Goal: Communication & Community: Answer question/provide support

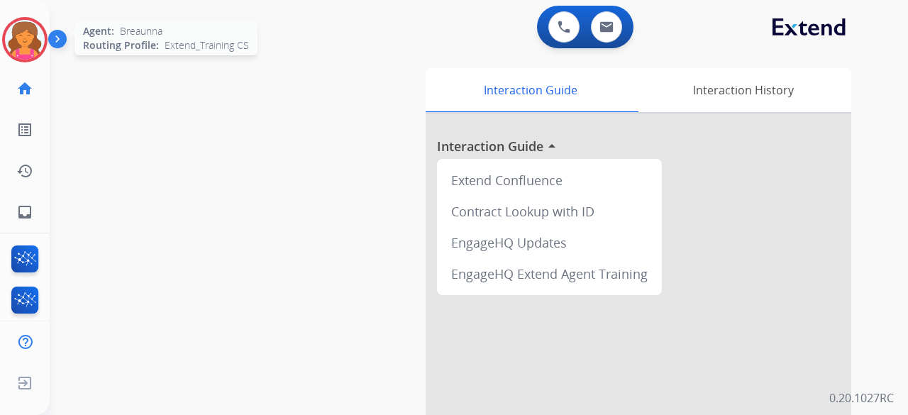
click at [32, 48] on img at bounding box center [25, 40] width 40 height 40
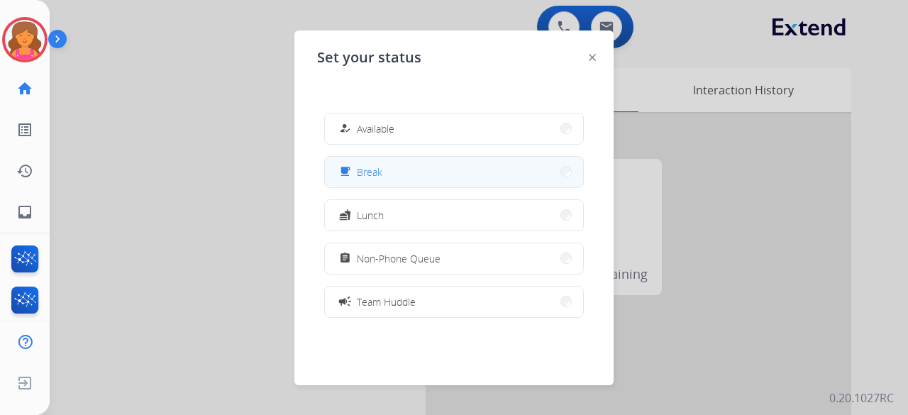
click at [498, 160] on button "free_breakfast Break" at bounding box center [454, 172] width 258 height 31
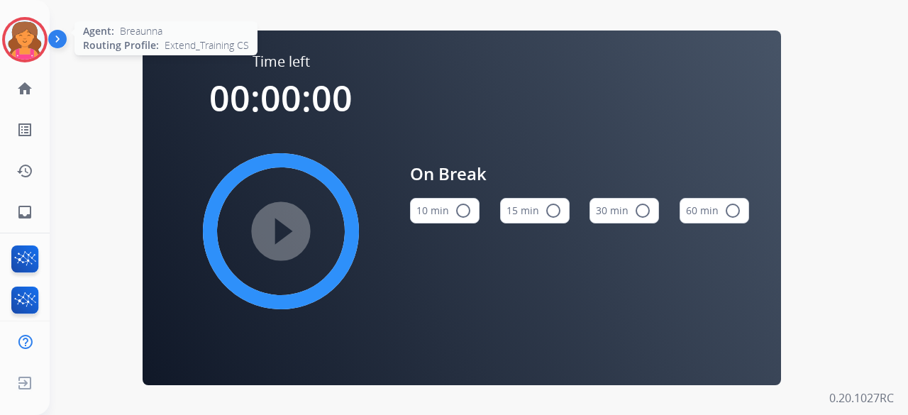
drag, startPoint x: 13, startPoint y: 53, endPoint x: 45, endPoint y: 61, distance: 32.2
click at [14, 53] on img at bounding box center [25, 40] width 40 height 40
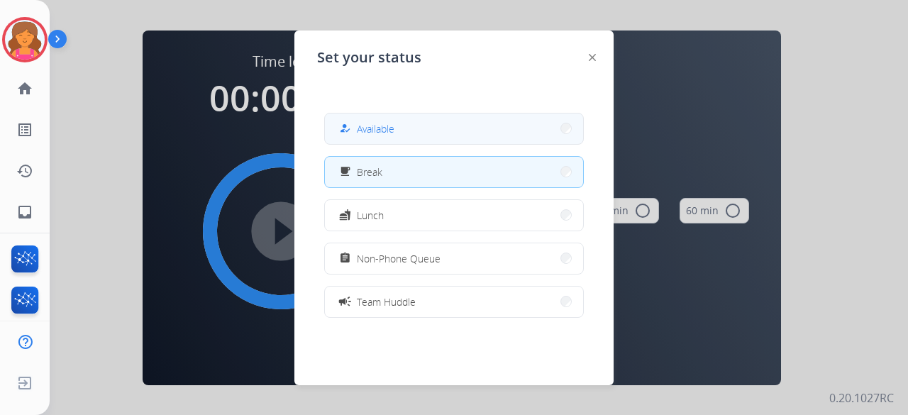
click at [348, 129] on mat-icon "how_to_reg" at bounding box center [345, 129] width 12 height 12
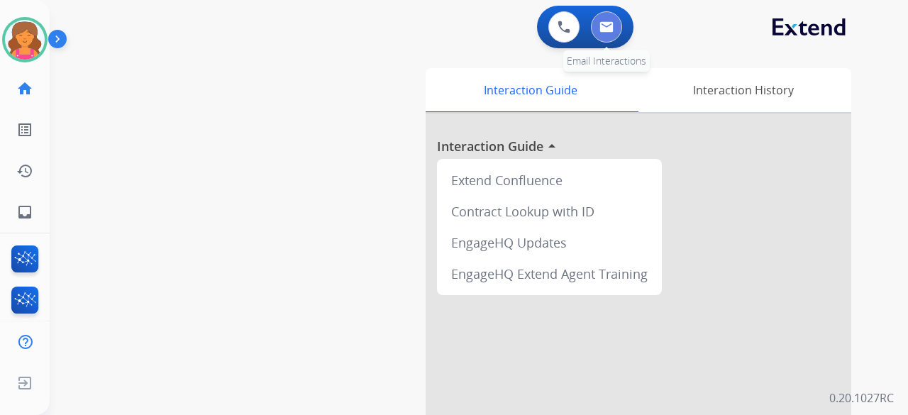
click at [596, 28] on button at bounding box center [606, 26] width 31 height 31
select select "**********"
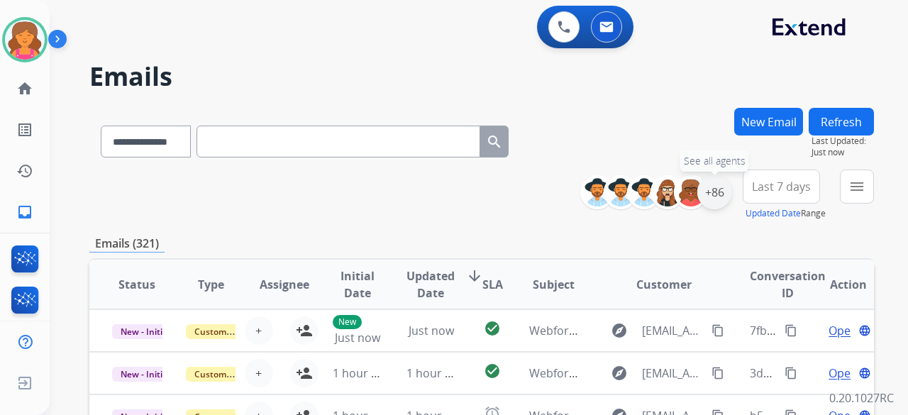
click at [711, 186] on div "+86" at bounding box center [715, 192] width 34 height 34
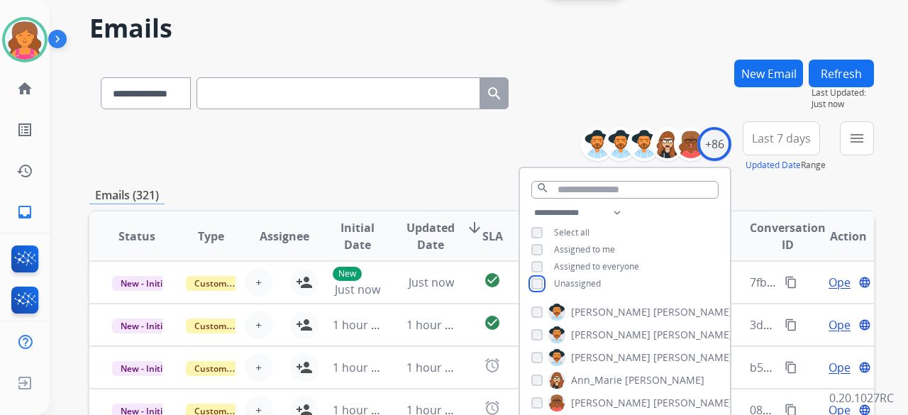
scroll to position [71, 0]
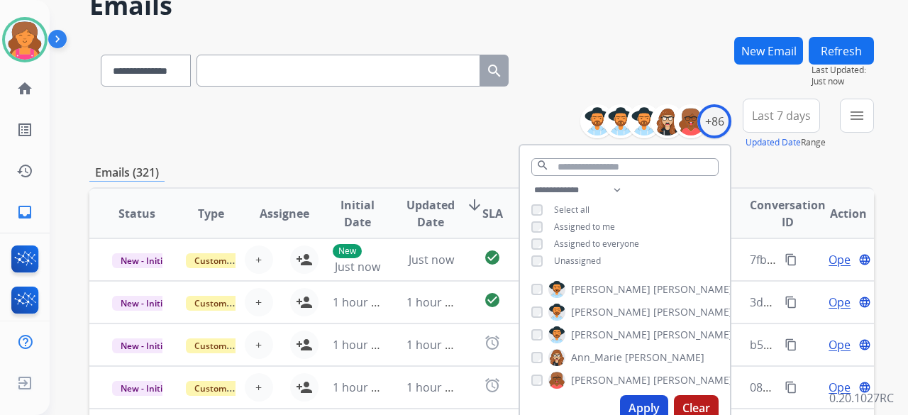
click at [639, 405] on button "Apply" at bounding box center [644, 408] width 48 height 26
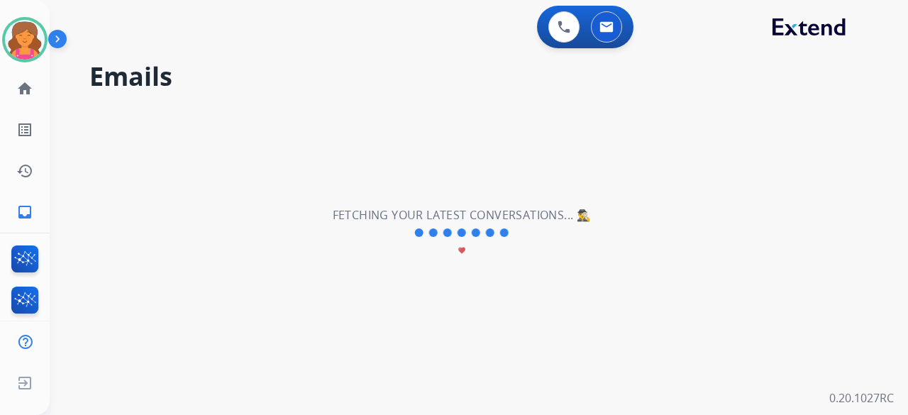
scroll to position [0, 0]
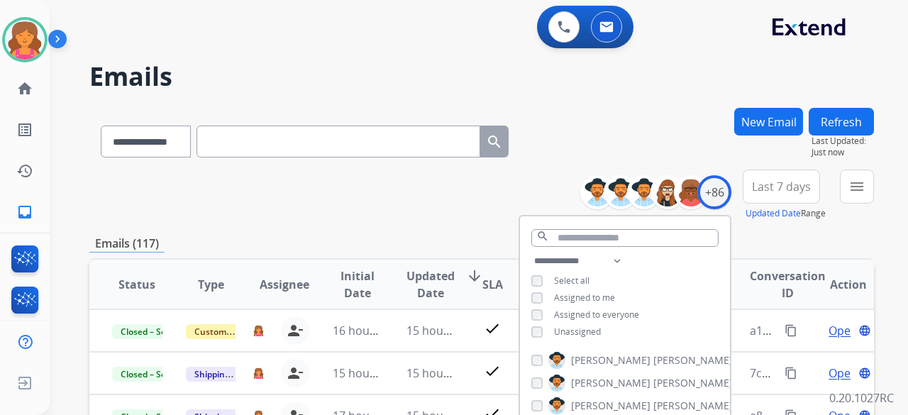
click at [786, 189] on span "Last 7 days" at bounding box center [781, 187] width 59 height 6
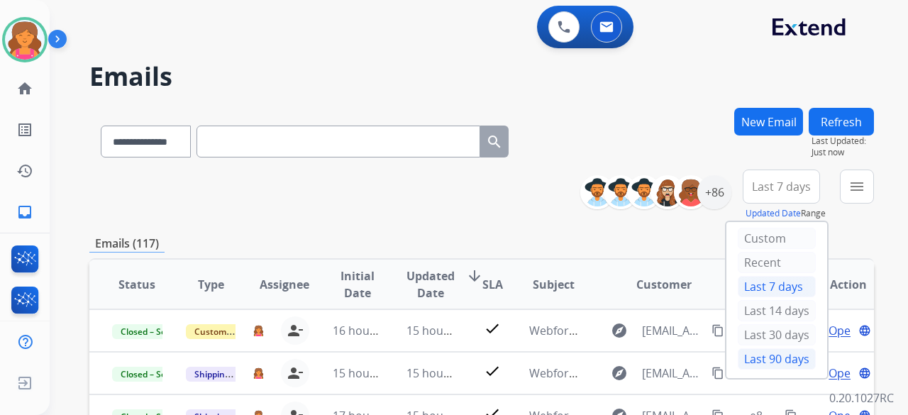
click at [758, 356] on div "Last 90 days" at bounding box center [777, 358] width 78 height 21
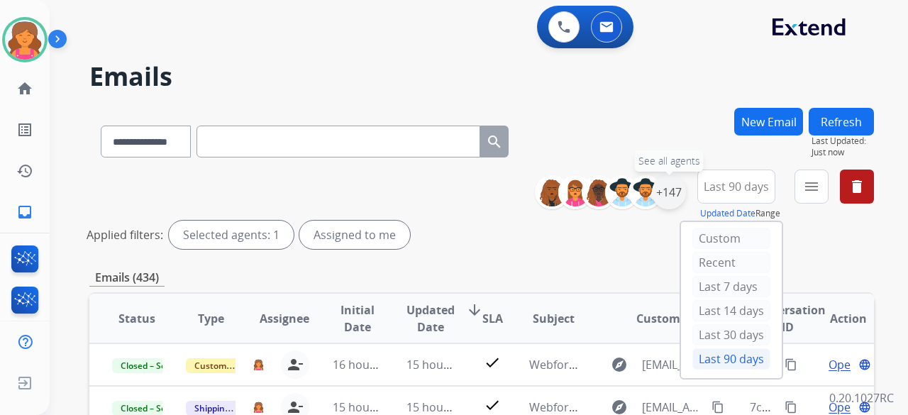
click at [669, 191] on div "+147" at bounding box center [669, 192] width 34 height 34
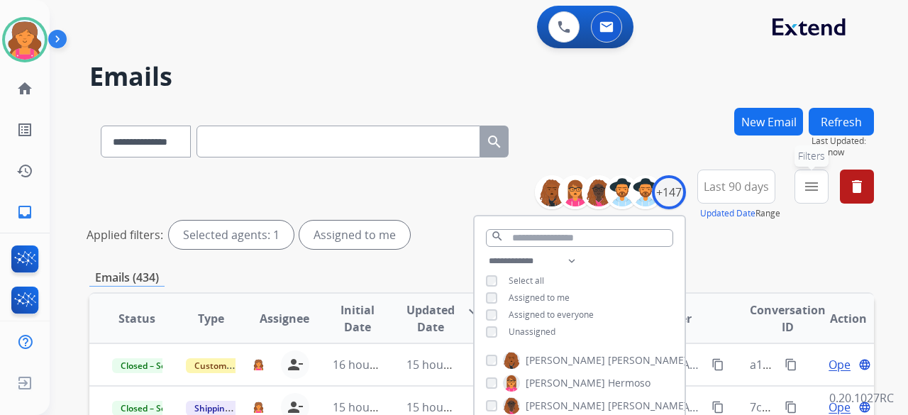
click at [802, 189] on button "menu Filters" at bounding box center [812, 187] width 34 height 34
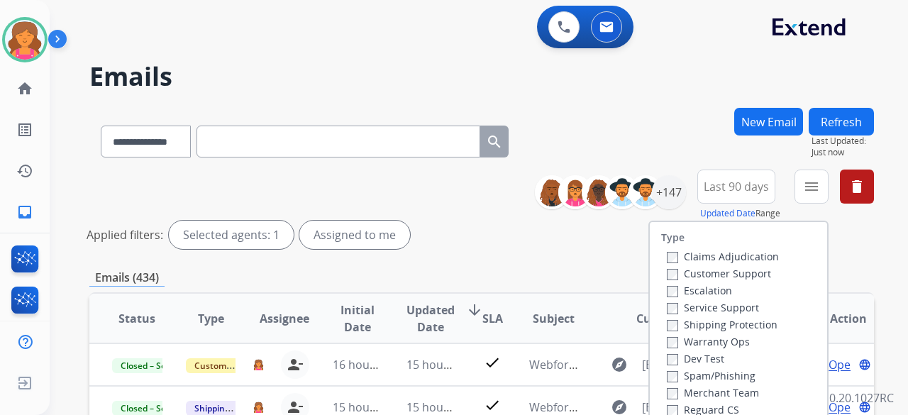
click at [740, 276] on label "Customer Support" at bounding box center [719, 273] width 104 height 13
click at [728, 325] on label "Shipping Protection" at bounding box center [722, 324] width 111 height 13
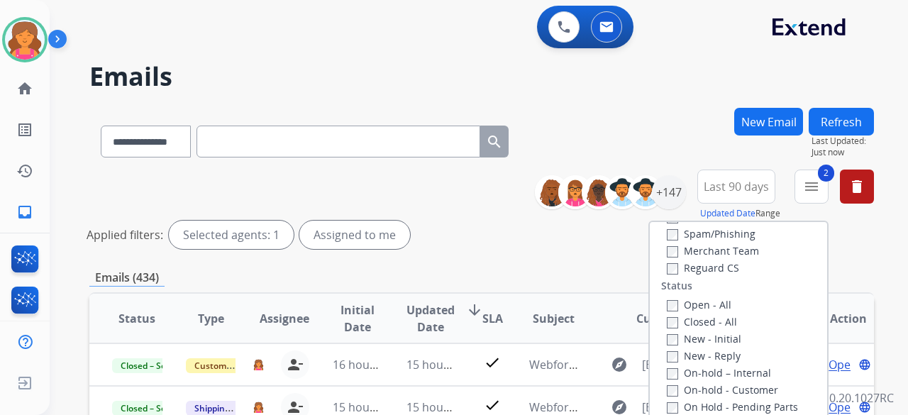
click at [674, 262] on label "Reguard CS" at bounding box center [703, 267] width 72 height 13
click at [667, 316] on label "Closed - All" at bounding box center [702, 321] width 70 height 13
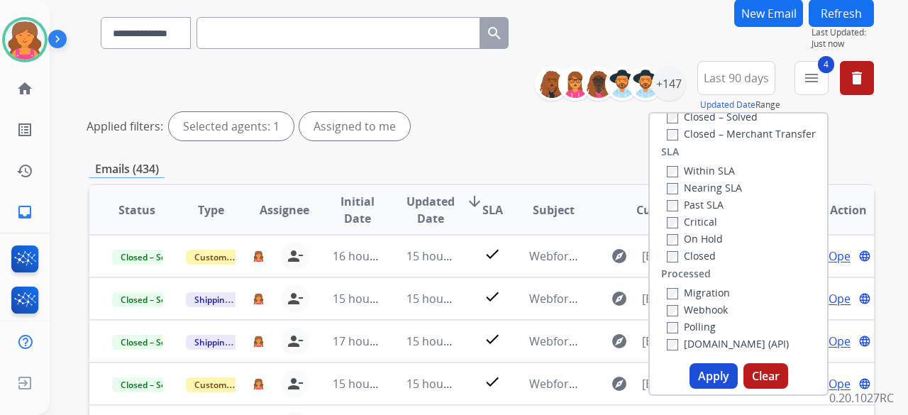
scroll to position [213, 0]
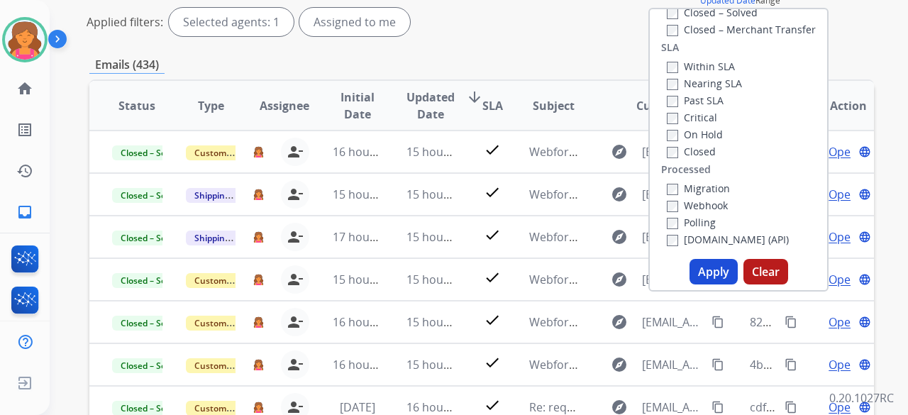
click at [713, 278] on button "Apply" at bounding box center [714, 272] width 48 height 26
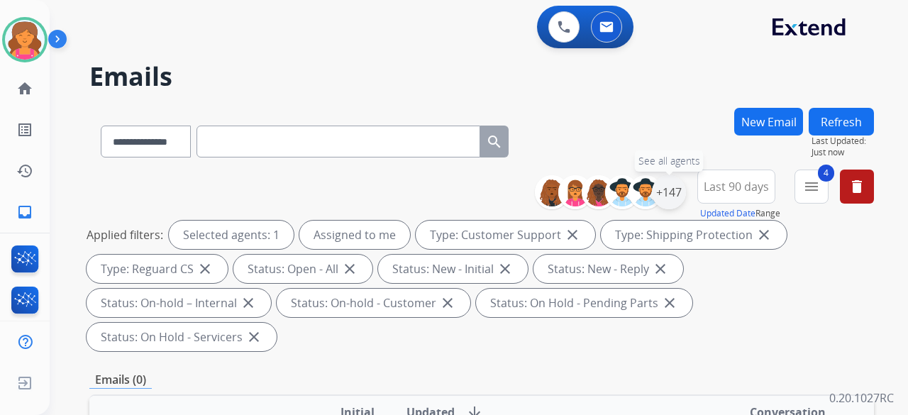
click at [676, 192] on div "+147" at bounding box center [669, 192] width 34 height 34
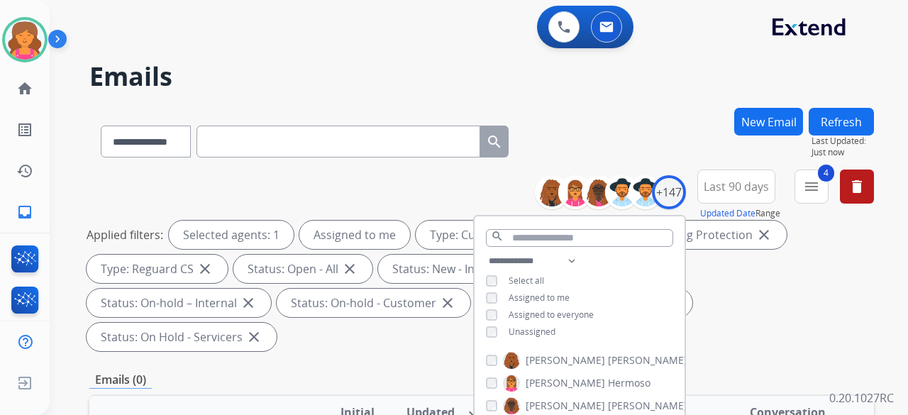
click at [490, 339] on div "**********" at bounding box center [580, 298] width 210 height 91
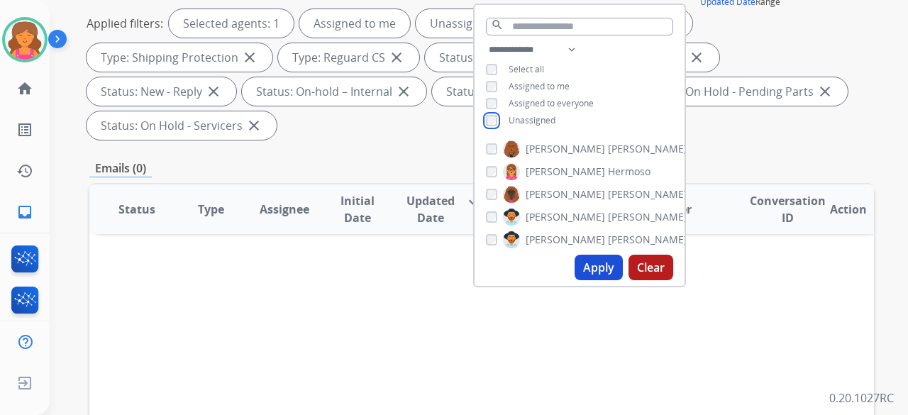
scroll to position [213, 0]
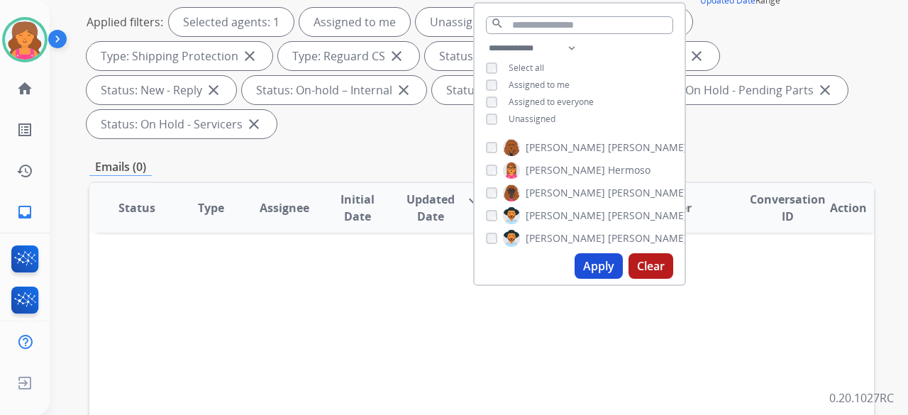
click at [586, 266] on button "Apply" at bounding box center [599, 266] width 48 height 26
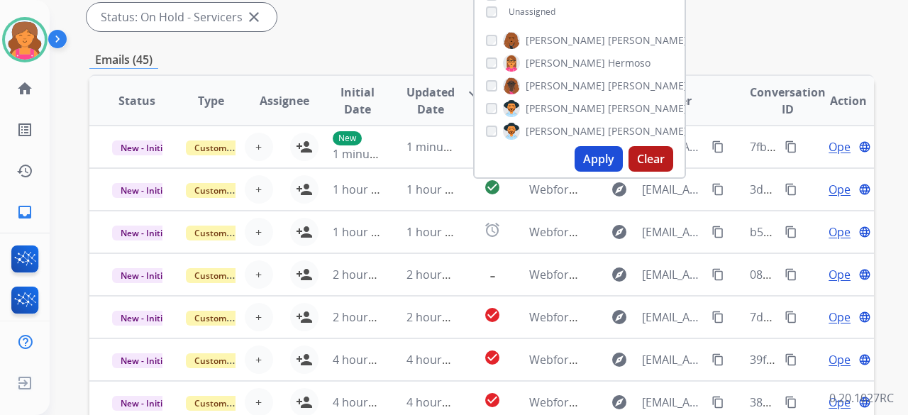
scroll to position [355, 0]
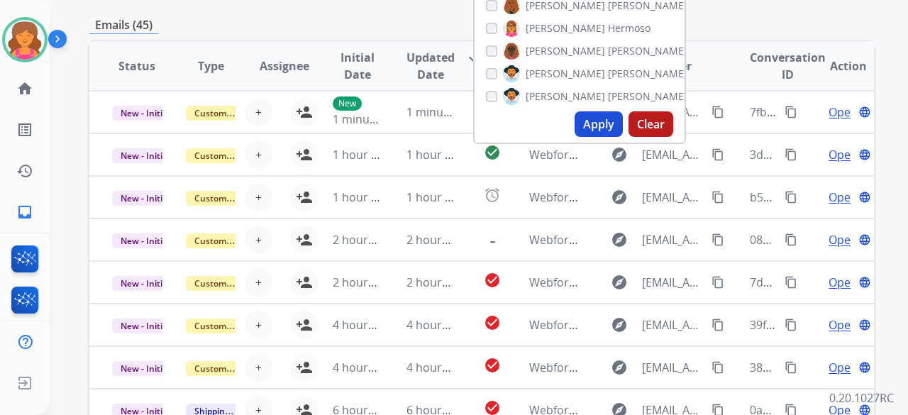
click at [448, 2] on div "**********" at bounding box center [481, 171] width 785 height 836
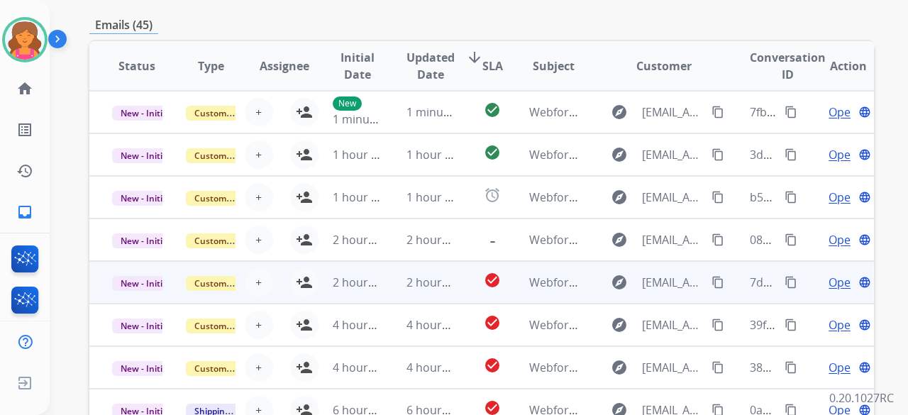
click at [463, 283] on td "check_circle" at bounding box center [481, 282] width 49 height 43
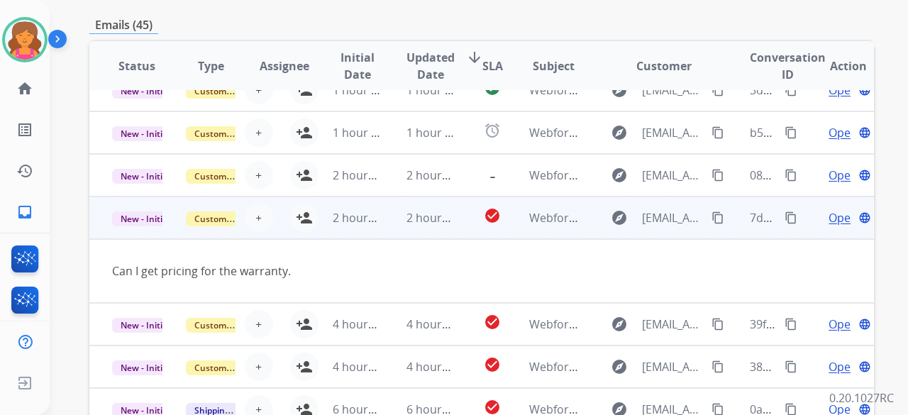
scroll to position [65, 0]
click at [302, 214] on mat-icon "person_add" at bounding box center [304, 217] width 17 height 17
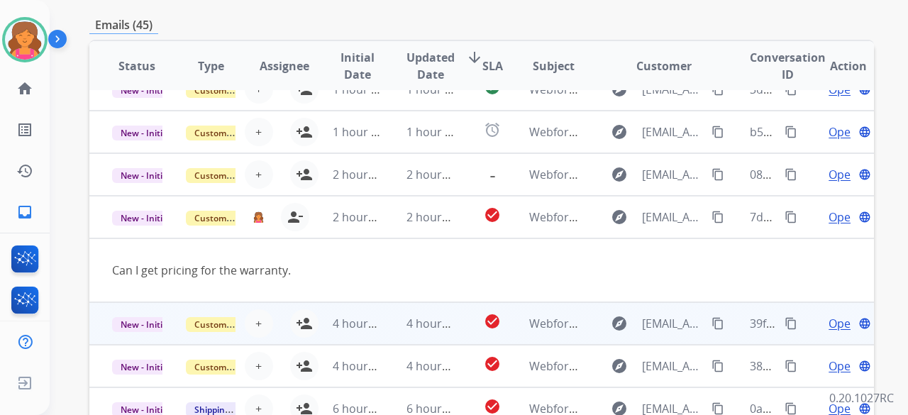
click at [384, 323] on td "4 hours ago" at bounding box center [421, 323] width 74 height 43
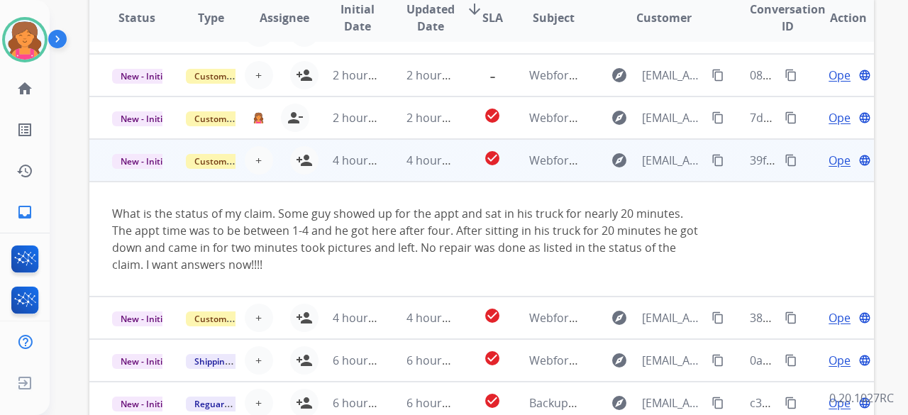
scroll to position [426, 0]
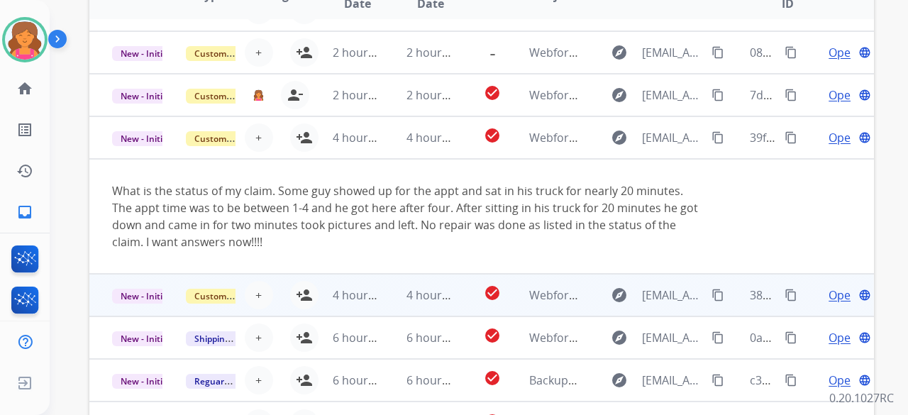
click at [384, 292] on td "4 hours ago" at bounding box center [421, 295] width 74 height 43
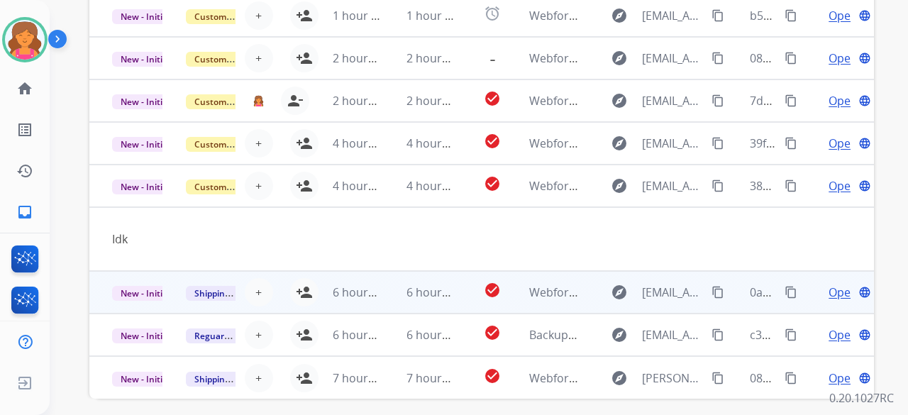
scroll to position [477, 0]
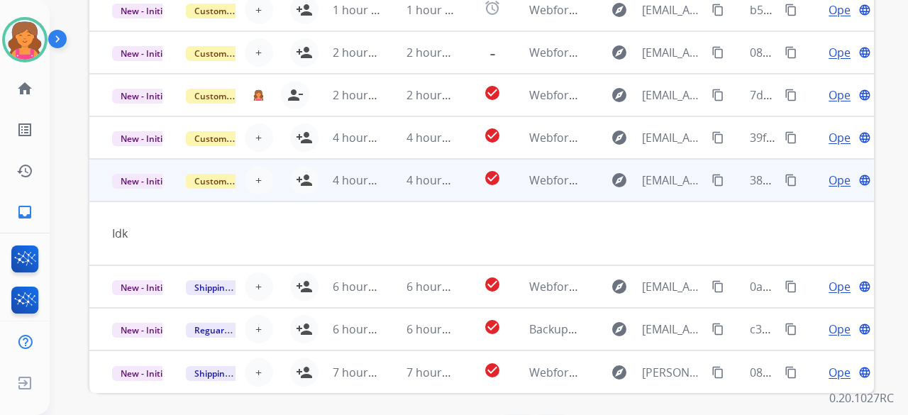
click at [310, 180] on td "4 hours ago" at bounding box center [347, 180] width 74 height 43
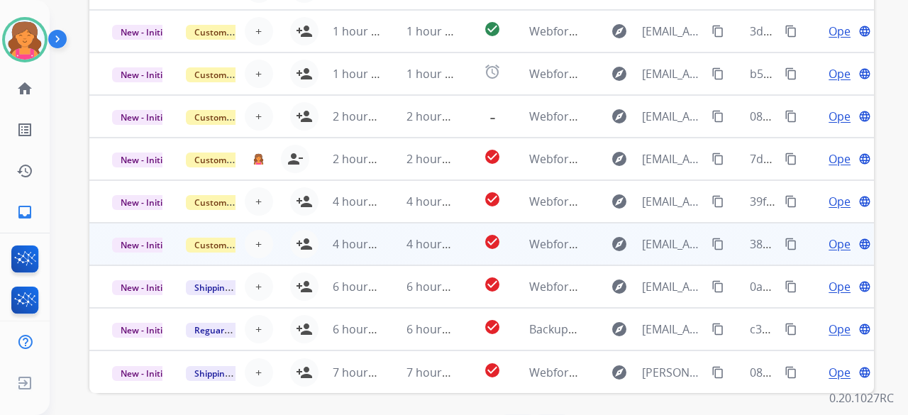
scroll to position [528, 0]
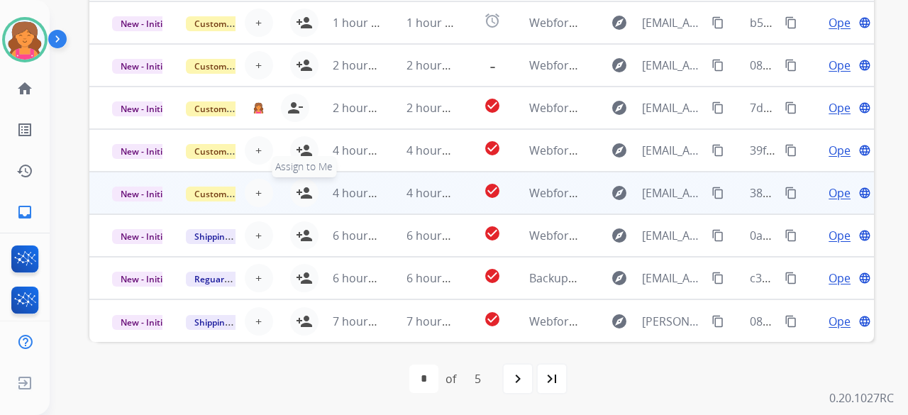
click at [298, 189] on mat-icon "person_add" at bounding box center [304, 193] width 17 height 17
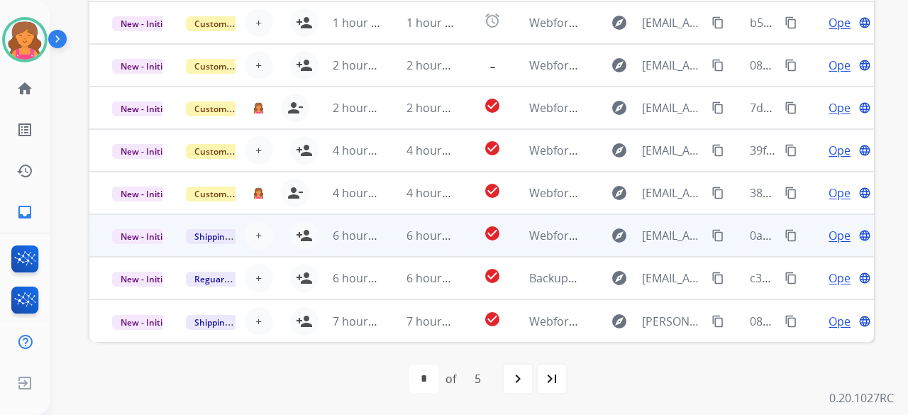
click at [394, 234] on td "6 hours ago" at bounding box center [421, 235] width 74 height 43
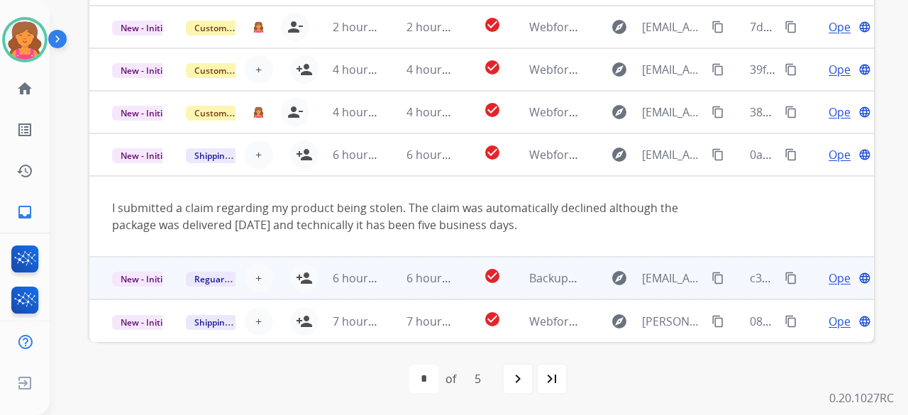
click at [402, 276] on td "6 hours ago" at bounding box center [421, 278] width 74 height 43
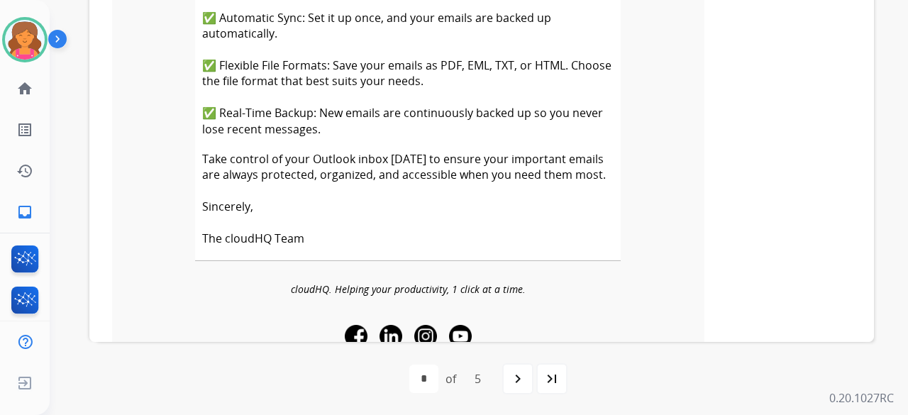
scroll to position [3084, 0]
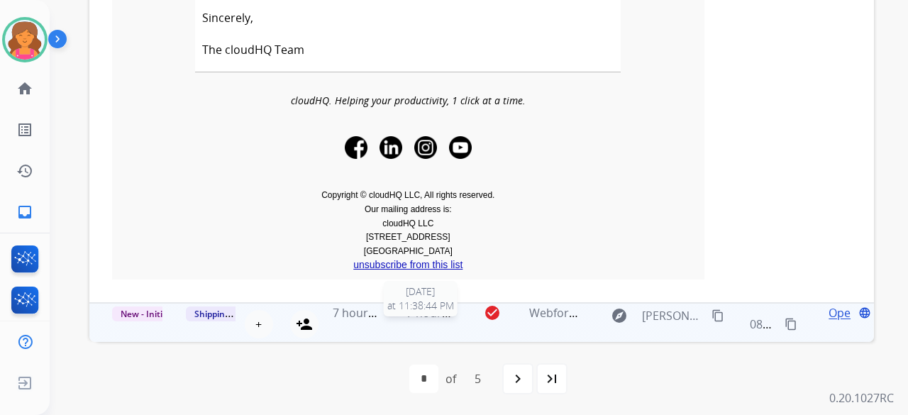
click at [447, 313] on span "7 hours ago" at bounding box center [439, 313] width 64 height 16
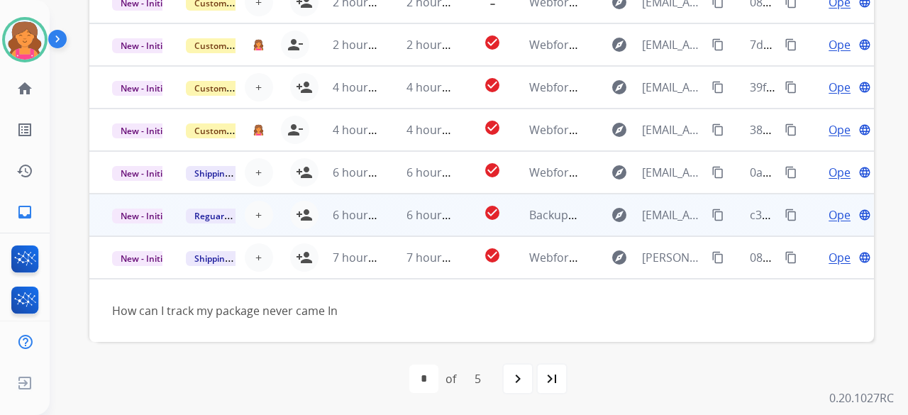
scroll to position [65, 0]
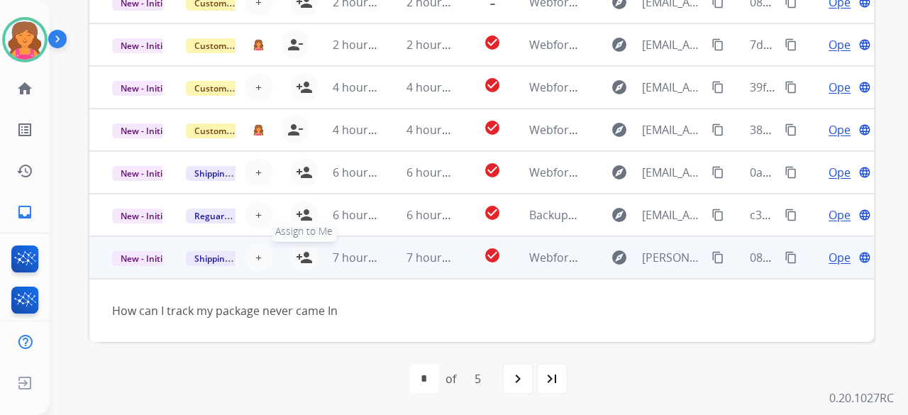
click at [296, 255] on mat-icon "person_add" at bounding box center [304, 257] width 17 height 17
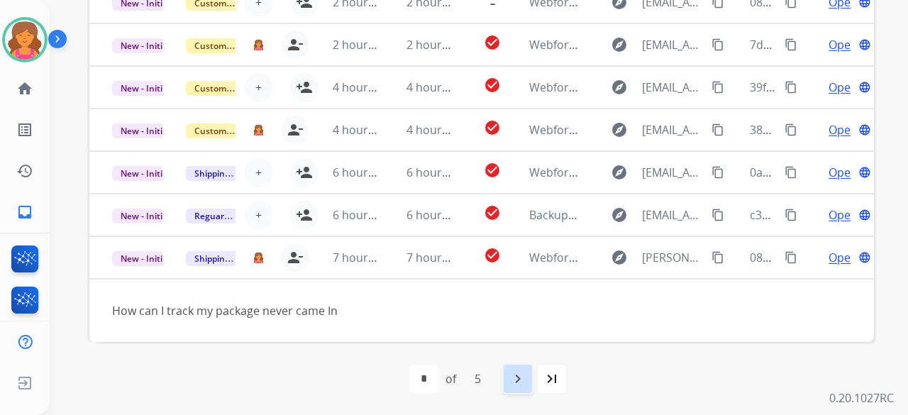
click at [514, 377] on mat-icon "navigate_next" at bounding box center [518, 378] width 17 height 17
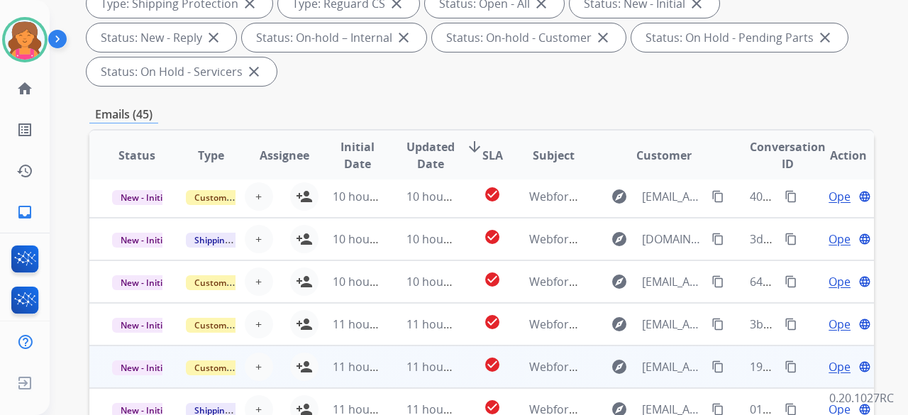
scroll to position [426, 0]
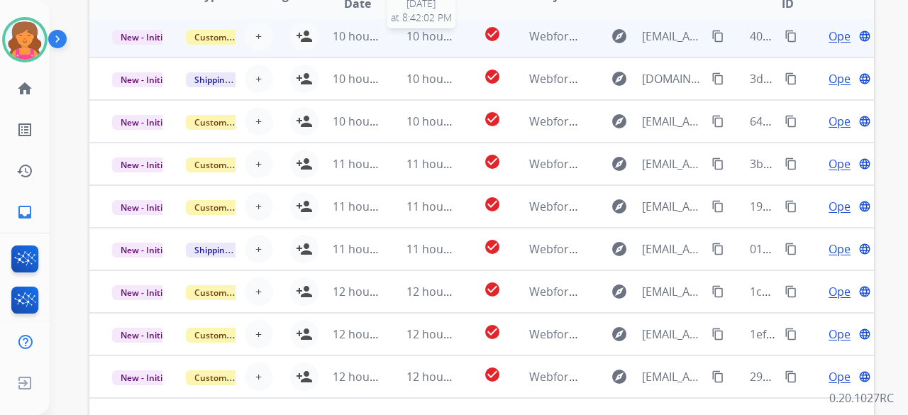
click at [457, 39] on td "check_circle" at bounding box center [481, 36] width 49 height 43
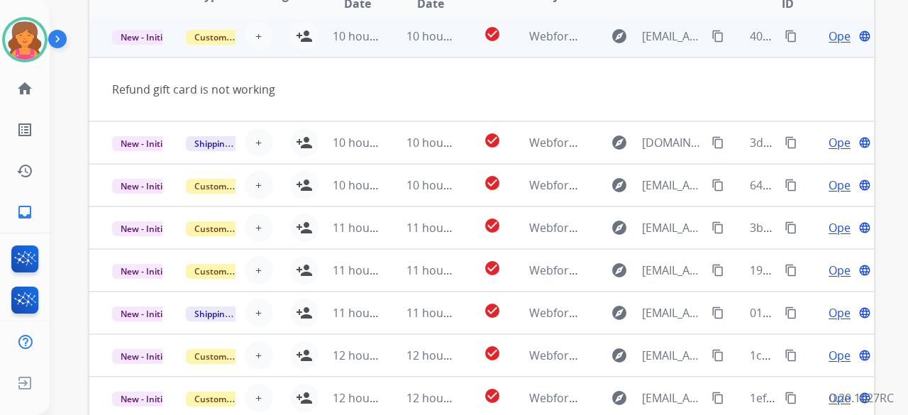
scroll to position [43, 0]
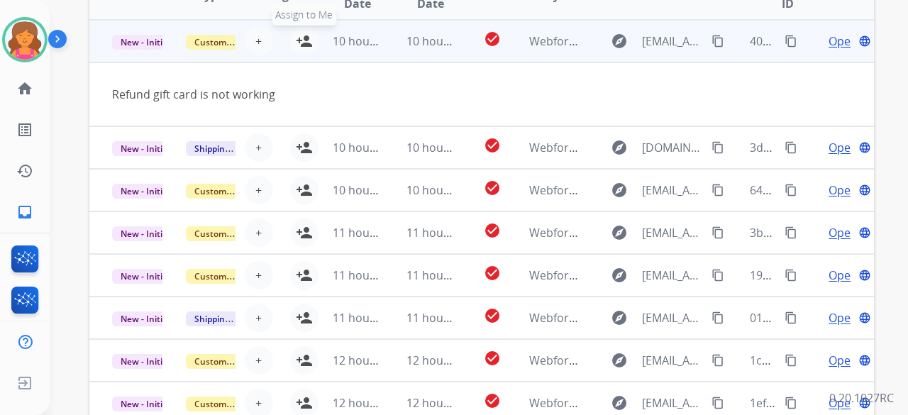
click at [299, 34] on mat-icon "person_add" at bounding box center [304, 41] width 17 height 17
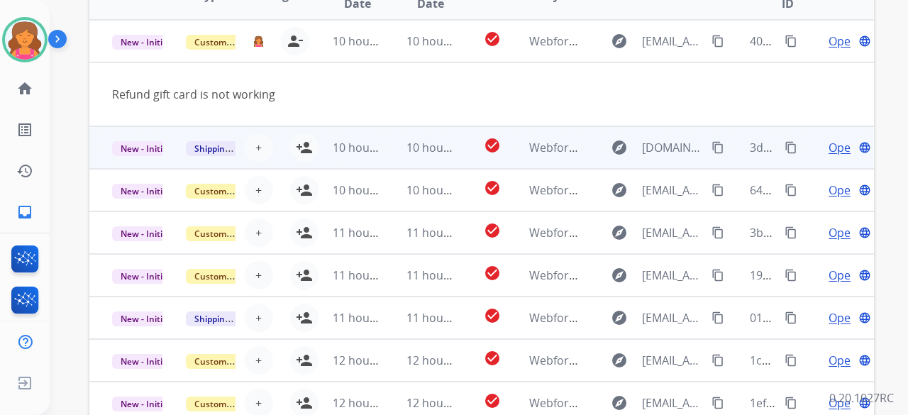
click at [457, 140] on td "check_circle" at bounding box center [481, 147] width 49 height 43
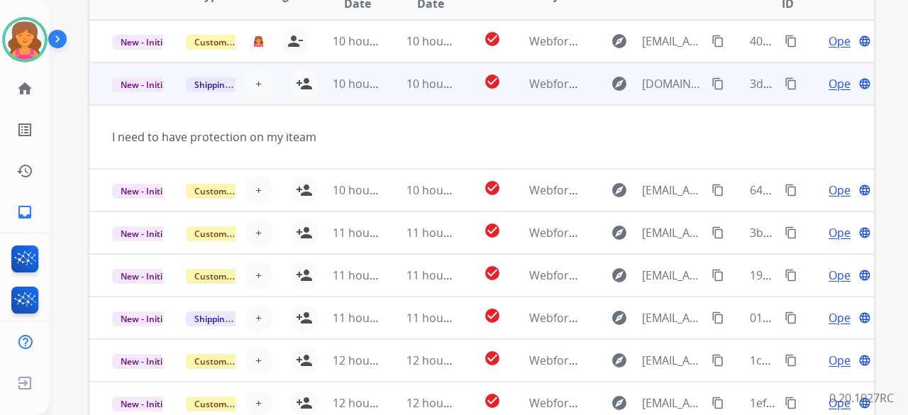
scroll to position [65, 0]
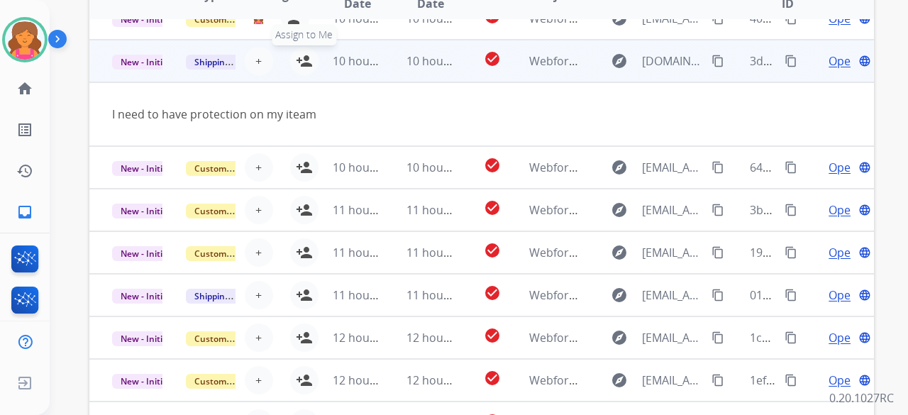
click at [298, 60] on mat-icon "person_add" at bounding box center [304, 61] width 17 height 17
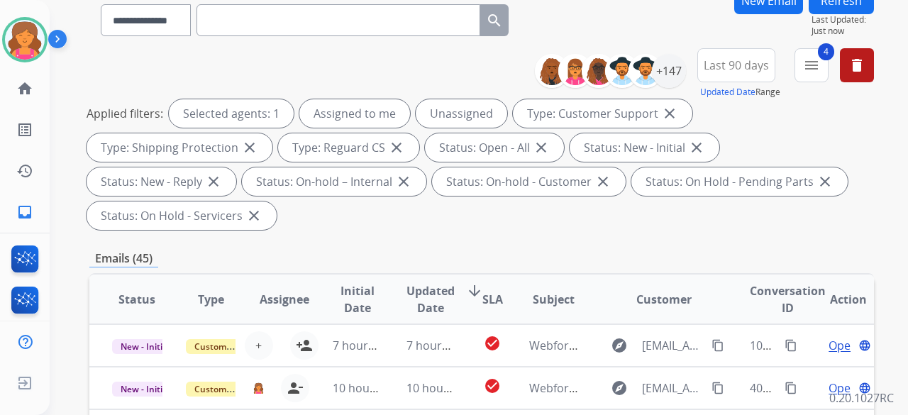
scroll to position [0, 0]
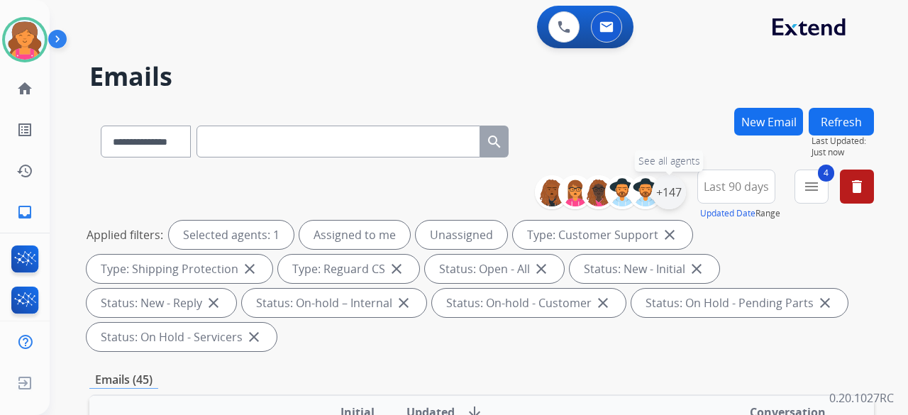
click at [679, 191] on div "+147" at bounding box center [669, 192] width 34 height 34
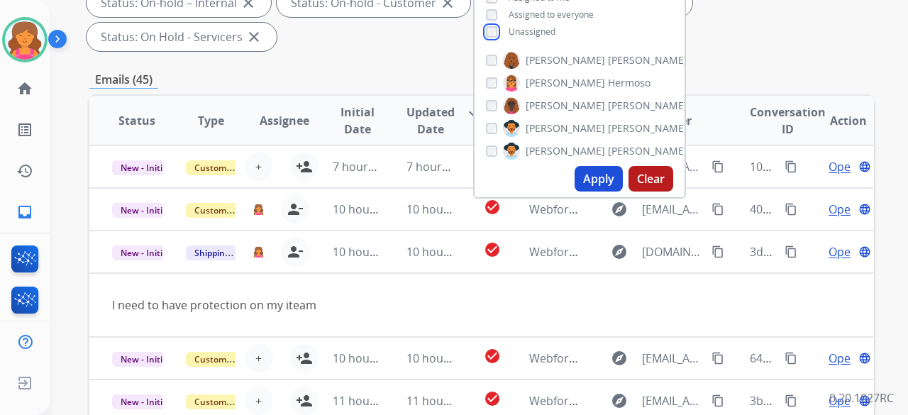
scroll to position [426, 0]
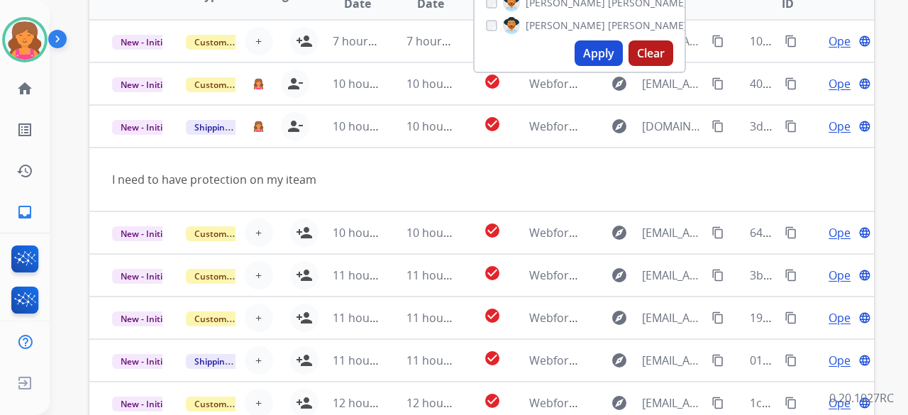
click at [610, 48] on button "Apply" at bounding box center [599, 53] width 48 height 26
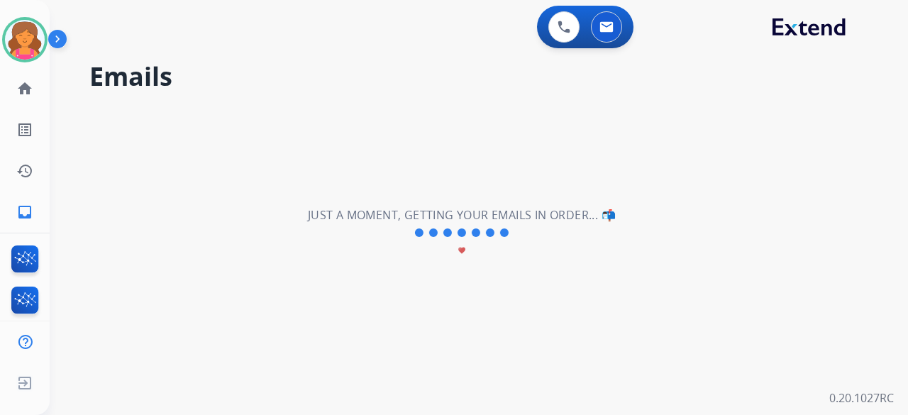
scroll to position [0, 0]
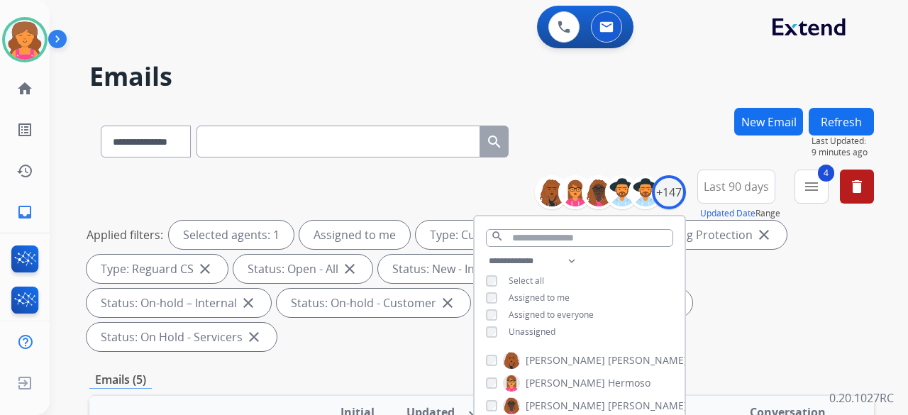
click at [359, 171] on div "**********" at bounding box center [481, 263] width 785 height 187
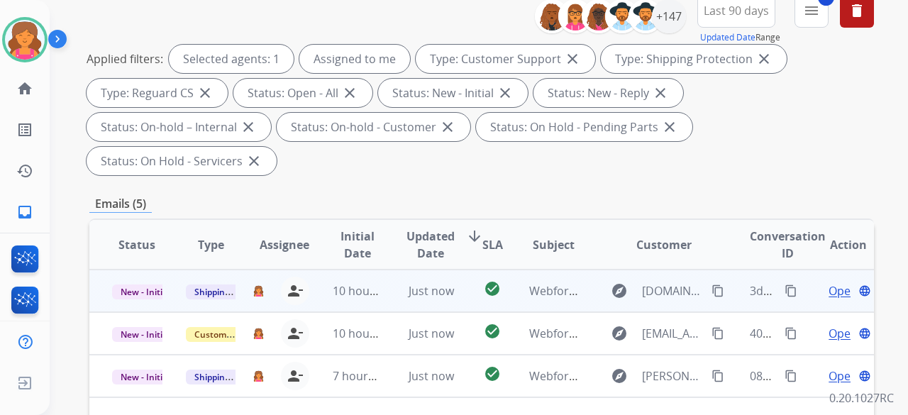
scroll to position [284, 0]
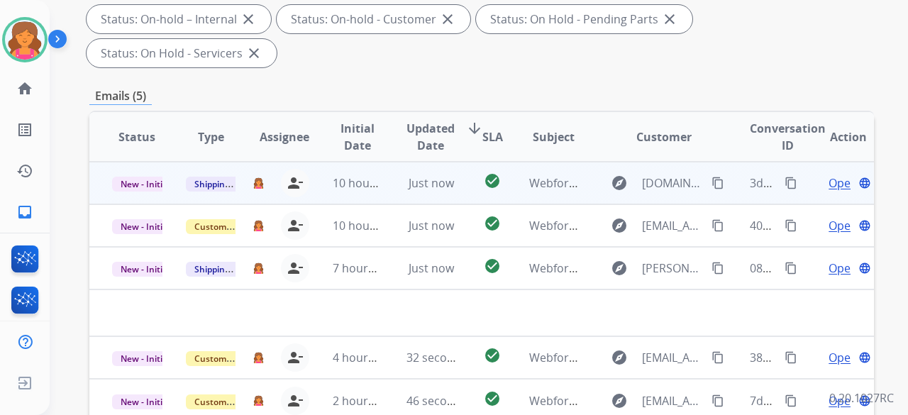
click at [829, 175] on span "Open" at bounding box center [843, 183] width 29 height 17
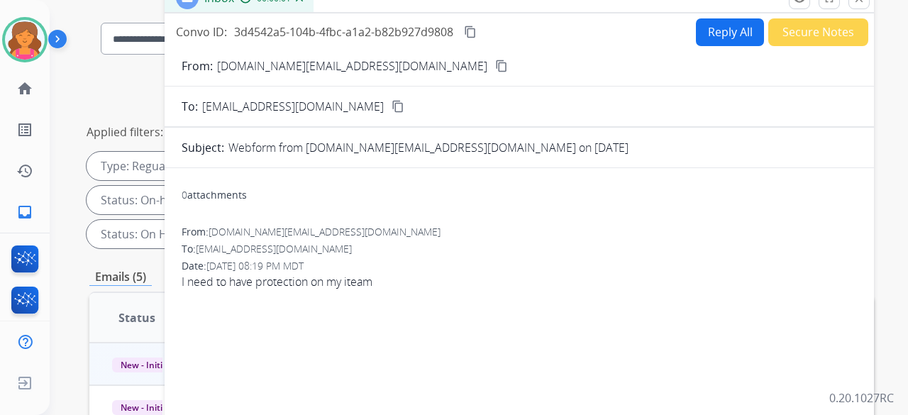
scroll to position [71, 0]
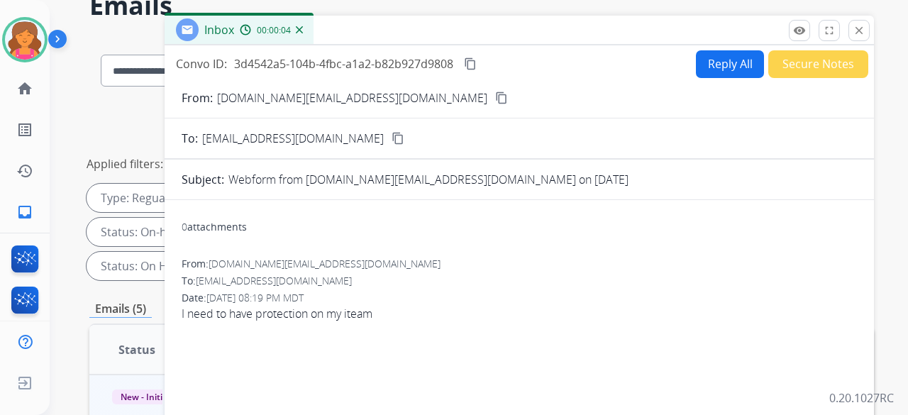
click at [493, 90] on button "content_copy" at bounding box center [501, 97] width 17 height 17
click at [700, 71] on button "Reply All" at bounding box center [730, 64] width 68 height 28
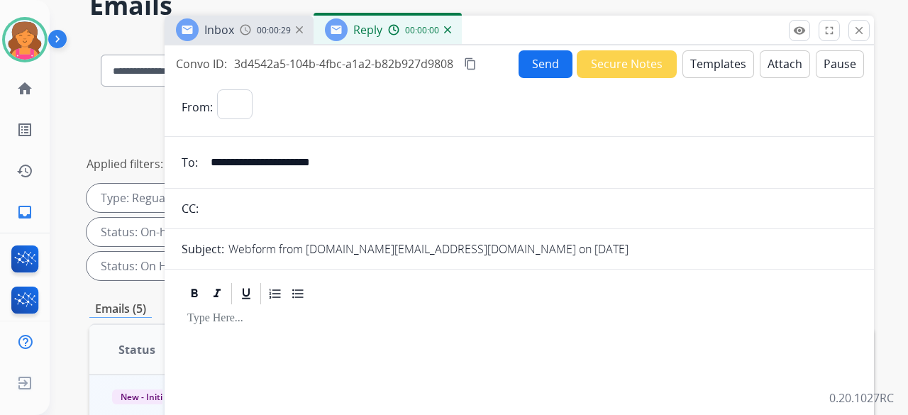
select select "**********"
click at [705, 67] on button "Templates" at bounding box center [719, 64] width 72 height 28
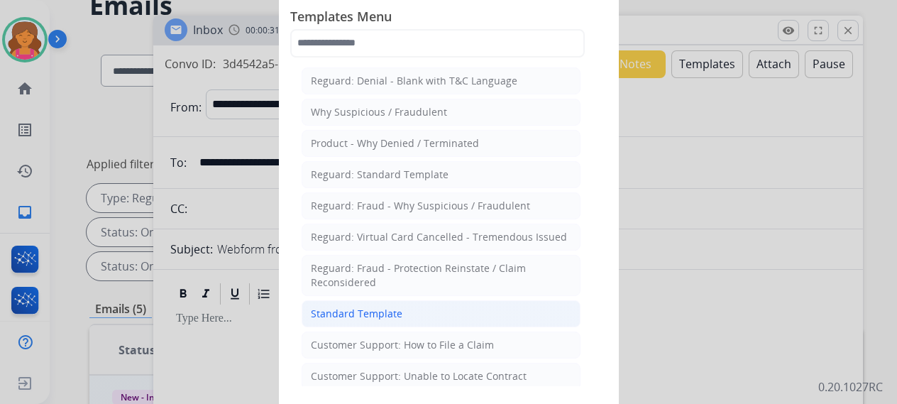
click at [423, 304] on li "Standard Template" at bounding box center [441, 313] width 279 height 27
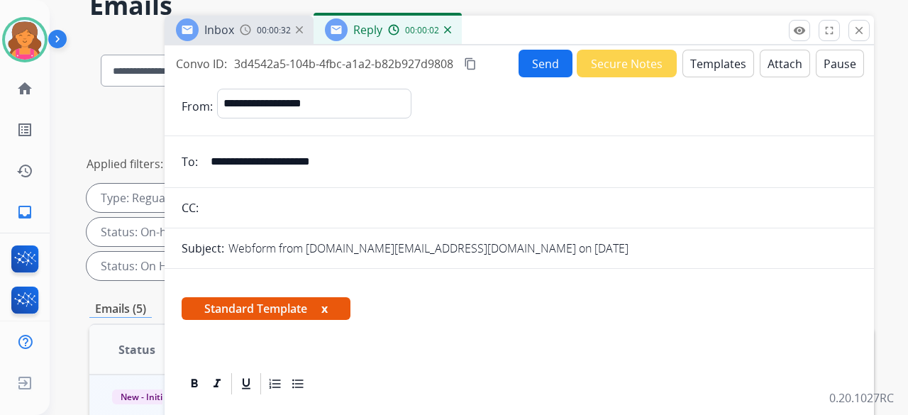
scroll to position [284, 0]
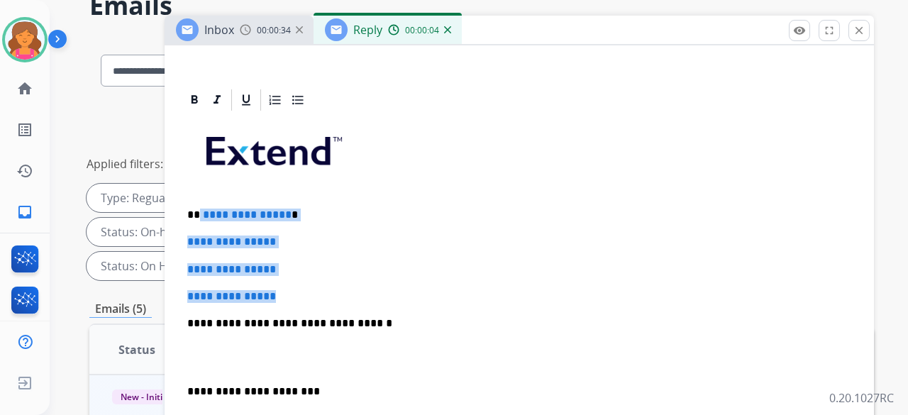
drag, startPoint x: 297, startPoint y: 296, endPoint x: 199, endPoint y: 209, distance: 130.7
click at [199, 209] on div "**********" at bounding box center [520, 357] width 676 height 488
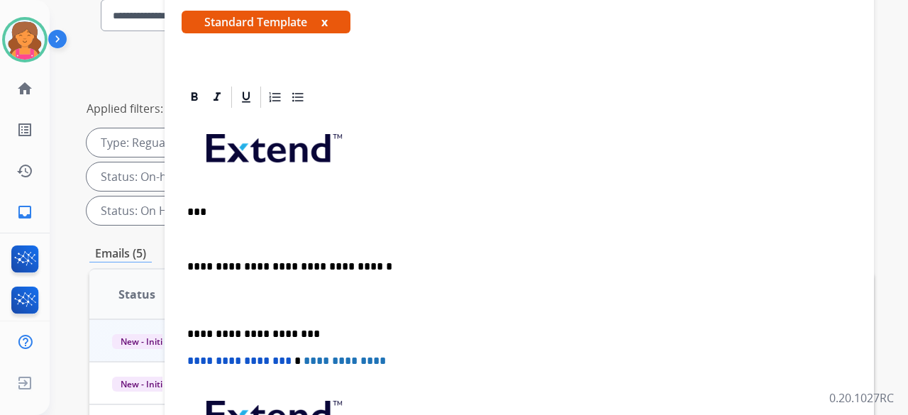
scroll to position [99, 0]
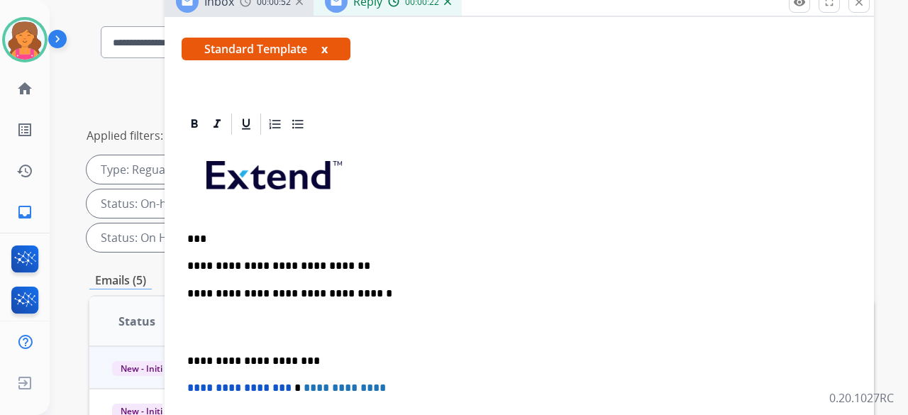
click at [300, 260] on p "**********" at bounding box center [513, 266] width 653 height 13
click at [344, 260] on p "**********" at bounding box center [513, 266] width 653 height 13
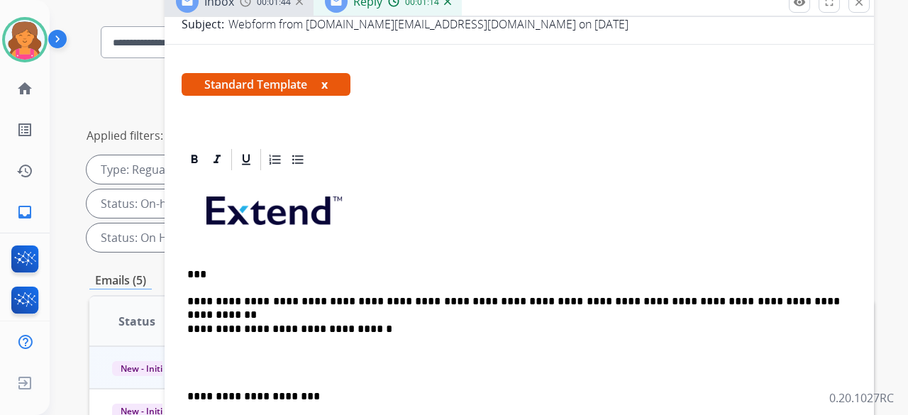
scroll to position [256, 0]
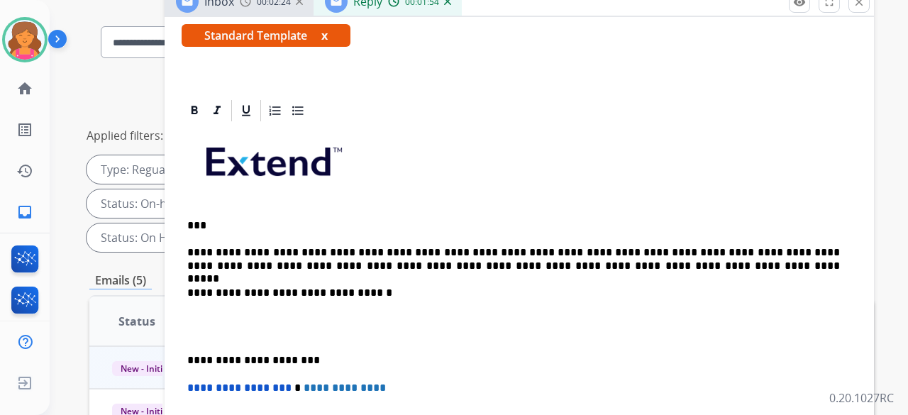
click at [623, 259] on p "**********" at bounding box center [513, 259] width 653 height 26
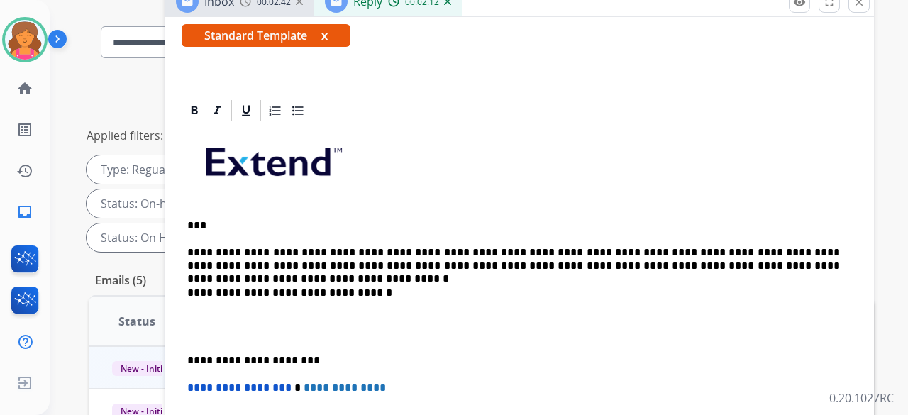
click at [813, 256] on p "**********" at bounding box center [513, 259] width 653 height 26
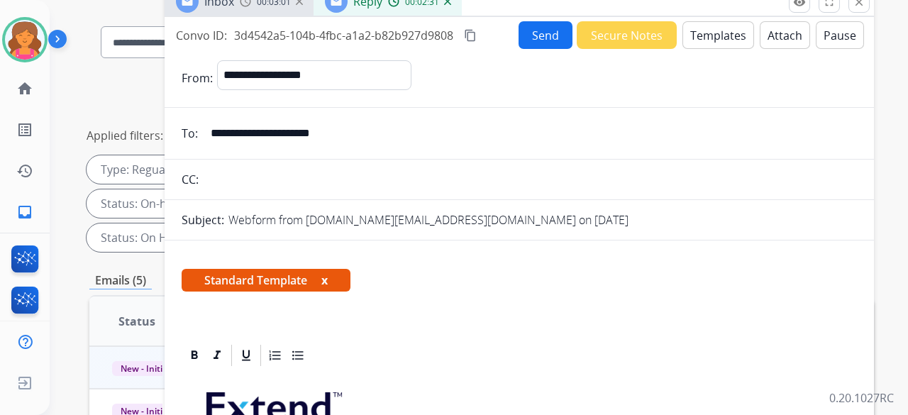
scroll to position [0, 0]
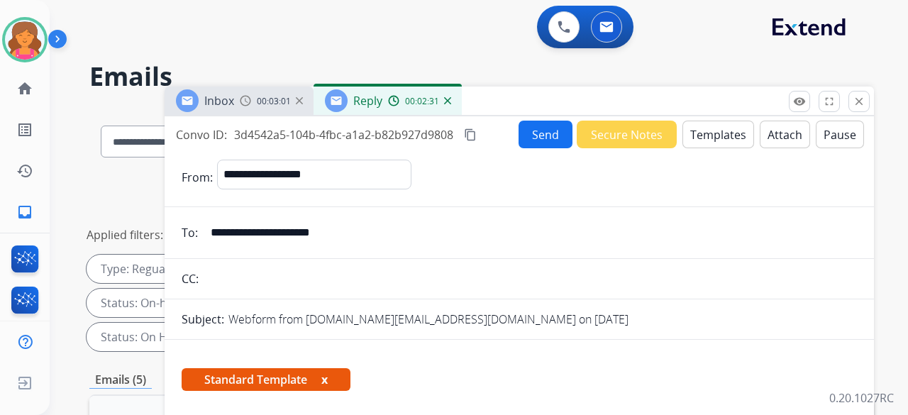
click at [532, 133] on button "Send" at bounding box center [546, 135] width 54 height 28
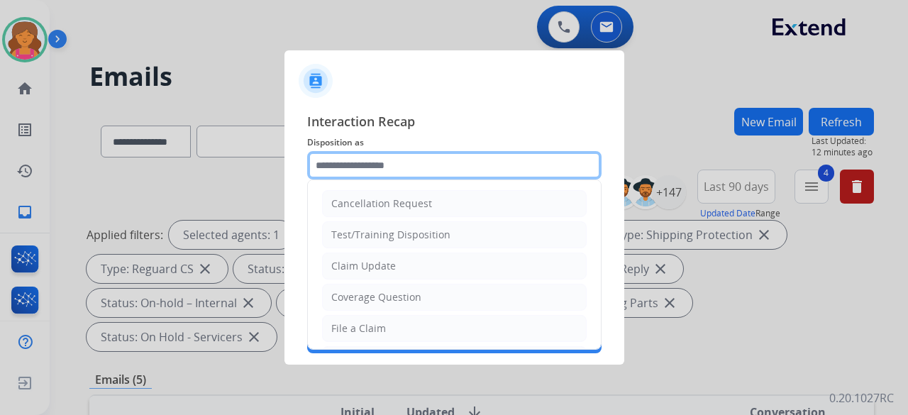
click at [410, 164] on input "text" at bounding box center [454, 165] width 295 height 28
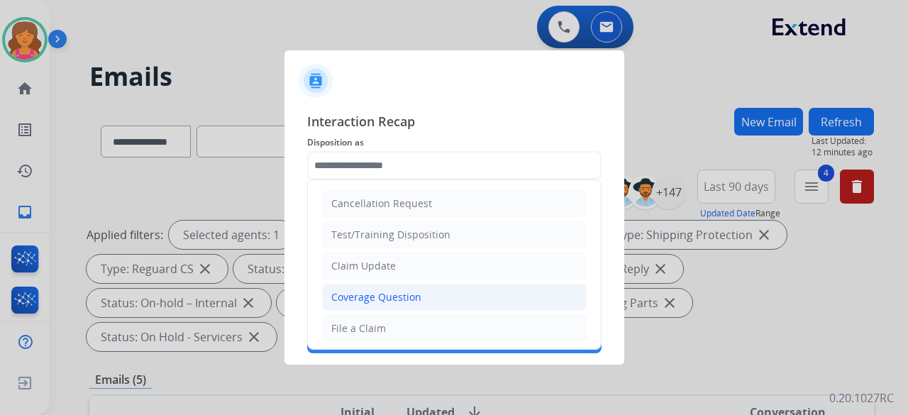
click at [366, 299] on div "Coverage Question" at bounding box center [376, 297] width 90 height 14
type input "**********"
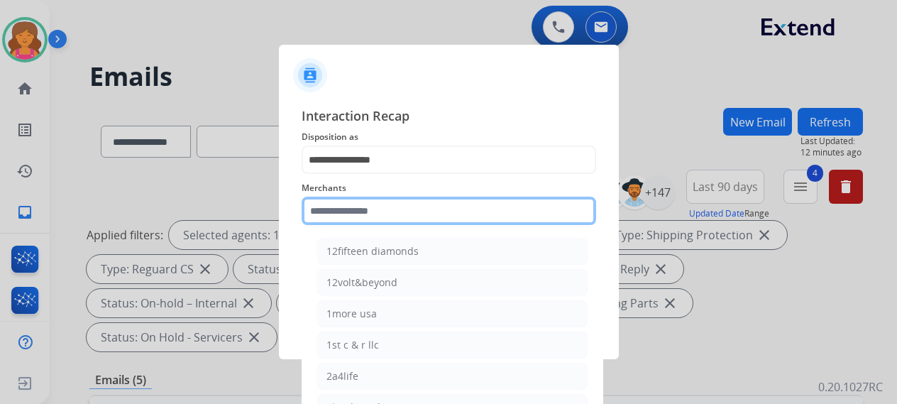
click at [364, 215] on input "text" at bounding box center [449, 211] width 295 height 28
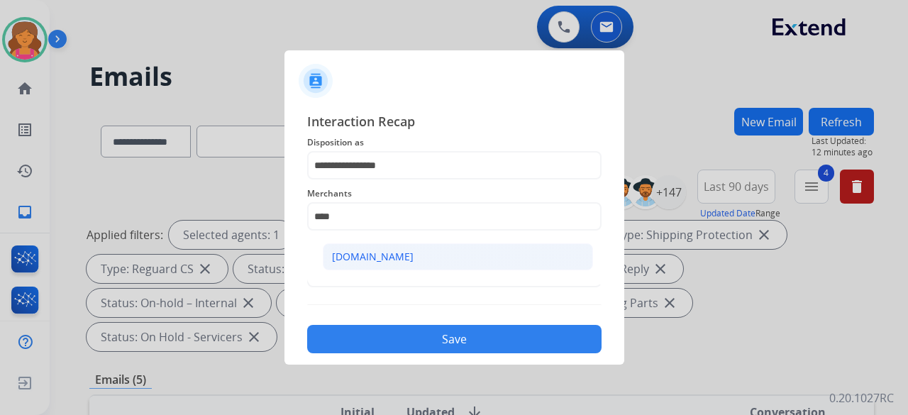
click at [372, 248] on li "Carparts.com" at bounding box center [458, 256] width 270 height 27
type input "**********"
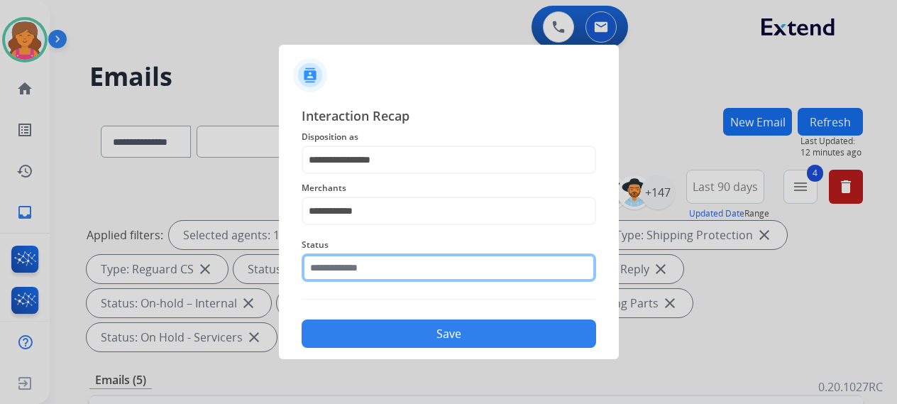
click at [372, 265] on input "text" at bounding box center [449, 267] width 295 height 28
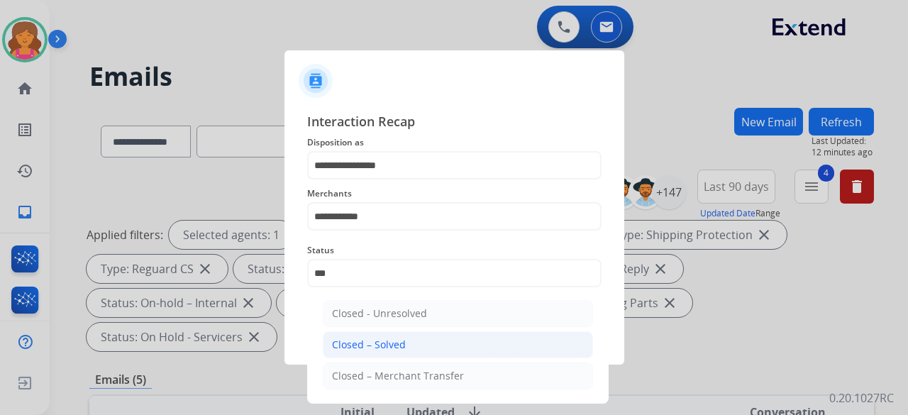
click at [378, 338] on div "Closed – Solved" at bounding box center [369, 345] width 74 height 14
type input "**********"
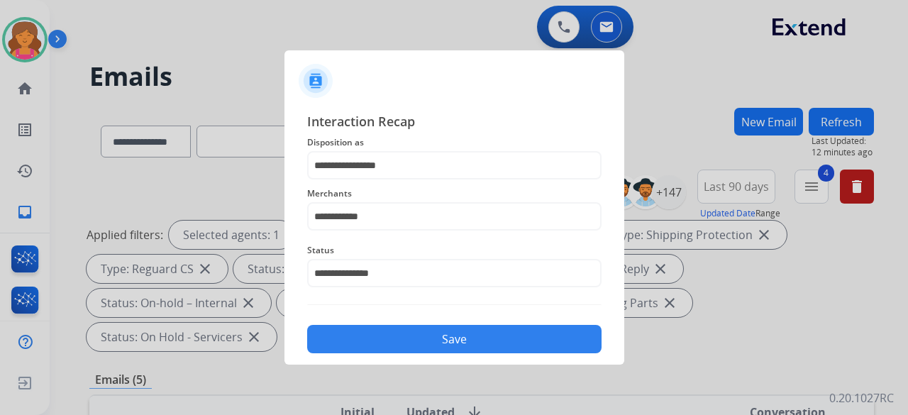
click at [378, 337] on button "Save" at bounding box center [454, 339] width 295 height 28
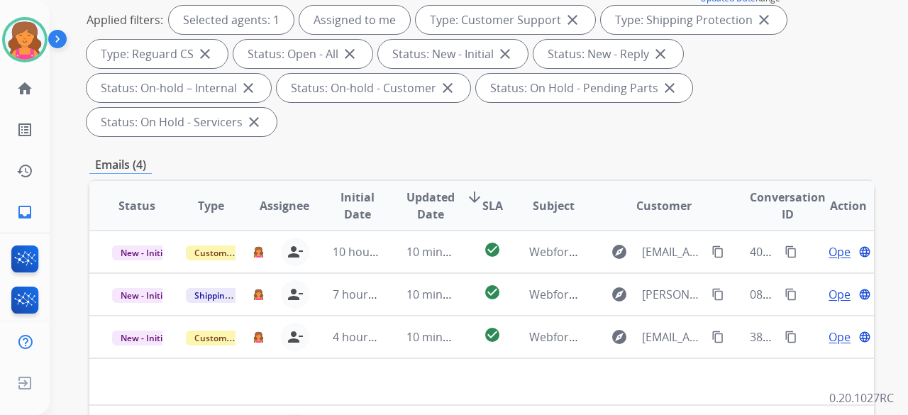
scroll to position [284, 0]
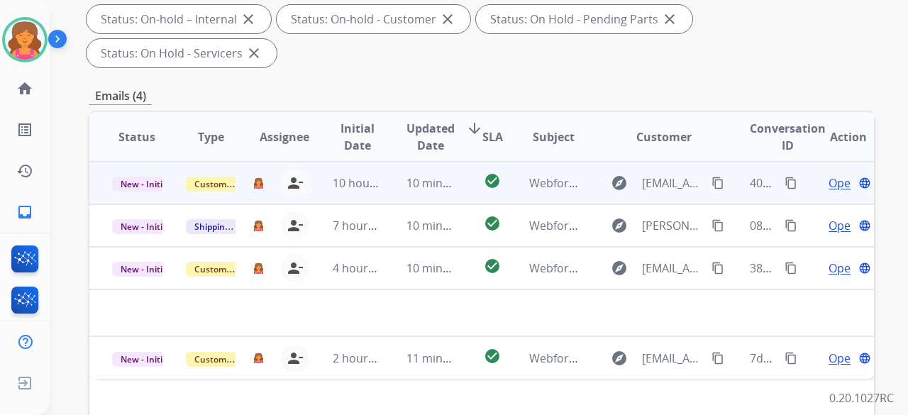
click at [829, 175] on span "Open" at bounding box center [843, 183] width 29 height 17
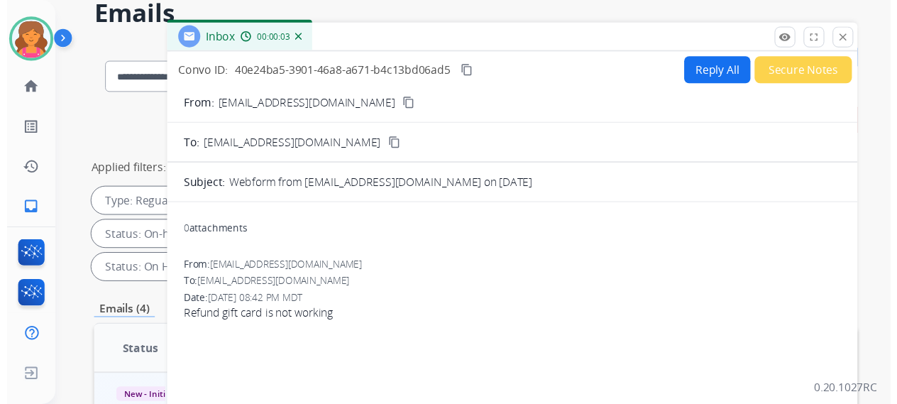
scroll to position [0, 0]
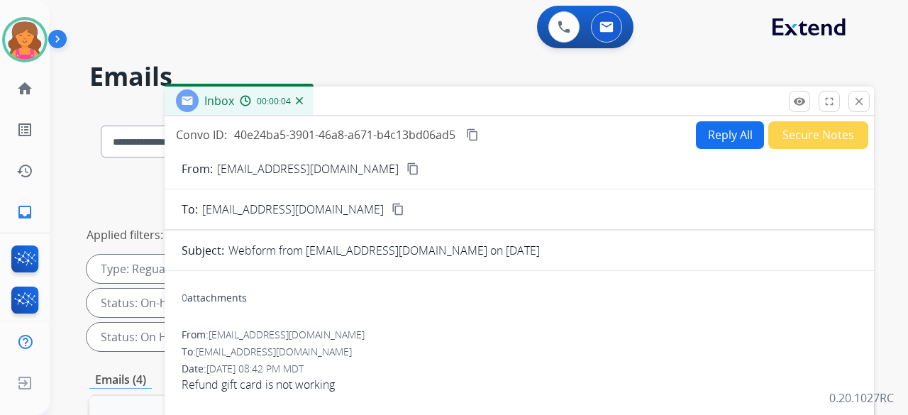
click at [407, 171] on mat-icon "content_copy" at bounding box center [413, 169] width 13 height 13
click at [723, 137] on button "Reply All" at bounding box center [730, 135] width 68 height 28
select select "**********"
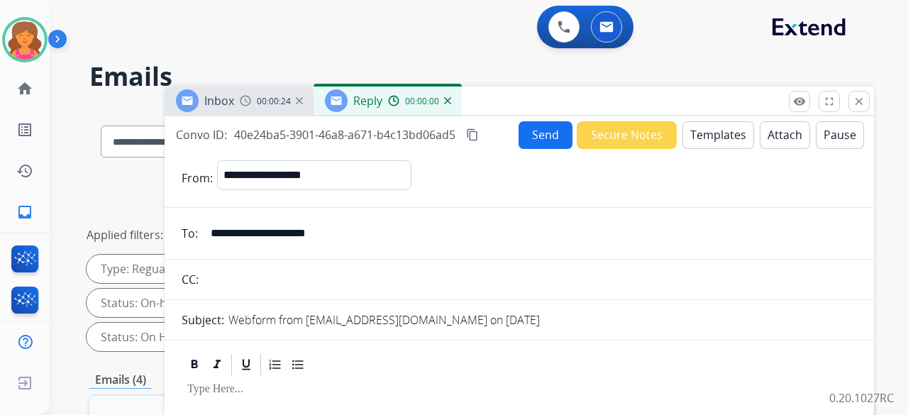
click at [723, 137] on button "Templates" at bounding box center [719, 135] width 72 height 28
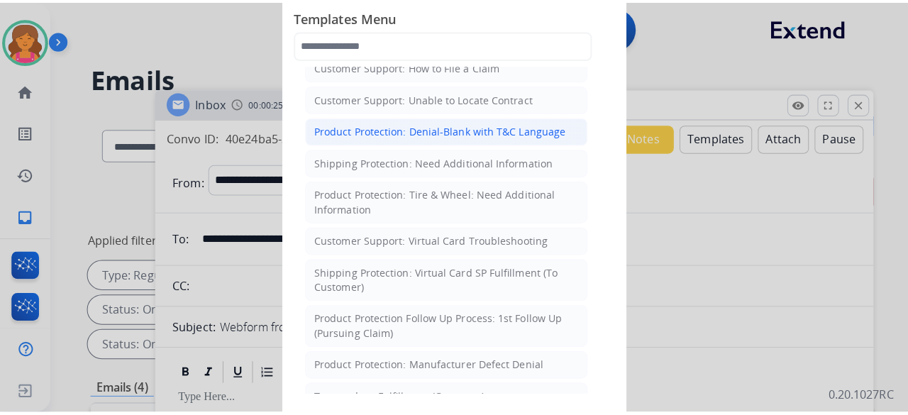
scroll to position [284, 0]
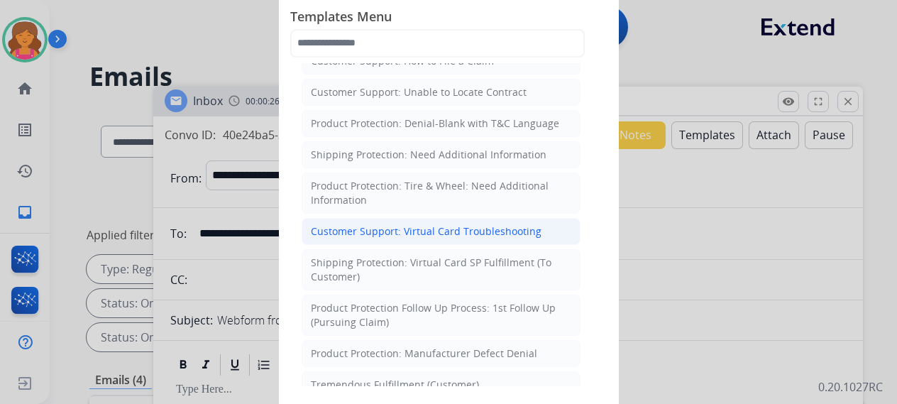
click at [383, 224] on div "Customer Support: Virtual Card Troubleshooting" at bounding box center [426, 231] width 231 height 14
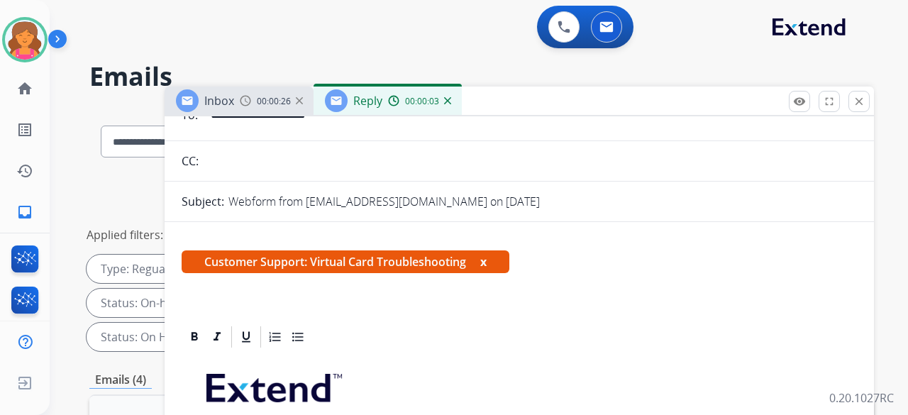
scroll to position [373, 0]
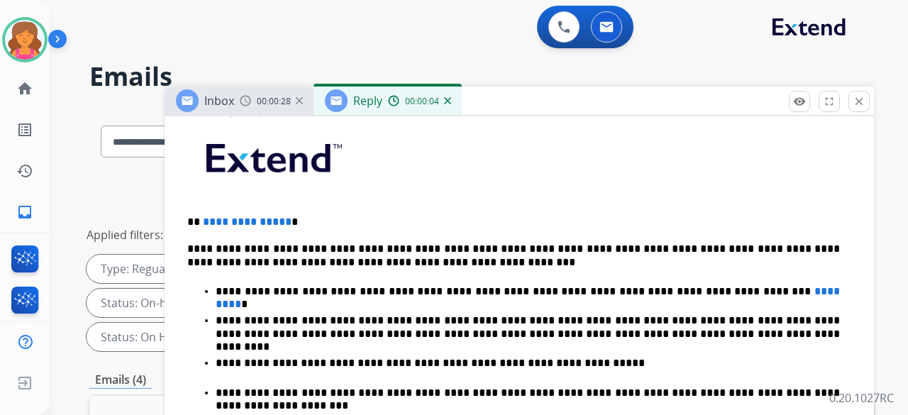
click at [278, 216] on span "**********" at bounding box center [247, 221] width 89 height 11
click at [282, 216] on span "**********" at bounding box center [247, 221] width 89 height 11
click at [727, 285] on p "**********" at bounding box center [528, 291] width 625 height 13
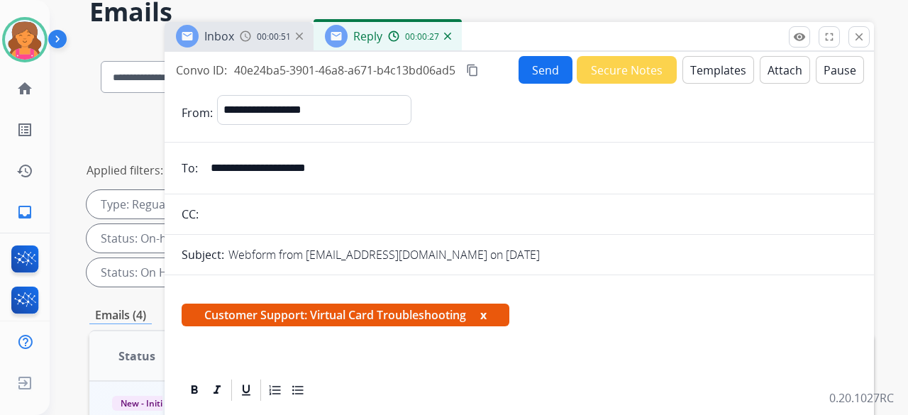
scroll to position [0, 0]
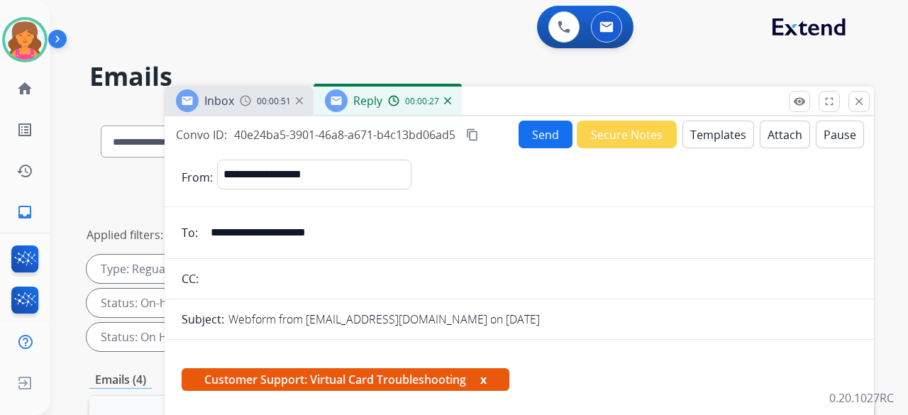
click at [471, 131] on mat-icon "content_copy" at bounding box center [472, 134] width 13 height 13
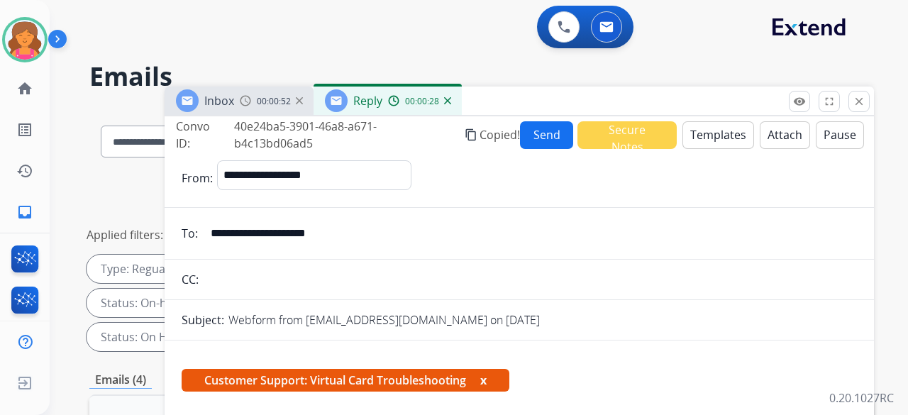
click at [535, 131] on button "Send" at bounding box center [546, 135] width 53 height 28
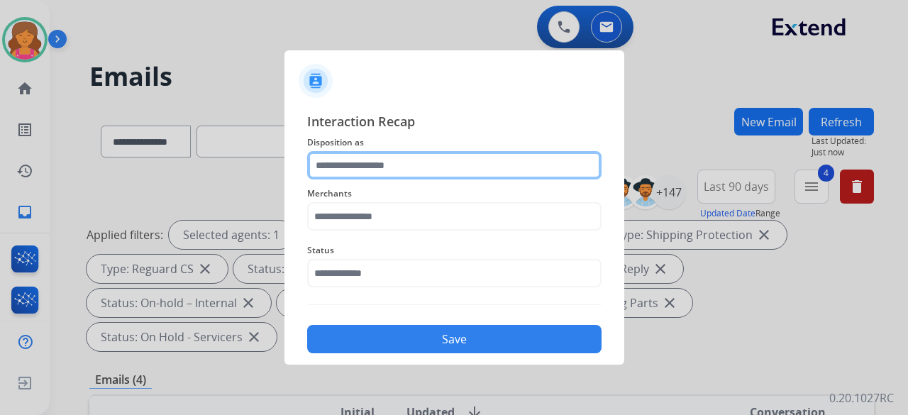
click at [390, 154] on input "text" at bounding box center [454, 165] width 295 height 28
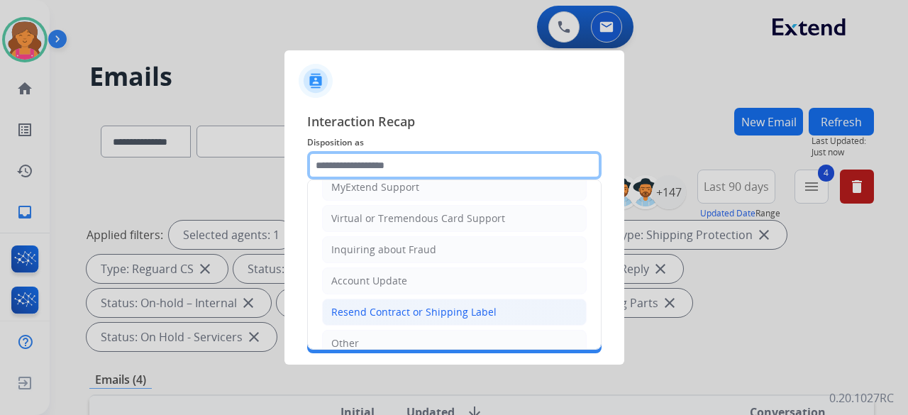
scroll to position [142, 0]
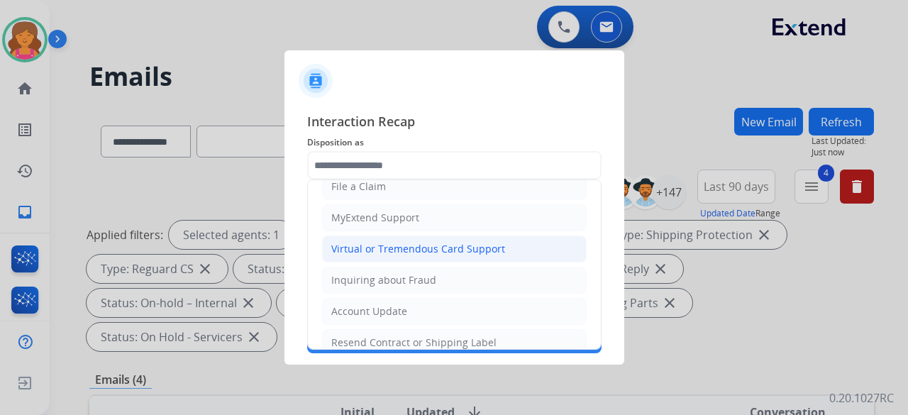
click at [417, 247] on div "Virtual or Tremendous Card Support" at bounding box center [418, 249] width 174 height 14
type input "**********"
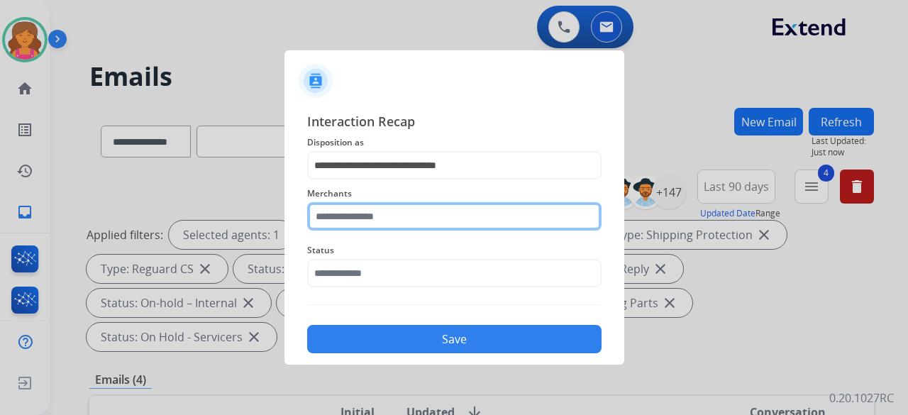
click at [402, 219] on input "text" at bounding box center [454, 216] width 295 height 28
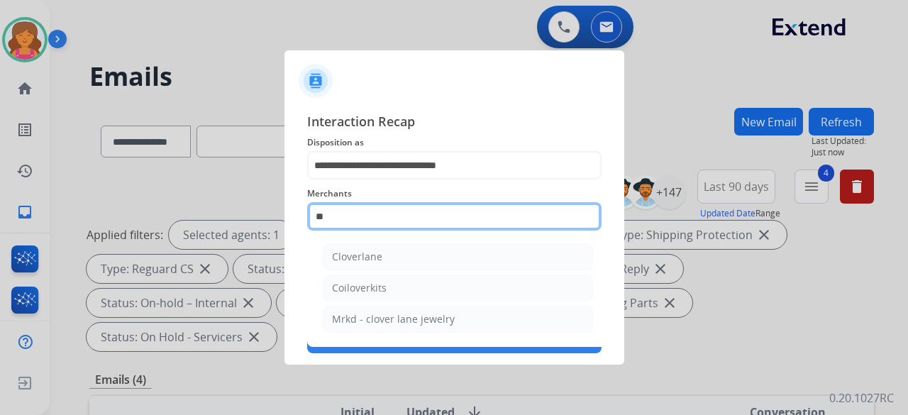
type input "*"
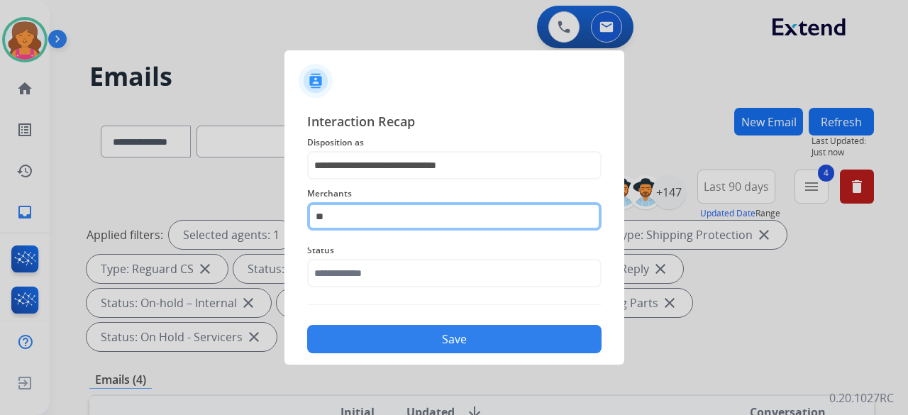
type input "*"
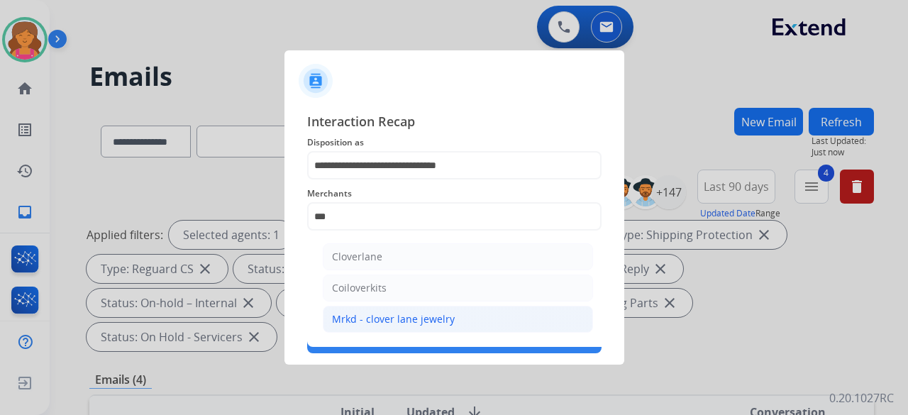
click at [437, 314] on div "Mrkd - clover lane jewelry" at bounding box center [393, 319] width 123 height 14
type input "**********"
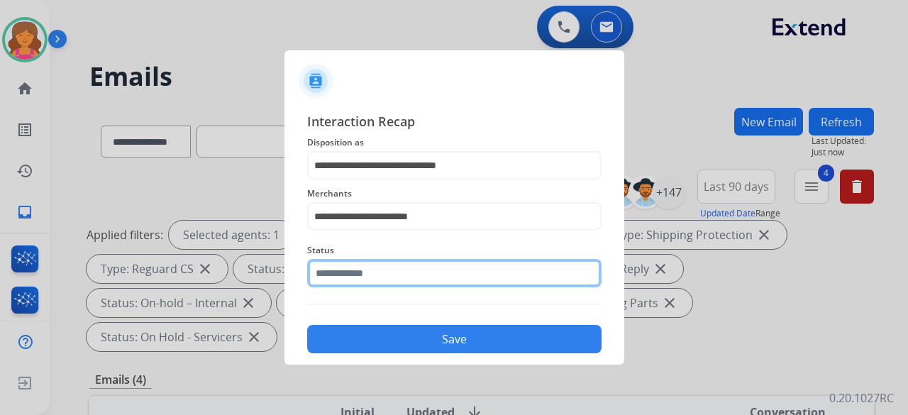
click at [383, 279] on input "text" at bounding box center [454, 273] width 295 height 28
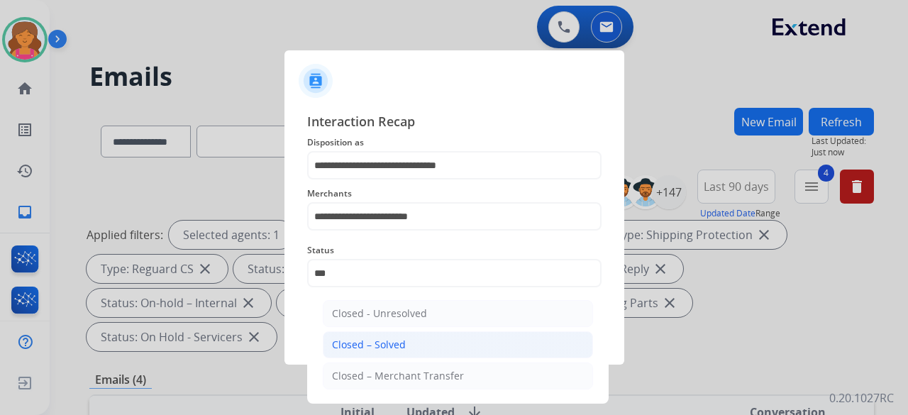
click at [352, 348] on div "Closed – Solved" at bounding box center [369, 345] width 74 height 14
type input "**********"
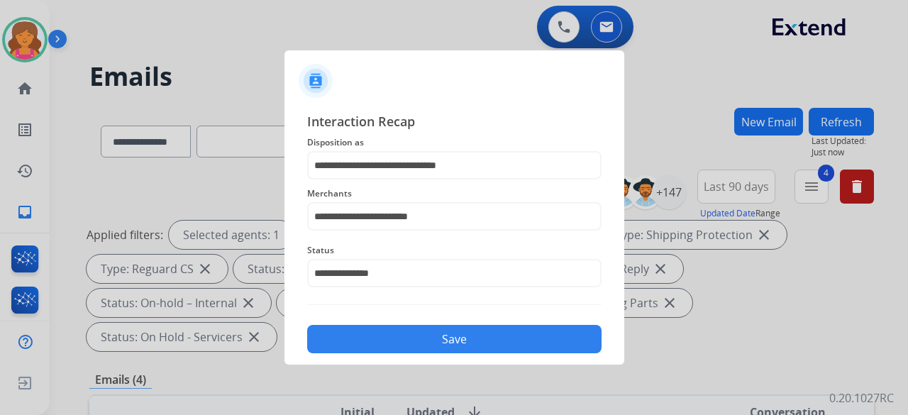
click at [357, 336] on button "Save" at bounding box center [454, 339] width 295 height 28
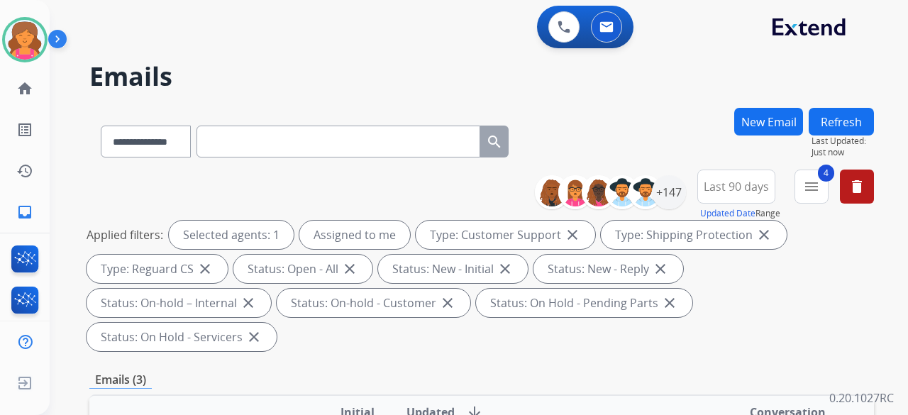
scroll to position [284, 0]
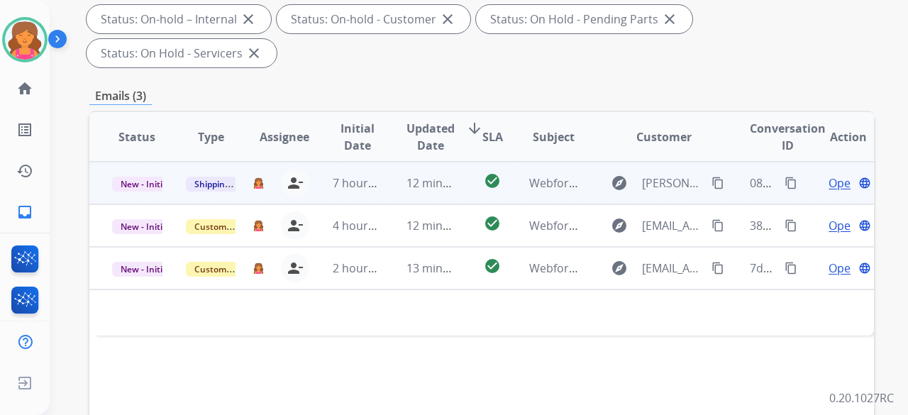
click at [830, 175] on span "Open" at bounding box center [843, 183] width 29 height 17
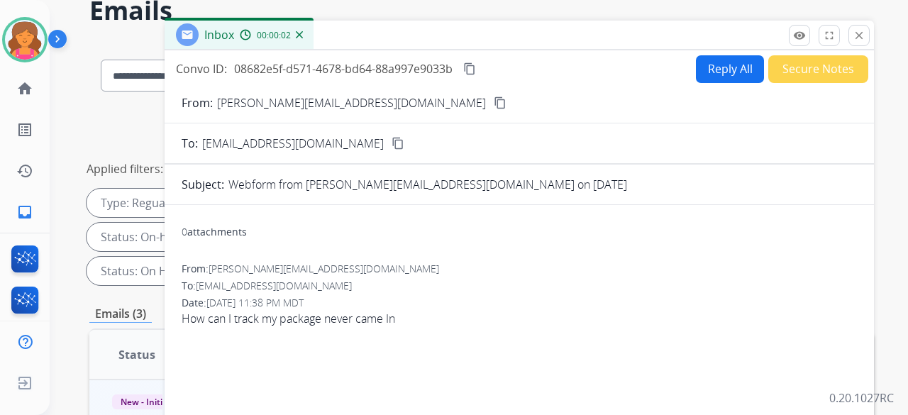
scroll to position [0, 0]
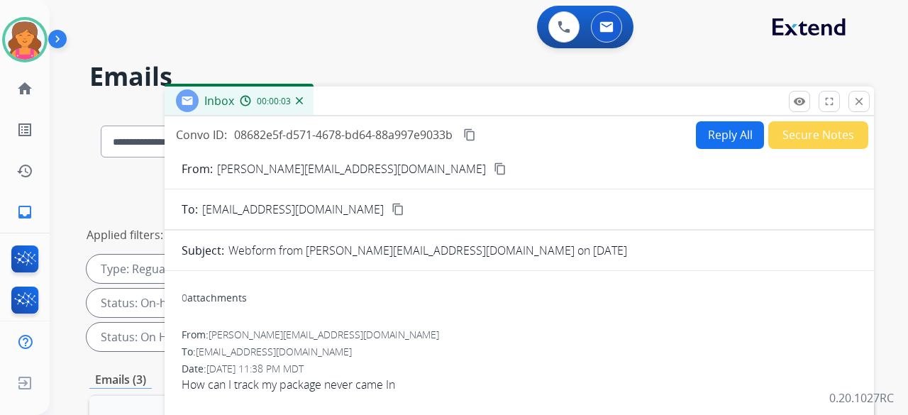
click at [494, 168] on mat-icon "content_copy" at bounding box center [500, 169] width 13 height 13
click at [696, 133] on button "Reply All" at bounding box center [730, 135] width 68 height 28
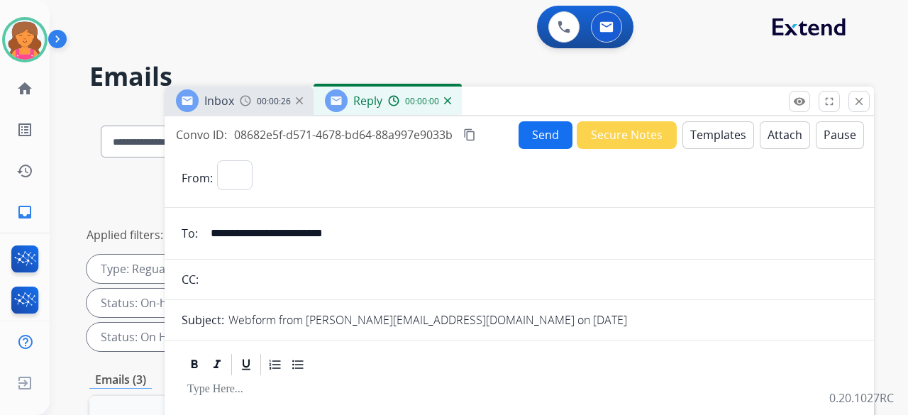
select select "**********"
click at [694, 133] on button "Templates" at bounding box center [719, 135] width 72 height 28
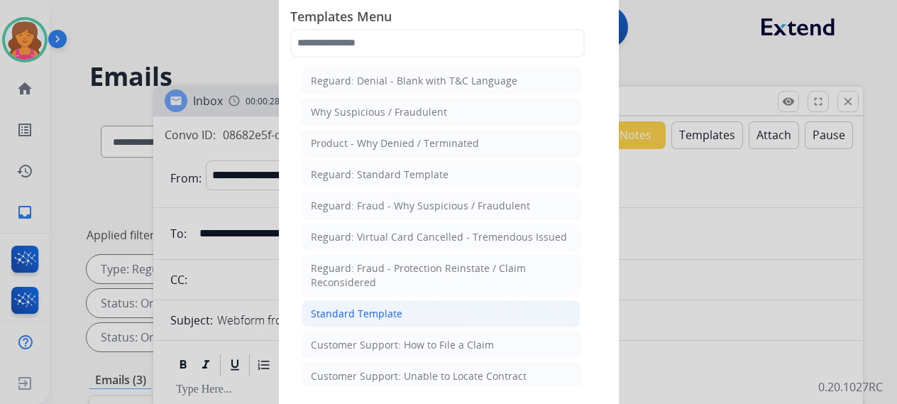
click at [346, 309] on div "Standard Template" at bounding box center [357, 314] width 92 height 14
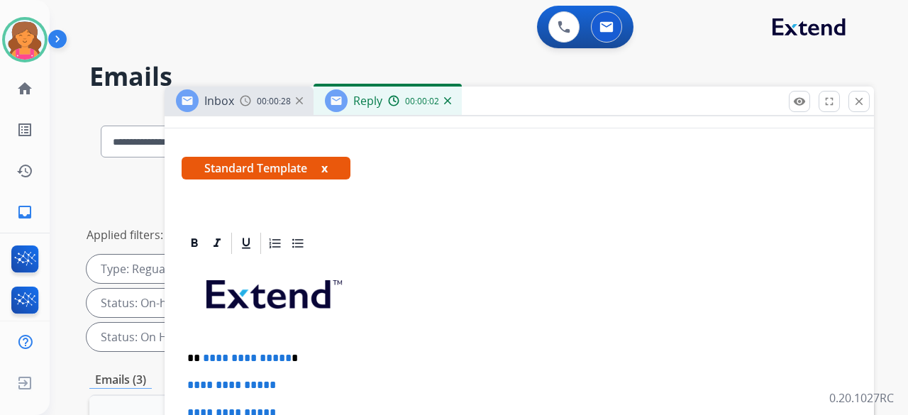
scroll to position [309, 0]
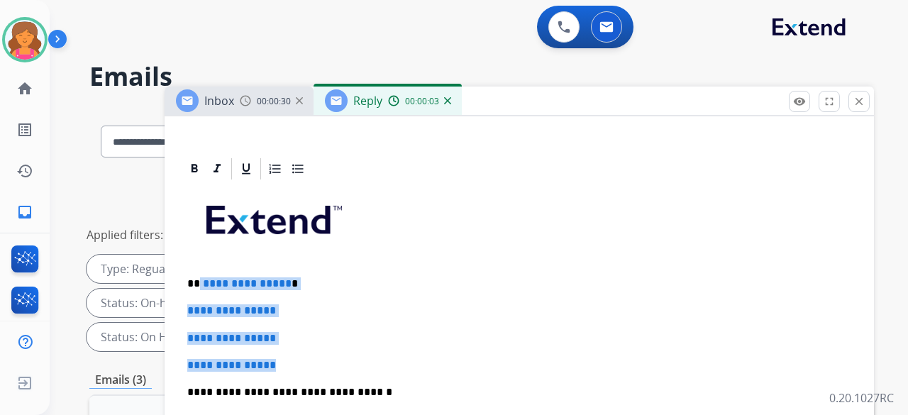
drag, startPoint x: 293, startPoint y: 332, endPoint x: 200, endPoint y: 251, distance: 123.7
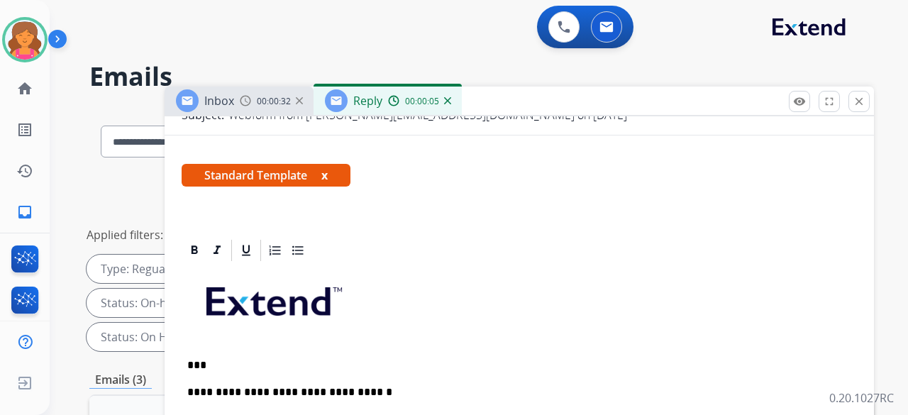
scroll to position [256, 0]
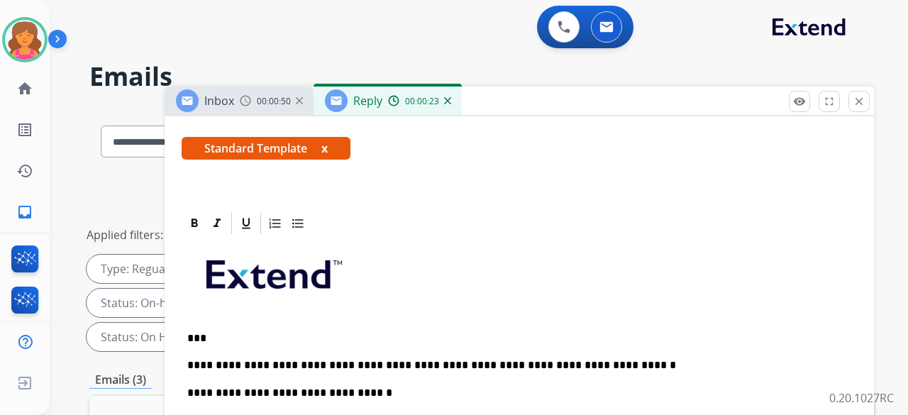
click at [332, 359] on p "**********" at bounding box center [513, 365] width 653 height 13
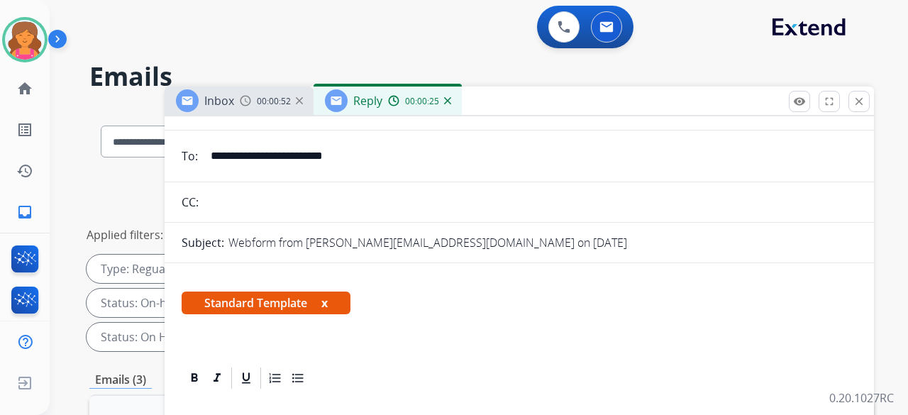
scroll to position [0, 0]
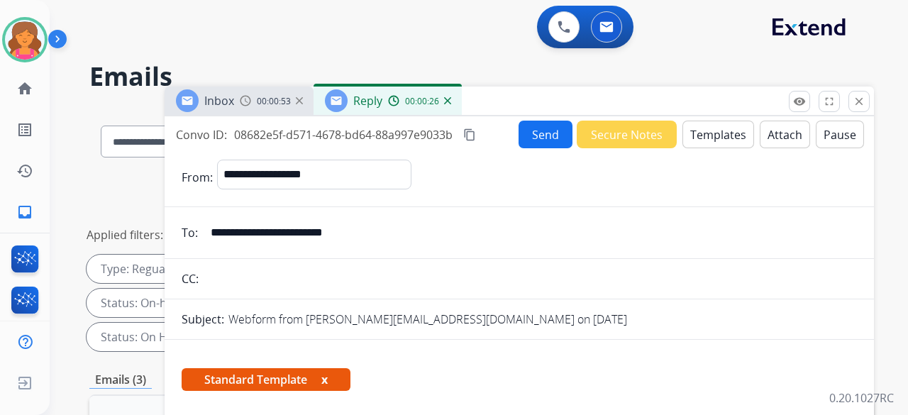
click at [537, 141] on button "Send" at bounding box center [546, 135] width 54 height 28
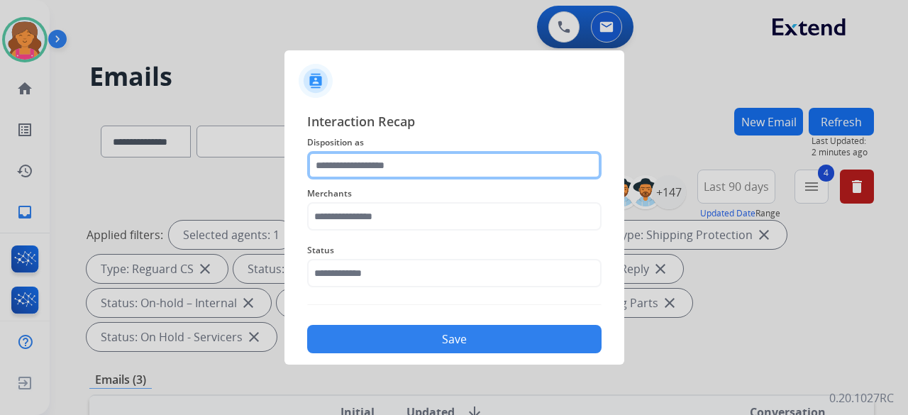
click at [388, 158] on input "text" at bounding box center [454, 165] width 295 height 28
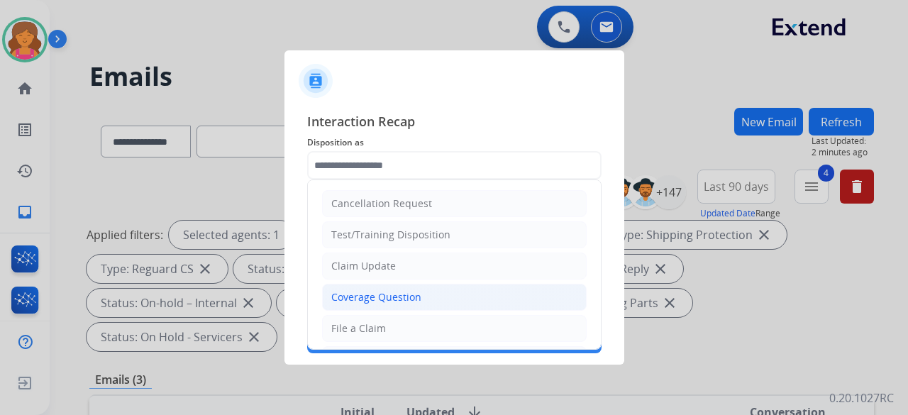
click at [366, 296] on div "Coverage Question" at bounding box center [376, 297] width 90 height 14
type input "**********"
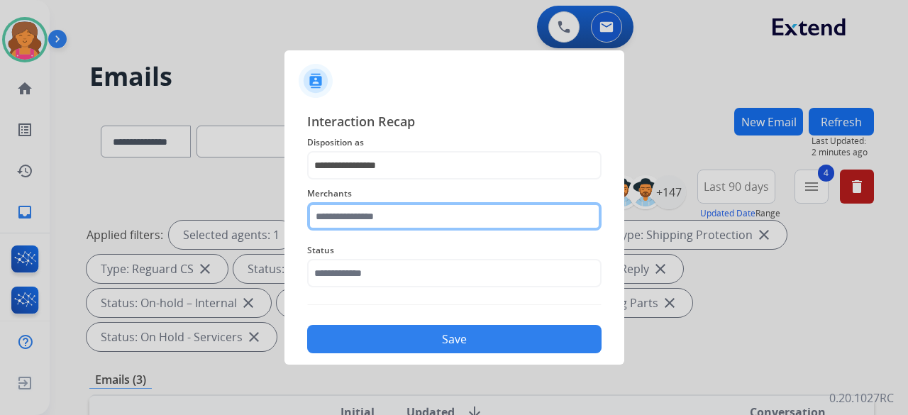
click at [383, 225] on div "Merchants" at bounding box center [454, 208] width 295 height 57
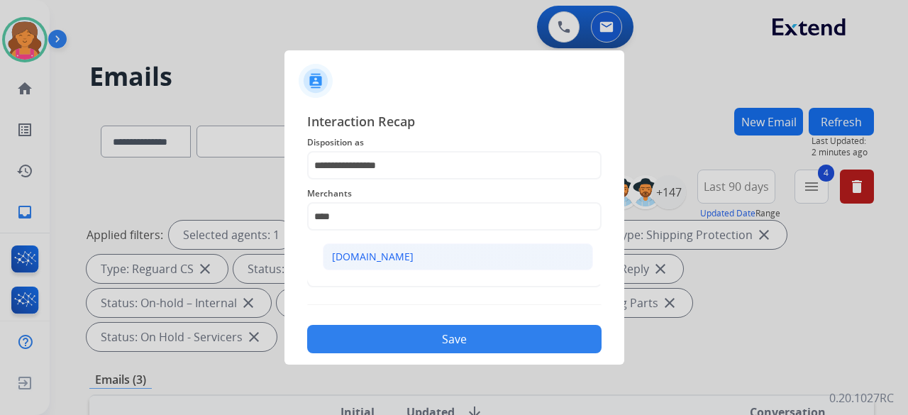
click at [373, 252] on div "Carparts.com" at bounding box center [373, 257] width 82 height 14
type input "**********"
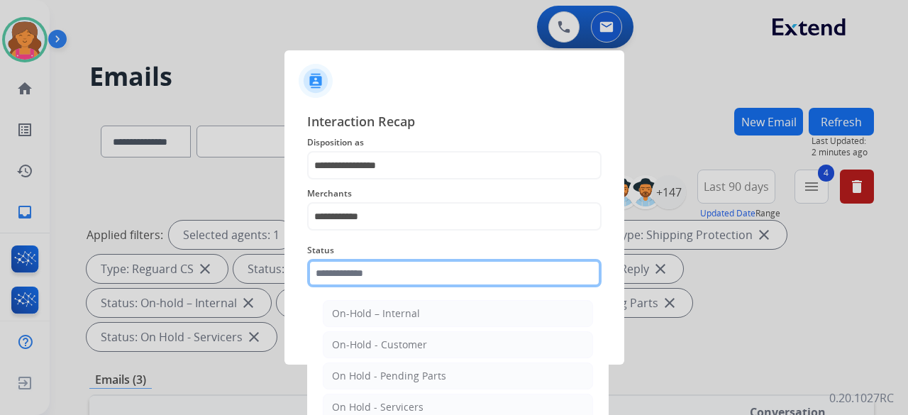
click at [367, 279] on input "text" at bounding box center [454, 273] width 295 height 28
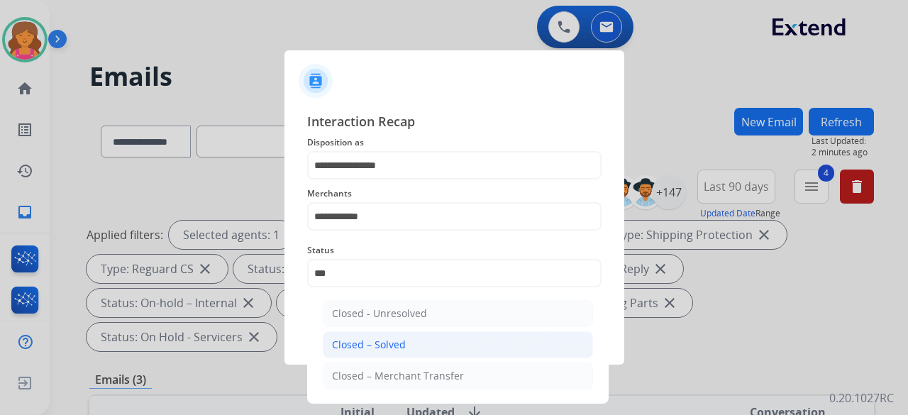
click at [379, 341] on div "Closed – Solved" at bounding box center [369, 345] width 74 height 14
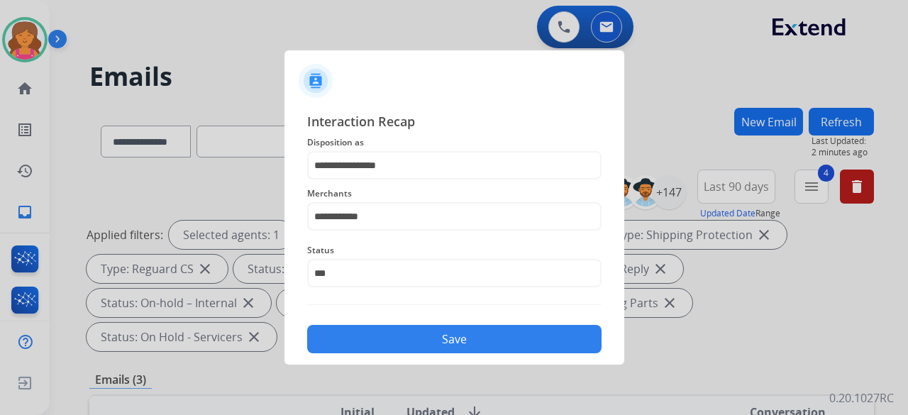
type input "**********"
click at [379, 341] on button "Save" at bounding box center [454, 339] width 295 height 28
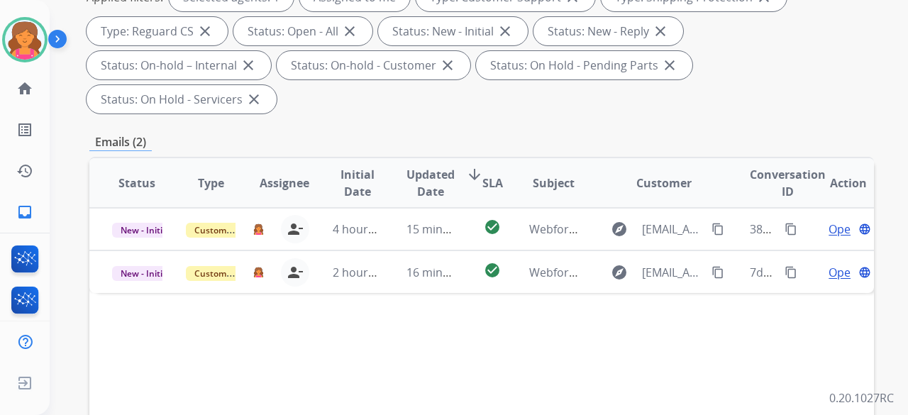
scroll to position [284, 0]
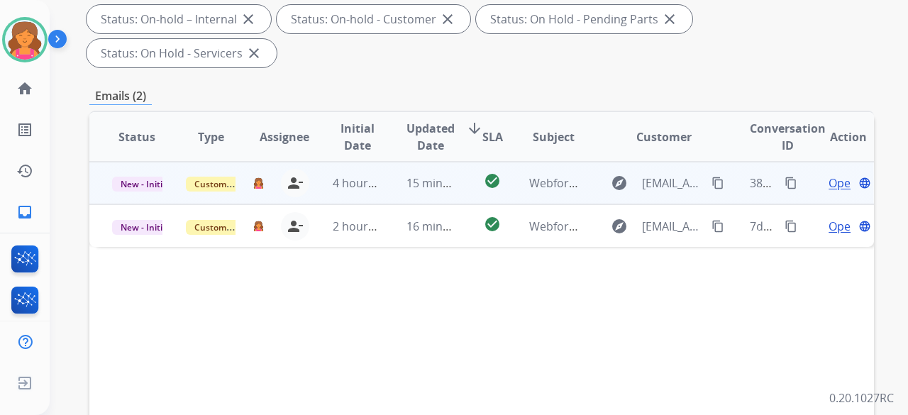
click at [829, 175] on span "Open" at bounding box center [843, 183] width 29 height 17
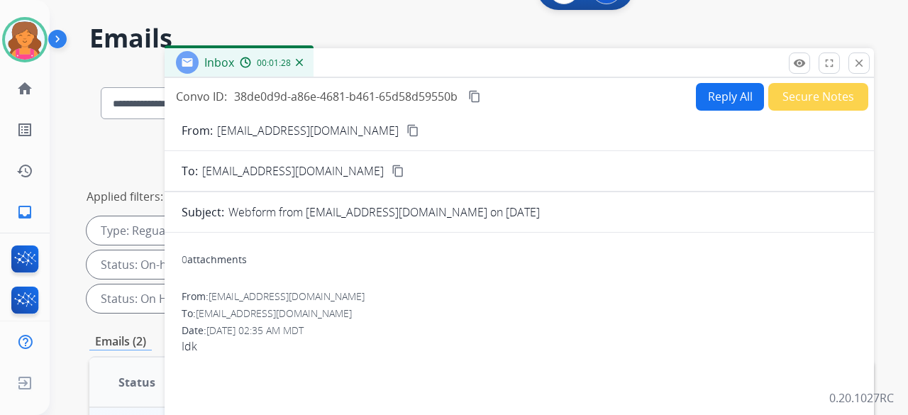
scroll to position [0, 0]
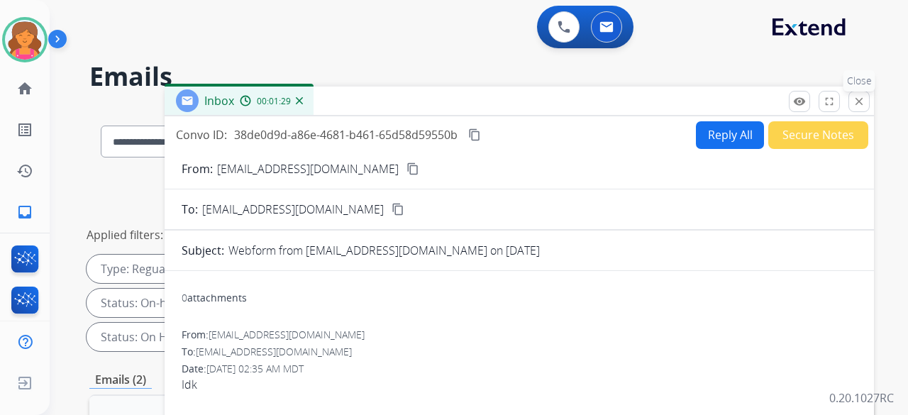
click at [861, 99] on mat-icon "close" at bounding box center [859, 101] width 13 height 13
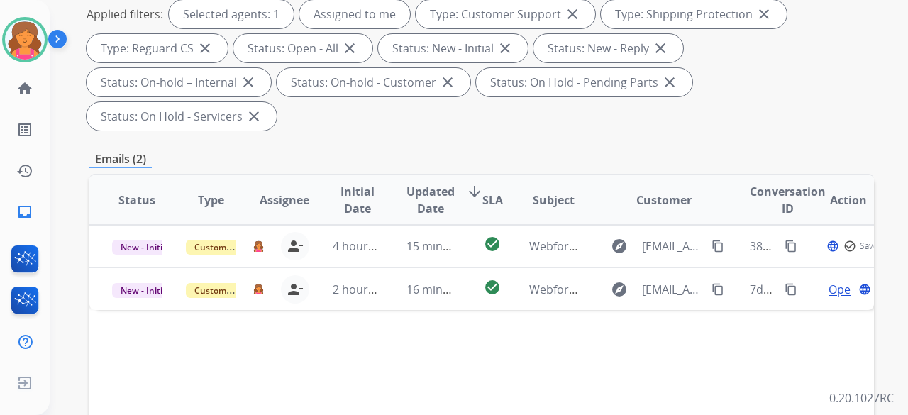
scroll to position [284, 0]
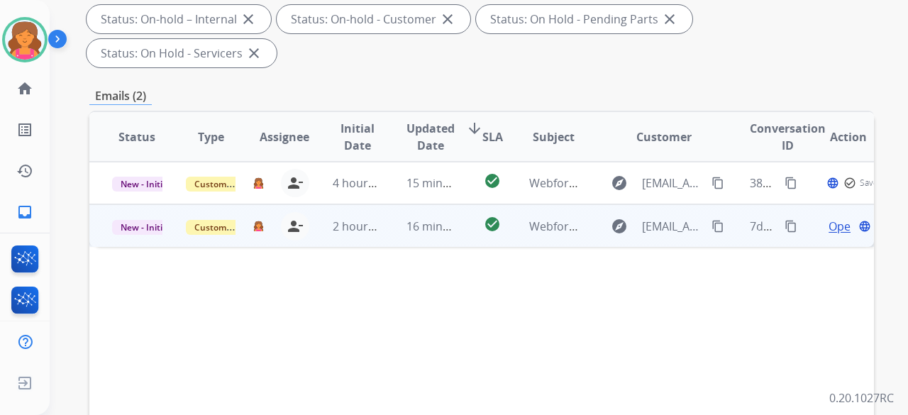
click at [177, 204] on td "Customer Support" at bounding box center [200, 225] width 74 height 43
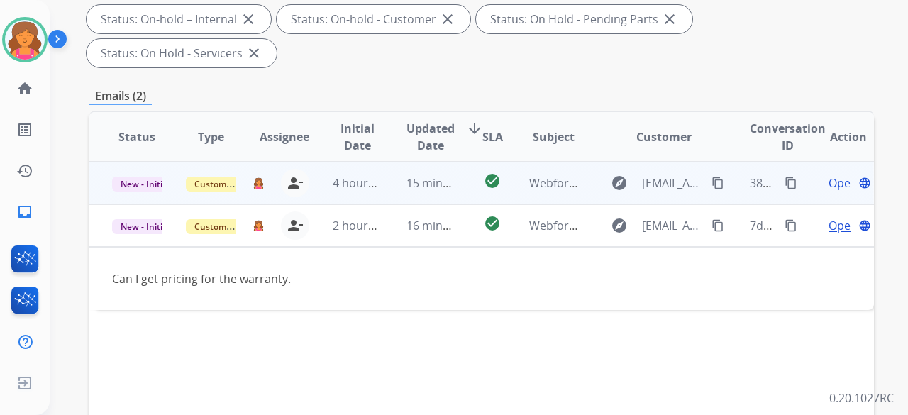
click at [148, 177] on span "New - Initial" at bounding box center [145, 184] width 66 height 15
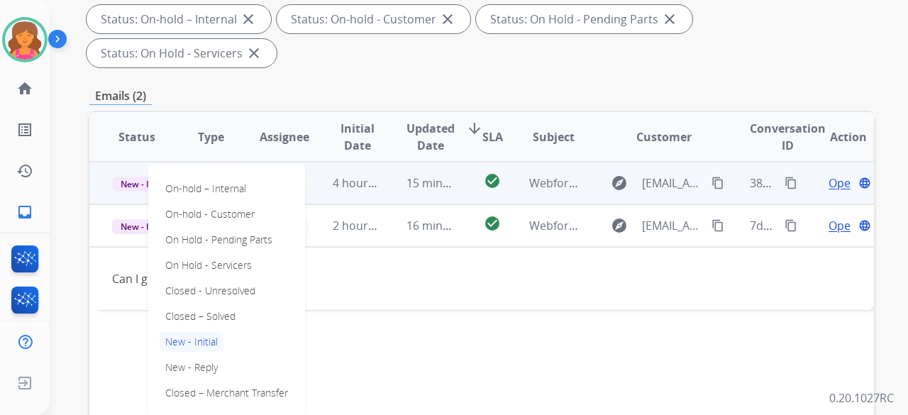
click at [189, 293] on div "On-hold – Internal On-hold - Customer On Hold - Pending Parts On Hold - Service…" at bounding box center [226, 291] width 157 height 253
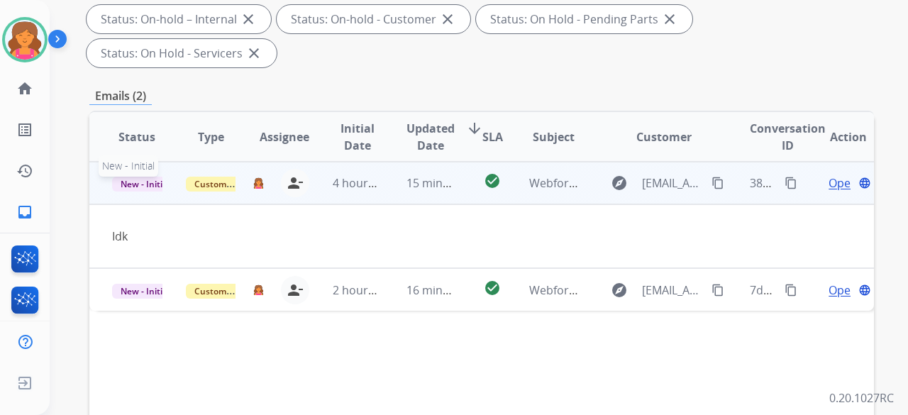
click at [153, 177] on span "New - Initial" at bounding box center [145, 184] width 66 height 15
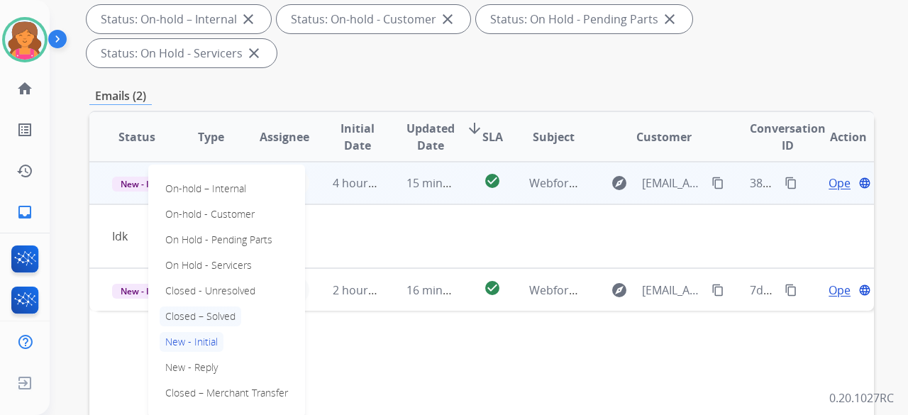
click at [191, 307] on p "Closed – Solved" at bounding box center [201, 317] width 82 height 20
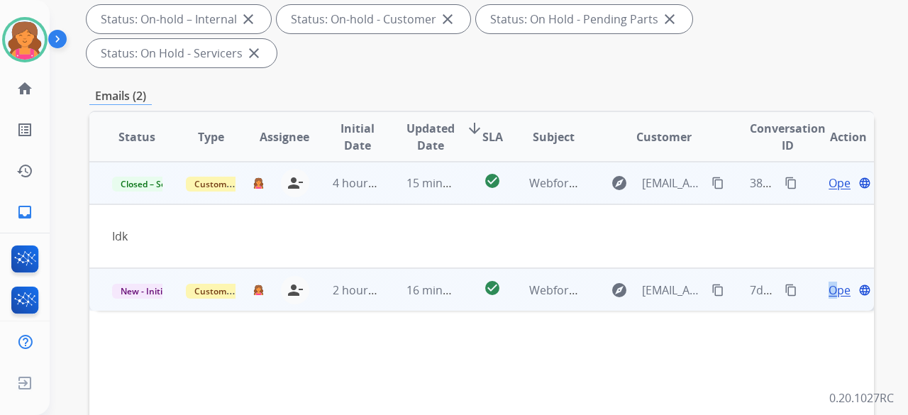
click at [829, 282] on span "Open" at bounding box center [843, 290] width 29 height 17
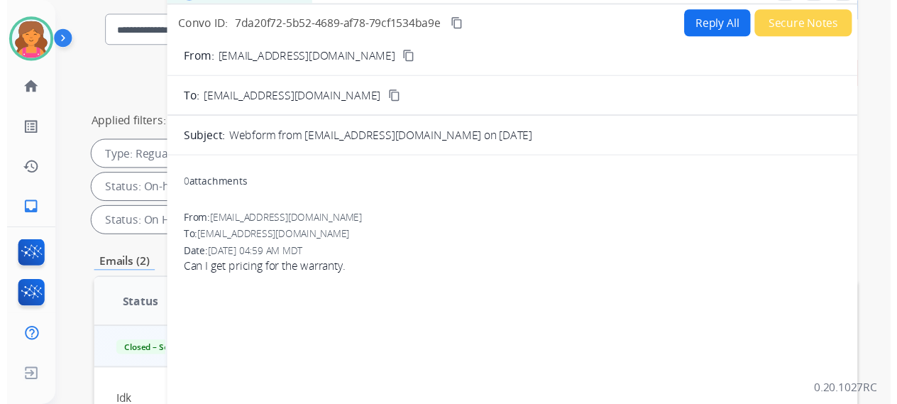
scroll to position [0, 0]
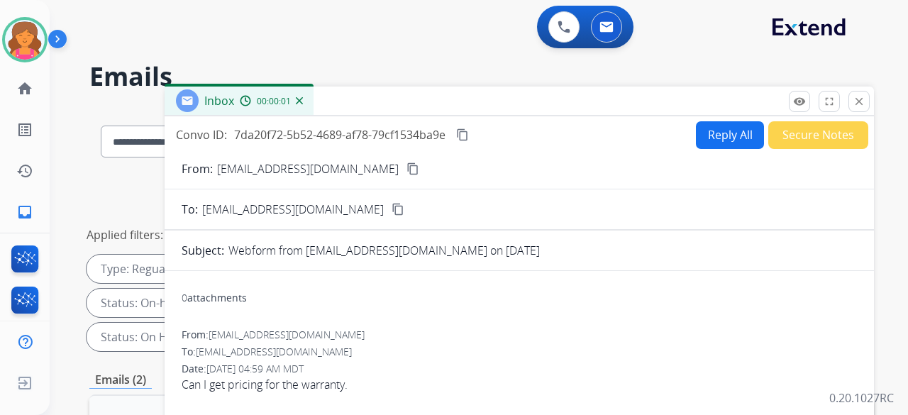
click at [407, 171] on mat-icon "content_copy" at bounding box center [413, 169] width 13 height 13
click at [720, 138] on button "Reply All" at bounding box center [730, 135] width 68 height 28
select select "**********"
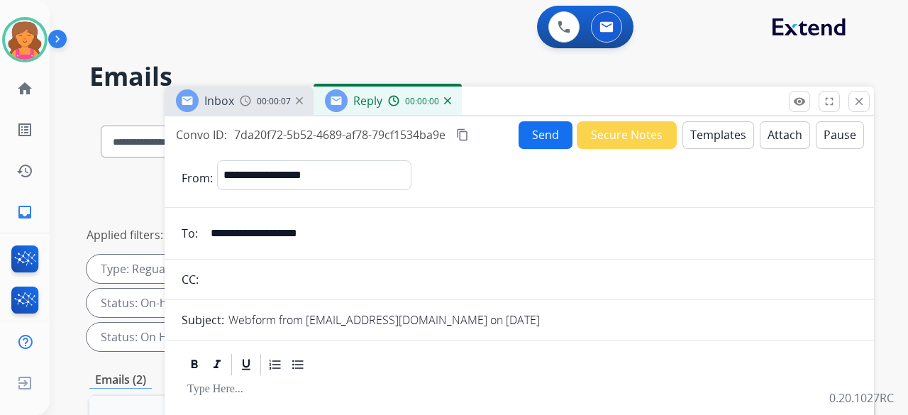
click at [727, 141] on button "Templates" at bounding box center [719, 135] width 72 height 28
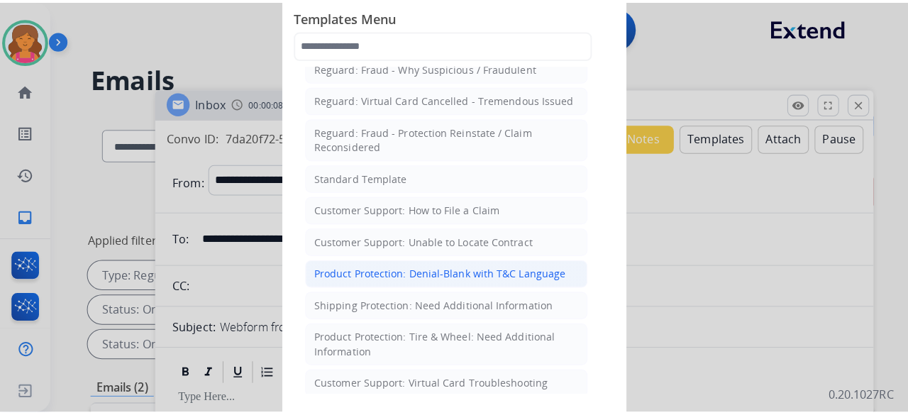
scroll to position [142, 0]
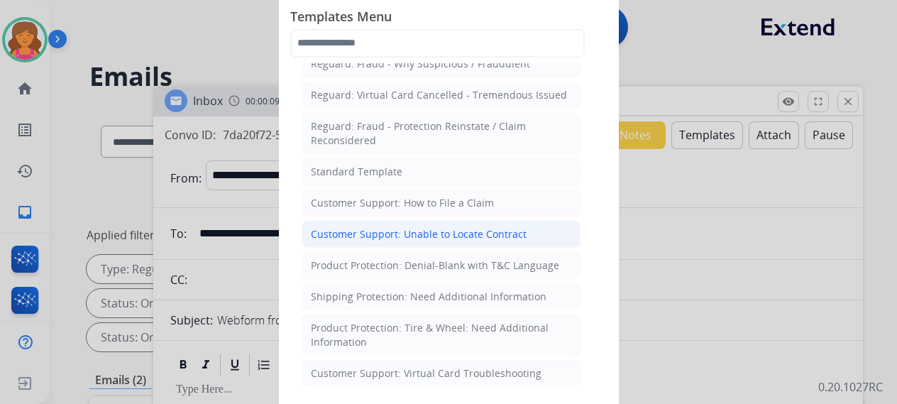
click at [403, 229] on div "Customer Support: Unable to Locate Contract" at bounding box center [419, 234] width 216 height 14
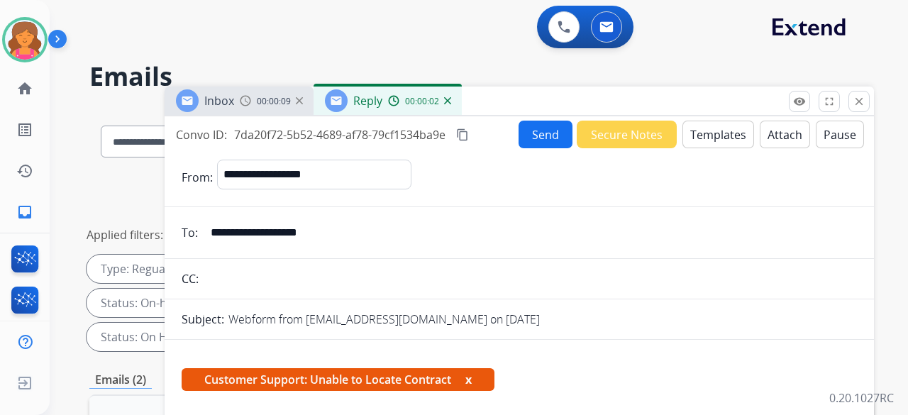
scroll to position [213, 0]
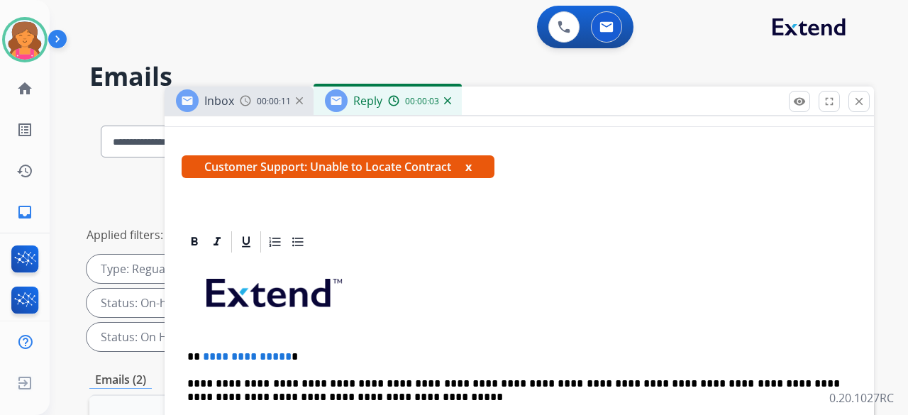
click at [284, 355] on p "**********" at bounding box center [513, 357] width 653 height 13
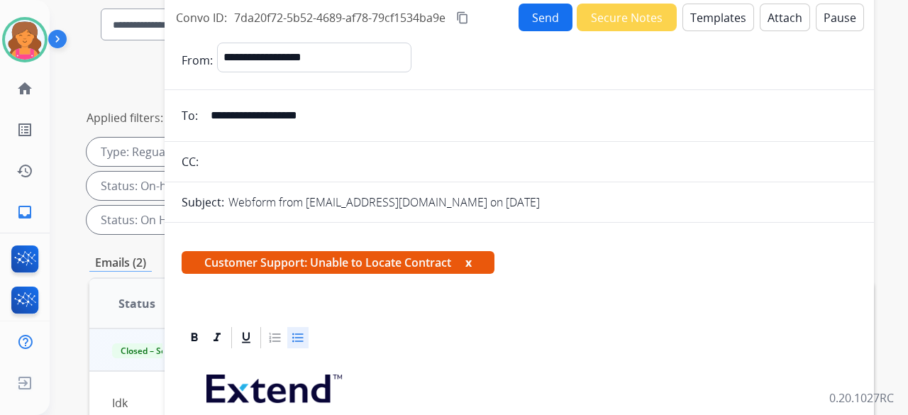
scroll to position [28, 0]
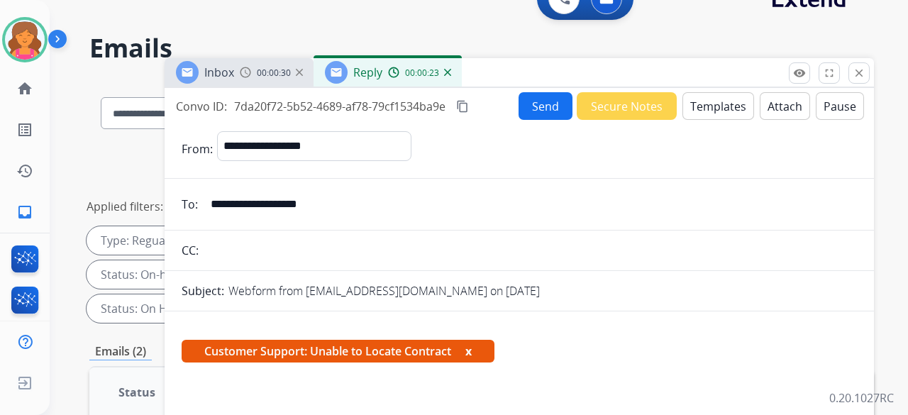
click at [535, 111] on button "Send" at bounding box center [546, 106] width 54 height 28
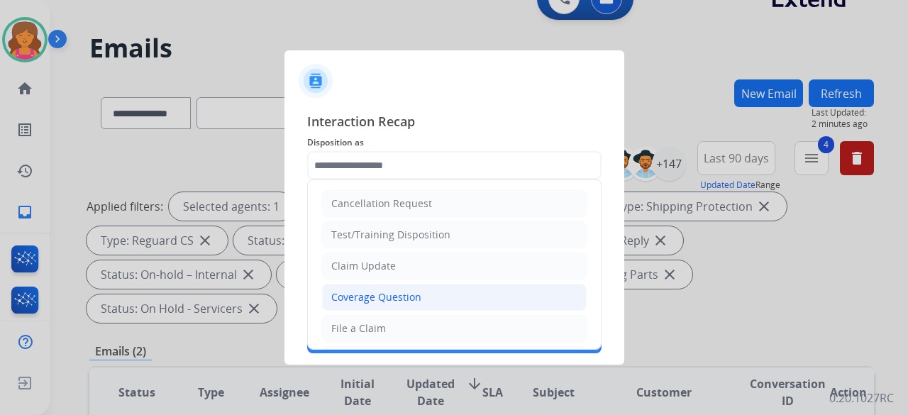
click at [373, 304] on li "Coverage Question" at bounding box center [454, 297] width 265 height 27
type input "**********"
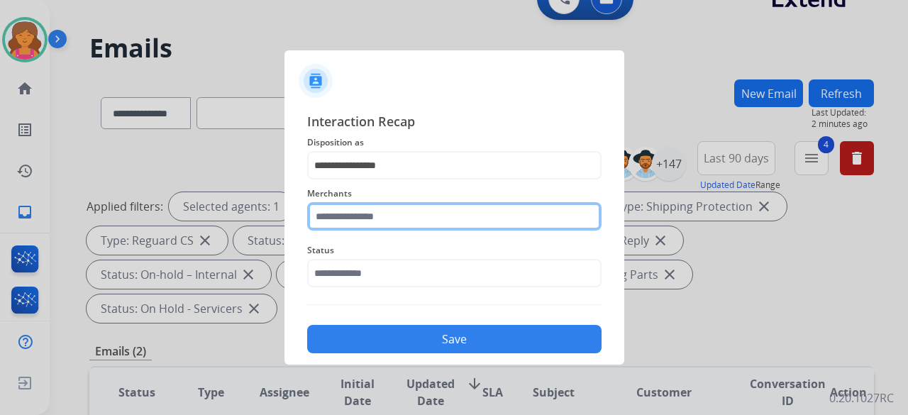
click at [373, 211] on input "text" at bounding box center [454, 216] width 295 height 28
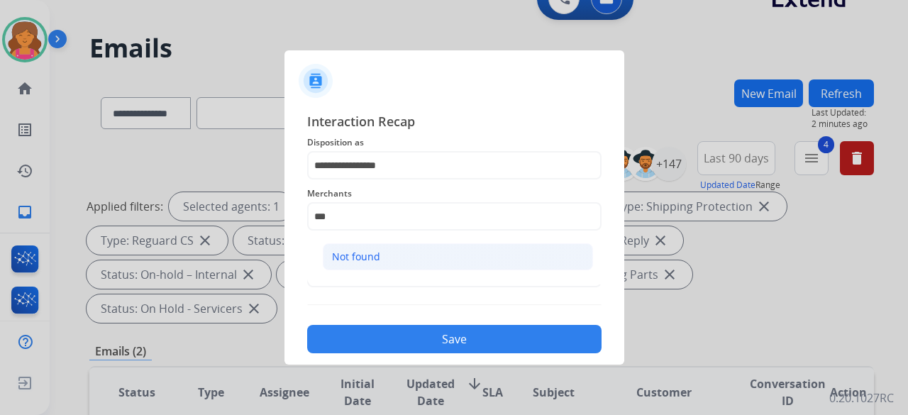
click at [362, 246] on li "Not found" at bounding box center [458, 256] width 270 height 27
type input "*********"
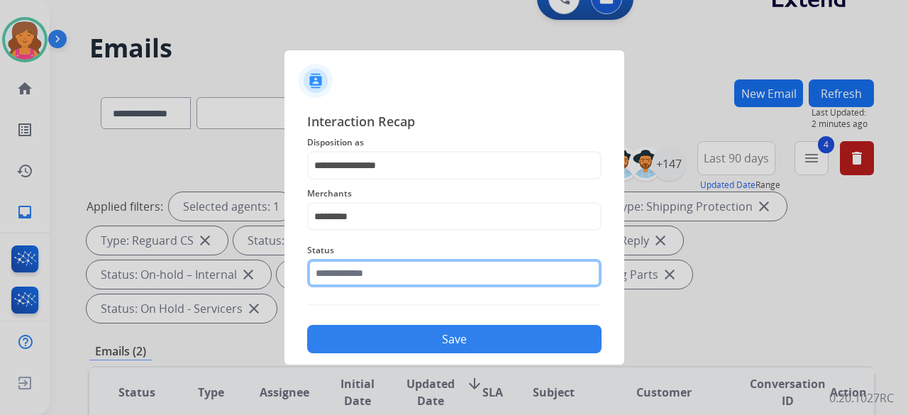
click at [361, 282] on input "text" at bounding box center [454, 273] width 295 height 28
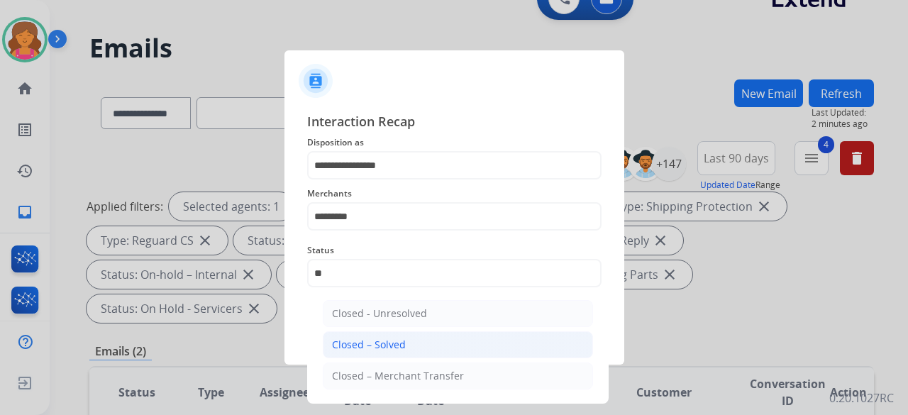
click at [390, 342] on div "Closed – Solved" at bounding box center [369, 345] width 74 height 14
type input "**********"
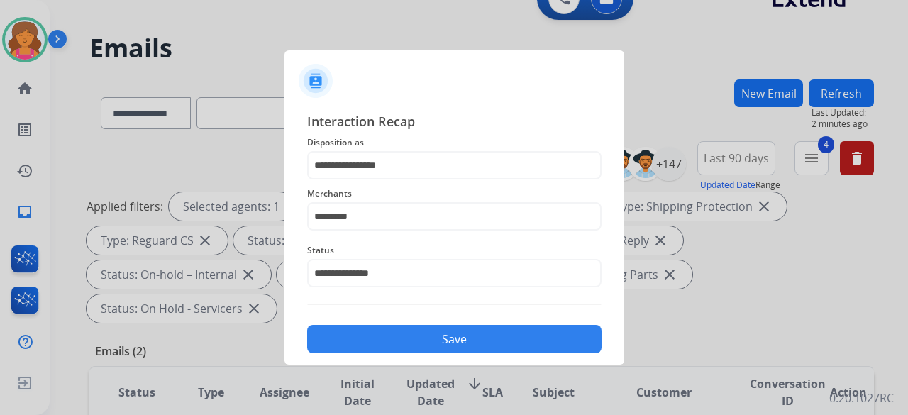
click at [390, 342] on button "Save" at bounding box center [454, 339] width 295 height 28
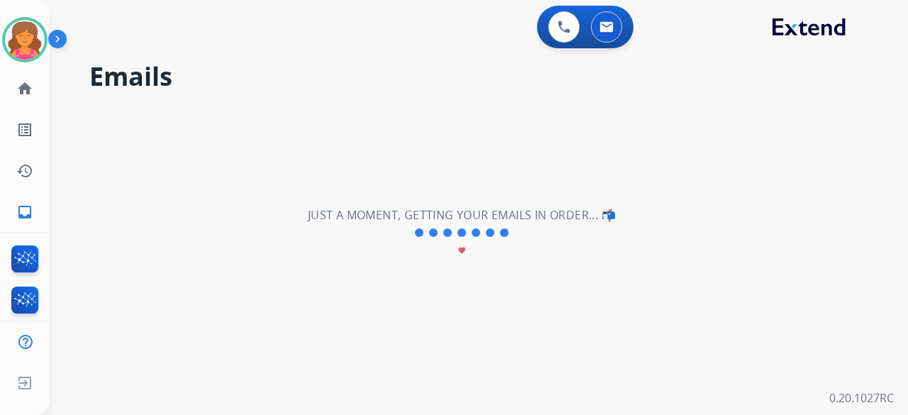
scroll to position [0, 0]
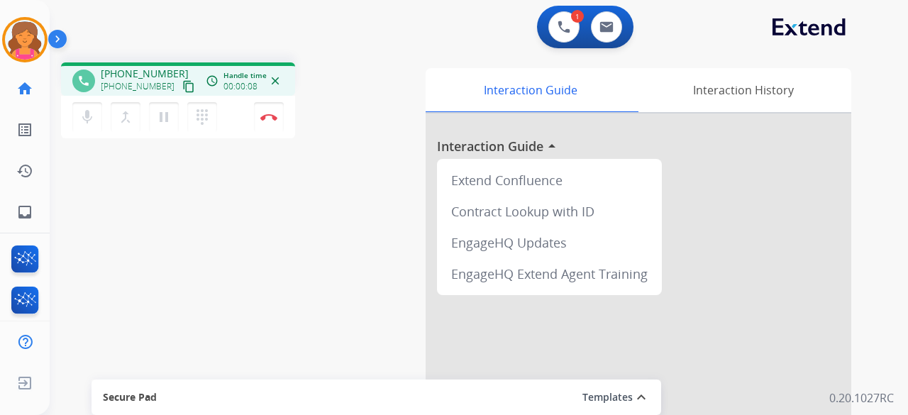
click at [182, 87] on mat-icon "content_copy" at bounding box center [188, 86] width 13 height 13
click at [268, 119] on img at bounding box center [268, 117] width 17 height 7
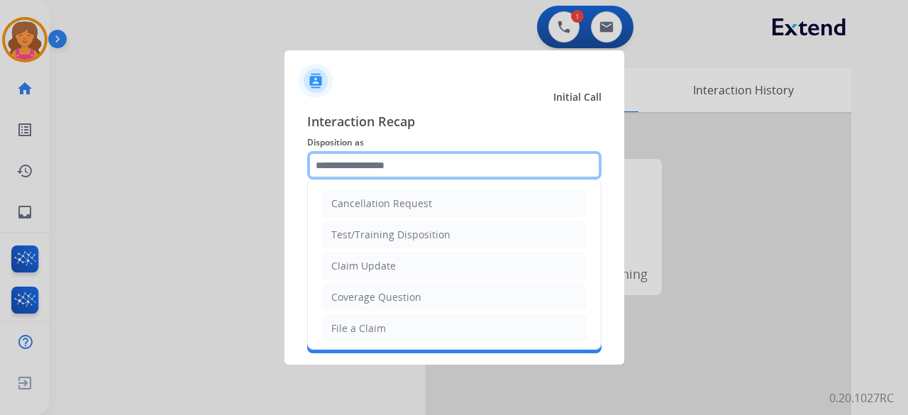
click at [361, 163] on input "text" at bounding box center [454, 165] width 295 height 28
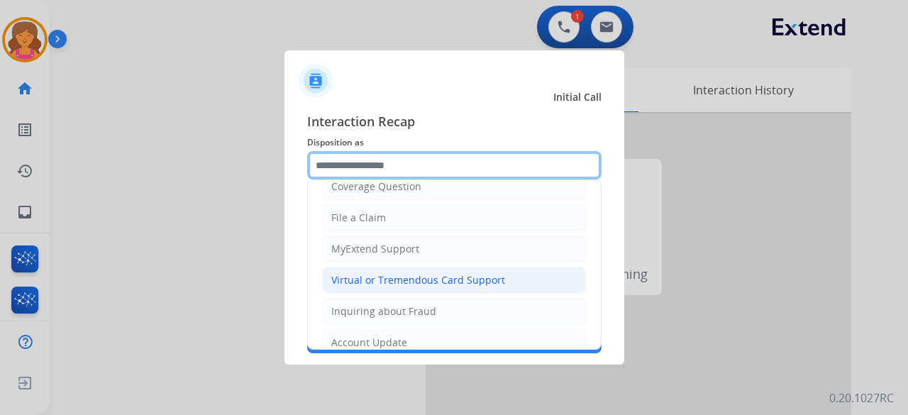
scroll to position [142, 0]
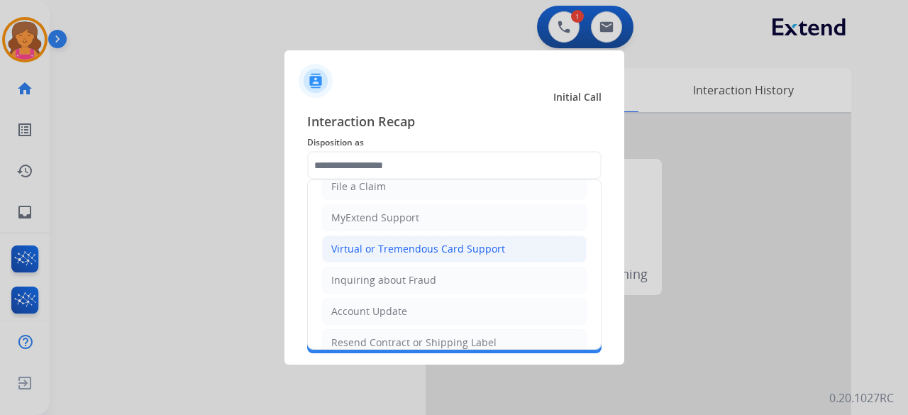
click at [383, 254] on li "Virtual or Tremendous Card Support" at bounding box center [454, 249] width 265 height 27
type input "**********"
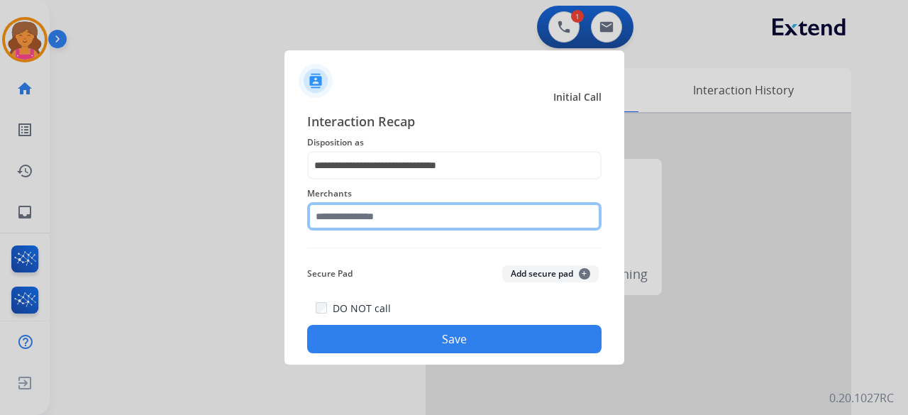
click at [383, 218] on input "text" at bounding box center [454, 216] width 295 height 28
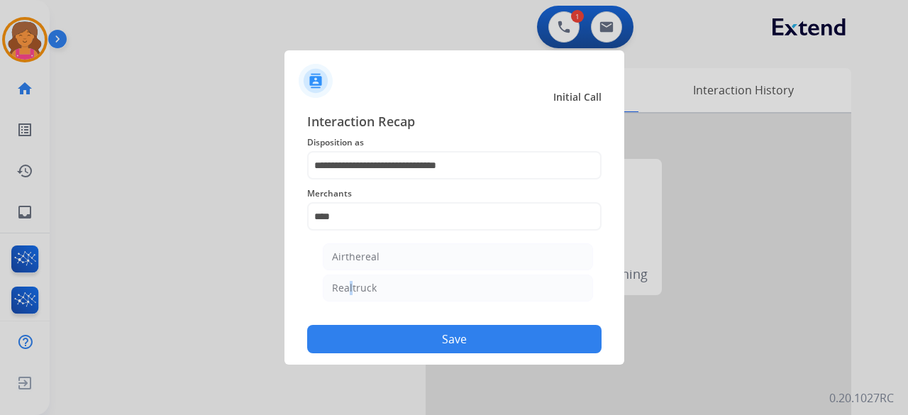
click at [349, 293] on div "Realtruck" at bounding box center [354, 288] width 45 height 14
type input "*********"
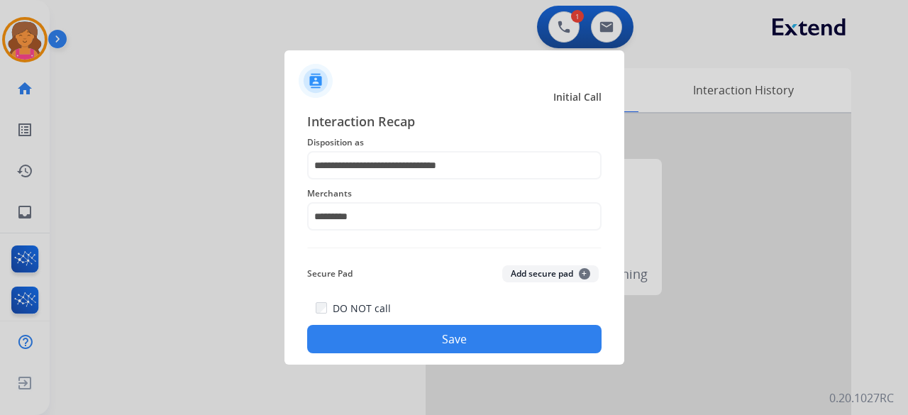
click at [363, 343] on button "Save" at bounding box center [454, 339] width 295 height 28
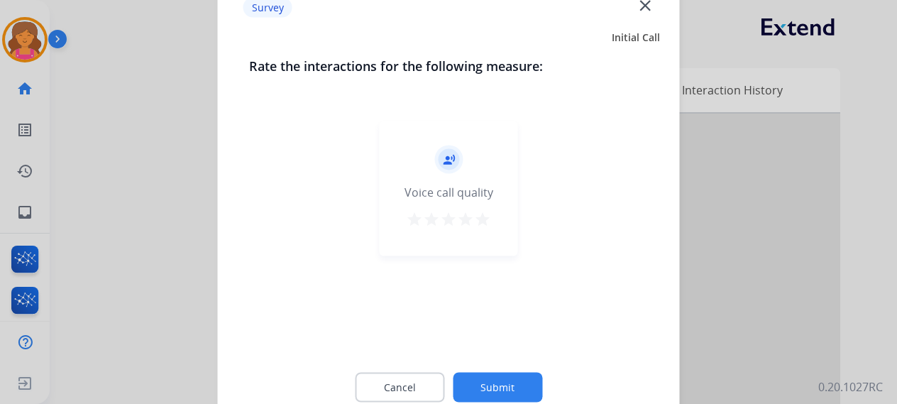
click at [481, 223] on mat-icon "star" at bounding box center [482, 218] width 17 height 17
click at [476, 382] on button "Submit" at bounding box center [497, 387] width 89 height 30
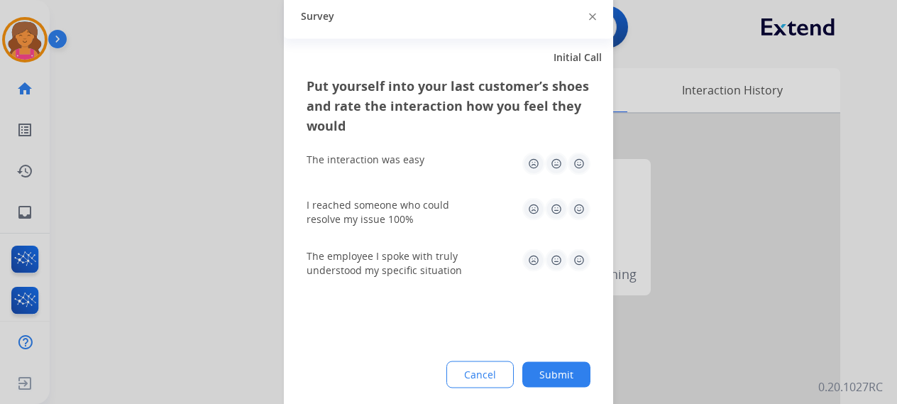
click at [573, 158] on img at bounding box center [579, 163] width 23 height 23
click at [574, 218] on img at bounding box center [579, 208] width 23 height 23
click at [578, 261] on img at bounding box center [579, 259] width 23 height 23
click at [539, 367] on button "Submit" at bounding box center [556, 374] width 68 height 26
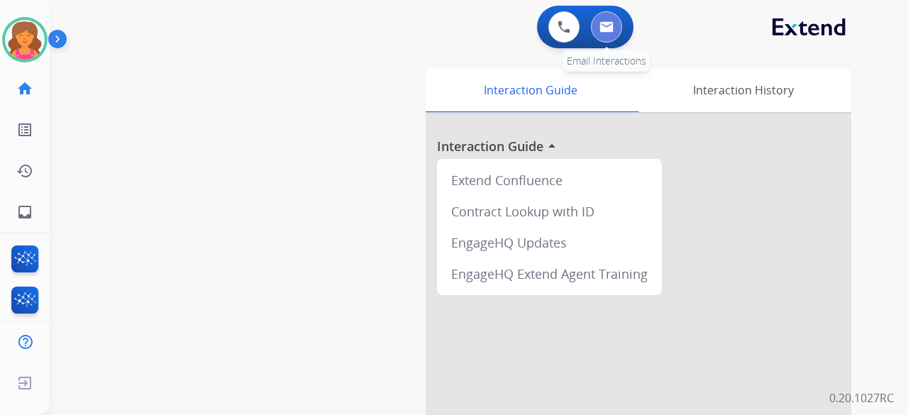
click at [599, 22] on button at bounding box center [606, 26] width 31 height 31
select select "**********"
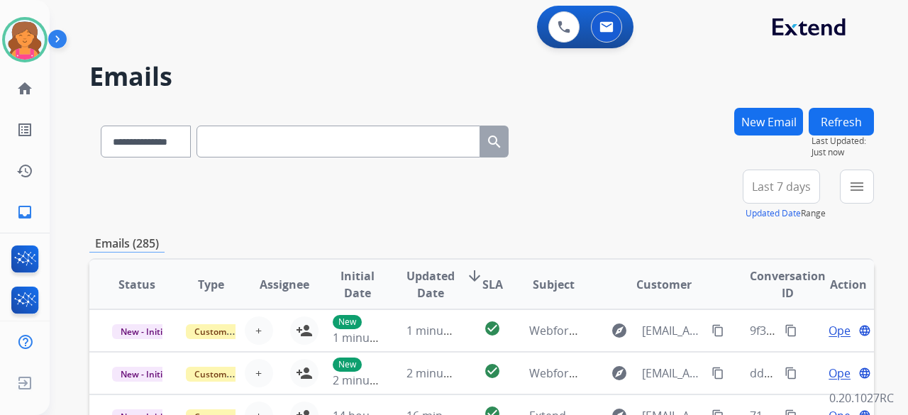
click at [759, 189] on span "Last 7 days" at bounding box center [781, 187] width 59 height 6
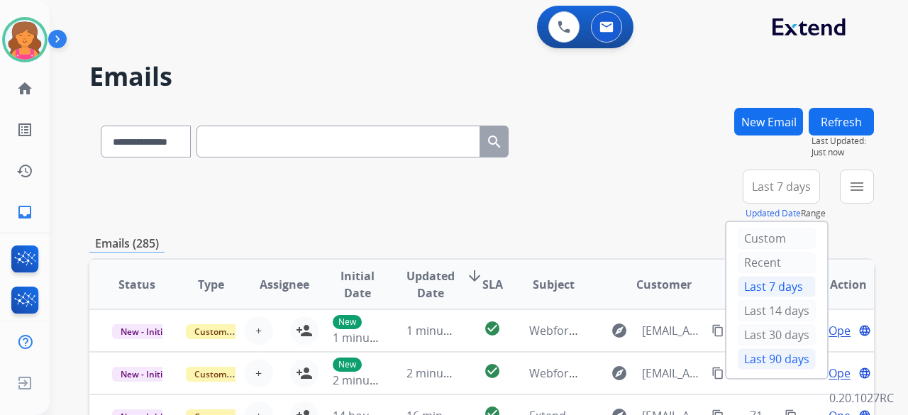
click at [765, 348] on div "Last 90 days" at bounding box center [777, 358] width 78 height 21
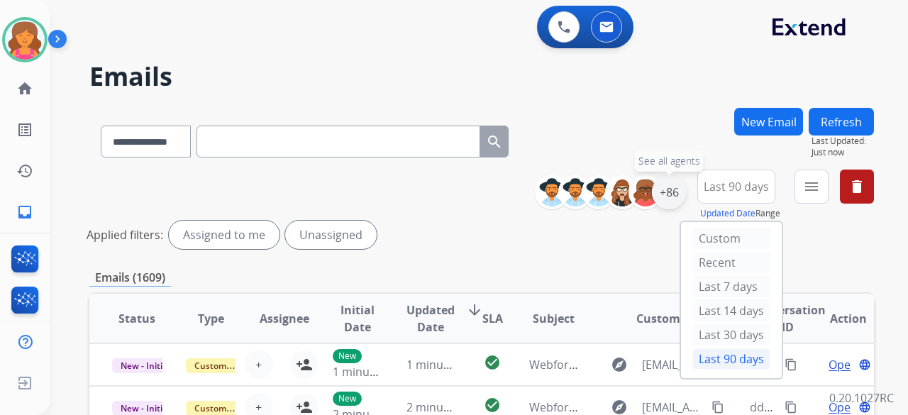
click at [677, 191] on div "+86" at bounding box center [669, 192] width 34 height 34
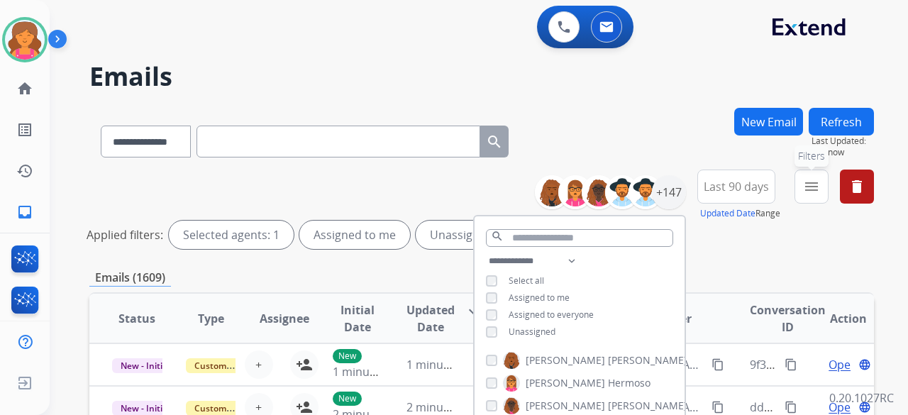
click at [811, 182] on mat-icon "menu" at bounding box center [811, 186] width 17 height 17
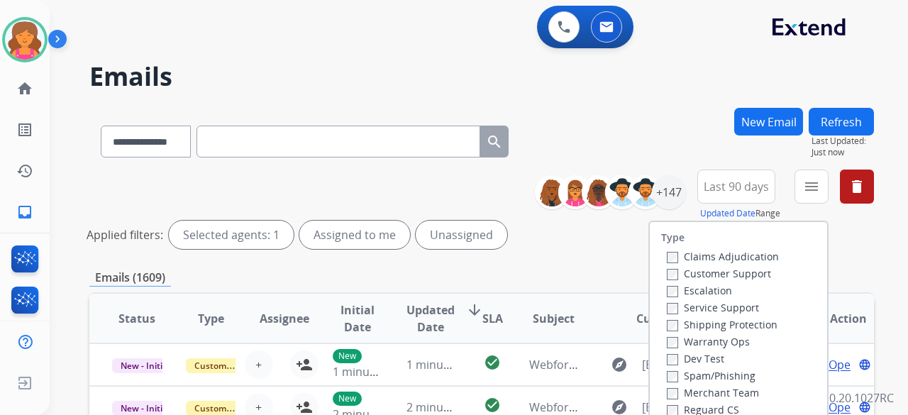
drag, startPoint x: 738, startPoint y: 271, endPoint x: 742, endPoint y: 283, distance: 12.6
click at [738, 271] on label "Customer Support" at bounding box center [719, 273] width 104 height 13
click at [718, 327] on label "Shipping Protection" at bounding box center [722, 324] width 111 height 13
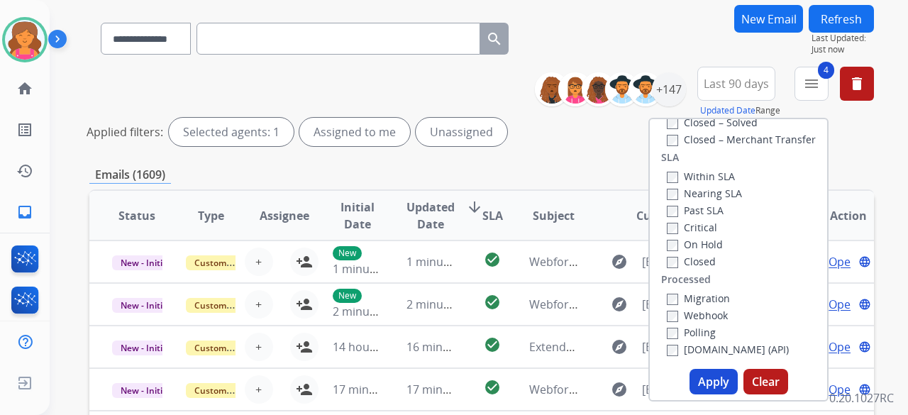
scroll to position [213, 0]
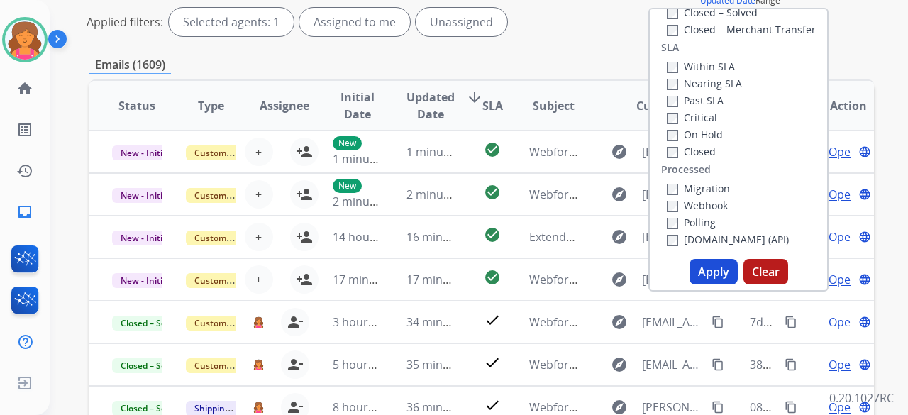
click at [714, 267] on button "Apply" at bounding box center [714, 272] width 48 height 26
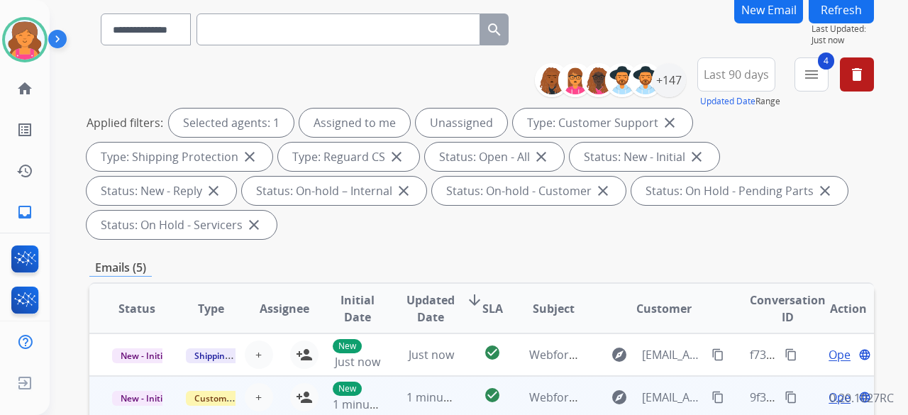
scroll to position [284, 0]
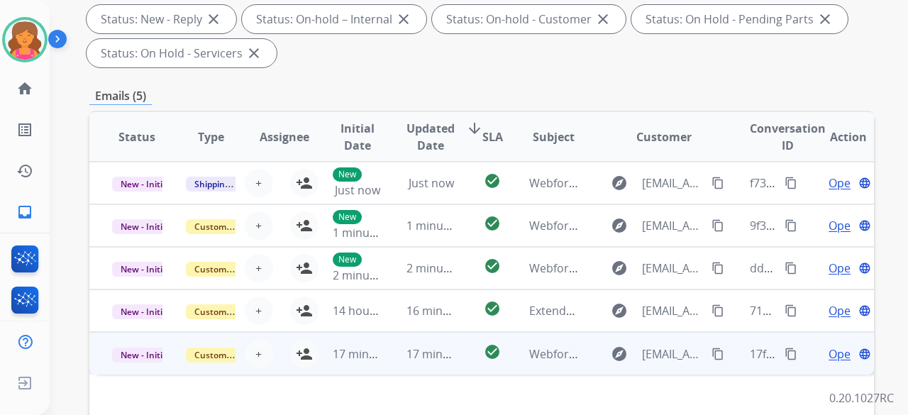
click at [465, 346] on td "check_circle" at bounding box center [481, 353] width 49 height 43
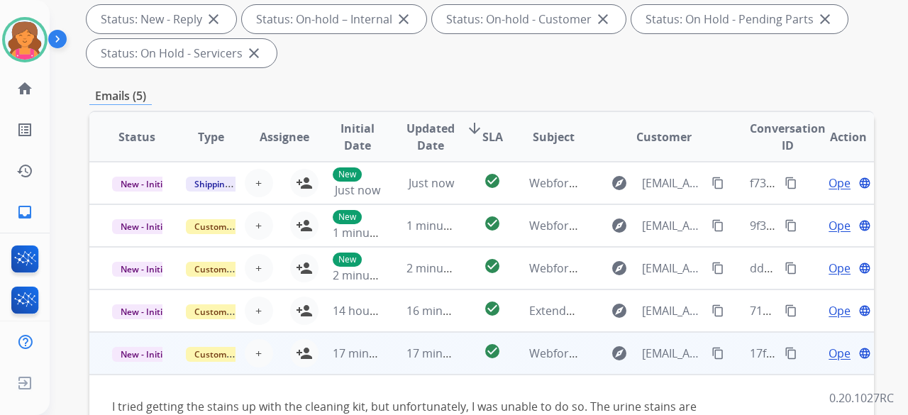
scroll to position [426, 0]
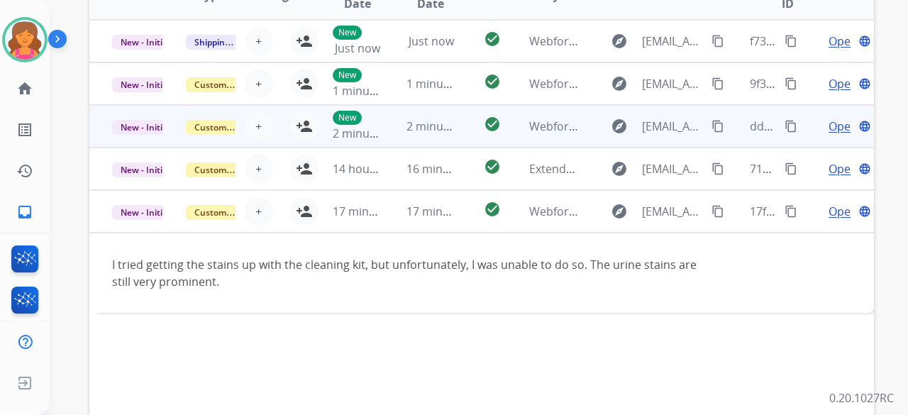
click at [471, 119] on td "check_circle" at bounding box center [481, 126] width 49 height 43
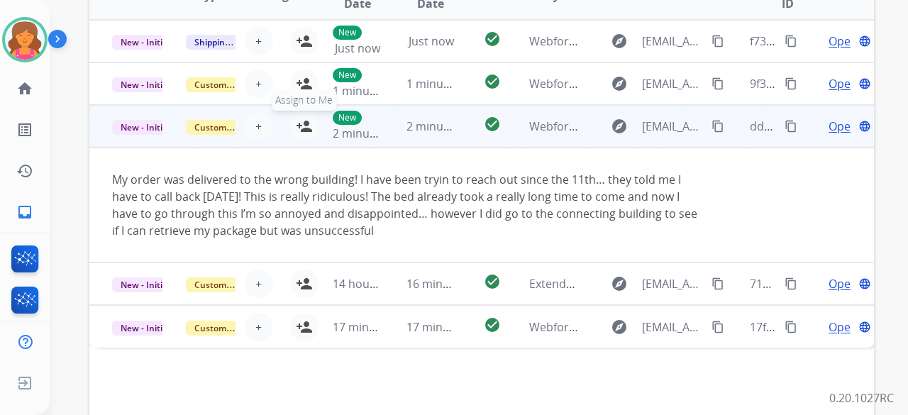
click at [297, 120] on mat-icon "person_add" at bounding box center [304, 126] width 17 height 17
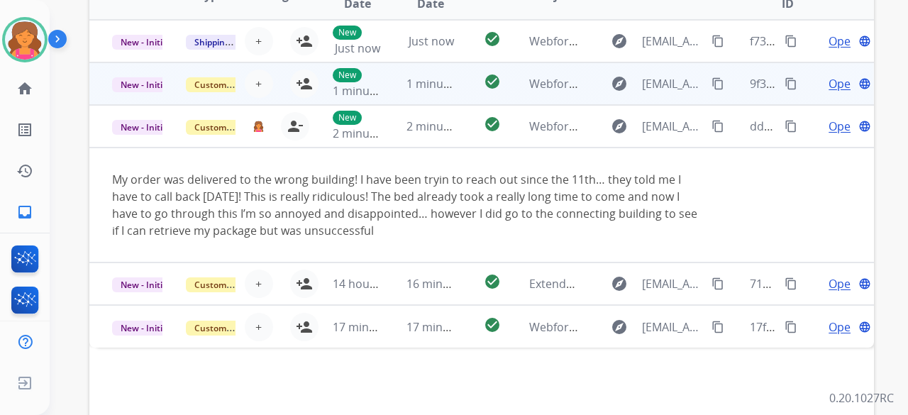
click at [457, 86] on td "check_circle" at bounding box center [481, 83] width 49 height 43
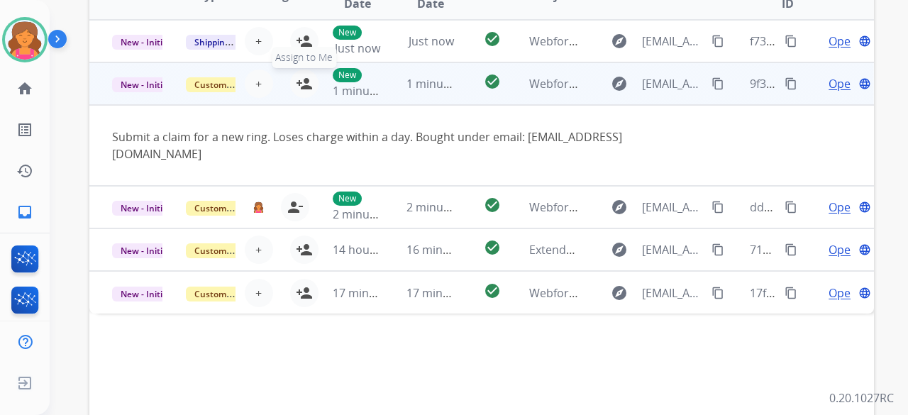
click at [304, 83] on mat-icon "person_add" at bounding box center [304, 83] width 17 height 17
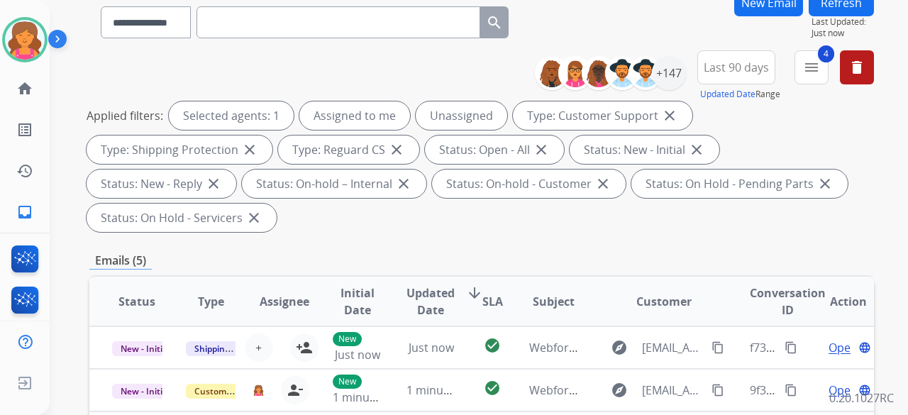
scroll to position [0, 0]
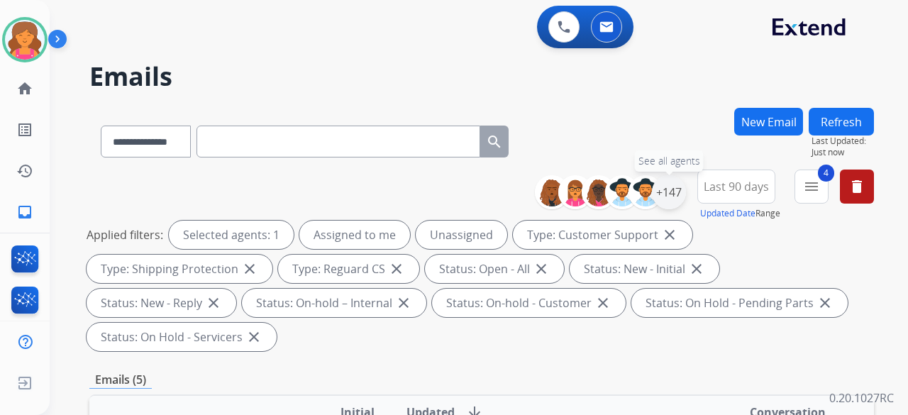
click at [668, 197] on div "+147" at bounding box center [669, 192] width 34 height 34
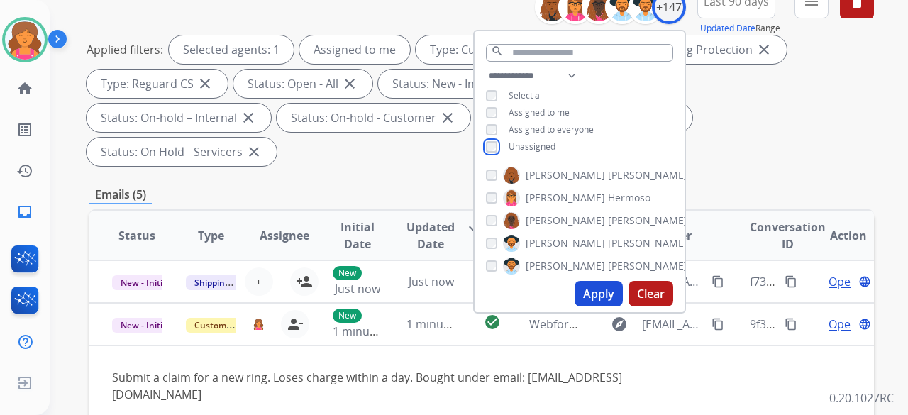
scroll to position [284, 0]
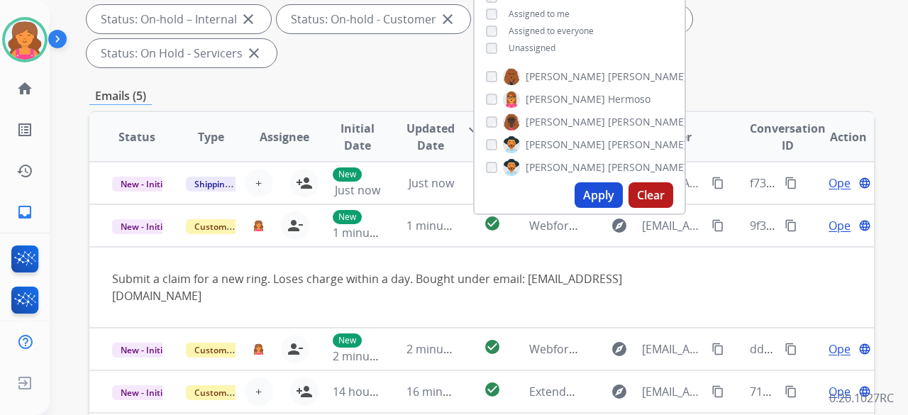
click at [591, 191] on button "Apply" at bounding box center [599, 195] width 48 height 26
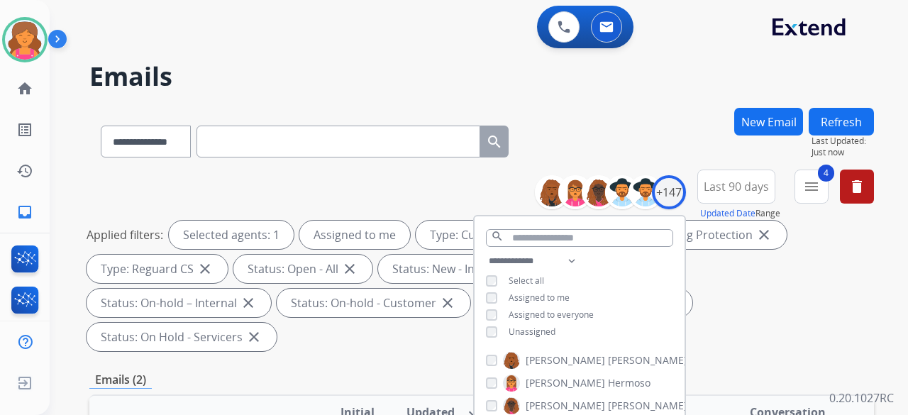
scroll to position [142, 0]
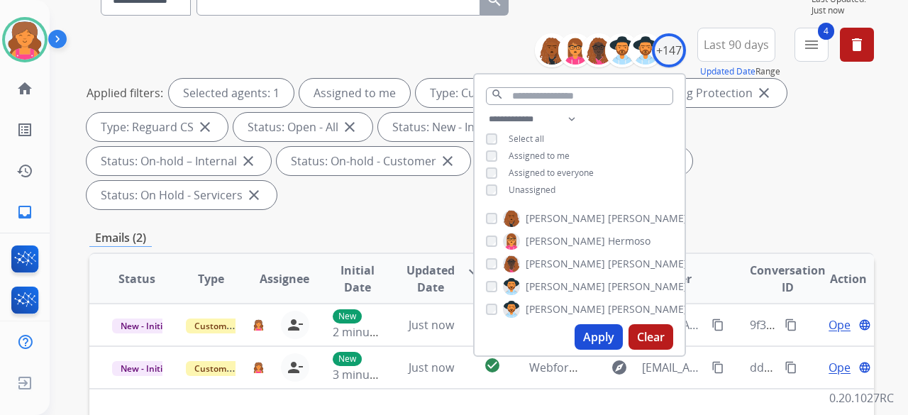
click at [713, 182] on div "**********" at bounding box center [481, 384] width 785 height 836
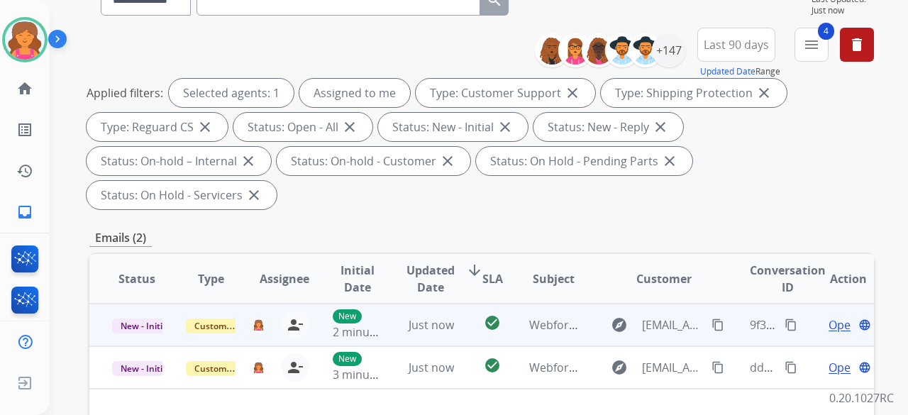
click at [829, 317] on span "Open" at bounding box center [843, 325] width 29 height 17
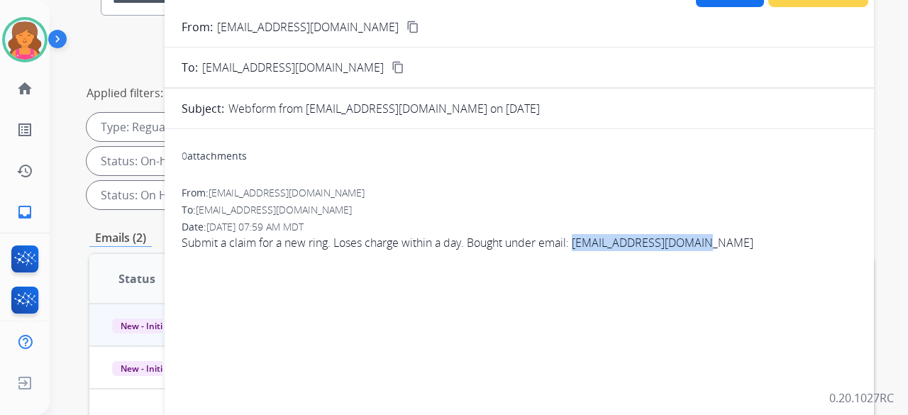
drag, startPoint x: 583, startPoint y: 243, endPoint x: 706, endPoint y: 248, distance: 123.6
click at [707, 248] on span "Submit a claim for a new ring. Loses charge within a day. Bought under email: e…" at bounding box center [520, 242] width 676 height 17
copy span "emilyreynoso13@aol.com"
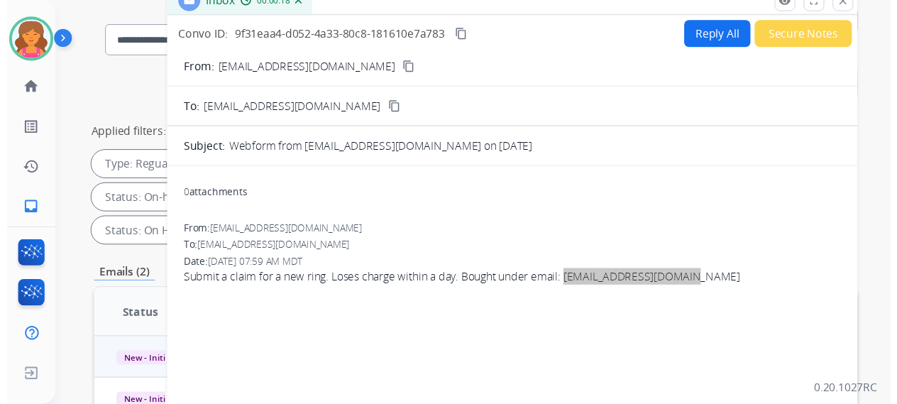
scroll to position [71, 0]
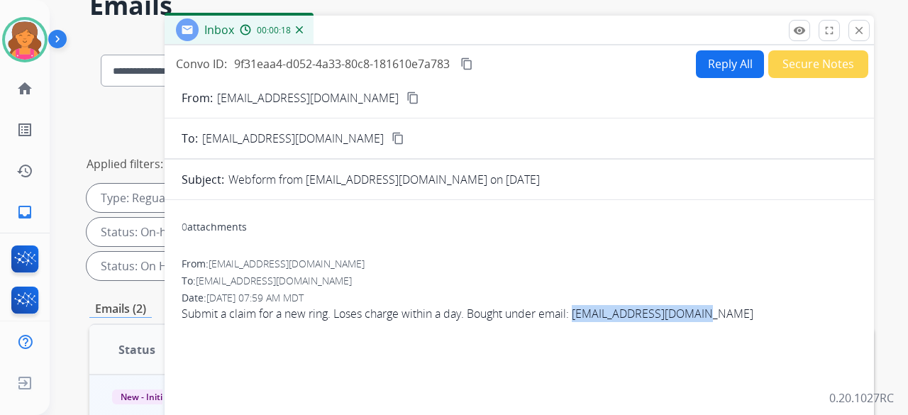
click at [707, 56] on button "Reply All" at bounding box center [730, 64] width 68 height 28
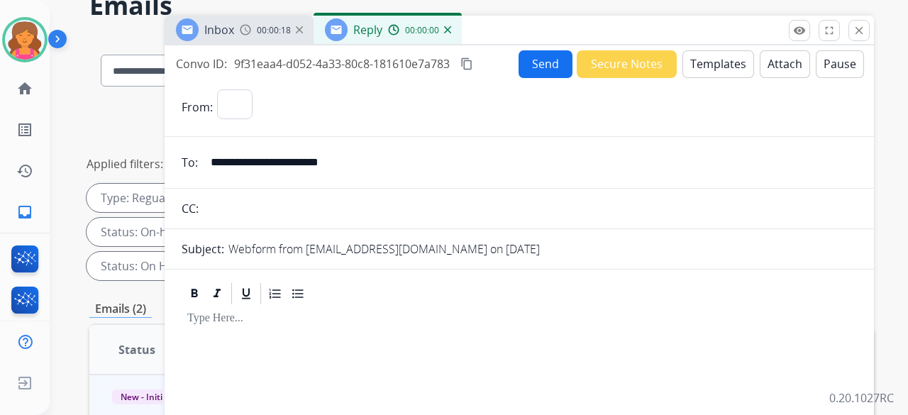
select select "**********"
click at [695, 57] on button "Templates" at bounding box center [719, 64] width 72 height 28
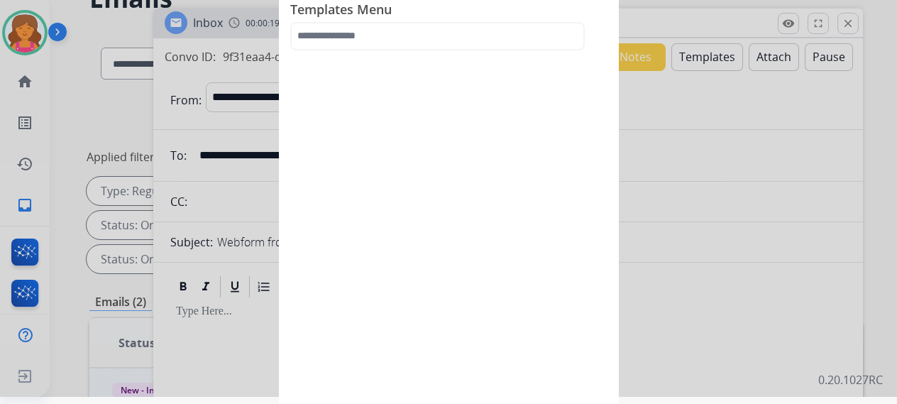
scroll to position [11, 0]
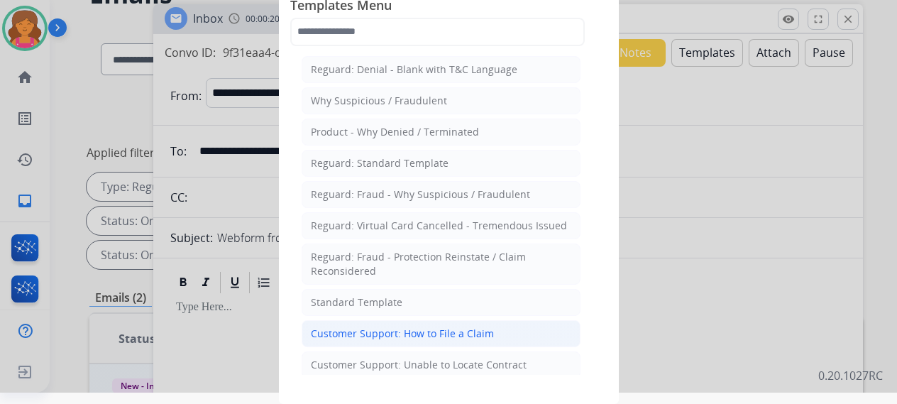
click at [416, 326] on div "Customer Support: How to File a Claim" at bounding box center [402, 333] width 183 height 14
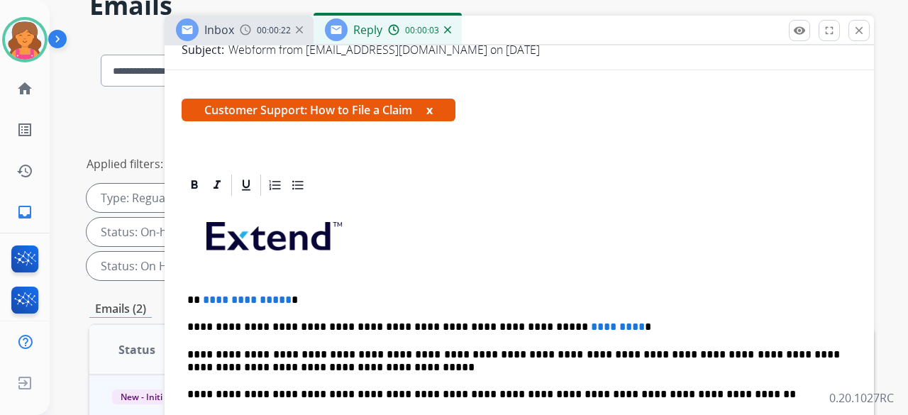
scroll to position [213, 0]
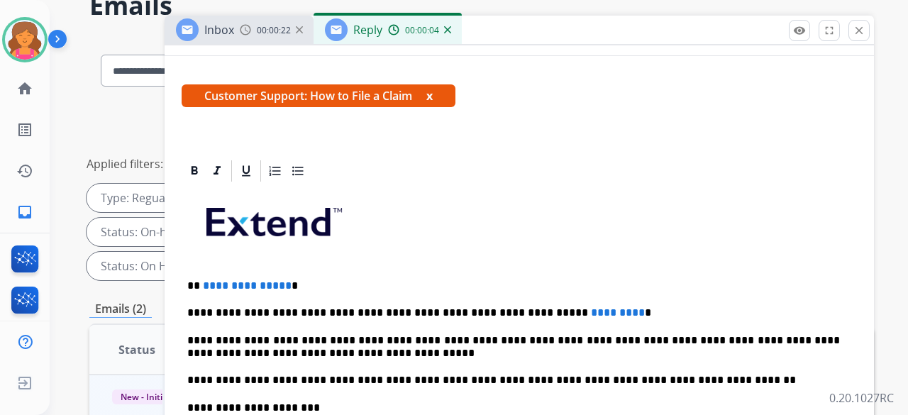
click at [281, 285] on span "**********" at bounding box center [247, 285] width 89 height 11
click at [576, 311] on p "**********" at bounding box center [513, 313] width 653 height 13
click at [574, 312] on p "**********" at bounding box center [513, 313] width 653 height 13
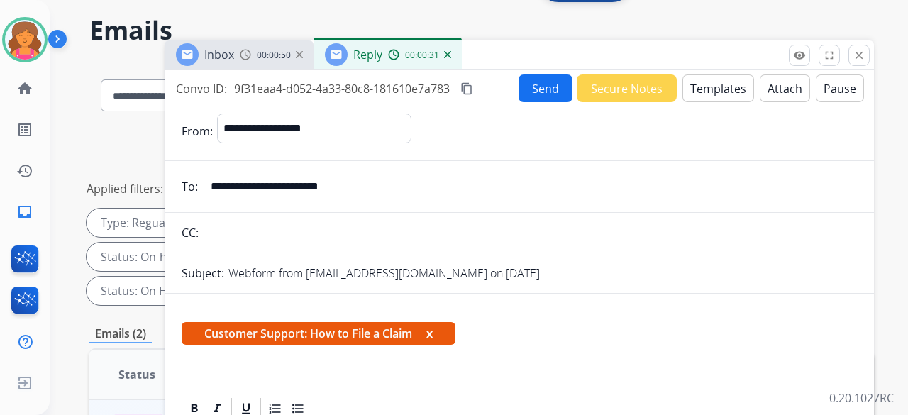
scroll to position [0, 0]
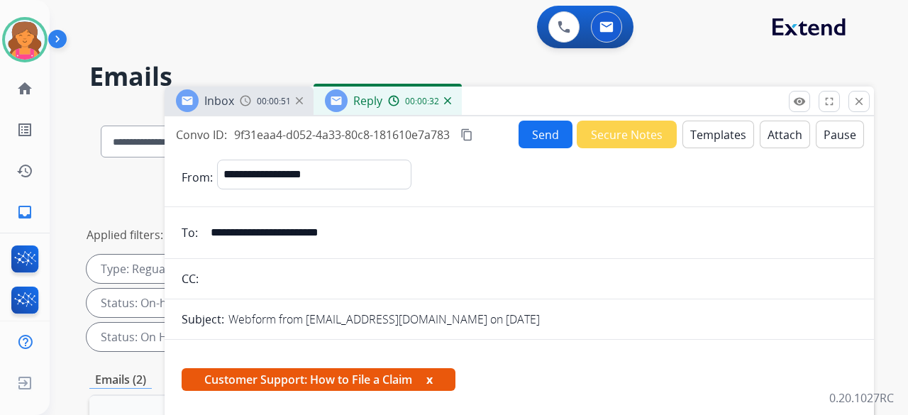
click at [552, 127] on button "Send" at bounding box center [546, 135] width 54 height 28
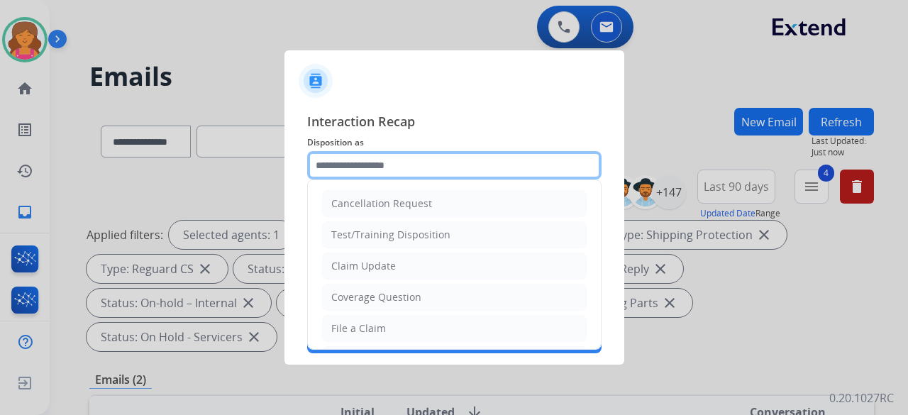
click at [379, 168] on input "text" at bounding box center [454, 165] width 295 height 28
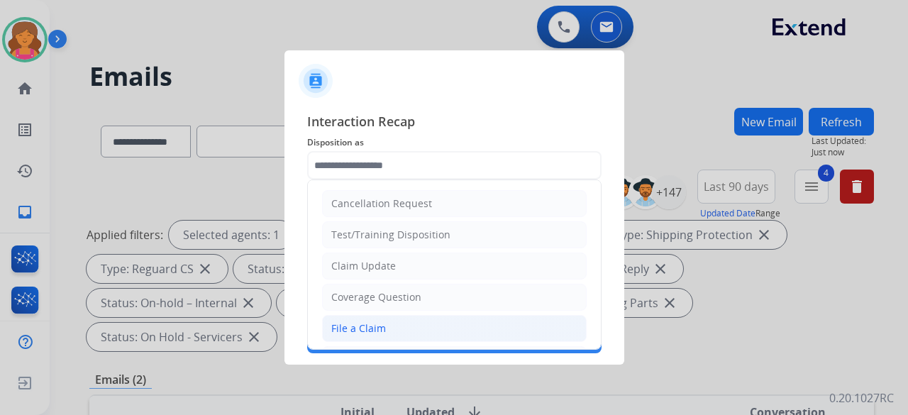
drag, startPoint x: 368, startPoint y: 320, endPoint x: 363, endPoint y: 314, distance: 7.5
click at [368, 322] on div "File a Claim" at bounding box center [358, 329] width 55 height 14
type input "**********"
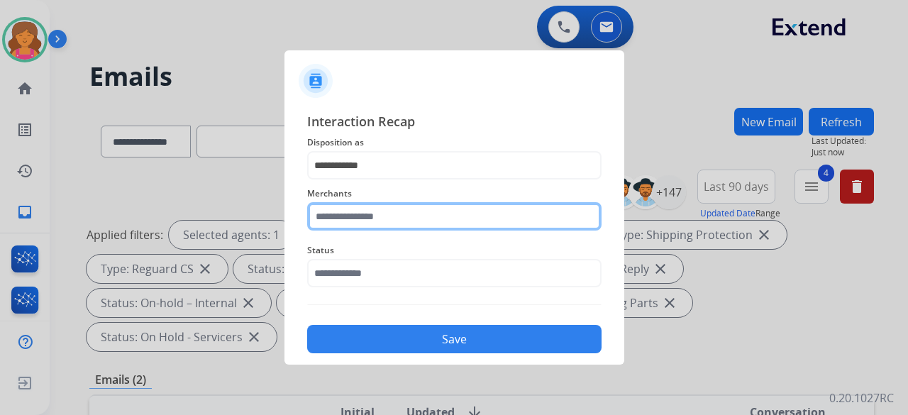
click at [372, 226] on div "Merchants" at bounding box center [454, 208] width 295 height 57
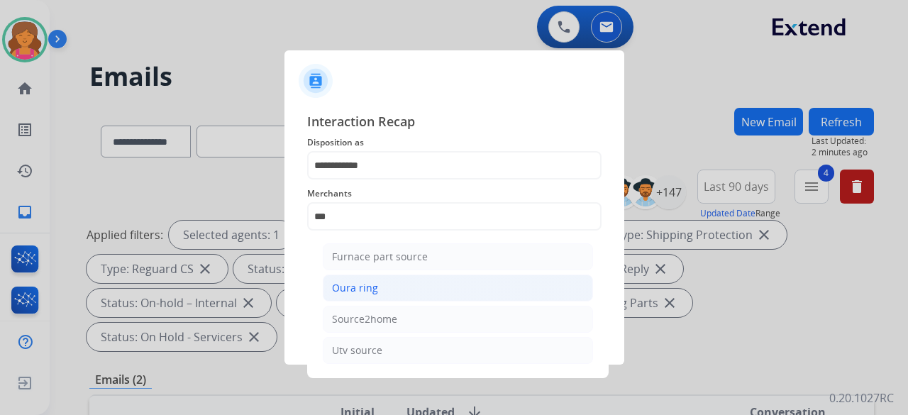
click at [351, 285] on div "Oura ring" at bounding box center [355, 288] width 46 height 14
type input "*********"
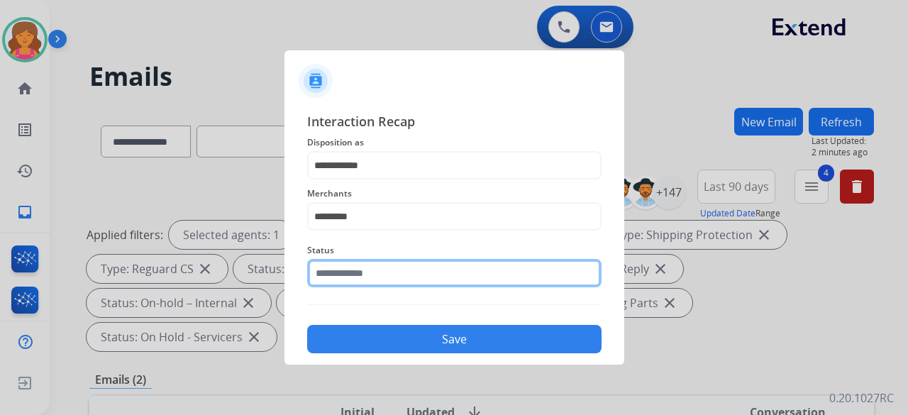
click at [348, 283] on div "Status" at bounding box center [454, 264] width 295 height 57
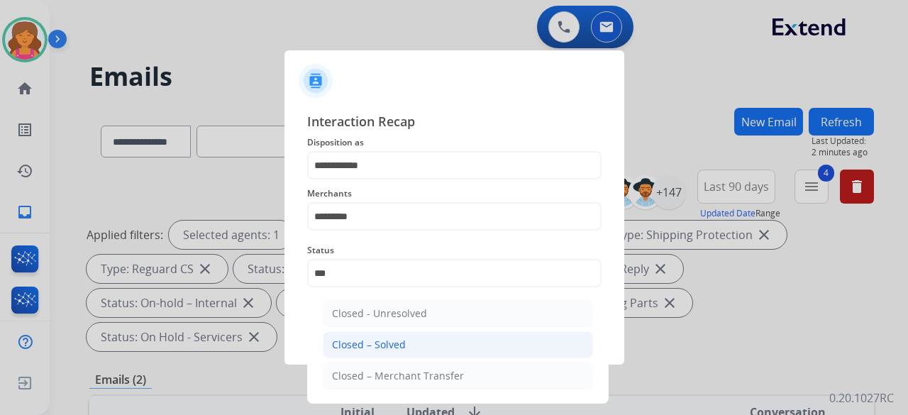
click at [390, 343] on div "Closed – Solved" at bounding box center [369, 345] width 74 height 14
type input "**********"
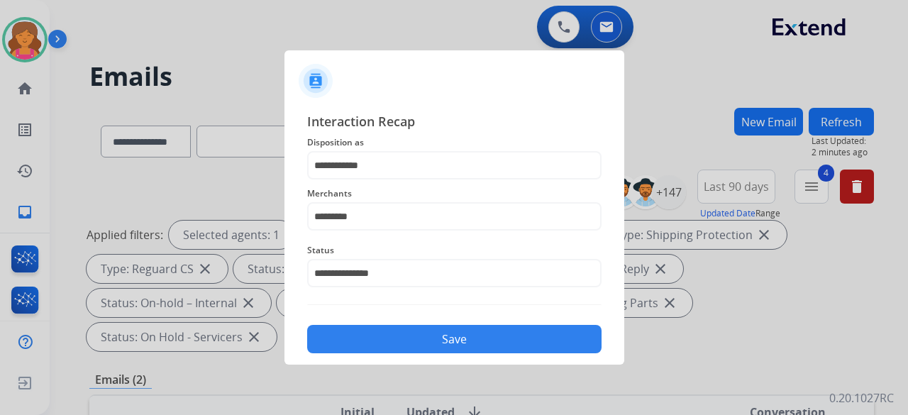
click at [392, 344] on button "Save" at bounding box center [454, 339] width 295 height 28
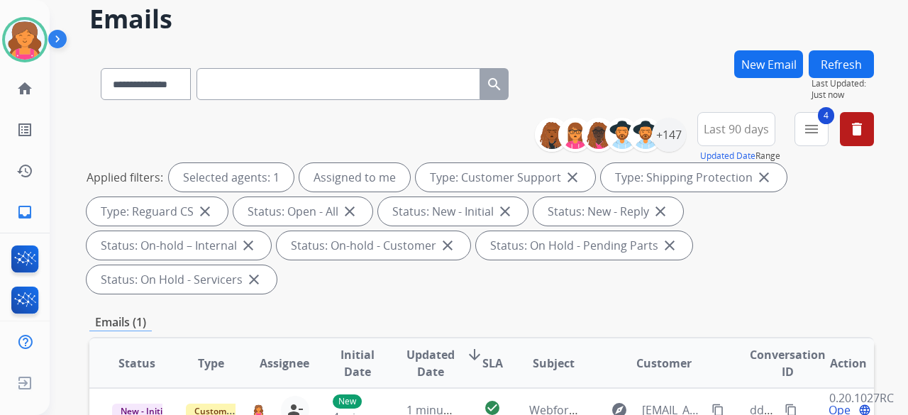
scroll to position [142, 0]
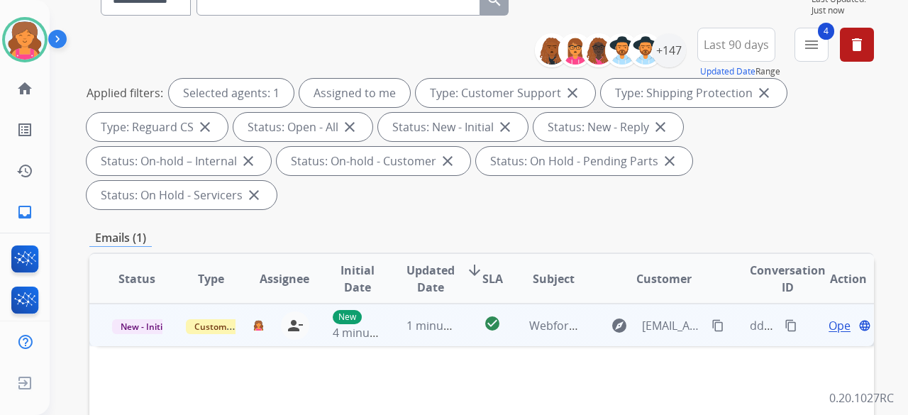
click at [829, 317] on span "Open" at bounding box center [843, 325] width 29 height 17
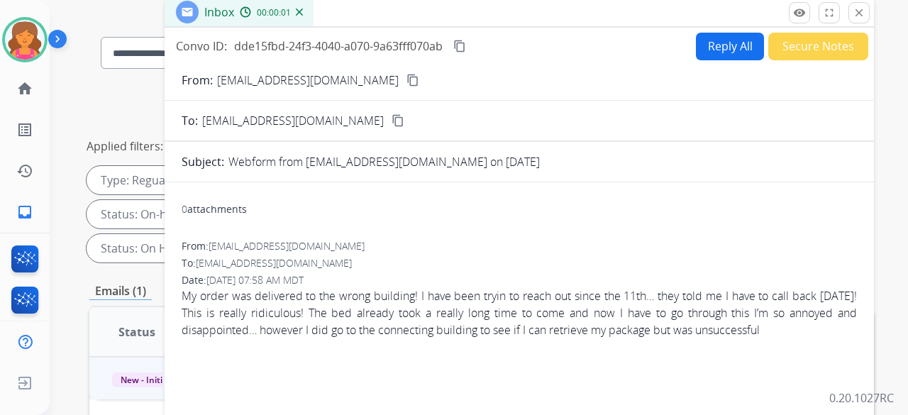
scroll to position [71, 0]
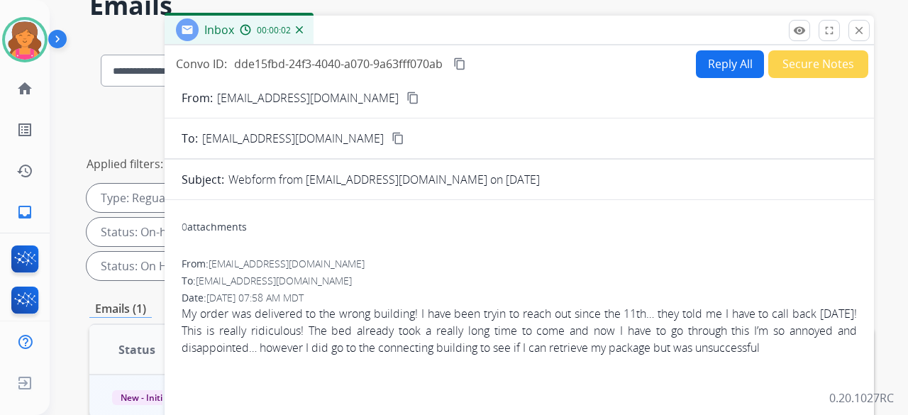
drag, startPoint x: 384, startPoint y: 91, endPoint x: 373, endPoint y: 94, distance: 11.2
click at [383, 91] on div "From: Shamelia2325@gmail.com content_copy" at bounding box center [520, 97] width 710 height 17
click at [405, 99] on button "content_copy" at bounding box center [413, 97] width 17 height 17
click at [713, 68] on button "Reply All" at bounding box center [730, 64] width 68 height 28
select select "**********"
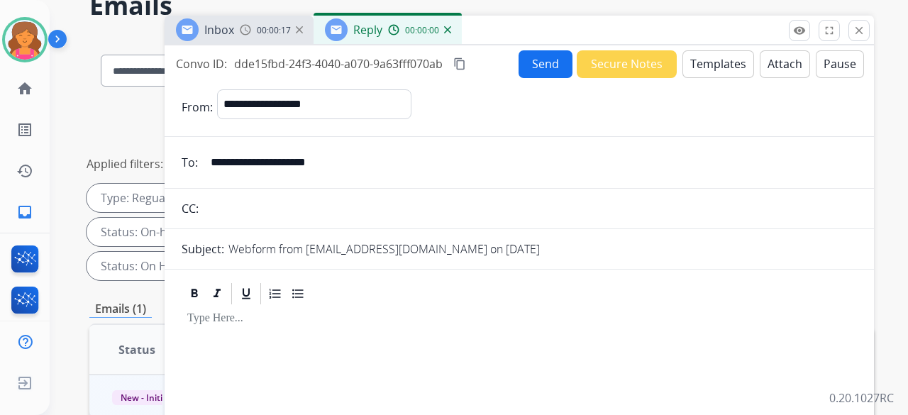
click at [713, 69] on button "Templates" at bounding box center [719, 64] width 72 height 28
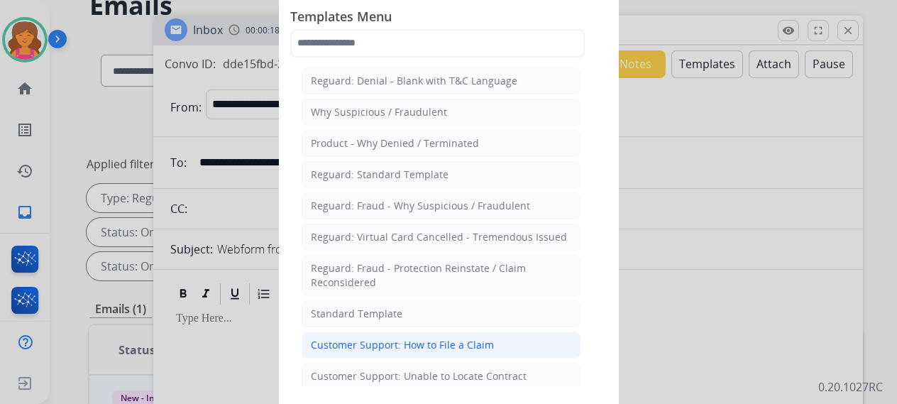
click at [392, 338] on div "Customer Support: How to File a Claim" at bounding box center [402, 345] width 183 height 14
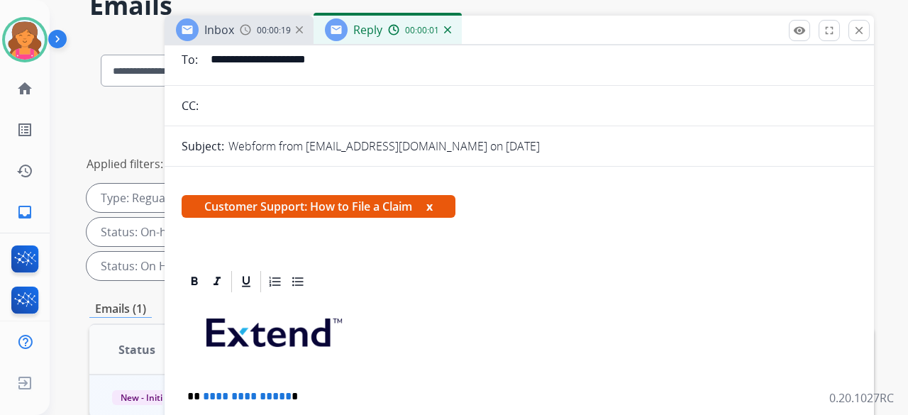
scroll to position [142, 0]
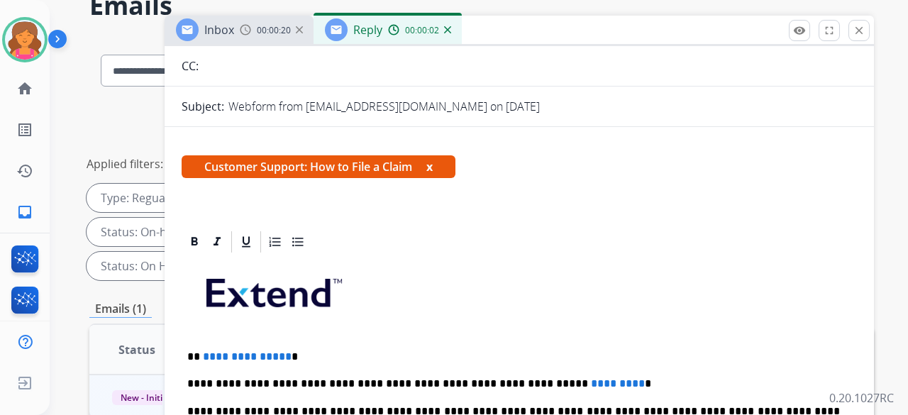
click at [284, 359] on p "**********" at bounding box center [513, 357] width 653 height 13
click at [576, 383] on p "**********" at bounding box center [513, 384] width 653 height 13
click at [591, 388] on span "*********" at bounding box center [618, 383] width 54 height 11
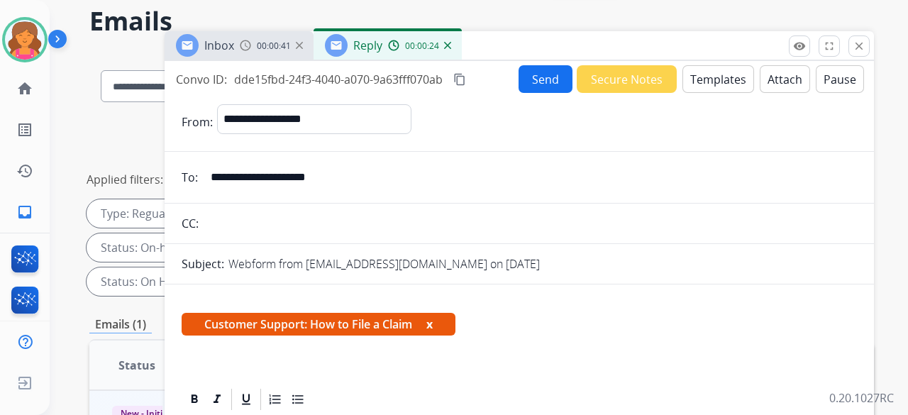
scroll to position [11, 0]
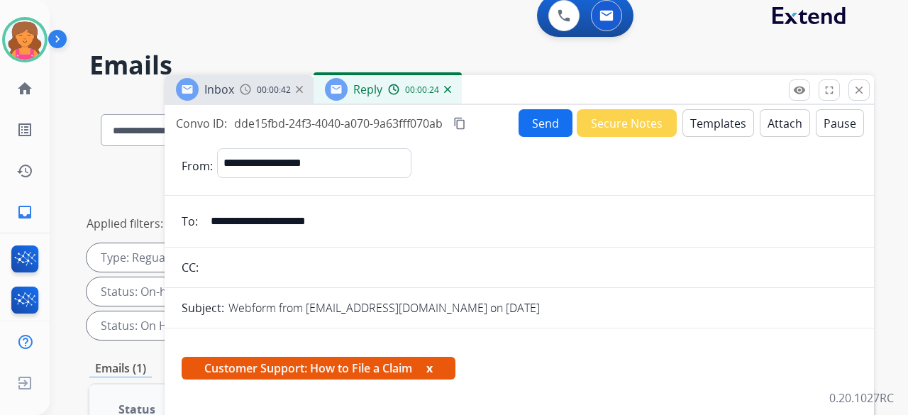
click at [538, 124] on button "Send" at bounding box center [546, 123] width 54 height 28
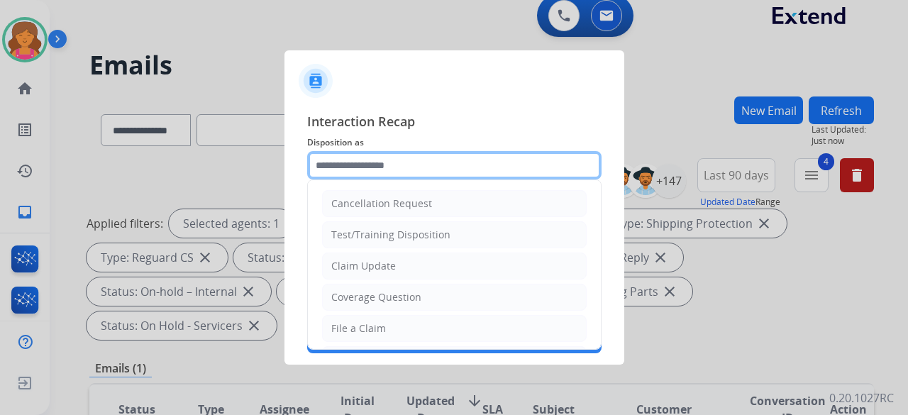
click at [498, 167] on input "text" at bounding box center [454, 165] width 295 height 28
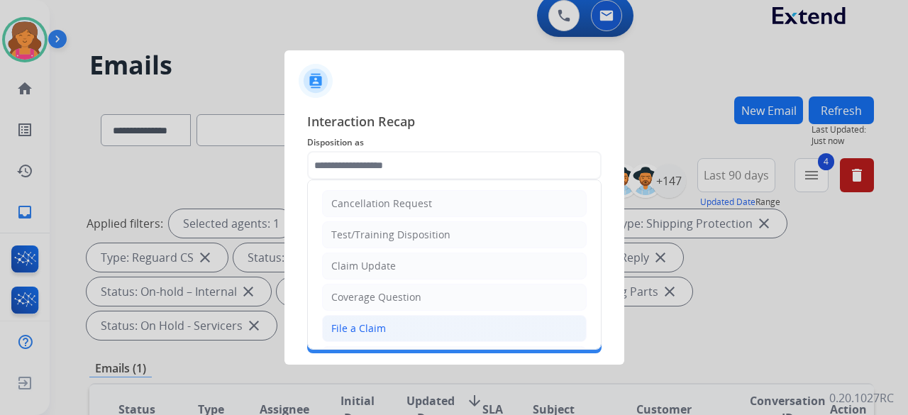
click at [361, 325] on div "File a Claim" at bounding box center [358, 329] width 55 height 14
type input "**********"
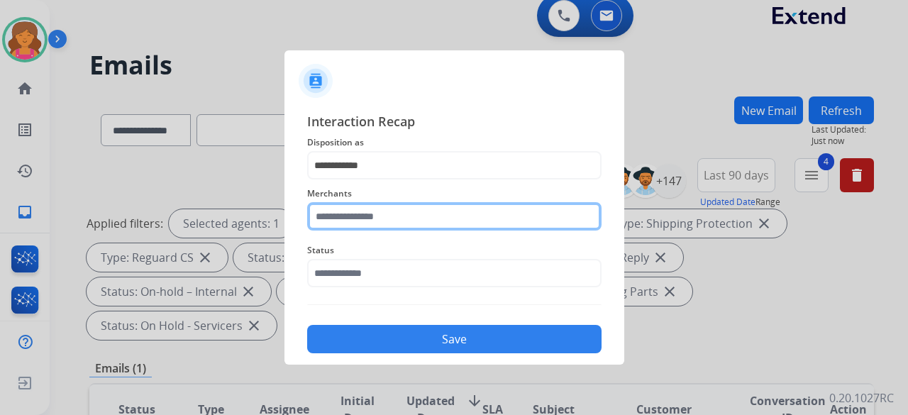
click at [358, 216] on input "text" at bounding box center [454, 216] width 295 height 28
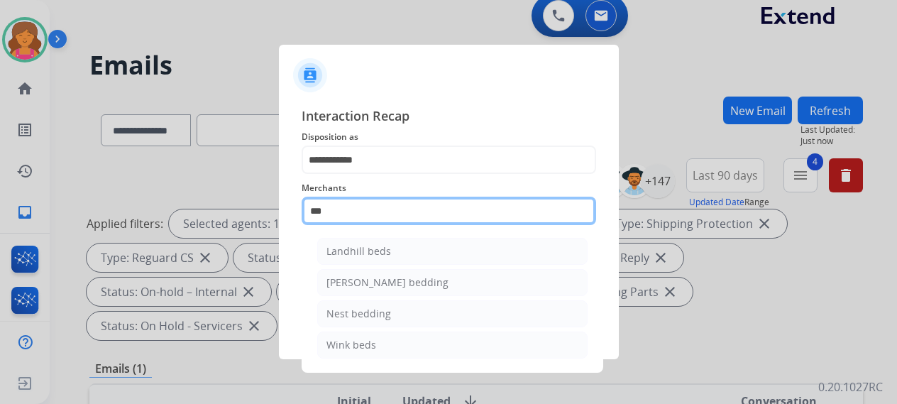
type input "*"
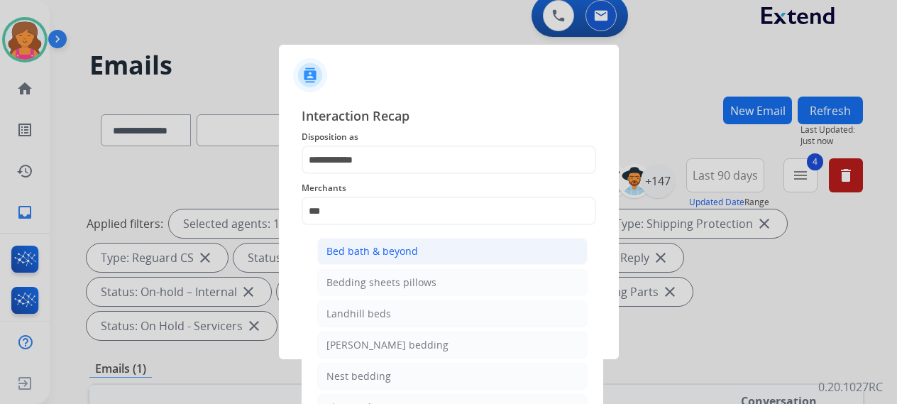
click at [369, 241] on li "Bed bath & beyond" at bounding box center [452, 251] width 270 height 27
type input "**********"
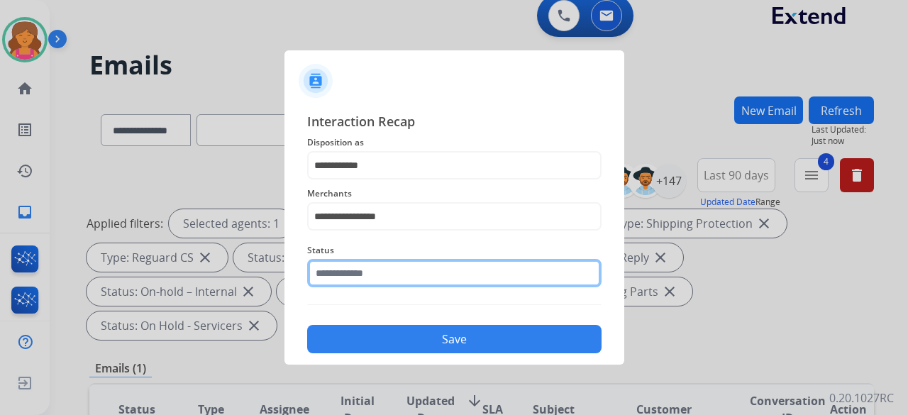
click at [364, 275] on input "text" at bounding box center [454, 273] width 295 height 28
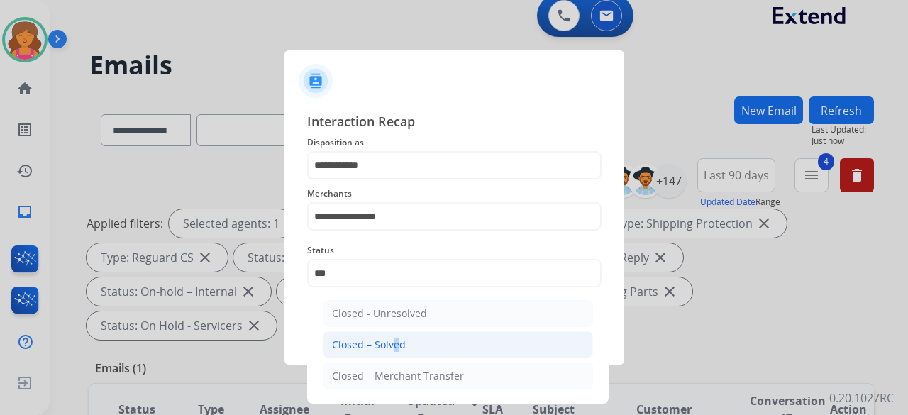
click at [389, 336] on li "Closed – Solved" at bounding box center [458, 344] width 270 height 27
type input "**********"
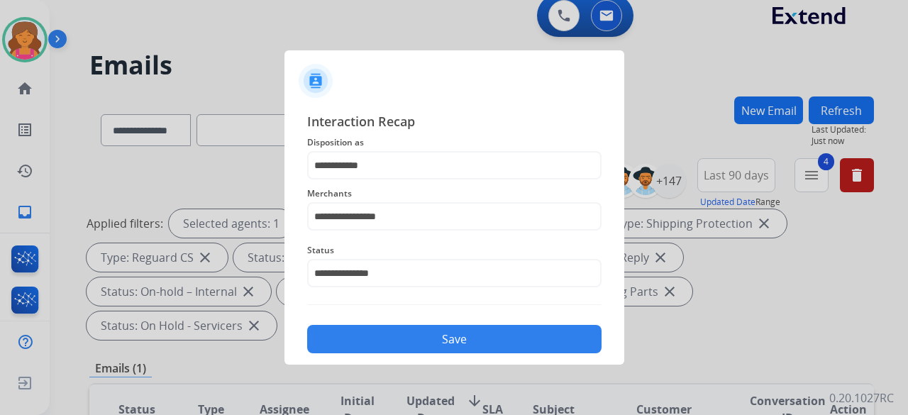
click at [389, 336] on button "Save" at bounding box center [454, 339] width 295 height 28
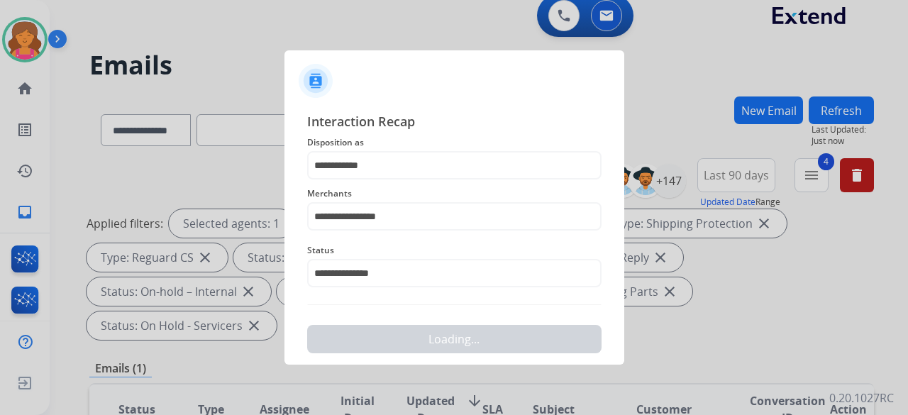
scroll to position [0, 0]
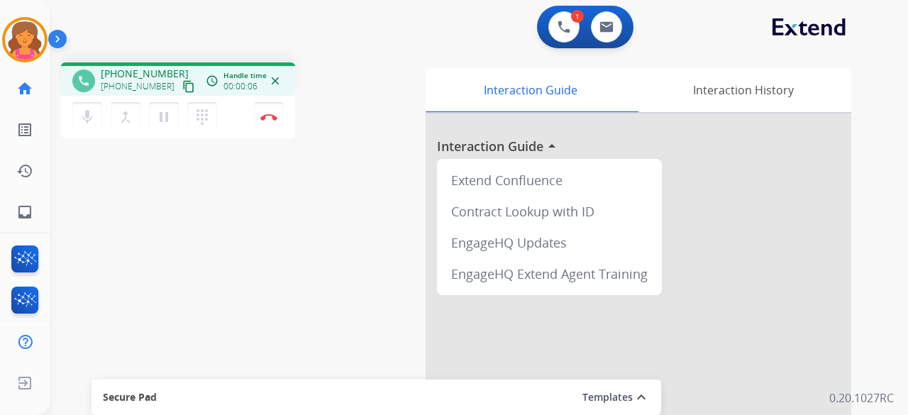
click at [182, 91] on mat-icon "content_copy" at bounding box center [188, 86] width 13 height 13
click at [263, 128] on button "Disconnect" at bounding box center [269, 117] width 30 height 30
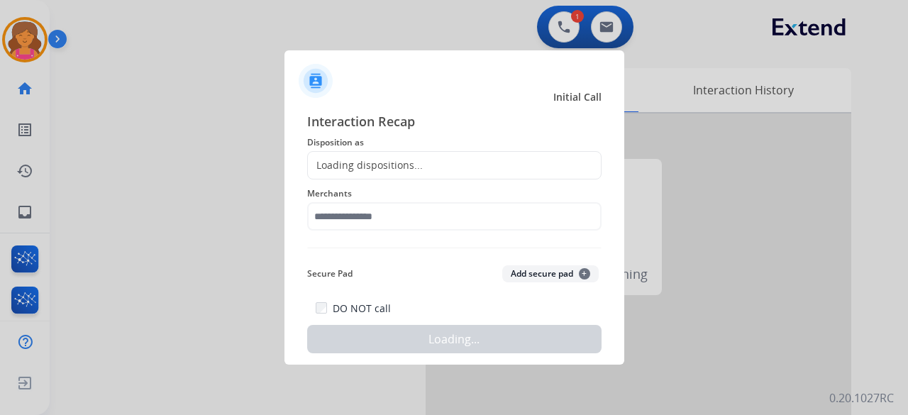
click at [320, 177] on div "Loading dispositions..." at bounding box center [454, 165] width 295 height 28
click at [321, 170] on div "Loading dispositions..." at bounding box center [365, 165] width 115 height 14
click at [361, 178] on div "Loading dispositions..." at bounding box center [454, 165] width 295 height 28
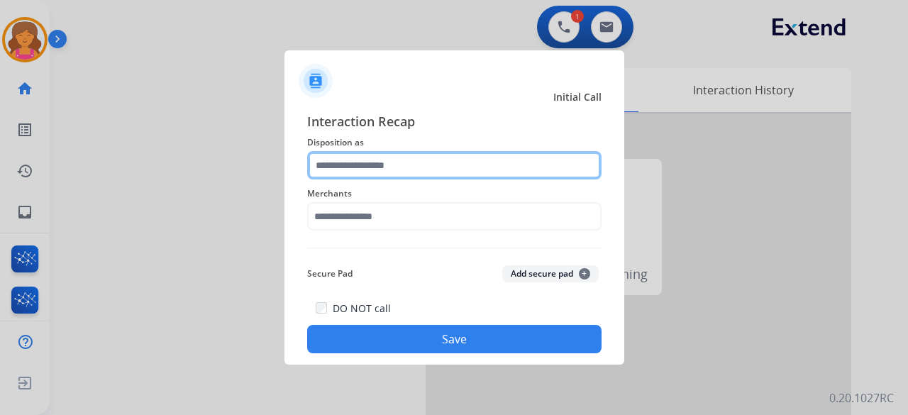
click at [363, 166] on input "text" at bounding box center [454, 165] width 295 height 28
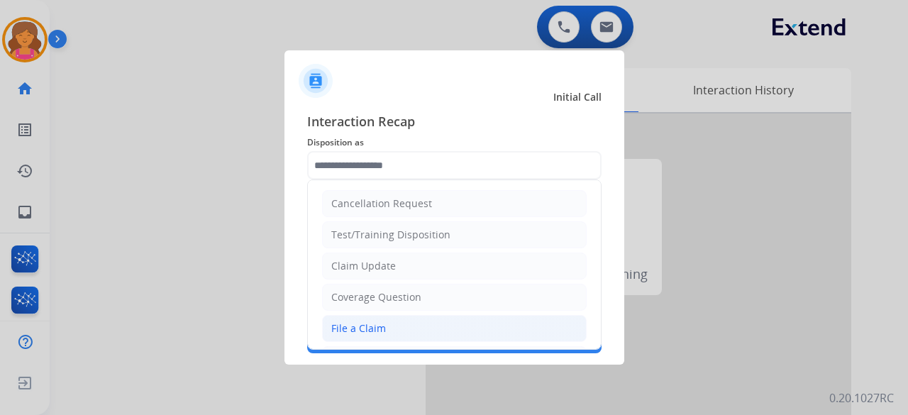
click at [378, 322] on div "File a Claim" at bounding box center [358, 329] width 55 height 14
type input "**********"
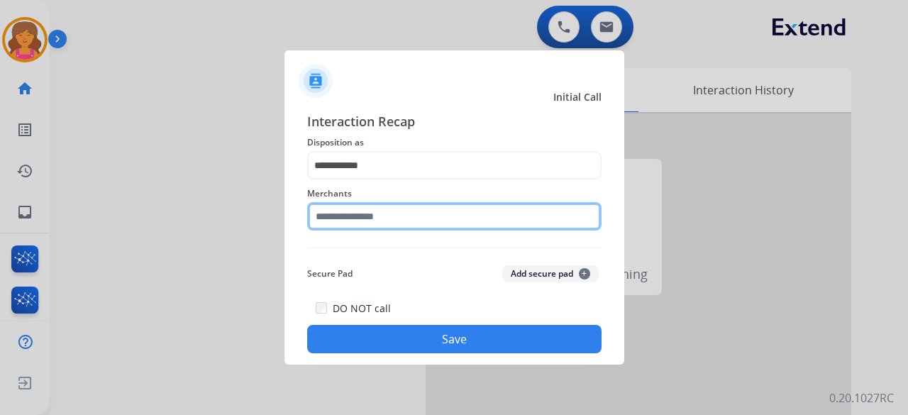
click at [353, 207] on input "text" at bounding box center [454, 216] width 295 height 28
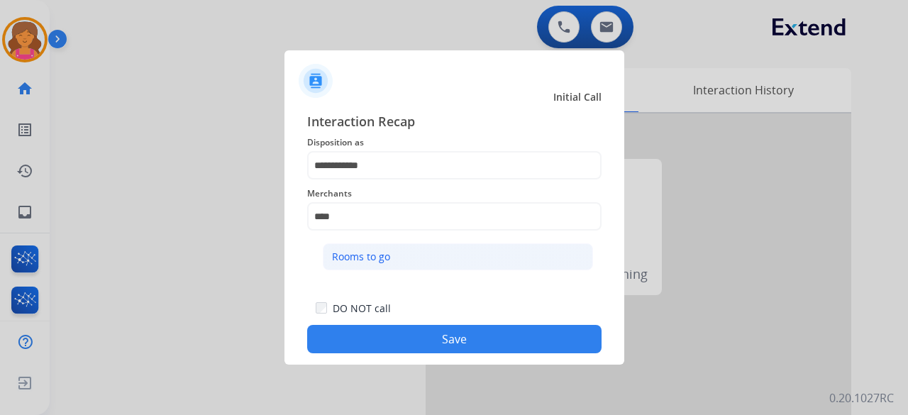
click at [394, 258] on li "Rooms to go" at bounding box center [458, 256] width 270 height 27
type input "**********"
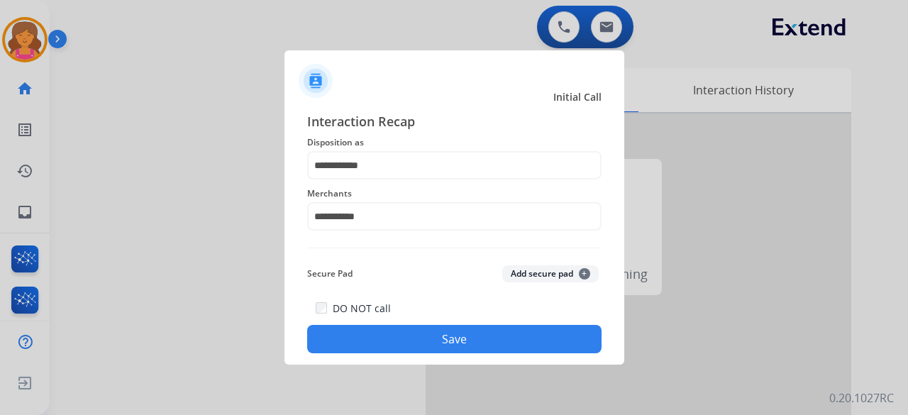
click at [424, 339] on button "Save" at bounding box center [454, 339] width 295 height 28
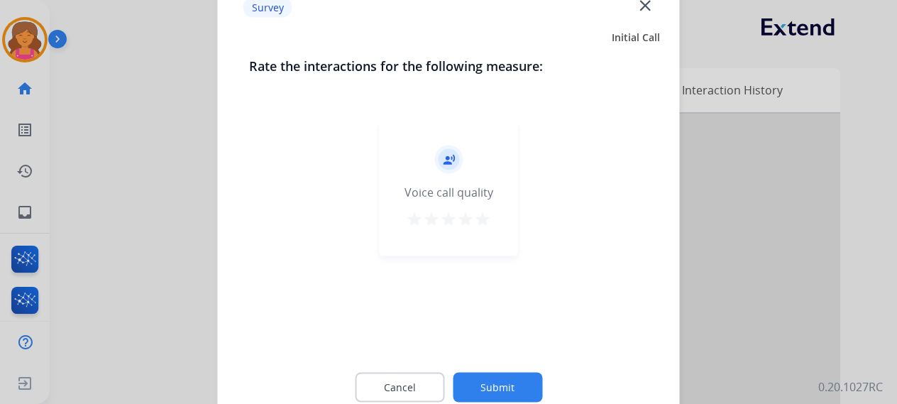
click at [488, 212] on mat-icon "star" at bounding box center [482, 218] width 17 height 17
click at [500, 380] on button "Submit" at bounding box center [497, 387] width 89 height 30
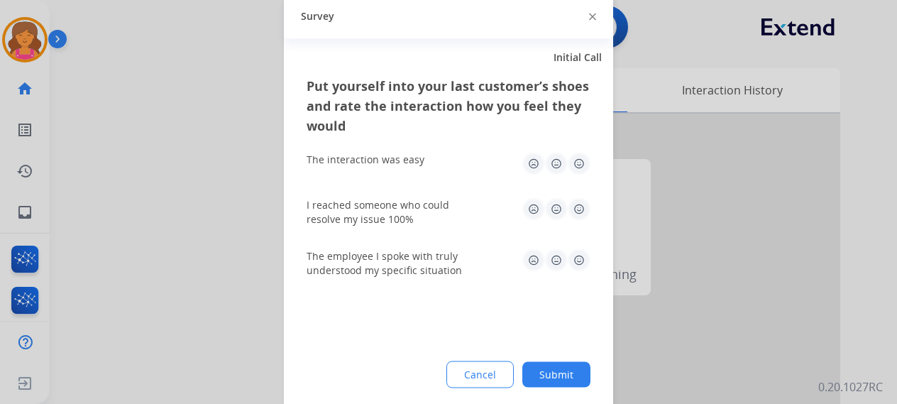
click at [578, 161] on img at bounding box center [579, 163] width 23 height 23
click at [582, 212] on img at bounding box center [579, 208] width 23 height 23
click at [575, 255] on img at bounding box center [579, 259] width 23 height 23
click at [554, 366] on button "Submit" at bounding box center [556, 374] width 68 height 26
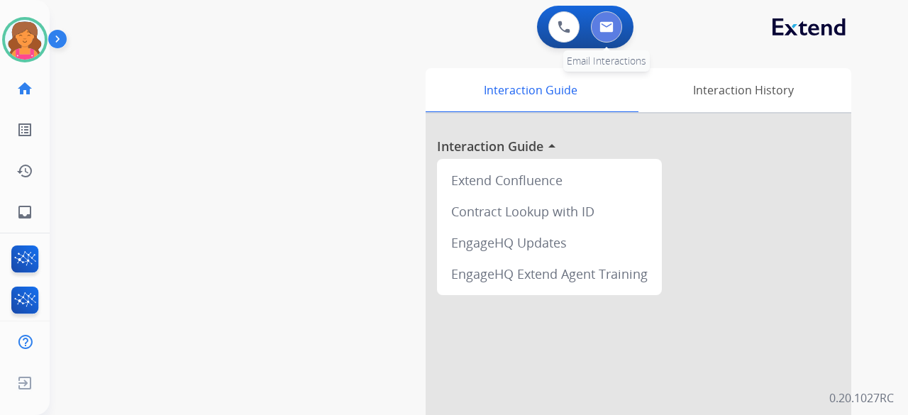
click at [598, 26] on button at bounding box center [606, 26] width 31 height 31
select select "**********"
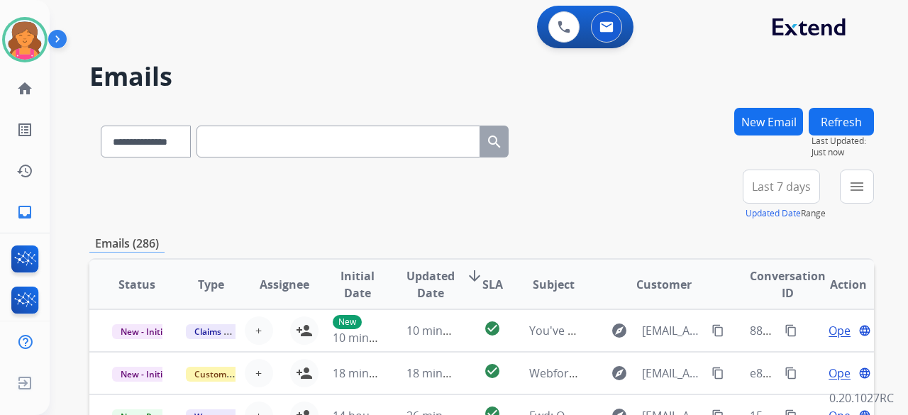
click at [779, 184] on span "Last 7 days" at bounding box center [781, 187] width 59 height 6
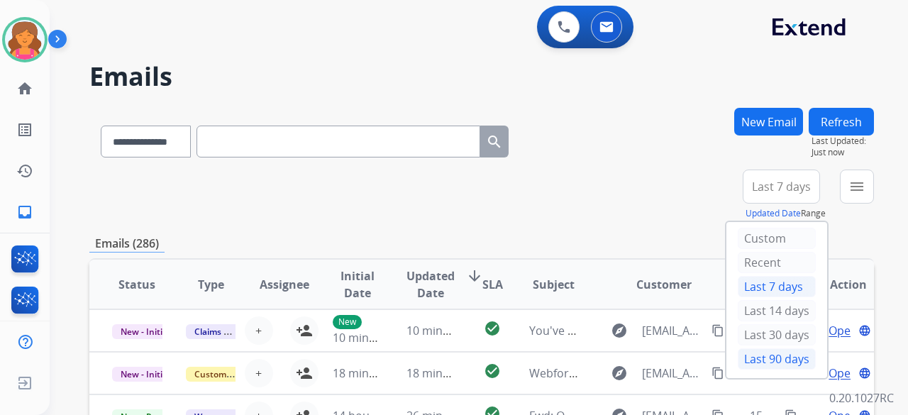
click at [765, 360] on div "Last 90 days" at bounding box center [777, 358] width 78 height 21
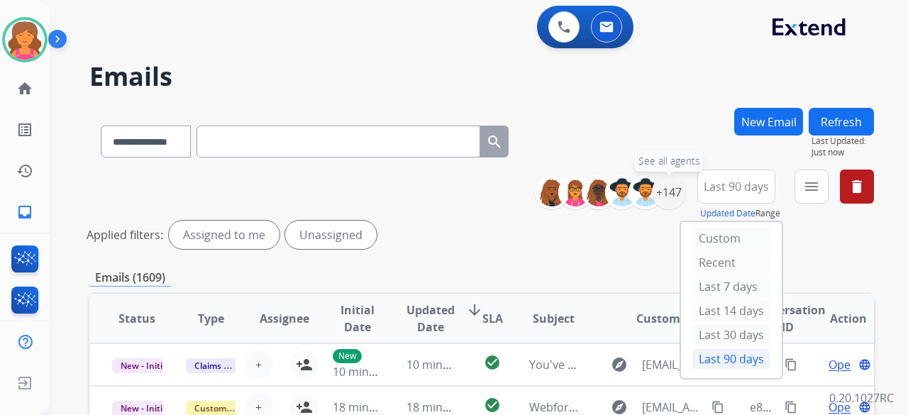
click at [666, 197] on div "+147" at bounding box center [669, 192] width 34 height 34
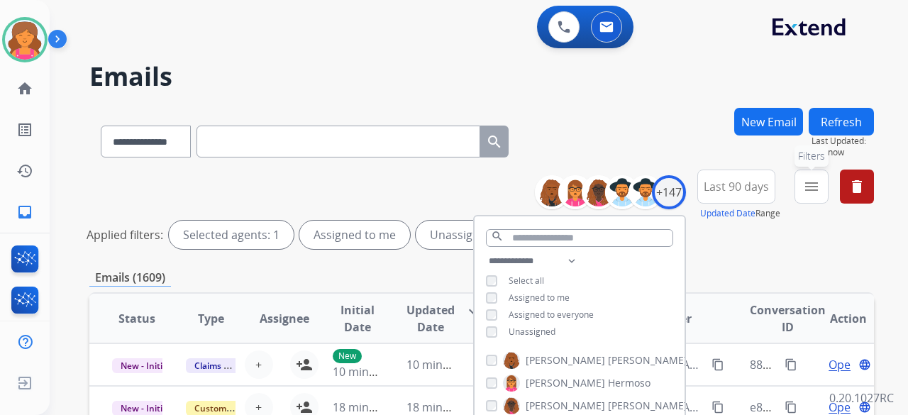
click at [816, 189] on mat-icon "menu" at bounding box center [811, 186] width 17 height 17
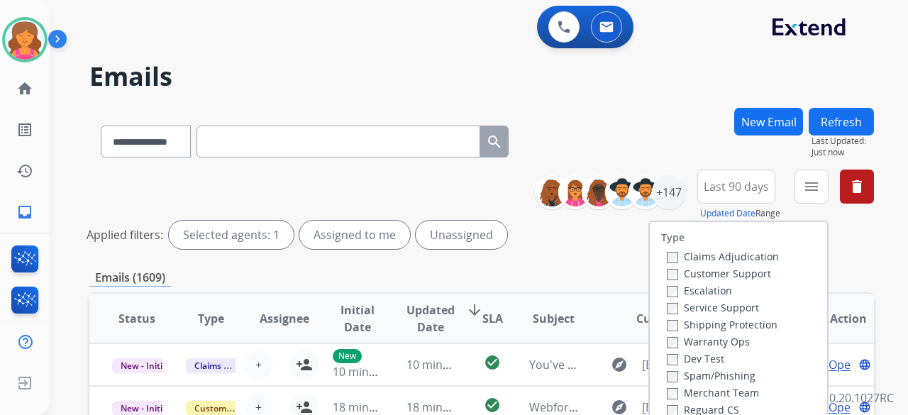
click at [701, 275] on label "Customer Support" at bounding box center [719, 273] width 104 height 13
click at [698, 326] on label "Shipping Protection" at bounding box center [722, 324] width 111 height 13
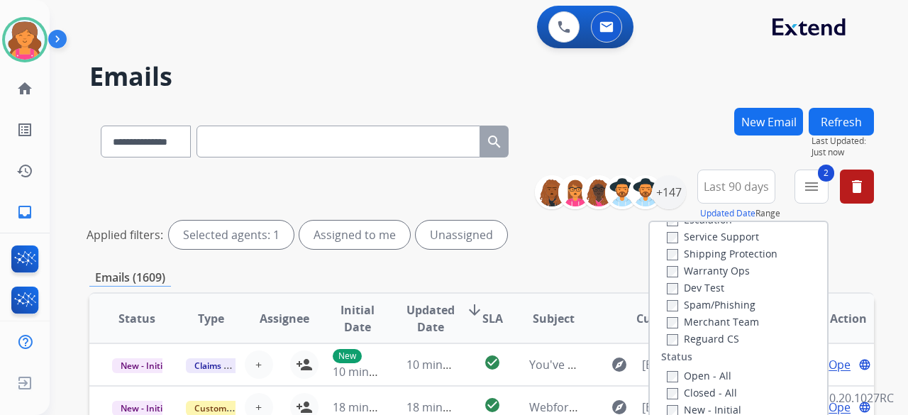
click at [697, 334] on label "Reguard CS" at bounding box center [703, 338] width 72 height 13
click at [690, 371] on div "Open - All" at bounding box center [741, 375] width 149 height 17
click at [690, 373] on label "Open - All" at bounding box center [699, 375] width 65 height 13
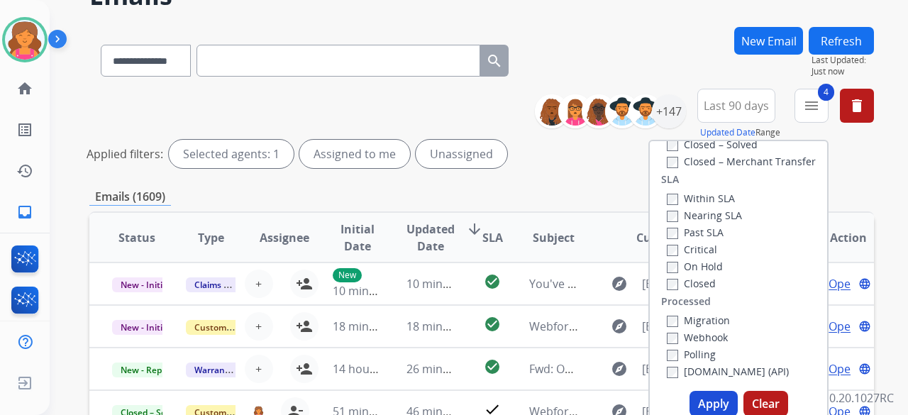
scroll to position [142, 0]
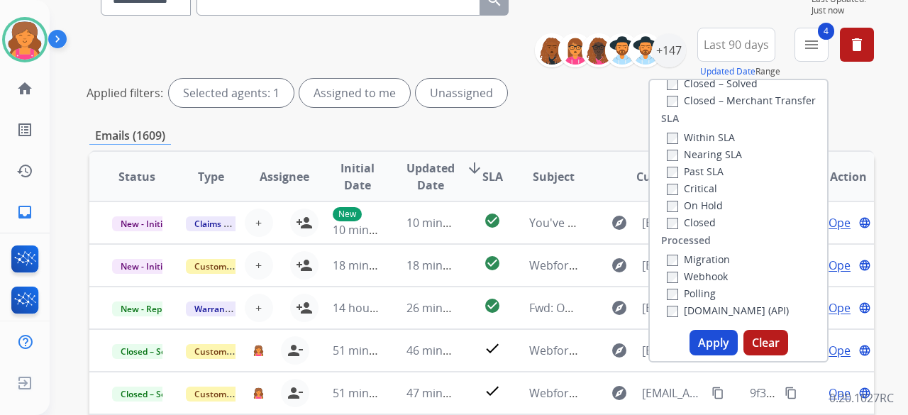
click at [712, 346] on button "Apply" at bounding box center [714, 343] width 48 height 26
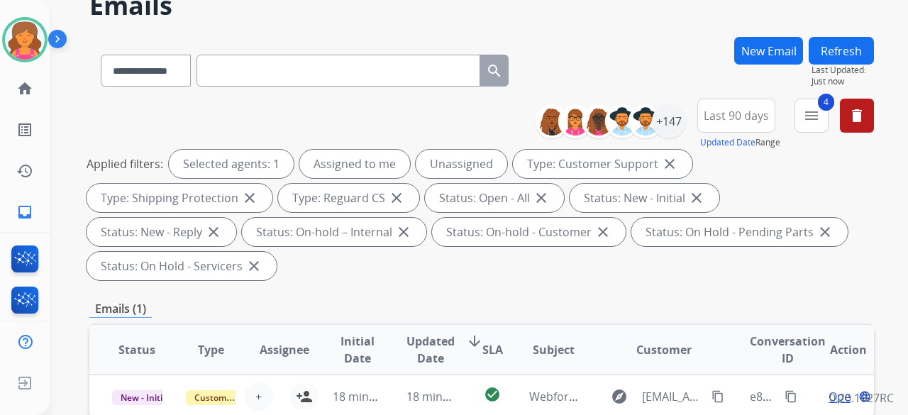
scroll to position [0, 0]
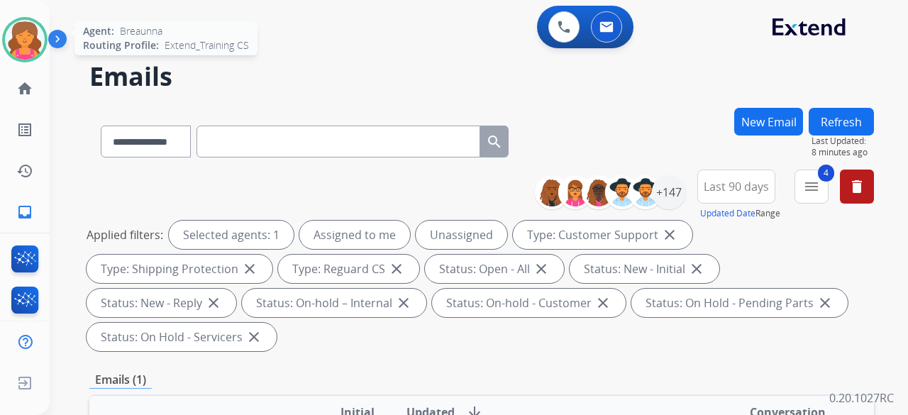
click at [23, 30] on img at bounding box center [25, 40] width 40 height 40
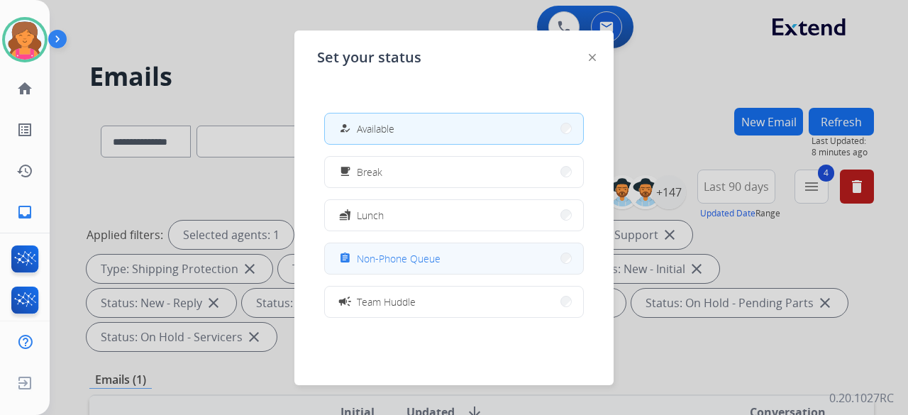
click at [424, 253] on span "Non-Phone Queue" at bounding box center [399, 258] width 84 height 15
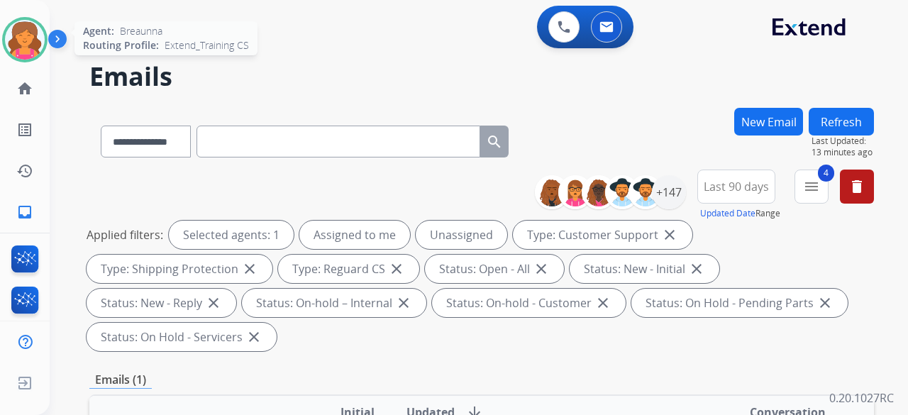
click at [45, 33] on div at bounding box center [24, 39] width 45 height 45
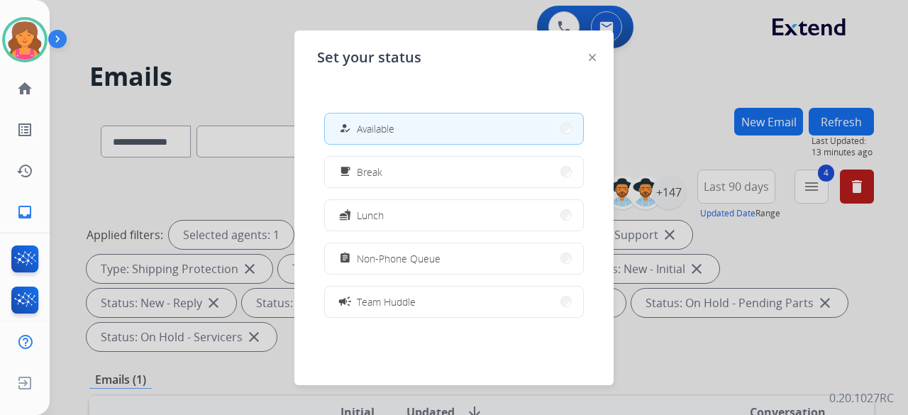
click at [226, 35] on div at bounding box center [454, 207] width 908 height 415
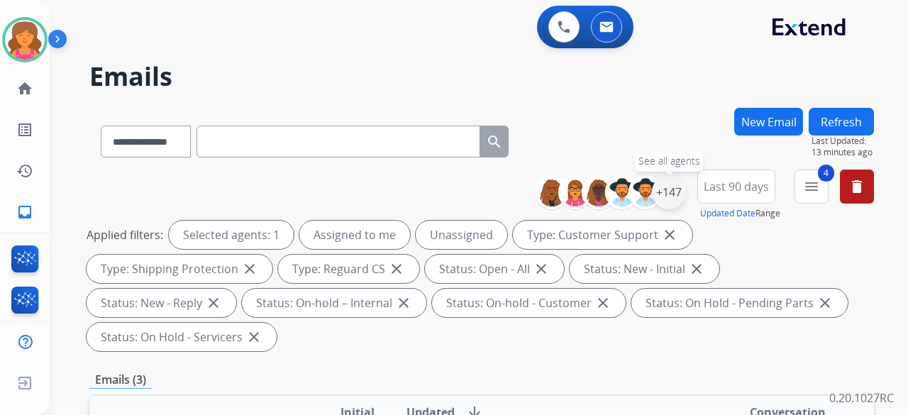
click at [669, 187] on div "+147" at bounding box center [669, 192] width 34 height 34
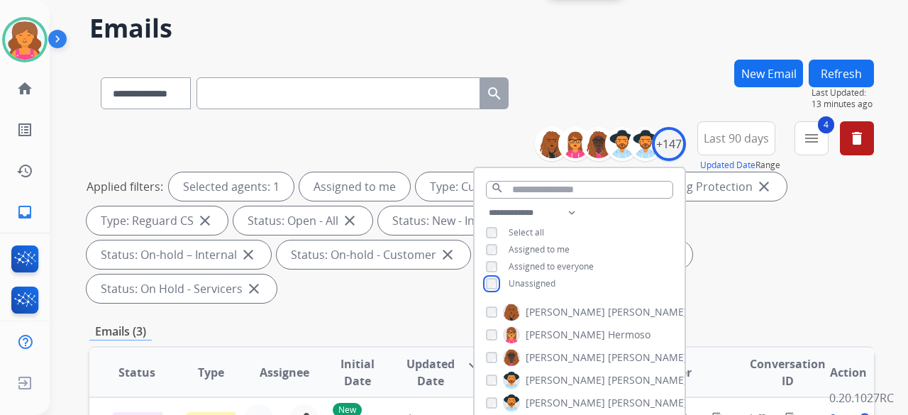
scroll to position [71, 0]
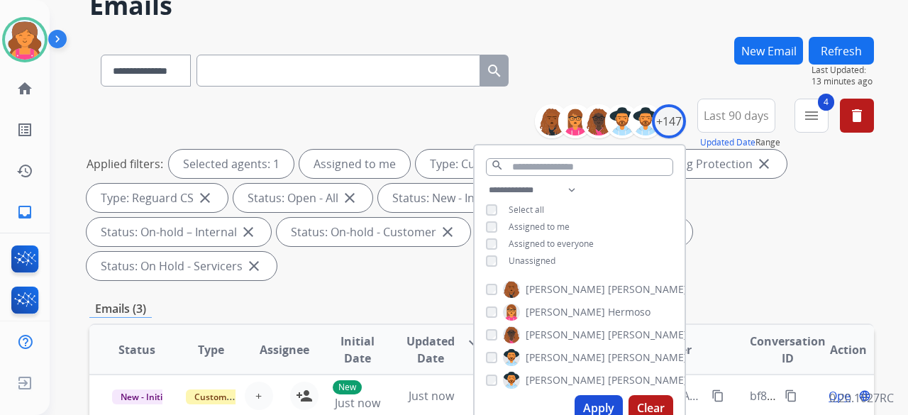
click at [597, 407] on button "Apply" at bounding box center [599, 408] width 48 height 26
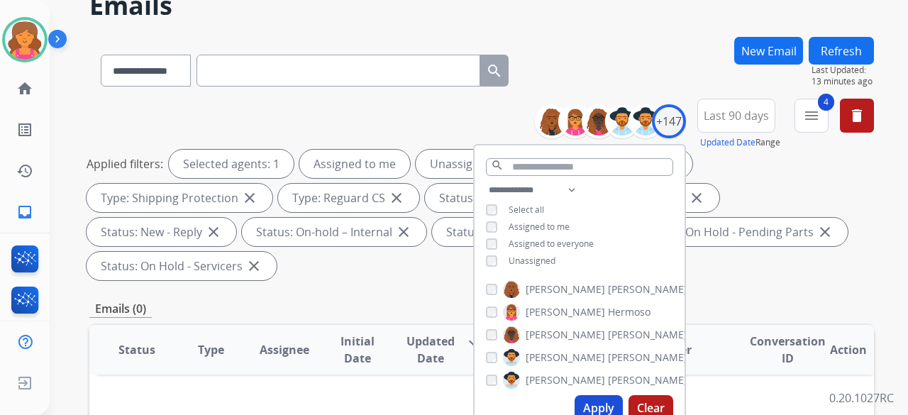
click at [602, 405] on button "Apply" at bounding box center [599, 408] width 48 height 26
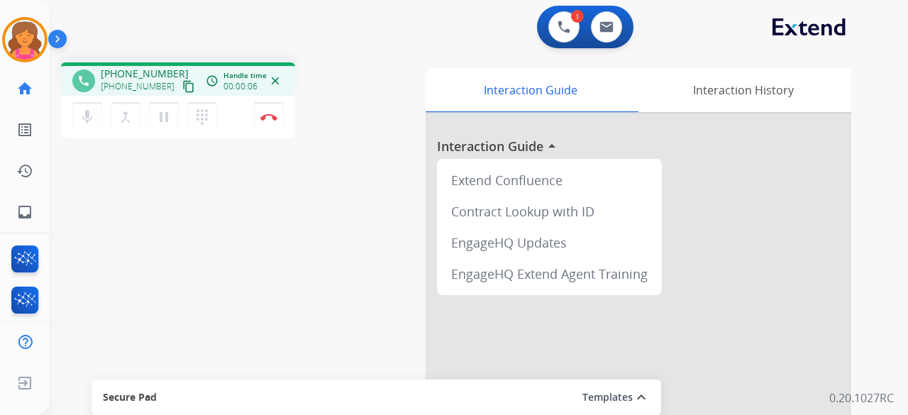
click at [182, 87] on mat-icon "content_copy" at bounding box center [188, 86] width 13 height 13
click at [264, 117] on img at bounding box center [268, 117] width 17 height 7
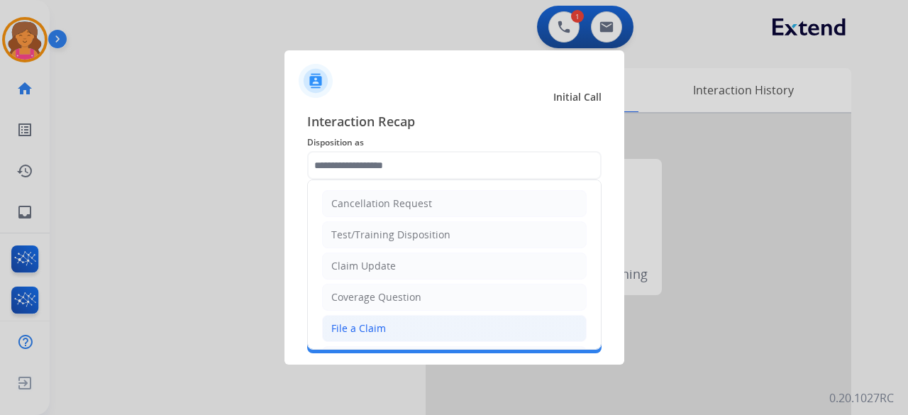
click at [365, 332] on div "File a Claim" at bounding box center [358, 329] width 55 height 14
type input "**********"
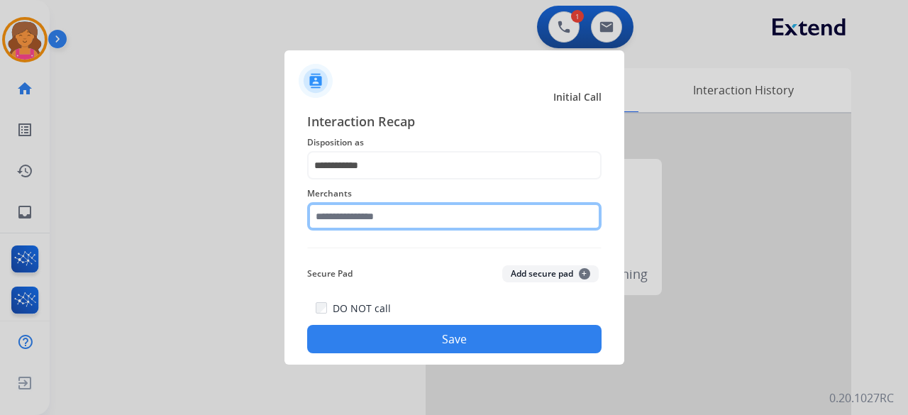
click at [382, 223] on input "text" at bounding box center [454, 216] width 295 height 28
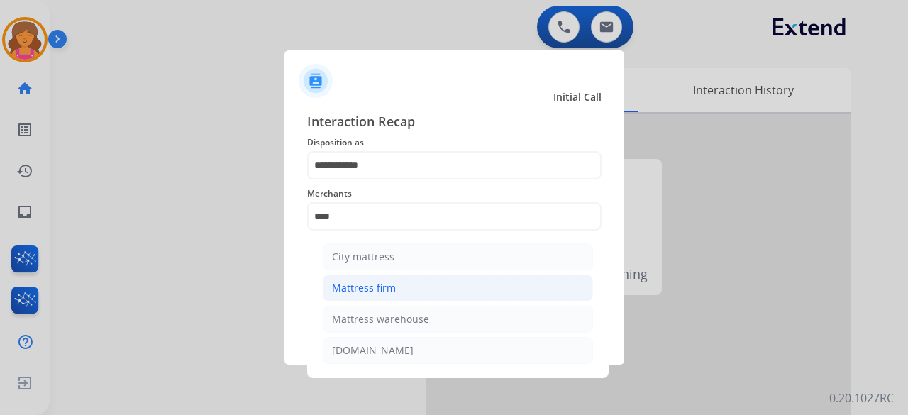
click at [365, 287] on div "Mattress firm" at bounding box center [364, 288] width 64 height 14
type input "**********"
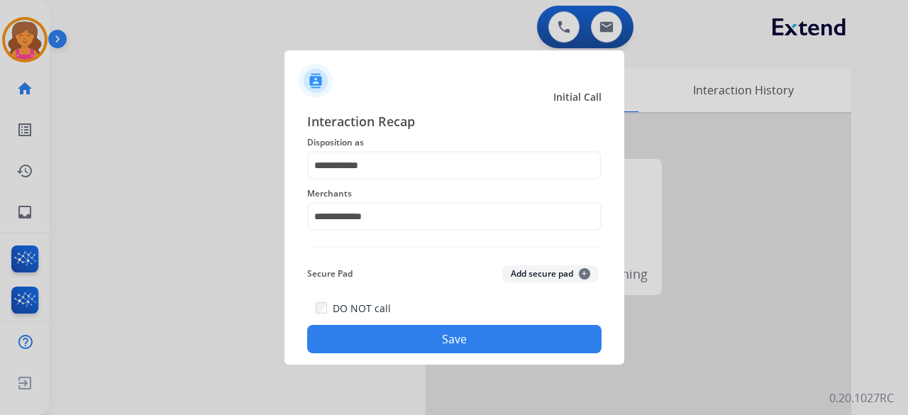
click at [373, 336] on button "Save" at bounding box center [454, 339] width 295 height 28
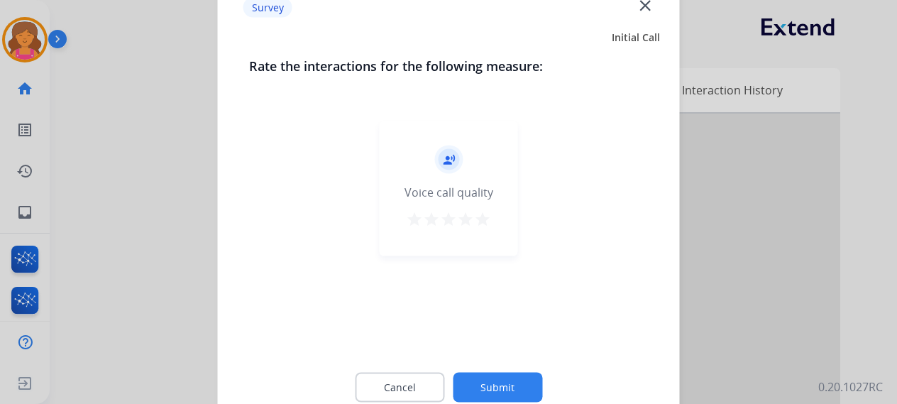
click at [485, 210] on div "star star star star star" at bounding box center [448, 220] width 85 height 21
click at [485, 219] on mat-icon "star" at bounding box center [482, 218] width 17 height 17
click at [491, 381] on button "Submit" at bounding box center [497, 387] width 89 height 30
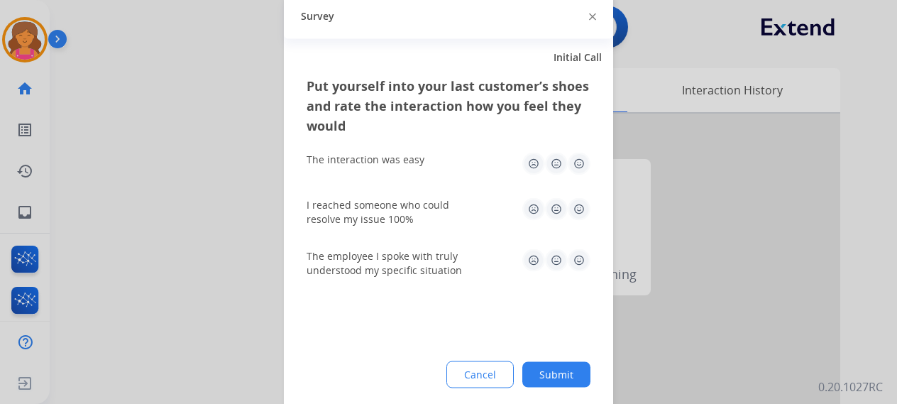
click at [575, 163] on img at bounding box center [579, 163] width 23 height 23
click at [572, 206] on img at bounding box center [579, 208] width 23 height 23
click at [579, 257] on img at bounding box center [579, 259] width 23 height 23
click at [562, 384] on button "Submit" at bounding box center [556, 374] width 68 height 26
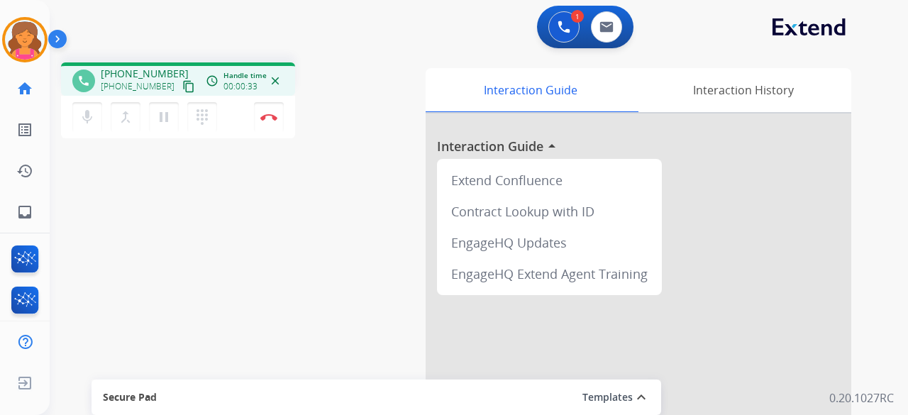
click at [182, 90] on mat-icon "content_copy" at bounding box center [188, 86] width 13 height 13
click at [265, 119] on img at bounding box center [268, 117] width 17 height 7
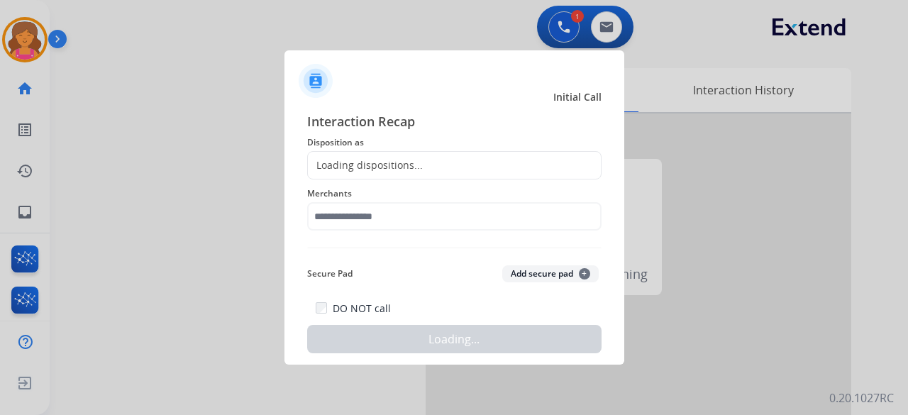
click at [383, 163] on div "Loading dispositions..." at bounding box center [365, 165] width 115 height 14
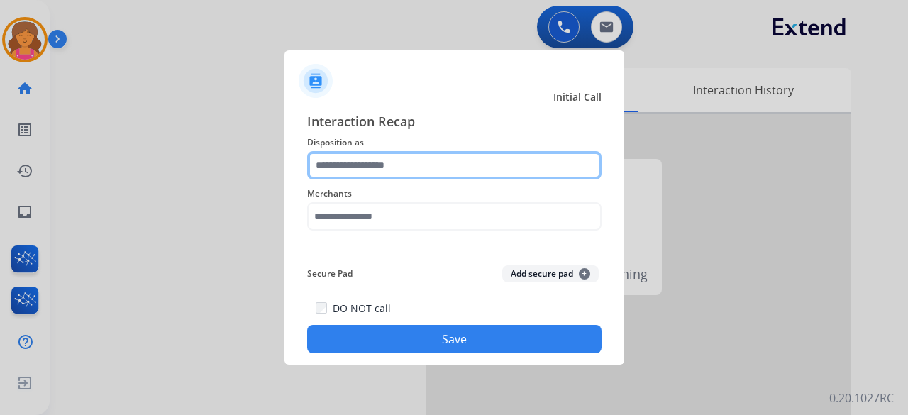
click at [406, 164] on input "text" at bounding box center [454, 165] width 295 height 28
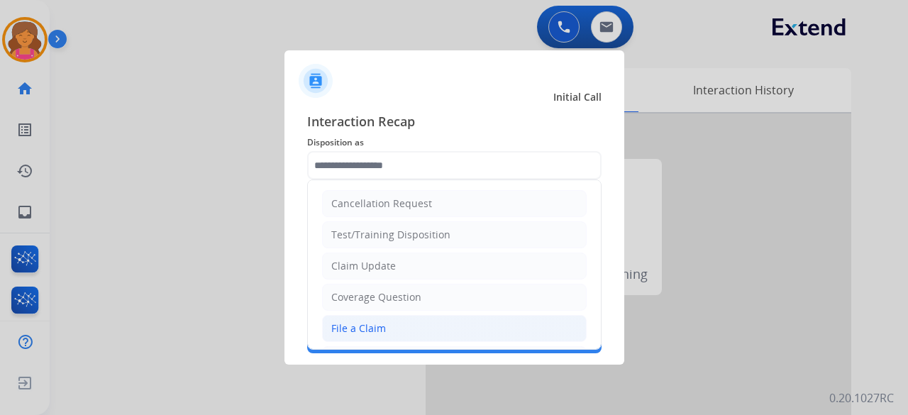
click at [400, 324] on li "File a Claim" at bounding box center [454, 328] width 265 height 27
type input "**********"
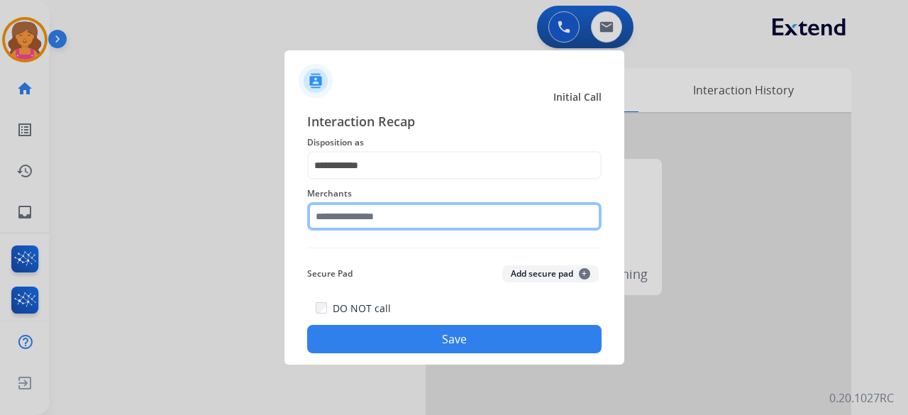
click at [393, 215] on input "text" at bounding box center [454, 216] width 295 height 28
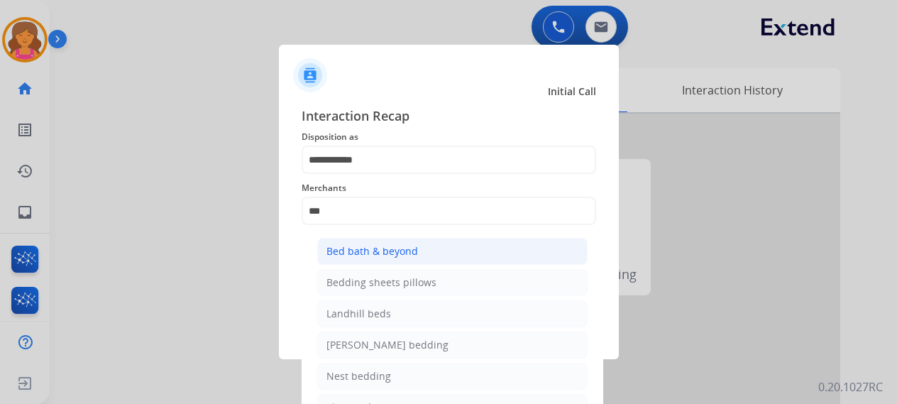
click at [406, 244] on div "Bed bath & beyond" at bounding box center [372, 251] width 92 height 14
type input "**********"
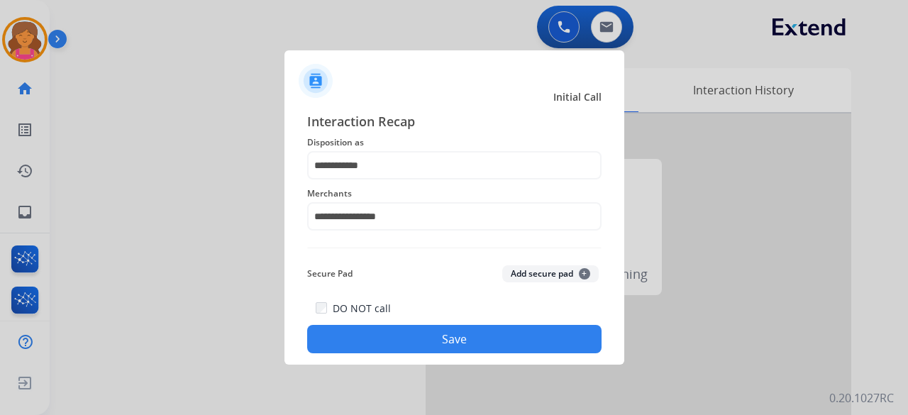
click at [409, 344] on button "Save" at bounding box center [454, 339] width 295 height 28
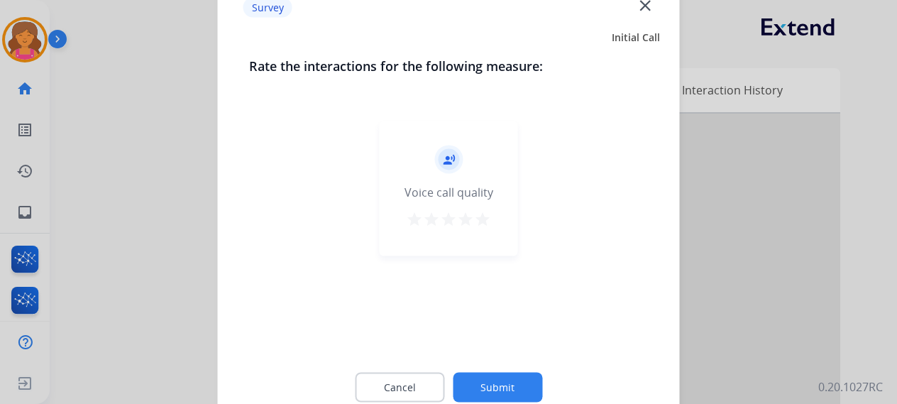
click at [480, 219] on mat-icon "star" at bounding box center [482, 218] width 17 height 17
click at [488, 381] on button "Submit" at bounding box center [497, 387] width 89 height 30
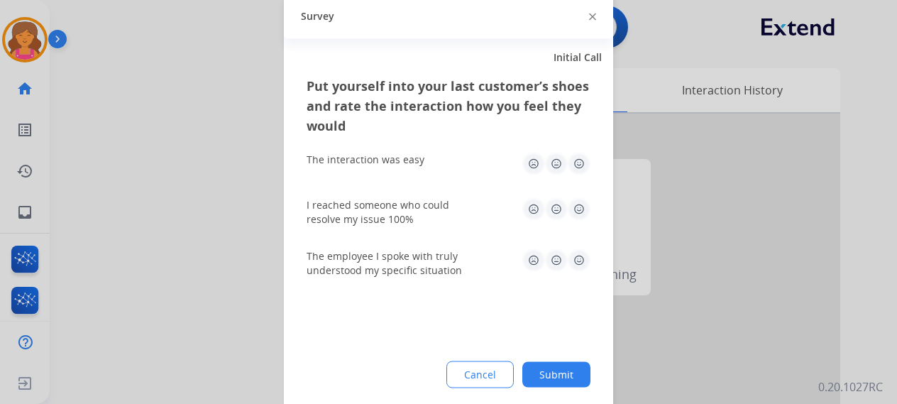
click at [574, 162] on img at bounding box center [579, 163] width 23 height 23
click at [578, 205] on img at bounding box center [579, 208] width 23 height 23
click at [581, 272] on div "The employee I spoke with truly understood my specific situation" at bounding box center [449, 262] width 284 height 28
click at [579, 262] on img at bounding box center [579, 259] width 23 height 23
click at [561, 378] on button "Submit" at bounding box center [556, 374] width 68 height 26
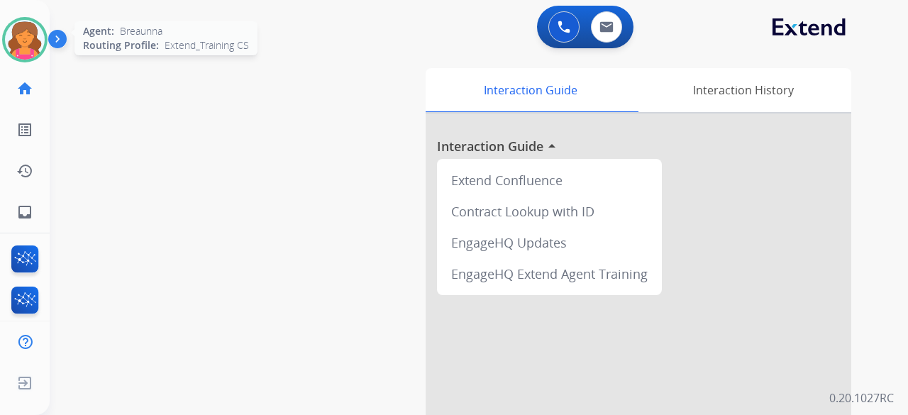
click at [39, 37] on img at bounding box center [25, 40] width 40 height 40
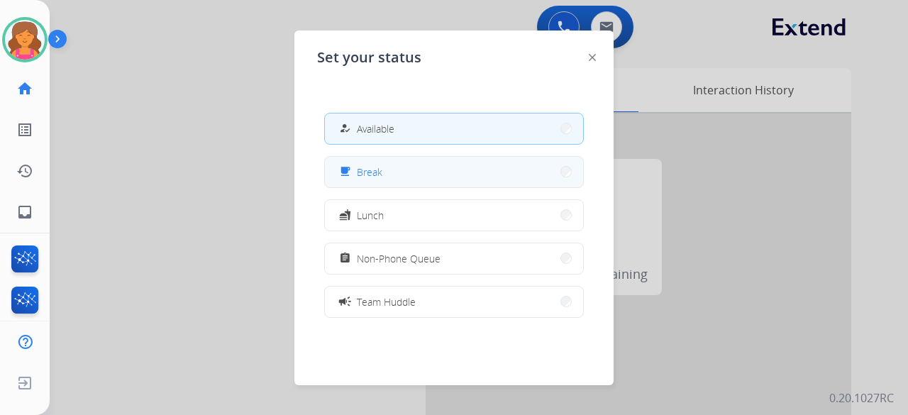
click at [380, 180] on div "free_breakfast Break" at bounding box center [359, 171] width 46 height 17
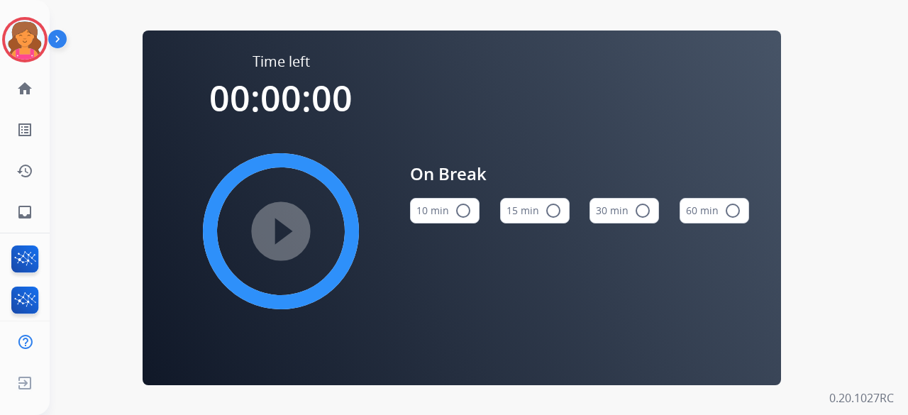
click at [538, 209] on button "15 min radio_button_unchecked" at bounding box center [535, 211] width 70 height 26
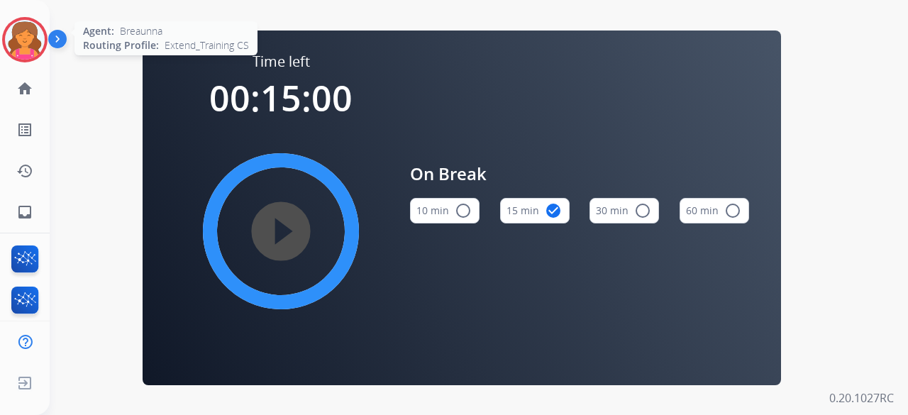
click at [16, 39] on img at bounding box center [25, 40] width 40 height 40
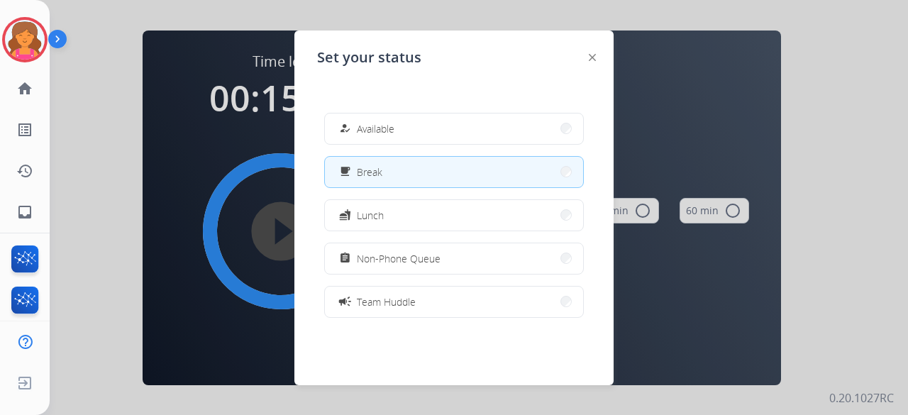
click at [385, 276] on div "how_to_reg Available free_breakfast Break fastfood Lunch assignment Non-Phone Q…" at bounding box center [454, 214] width 274 height 227
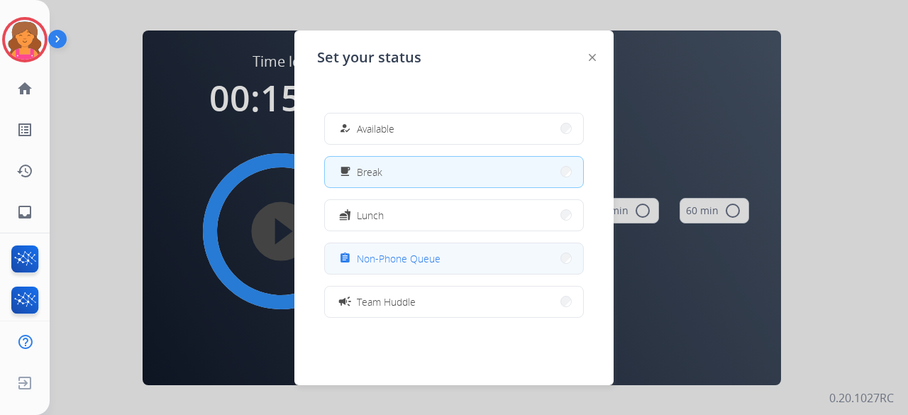
click at [390, 263] on span "Non-Phone Queue" at bounding box center [399, 258] width 84 height 15
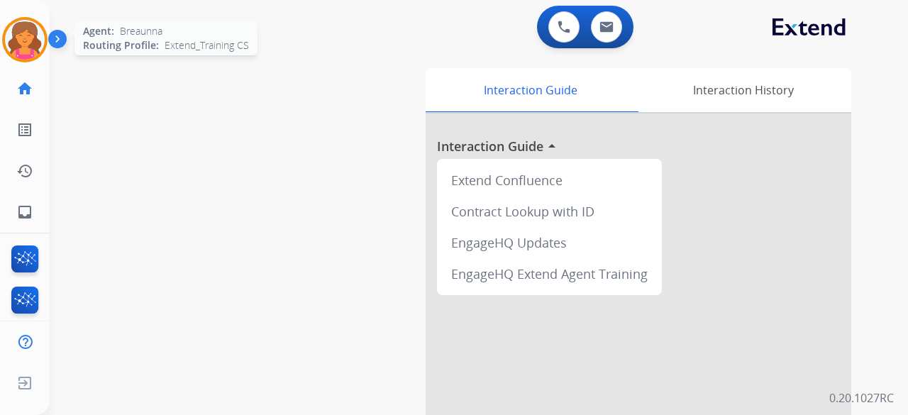
click at [35, 35] on img at bounding box center [25, 40] width 40 height 40
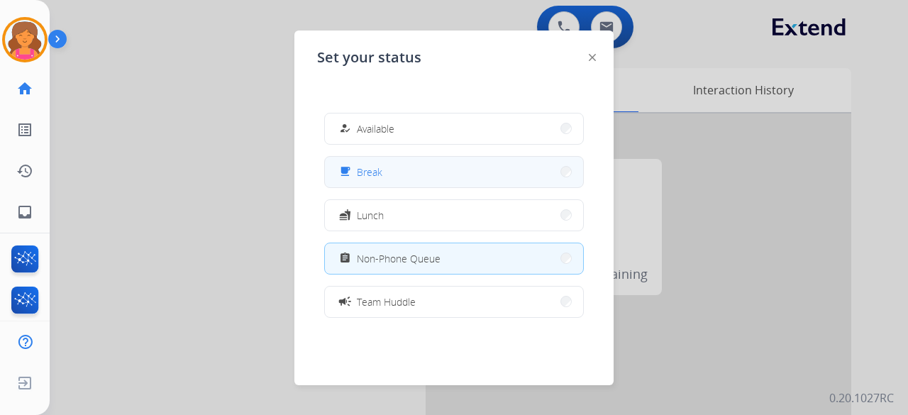
click at [380, 172] on span "Break" at bounding box center [370, 172] width 26 height 15
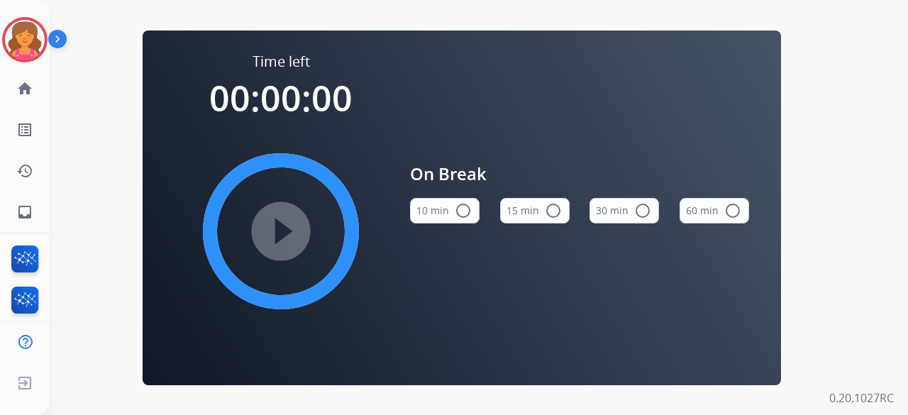
click at [534, 214] on button "15 min radio_button_unchecked" at bounding box center [535, 211] width 70 height 26
click at [283, 240] on mat-icon "play_circle_filled" at bounding box center [281, 231] width 17 height 17
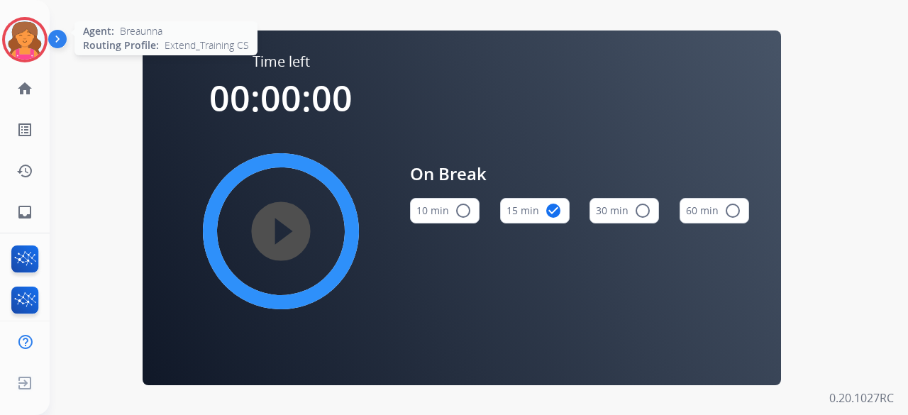
click at [37, 26] on div "Agent: Breaunna Routing Profile: Extend_Training CS" at bounding box center [24, 39] width 45 height 45
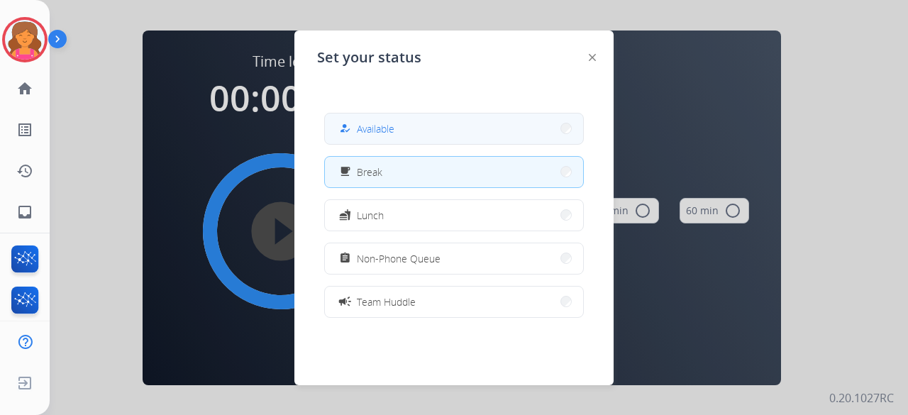
click at [405, 116] on button "how_to_reg Available" at bounding box center [454, 129] width 258 height 31
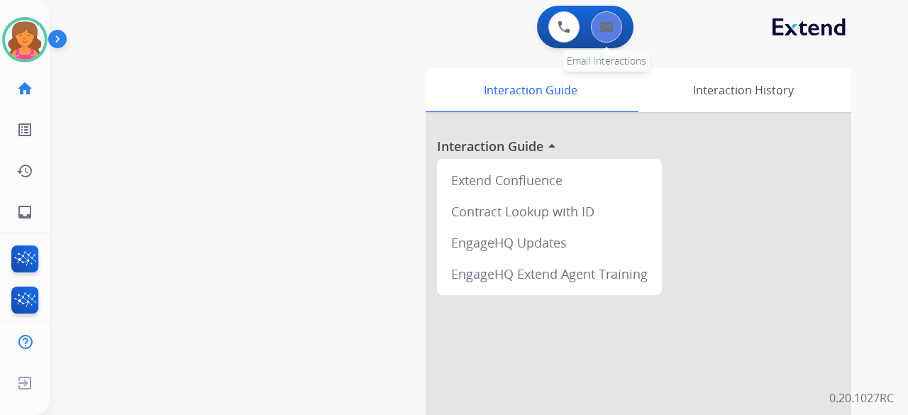
click at [616, 30] on button at bounding box center [606, 26] width 31 height 31
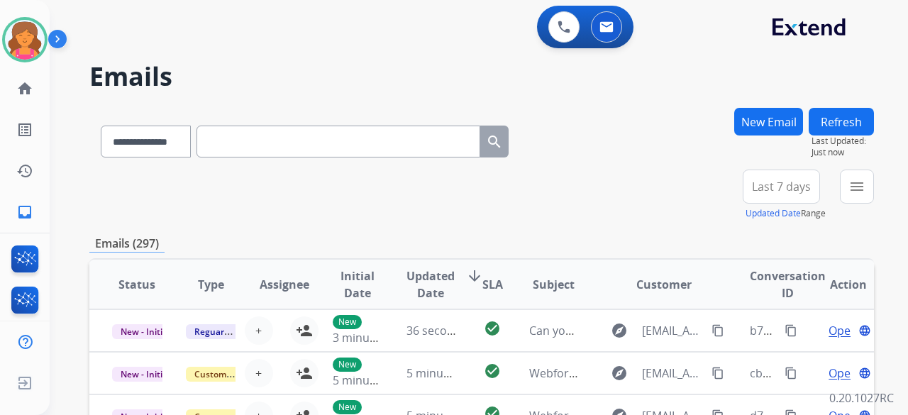
click at [800, 184] on span "Last 7 days" at bounding box center [781, 187] width 59 height 6
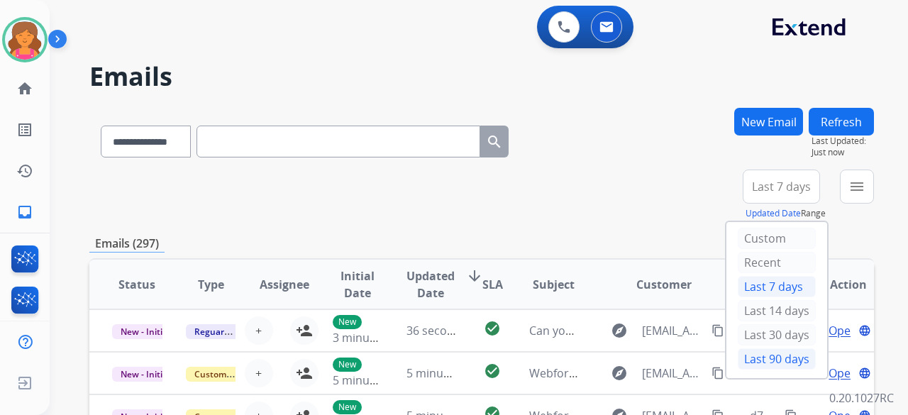
click at [774, 353] on div "Last 90 days" at bounding box center [777, 358] width 78 height 21
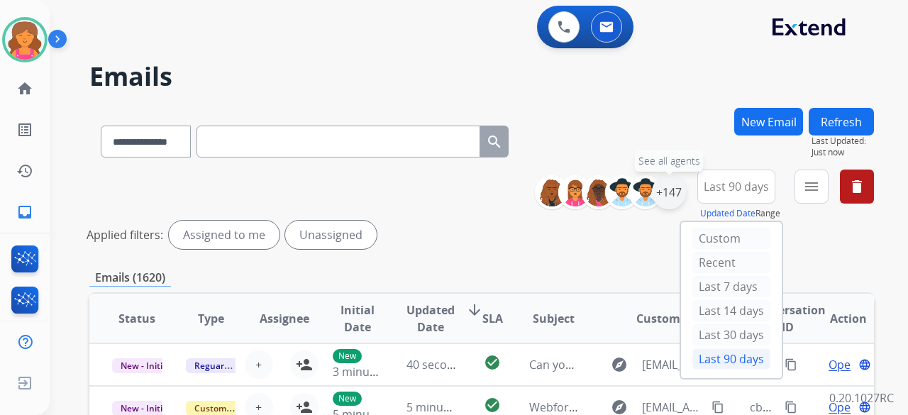
click at [675, 196] on div "+147" at bounding box center [669, 192] width 34 height 34
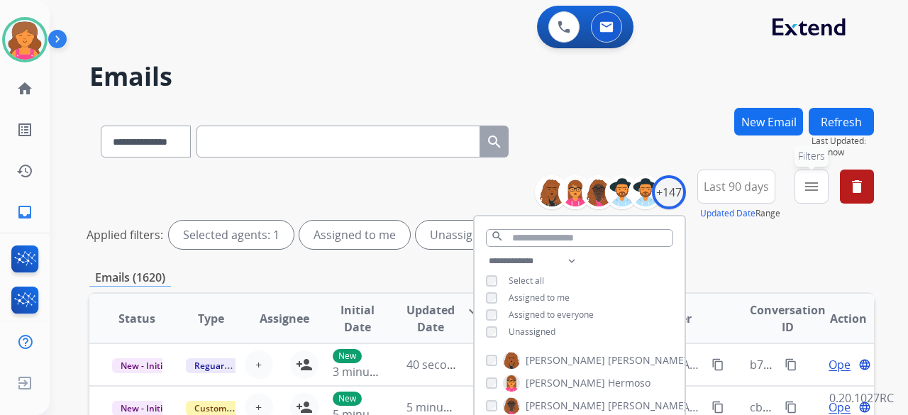
click at [800, 189] on button "menu Filters" at bounding box center [812, 187] width 34 height 34
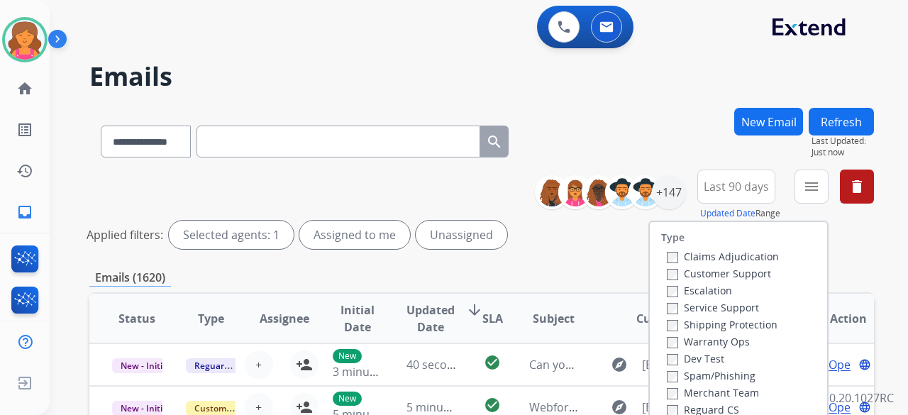
click at [726, 268] on label "Customer Support" at bounding box center [719, 273] width 104 height 13
click at [725, 323] on label "Shipping Protection" at bounding box center [722, 324] width 111 height 13
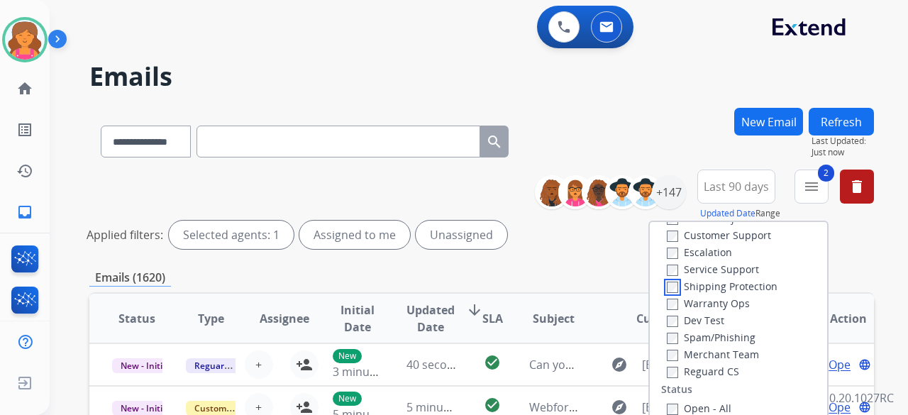
scroll to position [71, 0]
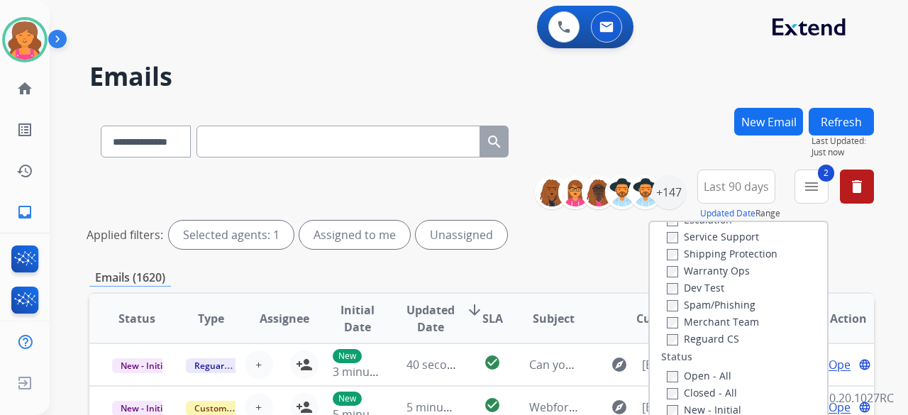
click at [720, 343] on label "Reguard CS" at bounding box center [703, 338] width 72 height 13
click at [703, 377] on label "Open - All" at bounding box center [699, 375] width 65 height 13
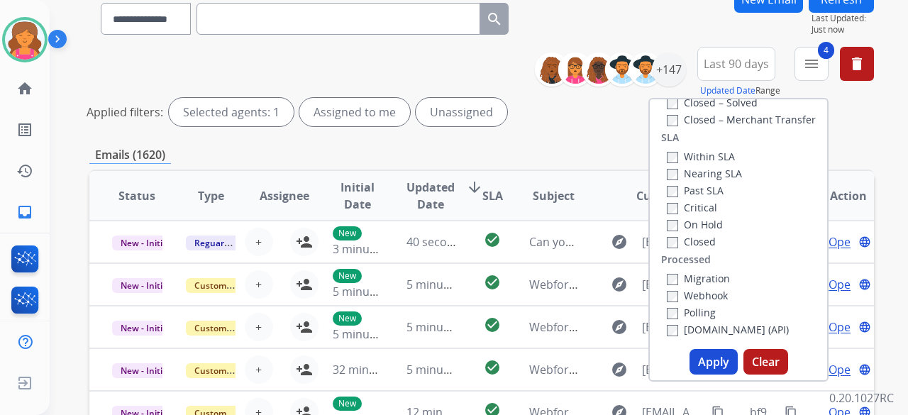
scroll to position [142, 0]
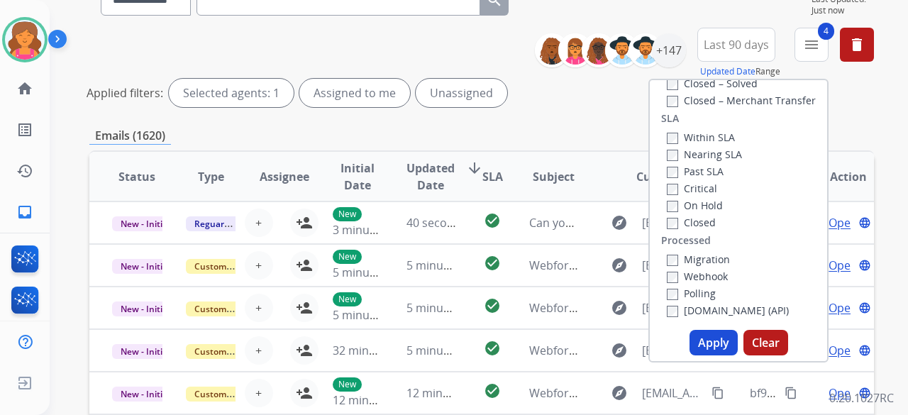
click at [722, 337] on button "Apply" at bounding box center [714, 343] width 48 height 26
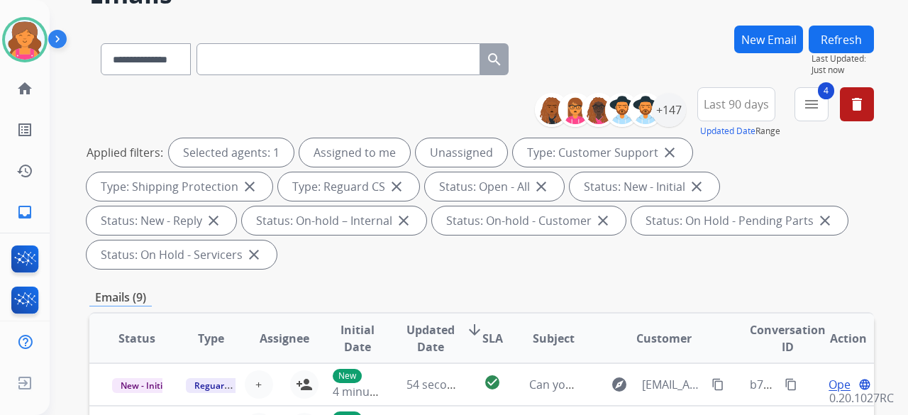
scroll to position [0, 0]
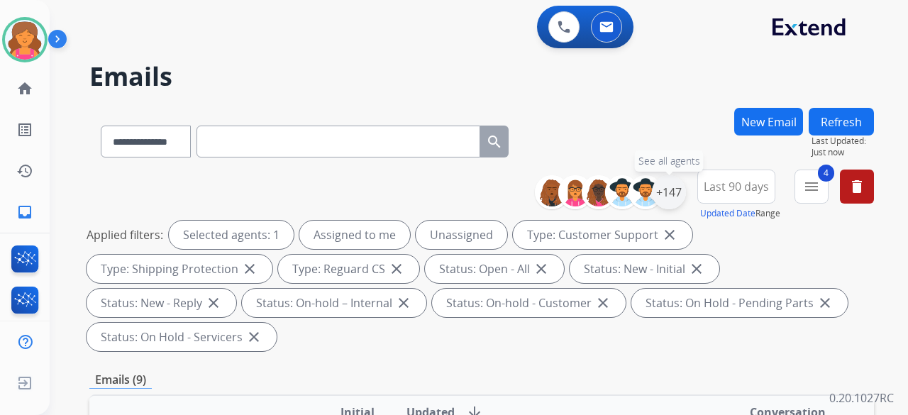
click at [680, 202] on div "+147" at bounding box center [669, 192] width 34 height 34
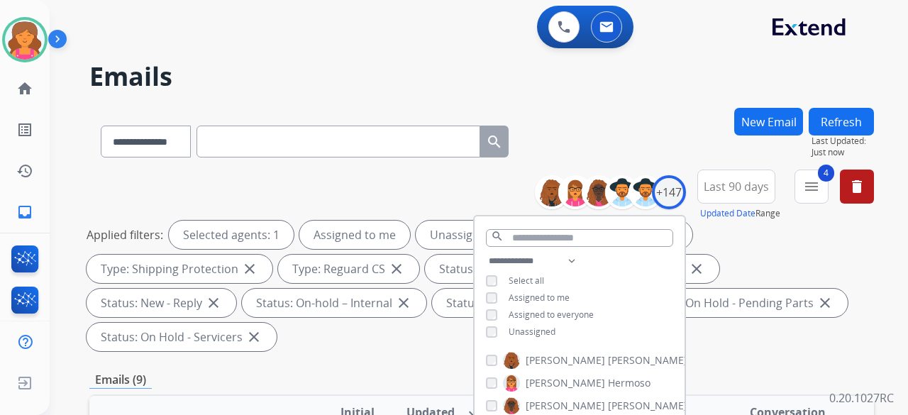
click at [488, 336] on div "**********" at bounding box center [580, 298] width 210 height 91
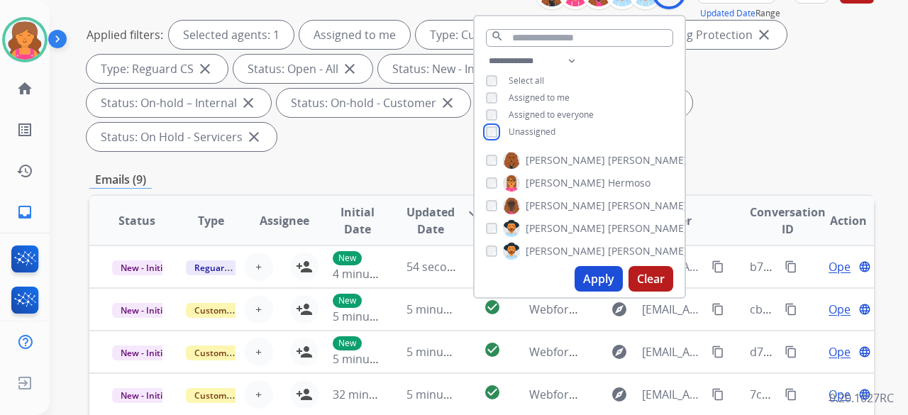
scroll to position [355, 0]
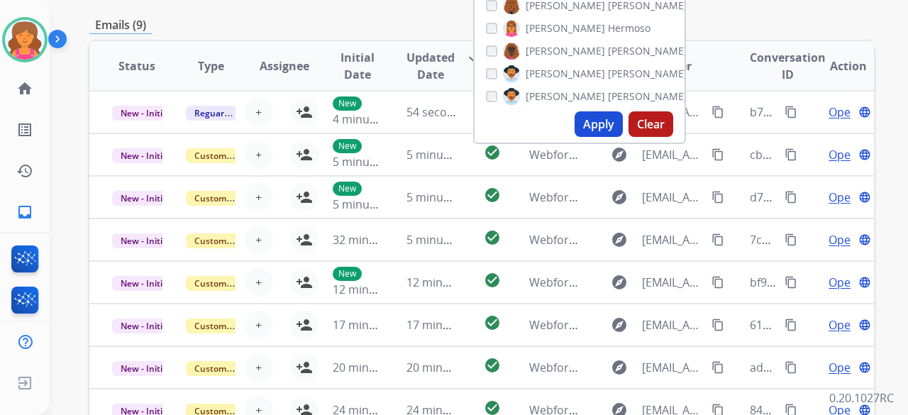
click at [595, 133] on button "Apply" at bounding box center [599, 124] width 48 height 26
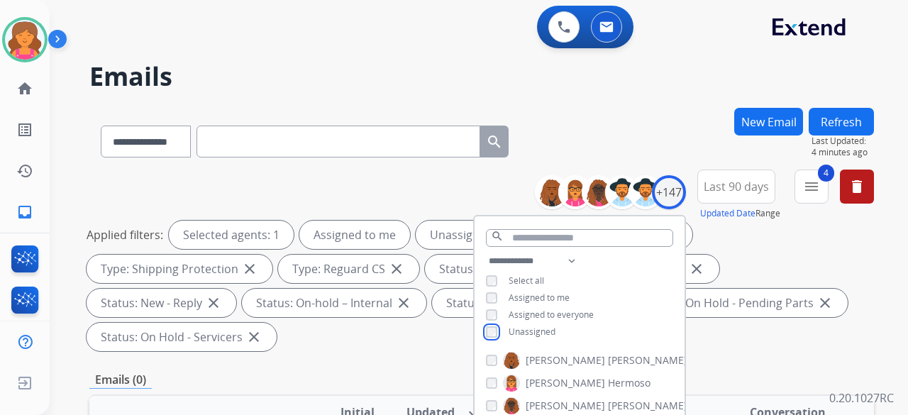
scroll to position [284, 0]
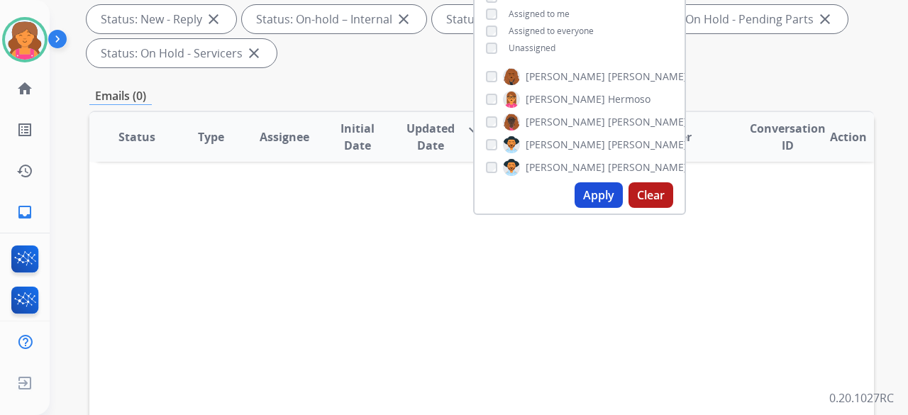
click at [587, 191] on button "Apply" at bounding box center [599, 195] width 48 height 26
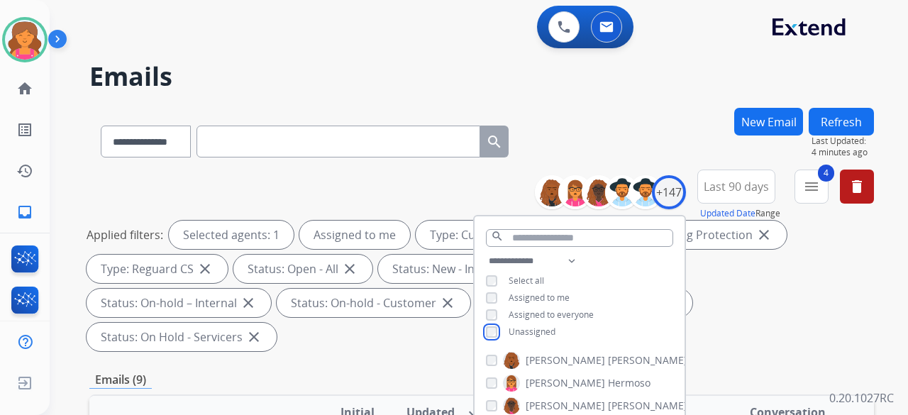
scroll to position [213, 0]
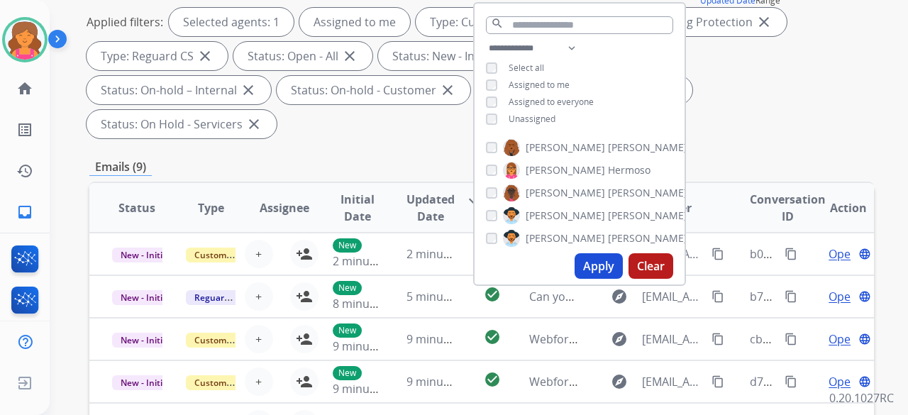
click at [596, 263] on button "Apply" at bounding box center [599, 266] width 48 height 26
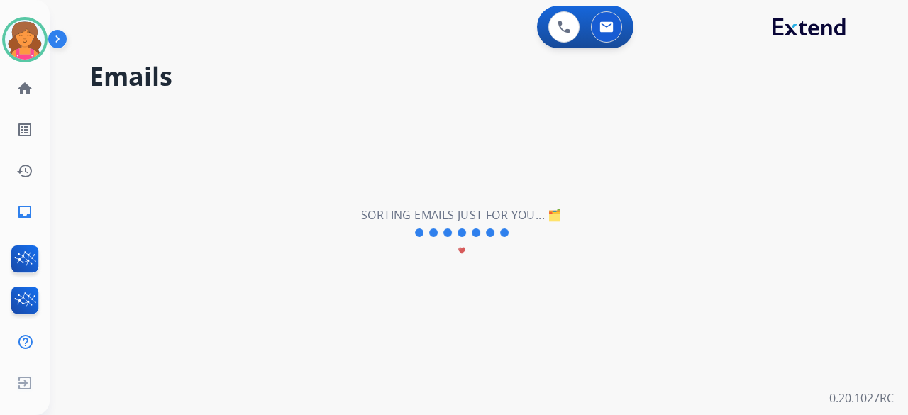
scroll to position [0, 0]
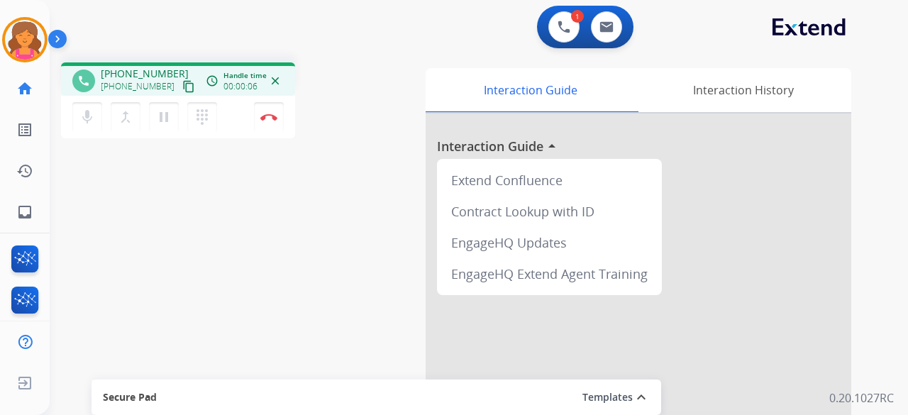
click at [182, 87] on mat-icon "content_copy" at bounding box center [188, 86] width 13 height 13
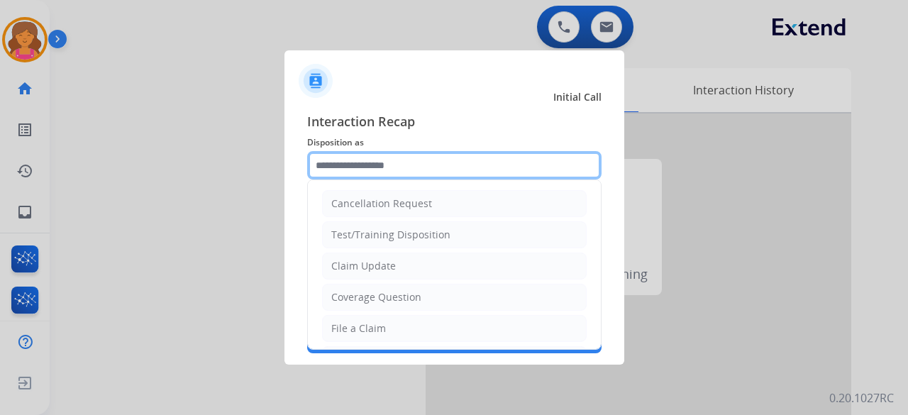
click at [325, 167] on input "text" at bounding box center [454, 165] width 295 height 28
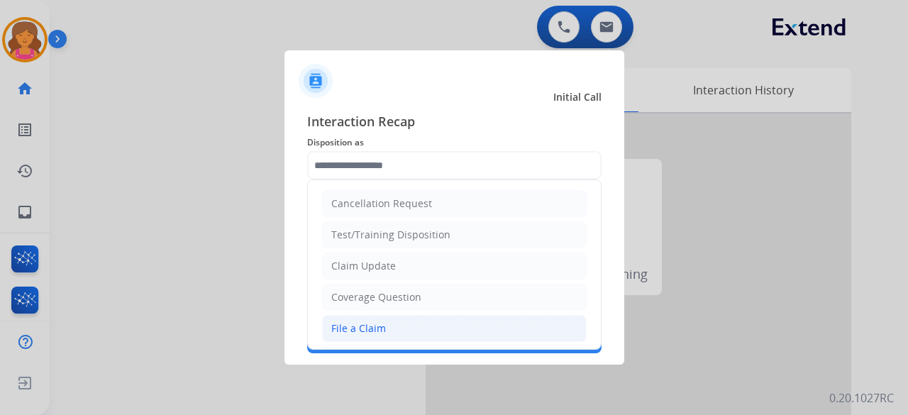
click at [370, 332] on div "File a Claim" at bounding box center [358, 329] width 55 height 14
type input "**********"
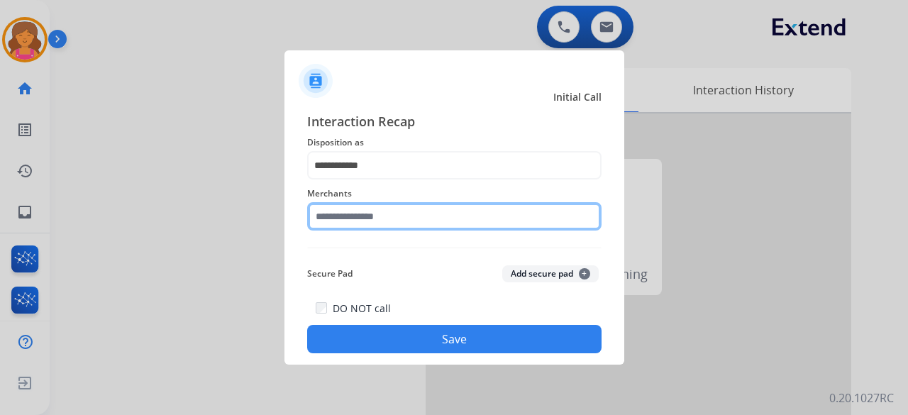
click at [385, 224] on input "text" at bounding box center [454, 216] width 295 height 28
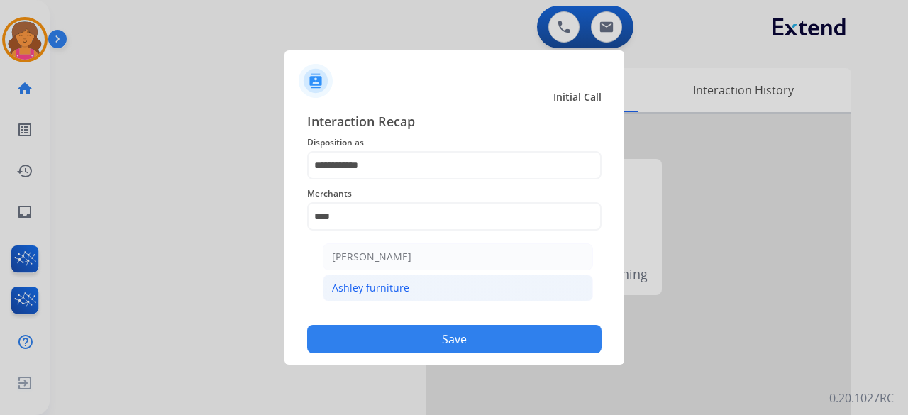
click at [368, 295] on li "Ashley furniture" at bounding box center [458, 288] width 270 height 27
type input "**********"
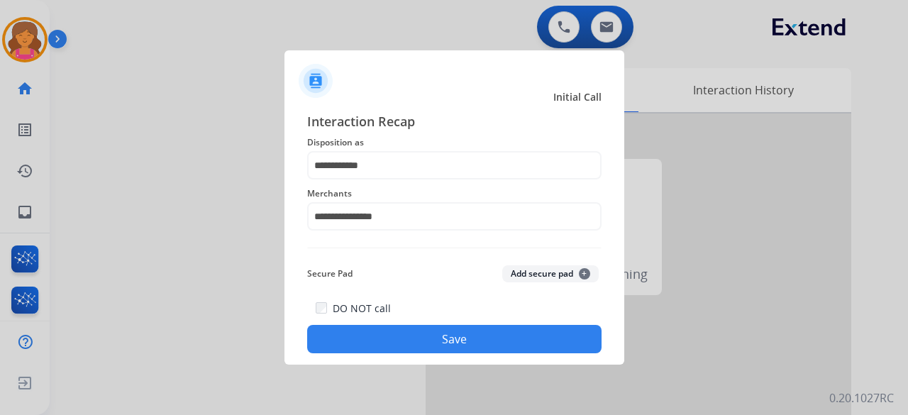
click at [368, 339] on button "Save" at bounding box center [454, 339] width 295 height 28
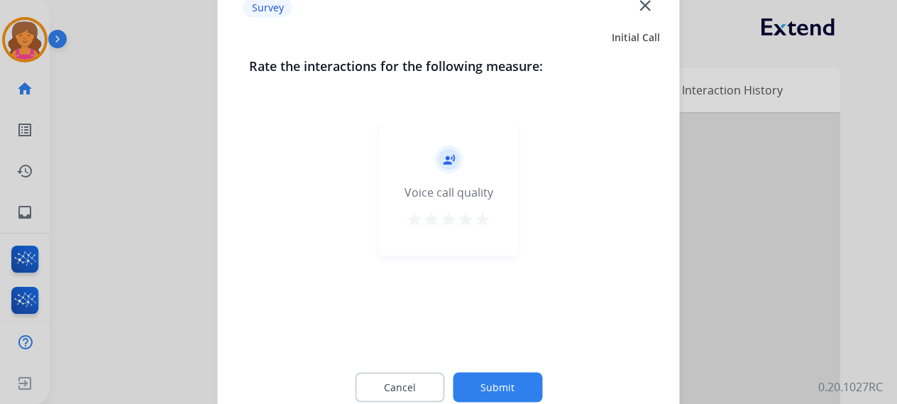
click at [474, 217] on mat-icon "star" at bounding box center [482, 218] width 17 height 17
click at [468, 391] on button "Submit" at bounding box center [497, 387] width 89 height 30
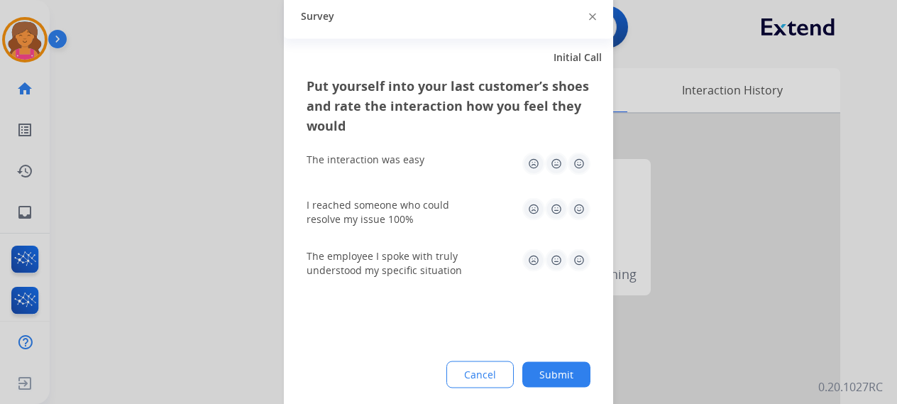
click at [586, 166] on img at bounding box center [579, 163] width 23 height 23
click at [575, 204] on img at bounding box center [579, 208] width 23 height 23
click at [576, 261] on img at bounding box center [579, 259] width 23 height 23
click at [542, 368] on button "Submit" at bounding box center [556, 374] width 68 height 26
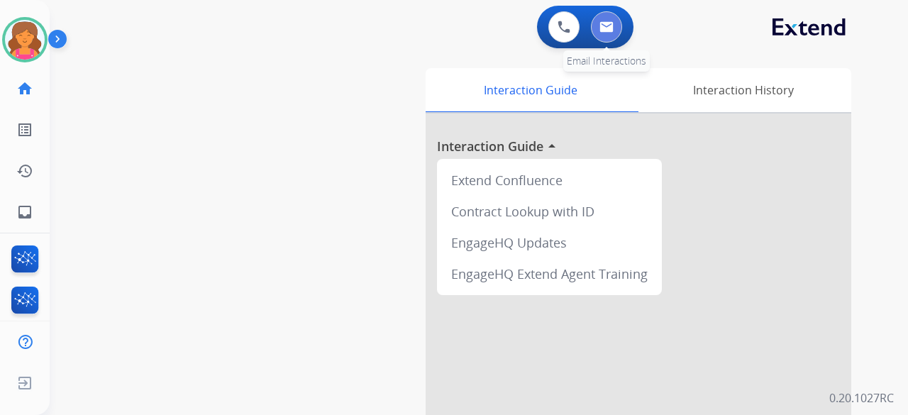
click at [605, 31] on img at bounding box center [607, 26] width 14 height 11
select select "**********"
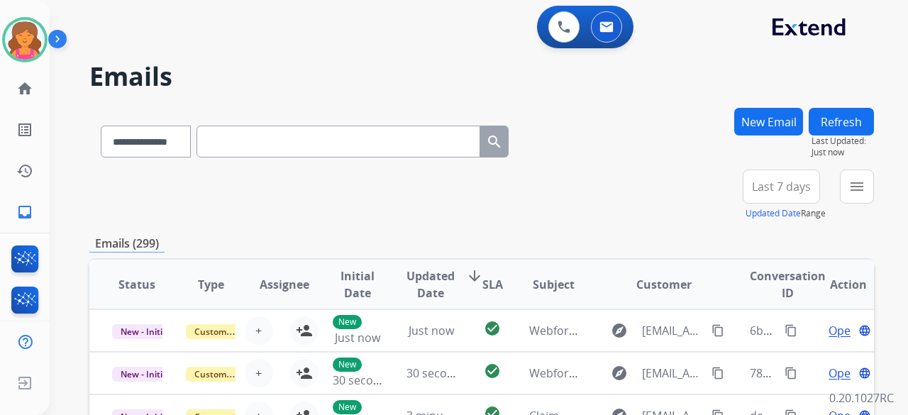
click at [753, 184] on span "Last 7 days" at bounding box center [781, 187] width 59 height 6
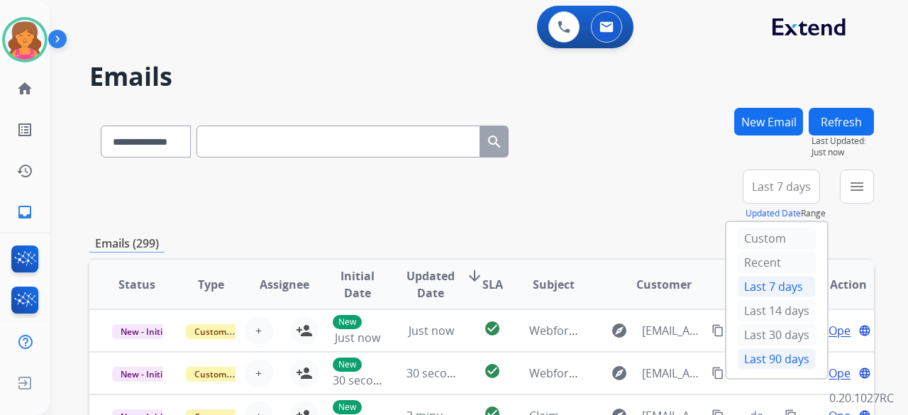
click at [744, 362] on div "Last 90 days" at bounding box center [777, 358] width 78 height 21
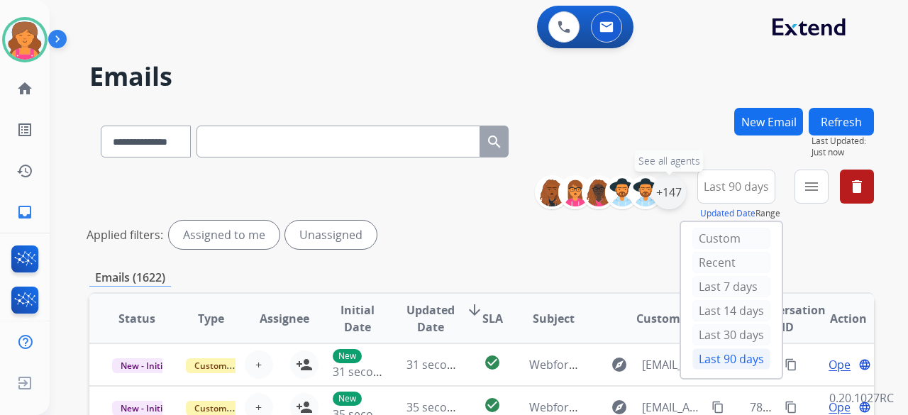
click at [661, 191] on div "+147" at bounding box center [669, 192] width 34 height 34
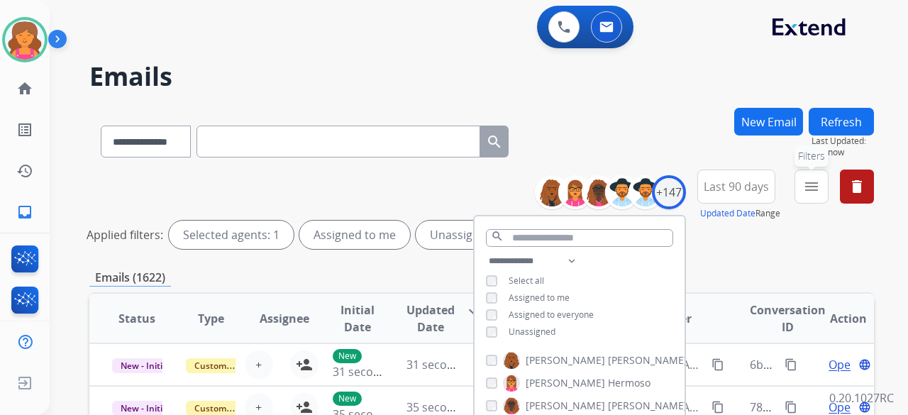
click at [809, 192] on mat-icon "menu" at bounding box center [811, 186] width 17 height 17
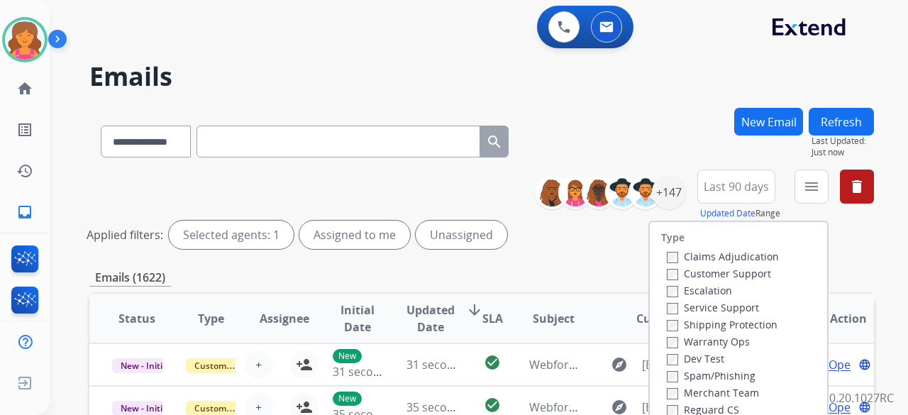
click at [740, 275] on label "Customer Support" at bounding box center [719, 273] width 104 height 13
click at [717, 324] on label "Shipping Protection" at bounding box center [722, 324] width 111 height 13
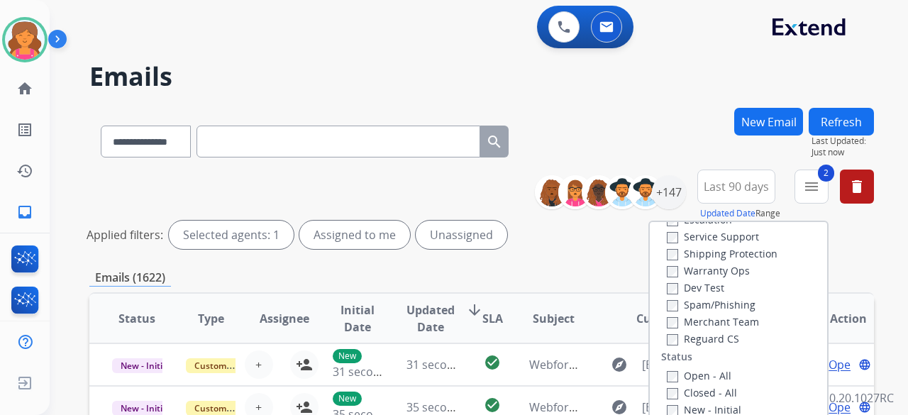
click at [696, 333] on label "Reguard CS" at bounding box center [703, 338] width 72 height 13
click at [676, 379] on label "Open - All" at bounding box center [699, 375] width 65 height 13
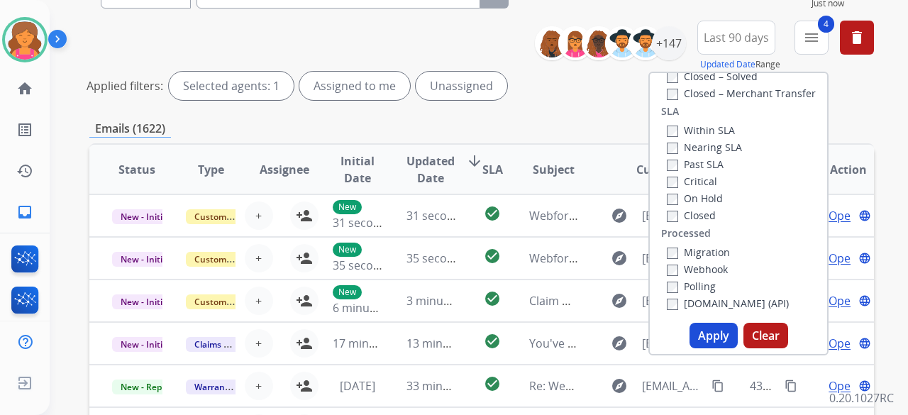
scroll to position [213, 0]
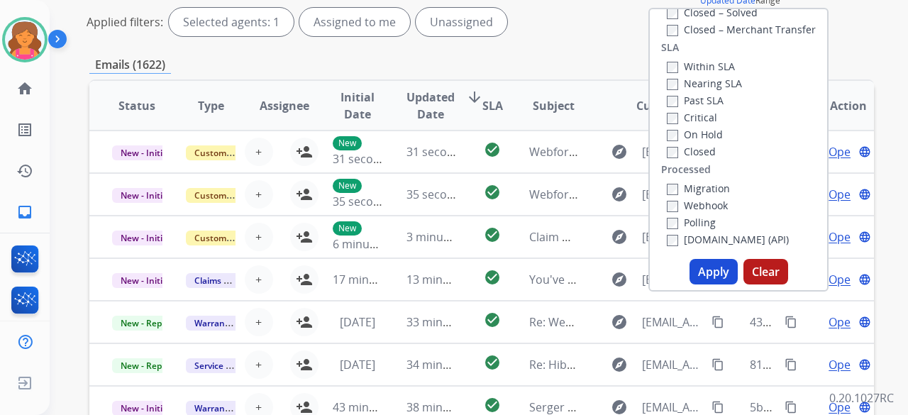
click at [726, 273] on button "Apply" at bounding box center [714, 272] width 48 height 26
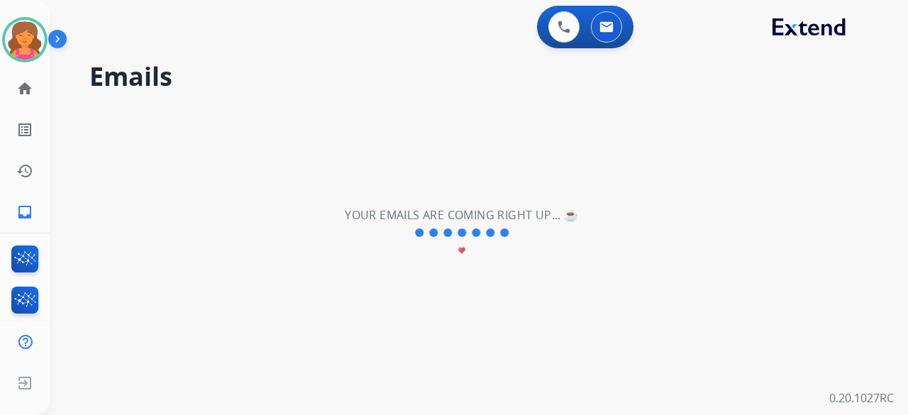
scroll to position [0, 0]
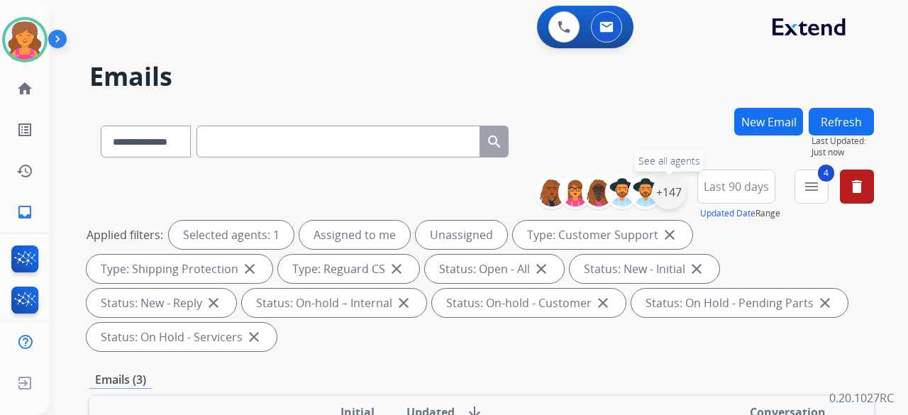
click at [670, 185] on div "+147" at bounding box center [669, 192] width 34 height 34
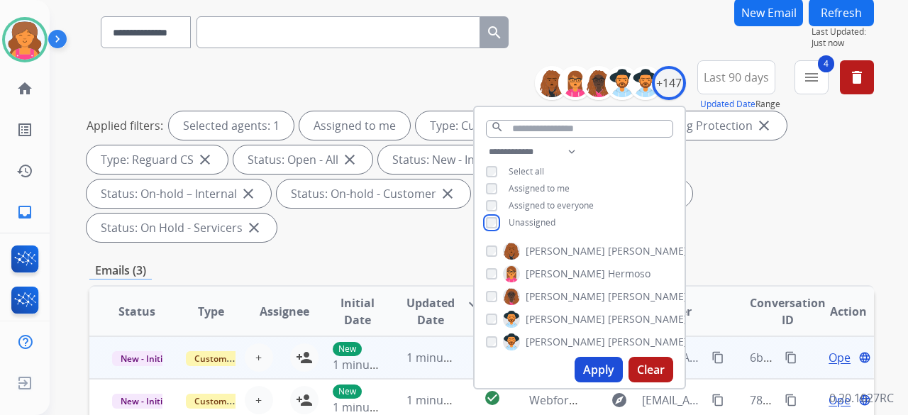
scroll to position [142, 0]
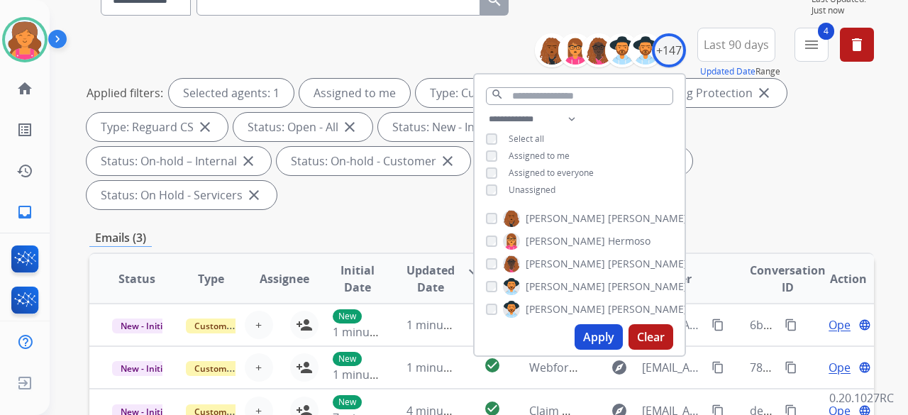
click at [600, 337] on button "Apply" at bounding box center [599, 337] width 48 height 26
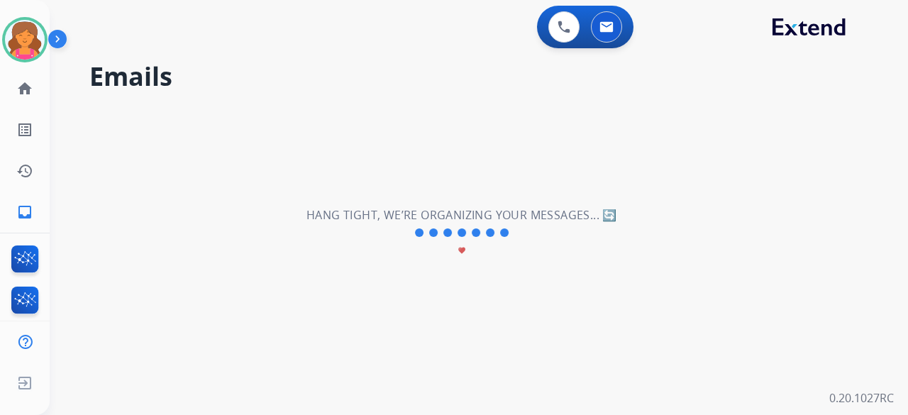
scroll to position [0, 0]
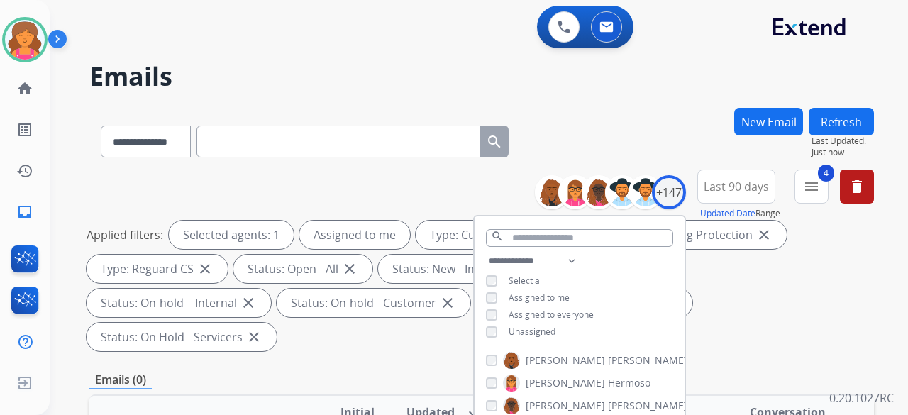
click at [693, 322] on div "**********" at bounding box center [481, 263] width 785 height 187
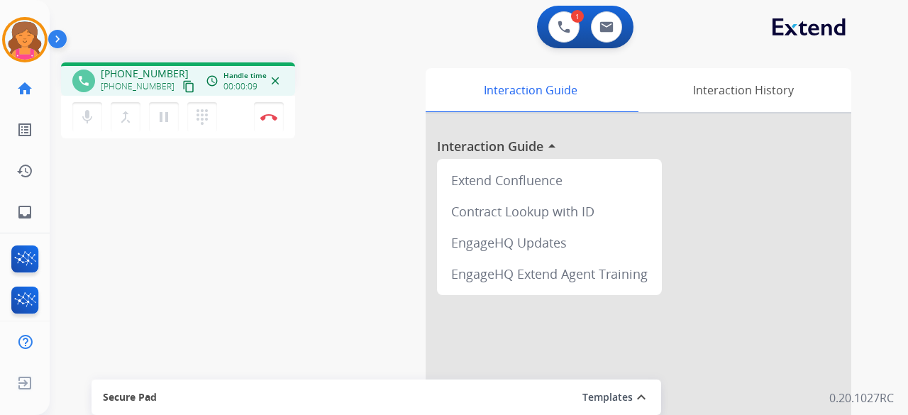
click at [182, 89] on mat-icon "content_copy" at bounding box center [188, 86] width 13 height 13
click at [169, 110] on mat-icon "pause" at bounding box center [163, 117] width 17 height 17
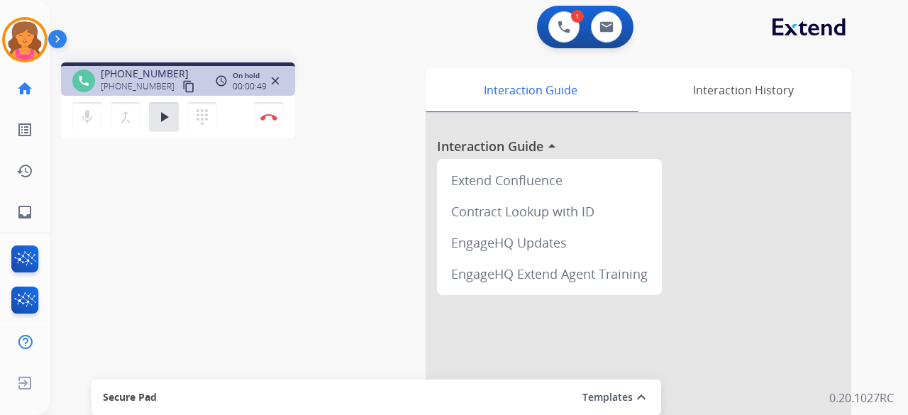
click at [277, 79] on mat-icon "close" at bounding box center [275, 81] width 13 height 13
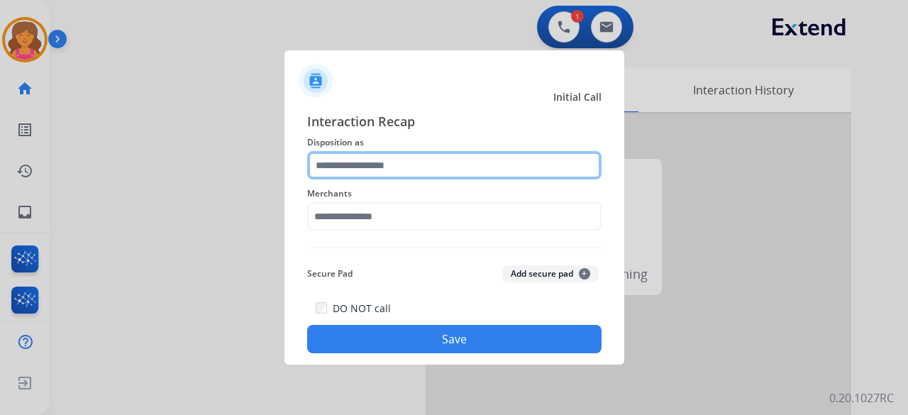
click at [395, 161] on input "text" at bounding box center [454, 165] width 295 height 28
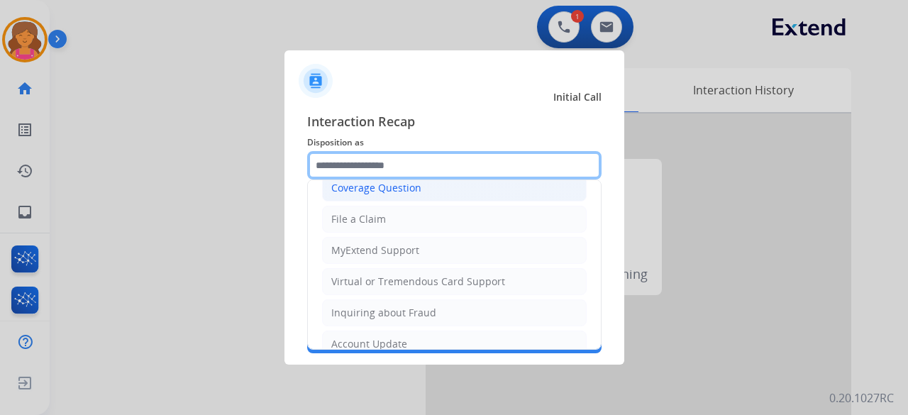
scroll to position [215, 0]
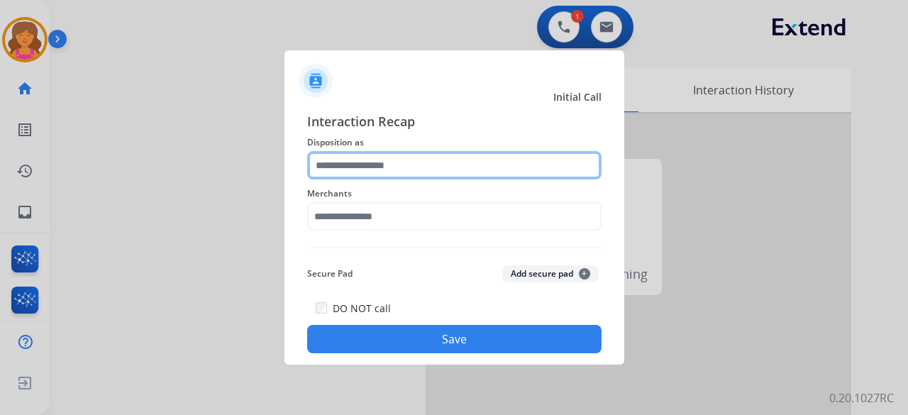
click at [353, 160] on input "text" at bounding box center [454, 165] width 295 height 28
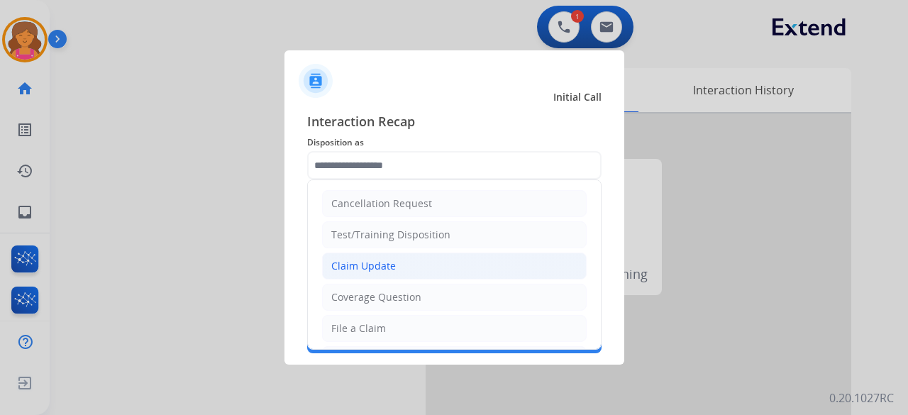
click at [382, 265] on div "Claim Update" at bounding box center [363, 266] width 65 height 14
type input "**********"
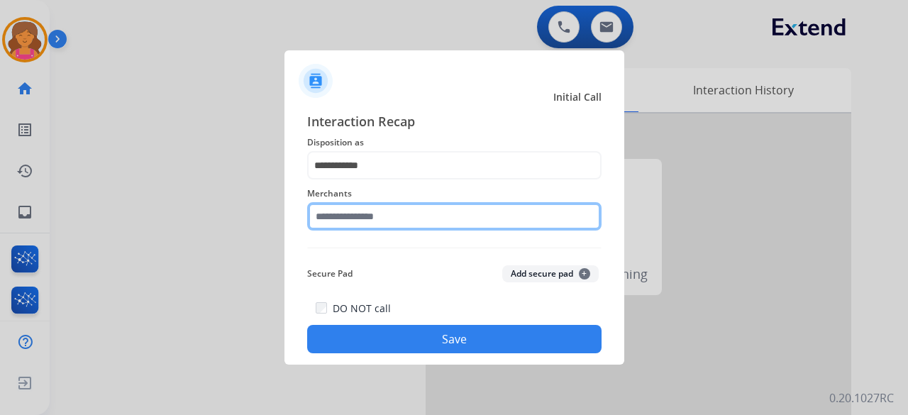
click at [372, 217] on input "text" at bounding box center [454, 216] width 295 height 28
click at [361, 210] on input "text" at bounding box center [454, 216] width 295 height 28
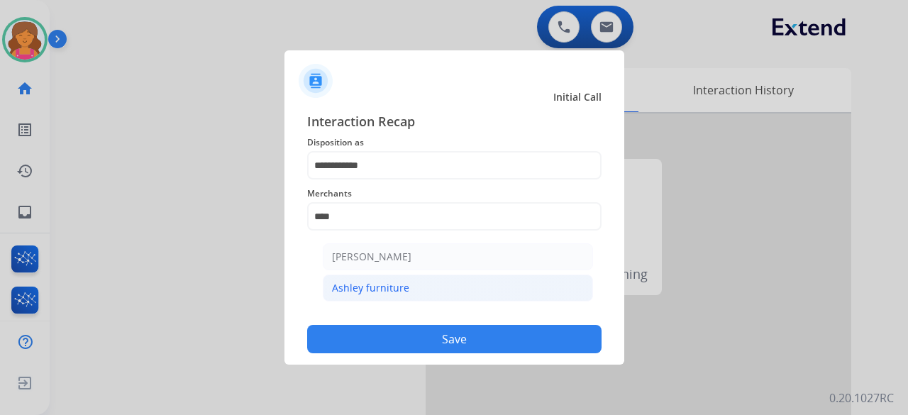
click at [426, 298] on li "Ashley furniture" at bounding box center [458, 288] width 270 height 27
type input "**********"
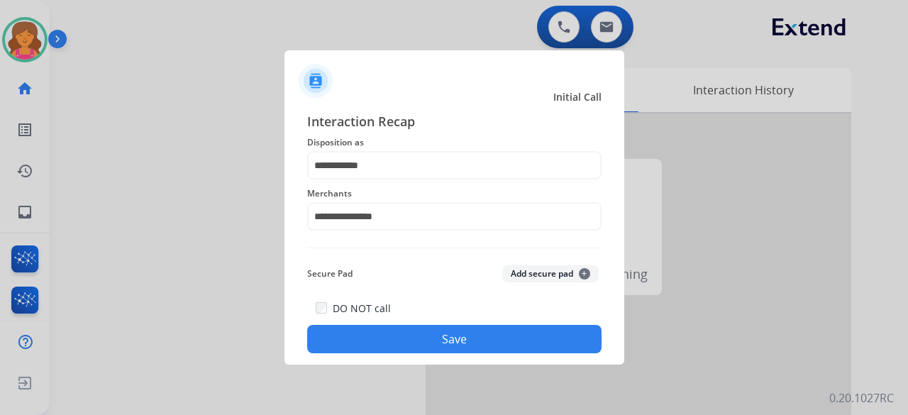
click at [420, 339] on button "Save" at bounding box center [454, 339] width 295 height 28
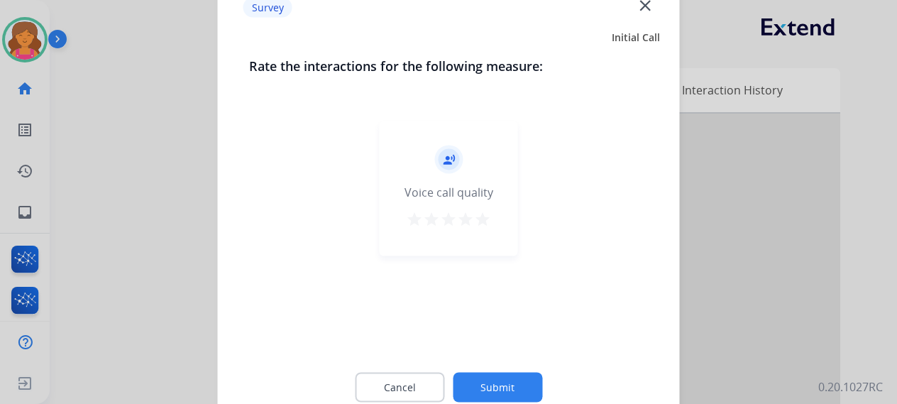
click at [478, 225] on mat-icon "star" at bounding box center [482, 218] width 17 height 17
click at [465, 368] on div "Cancel Submit" at bounding box center [449, 387] width 400 height 64
click at [466, 375] on button "Submit" at bounding box center [497, 387] width 89 height 30
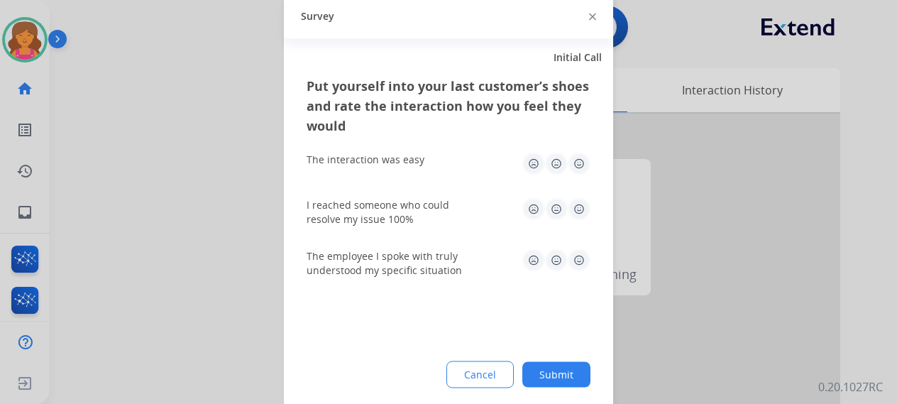
click at [583, 155] on img at bounding box center [579, 163] width 23 height 23
click at [578, 207] on img at bounding box center [579, 208] width 23 height 23
click at [585, 259] on img at bounding box center [579, 259] width 23 height 23
click at [566, 371] on button "Submit" at bounding box center [556, 374] width 68 height 26
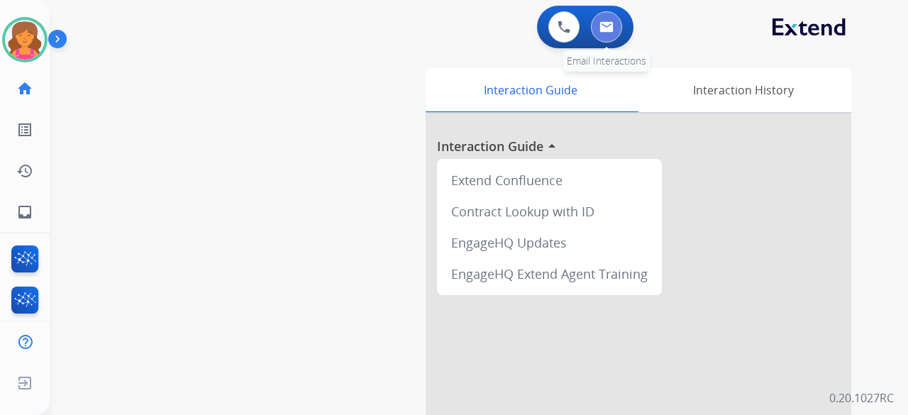
click at [603, 31] on img at bounding box center [607, 26] width 14 height 11
select select "**********"
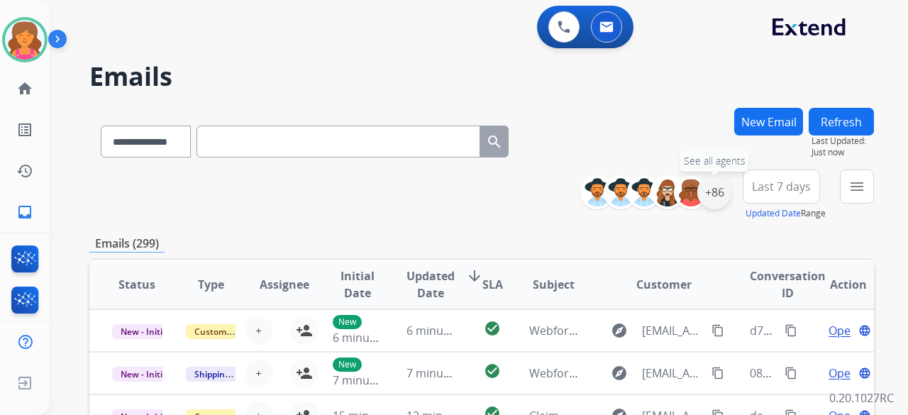
click at [712, 192] on div "+86" at bounding box center [715, 192] width 34 height 34
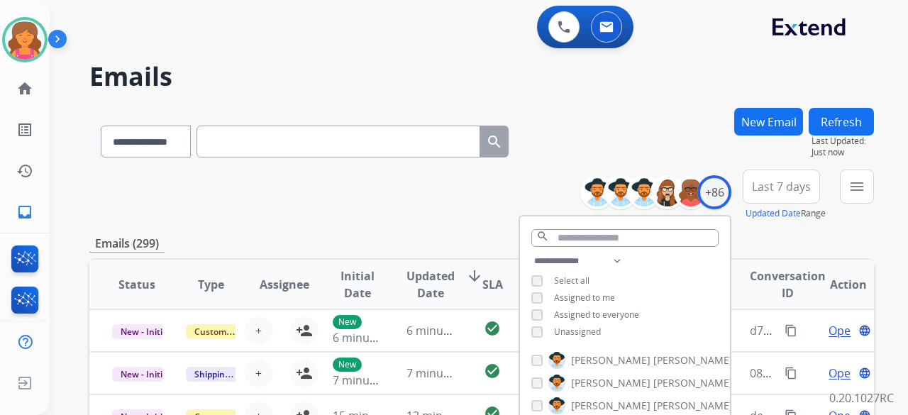
click at [771, 189] on span "Last 7 days" at bounding box center [781, 187] width 59 height 6
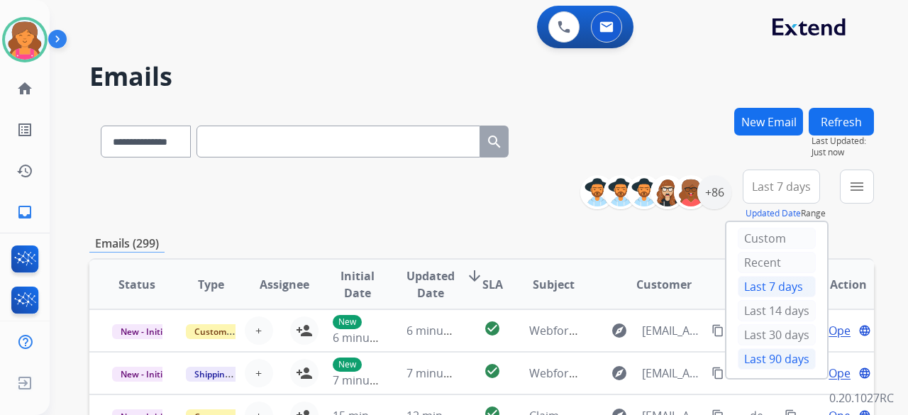
click at [771, 355] on div "Last 90 days" at bounding box center [777, 358] width 78 height 21
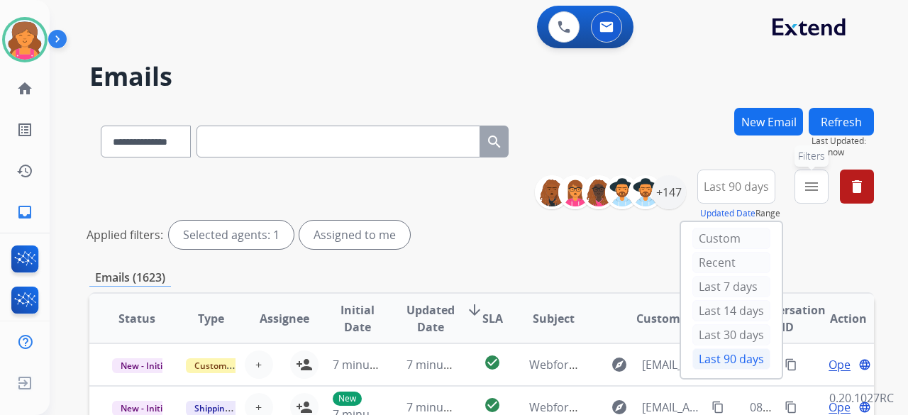
click at [812, 189] on mat-icon "menu" at bounding box center [811, 186] width 17 height 17
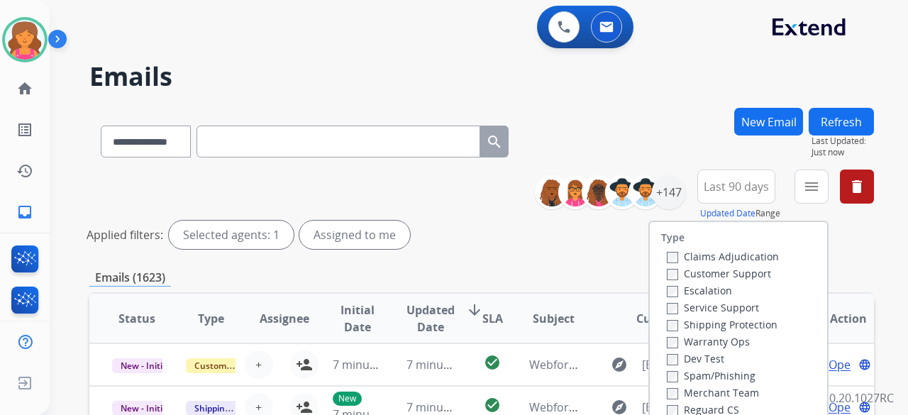
click at [721, 275] on label "Customer Support" at bounding box center [719, 273] width 104 height 13
click at [705, 329] on label "Shipping Protection" at bounding box center [722, 324] width 111 height 13
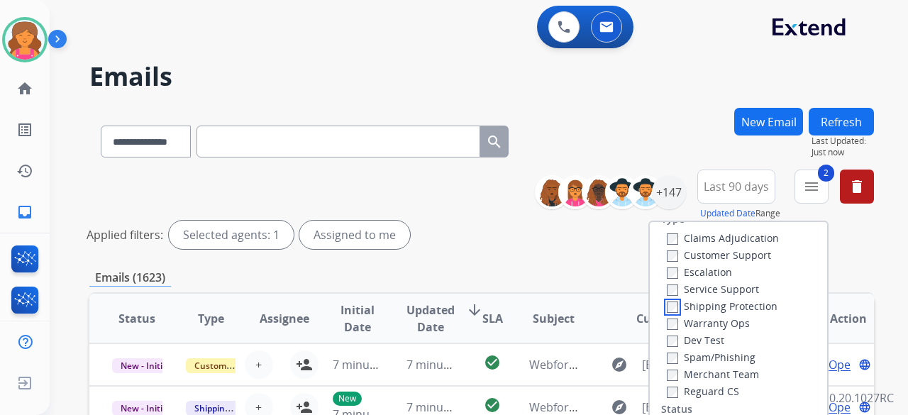
scroll to position [71, 0]
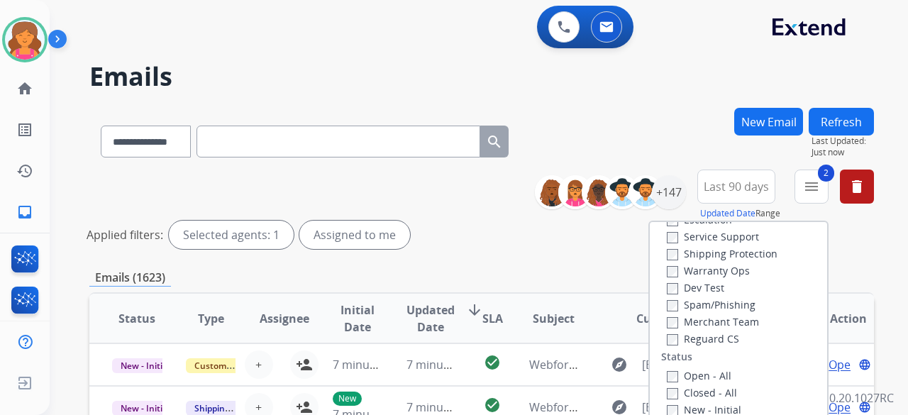
click at [691, 336] on label "Reguard CS" at bounding box center [703, 338] width 72 height 13
click at [680, 371] on label "Open - All" at bounding box center [699, 375] width 65 height 13
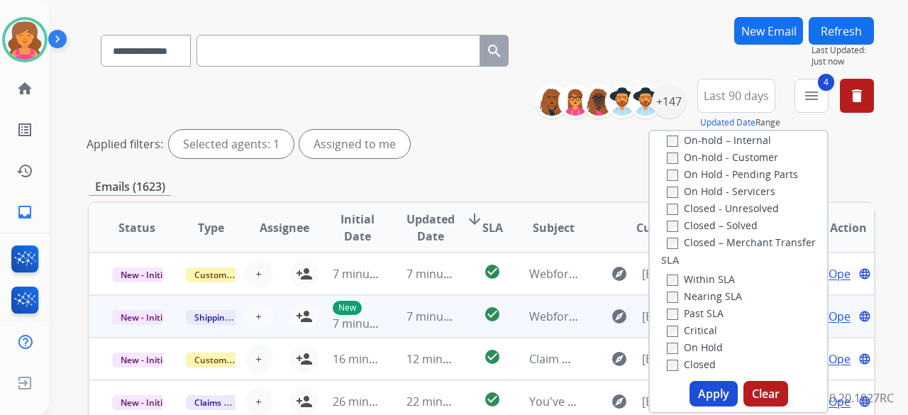
scroll to position [142, 0]
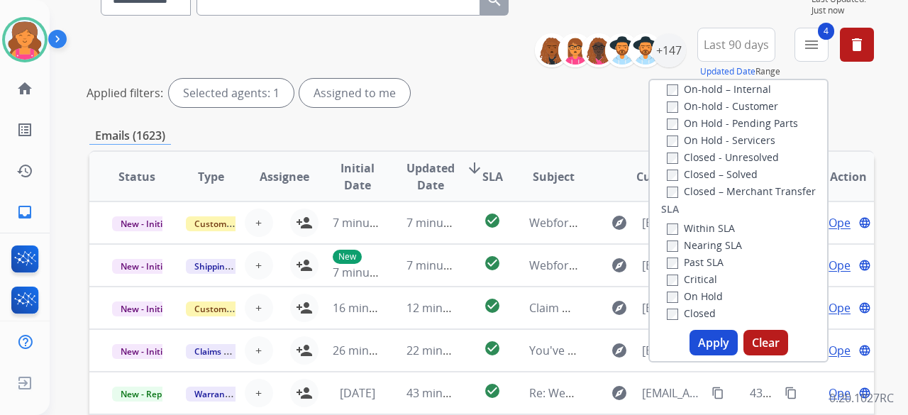
click at [715, 335] on button "Apply" at bounding box center [714, 343] width 48 height 26
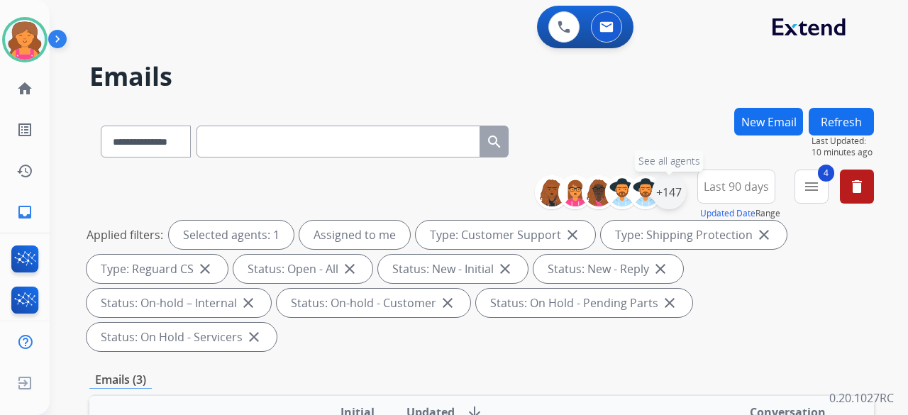
click at [657, 199] on div "+147" at bounding box center [669, 192] width 34 height 34
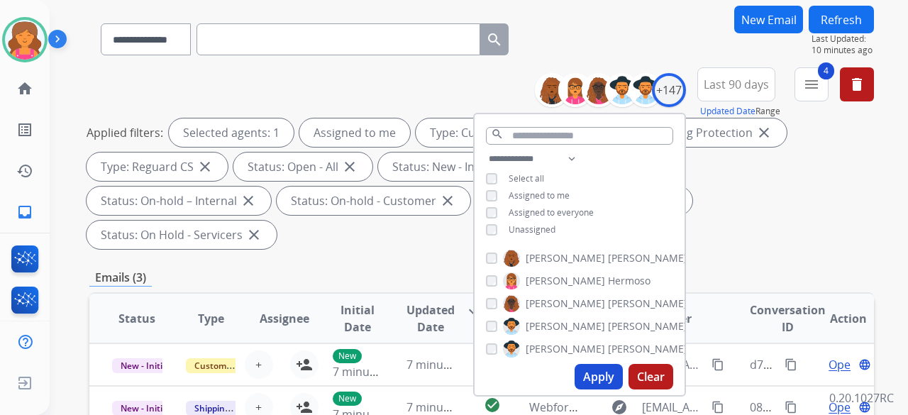
scroll to position [142, 0]
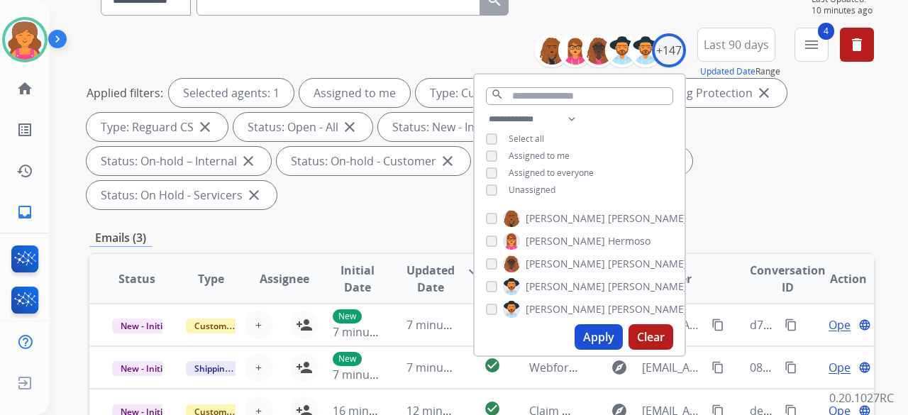
click at [607, 334] on button "Apply" at bounding box center [599, 337] width 48 height 26
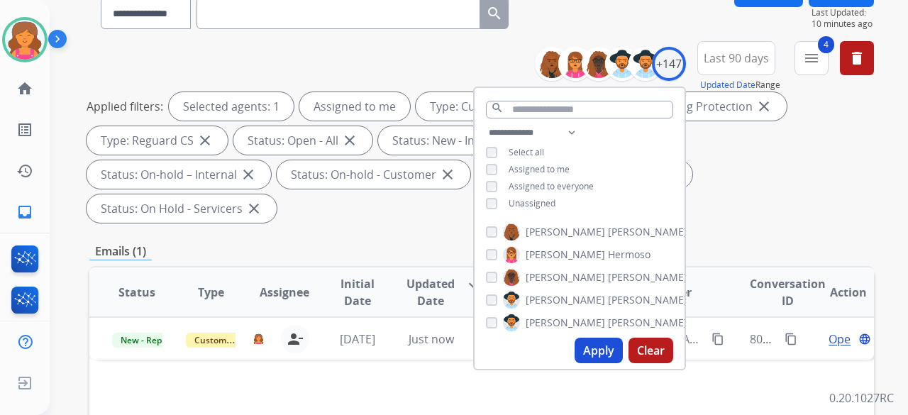
scroll to position [213, 0]
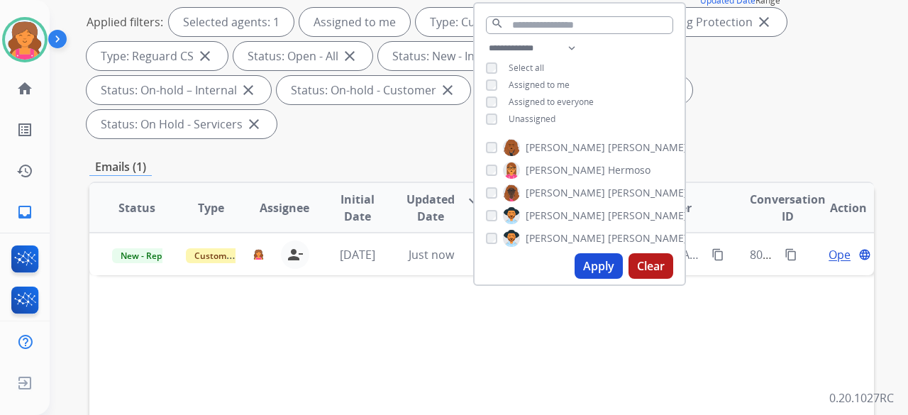
click at [728, 313] on div "Status Type Assignee Initial Date Updated Date arrow_downward SLA Subject Custo…" at bounding box center [481, 420] width 785 height 476
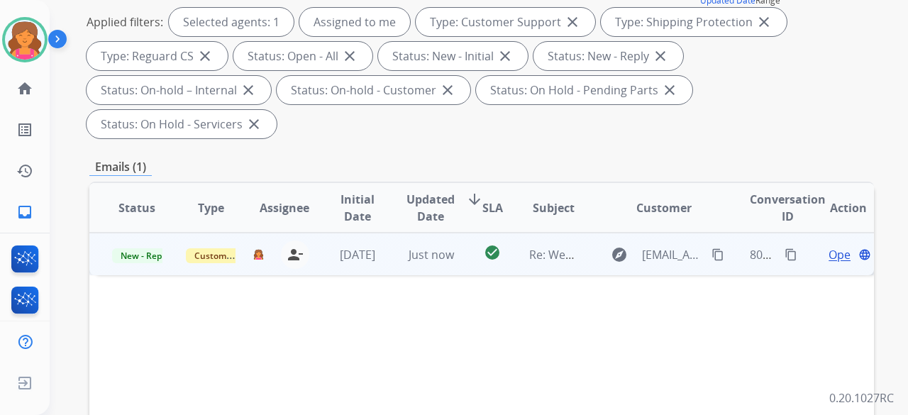
click at [593, 233] on td "explore nygfan1114@gmail.com content_copy" at bounding box center [653, 254] width 147 height 43
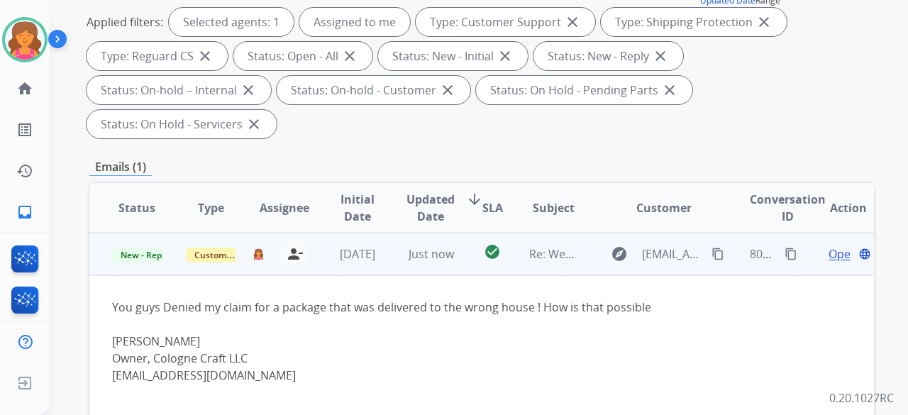
click at [829, 246] on span "Open" at bounding box center [843, 254] width 29 height 17
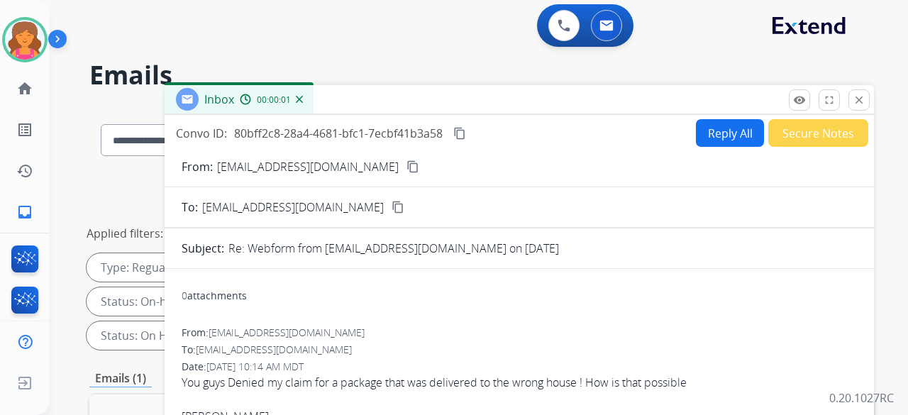
scroll to position [0, 0]
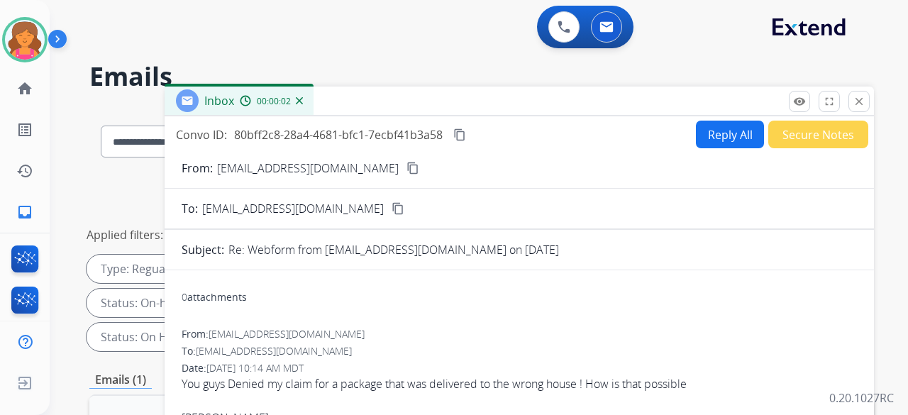
click at [405, 165] on button "content_copy" at bounding box center [413, 168] width 17 height 17
click at [701, 136] on button "Reply All" at bounding box center [730, 135] width 68 height 28
select select "**********"
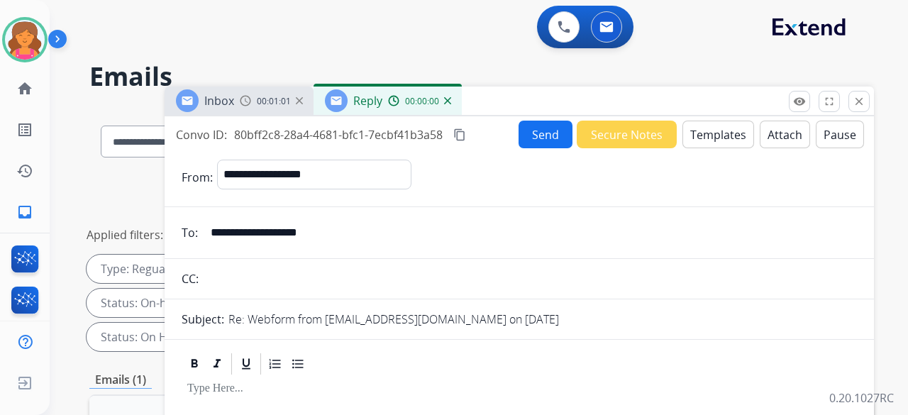
click at [701, 136] on button "Templates" at bounding box center [719, 135] width 72 height 28
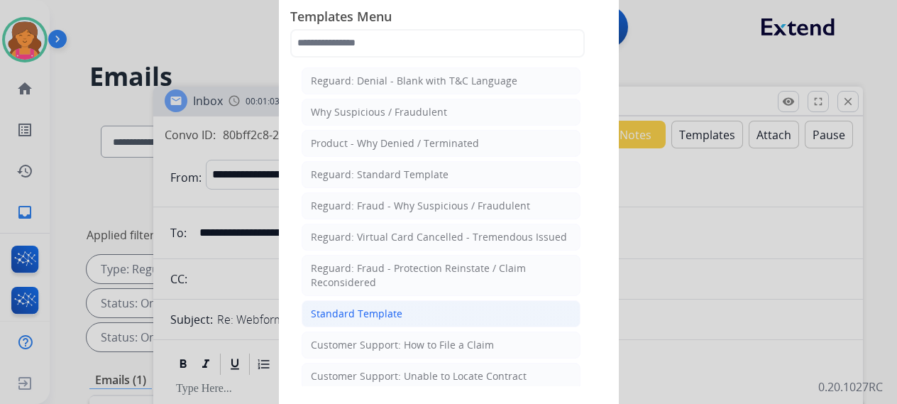
click at [433, 307] on li "Standard Template" at bounding box center [441, 313] width 279 height 27
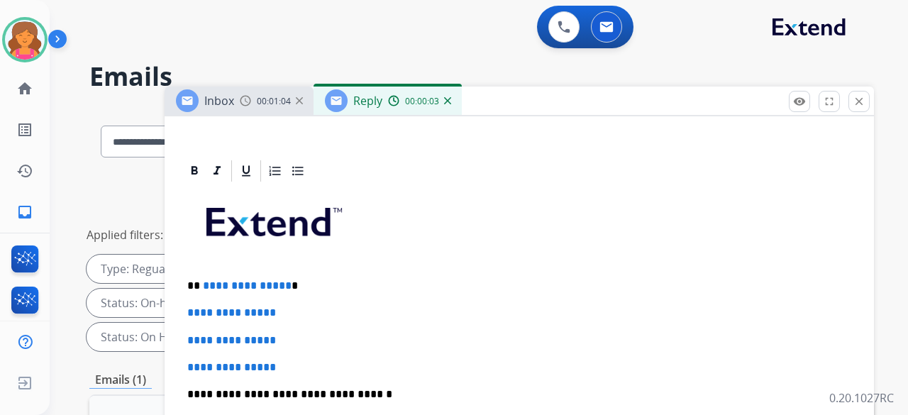
scroll to position [355, 0]
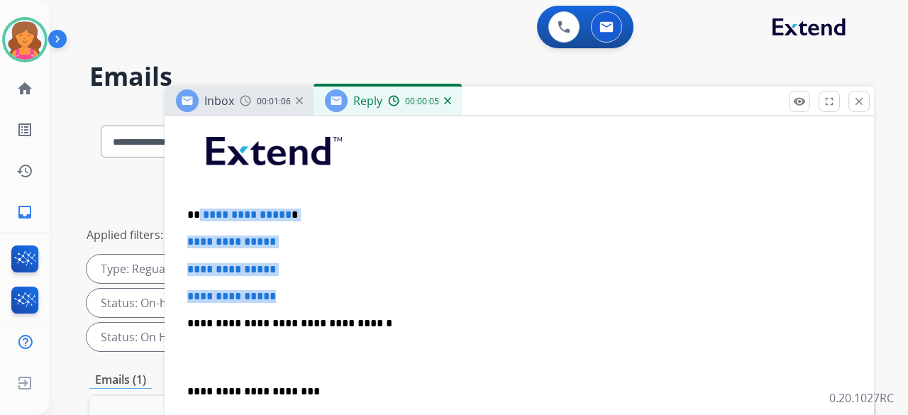
drag, startPoint x: 298, startPoint y: 285, endPoint x: 200, endPoint y: 207, distance: 125.7
click at [200, 207] on div "**********" at bounding box center [520, 357] width 676 height 488
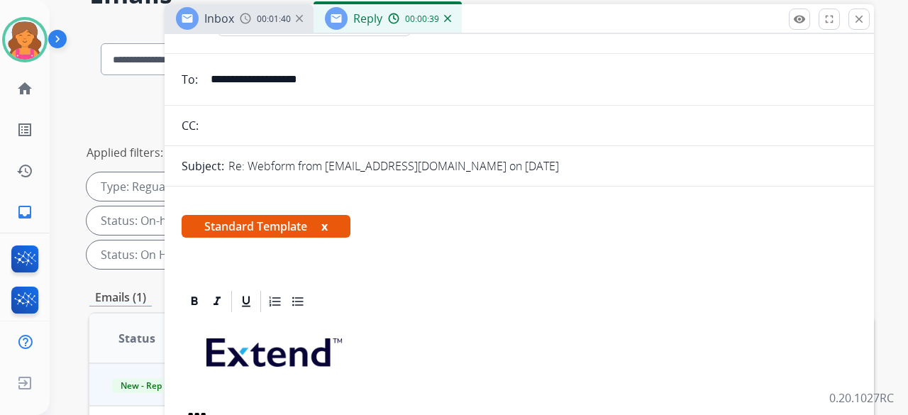
scroll to position [0, 0]
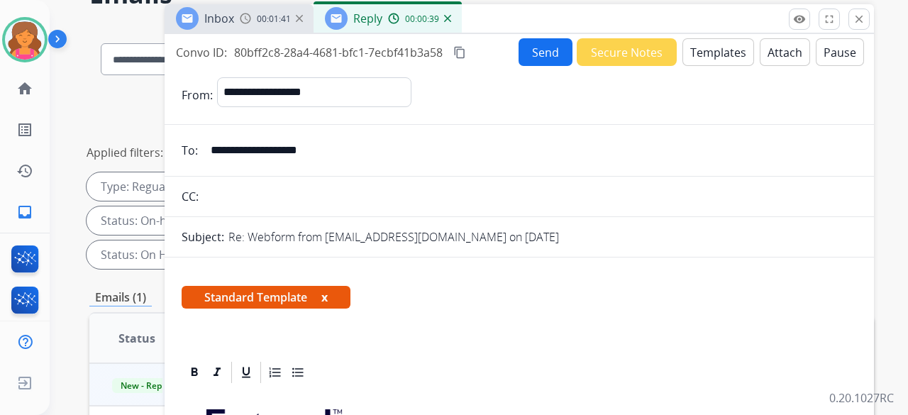
click at [529, 51] on button "Send" at bounding box center [546, 52] width 54 height 28
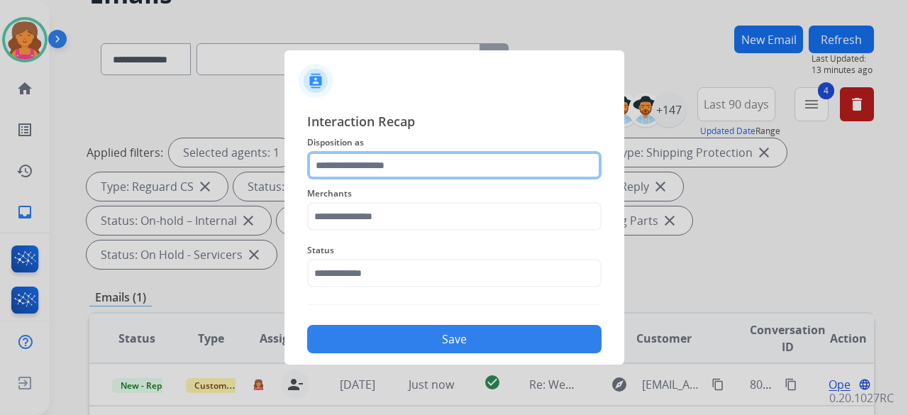
click at [358, 172] on input "text" at bounding box center [454, 165] width 295 height 28
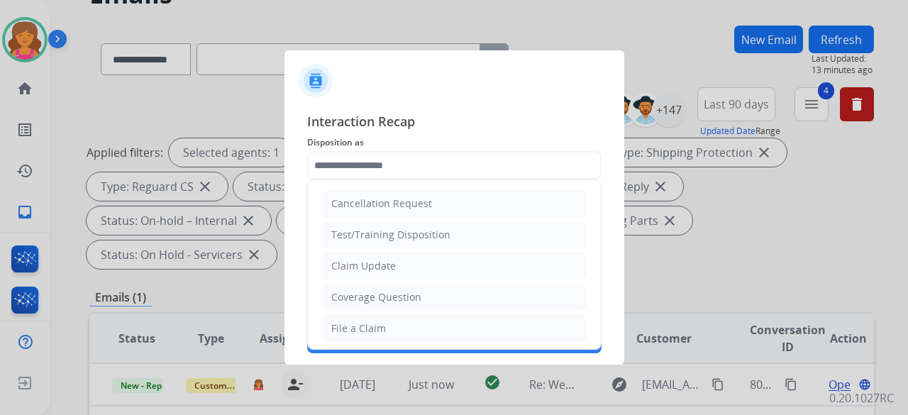
click at [359, 324] on div "File a Claim" at bounding box center [358, 329] width 55 height 14
type input "**********"
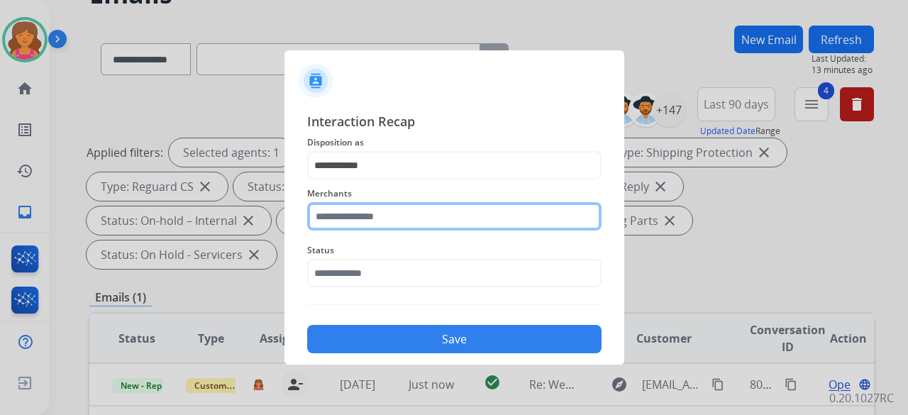
click at [385, 224] on input "text" at bounding box center [454, 216] width 295 height 28
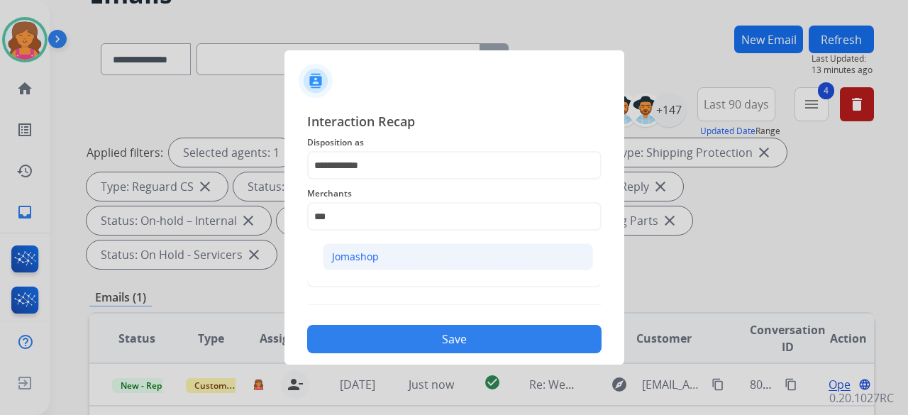
click at [375, 263] on div "Jomashop" at bounding box center [355, 257] width 47 height 14
type input "********"
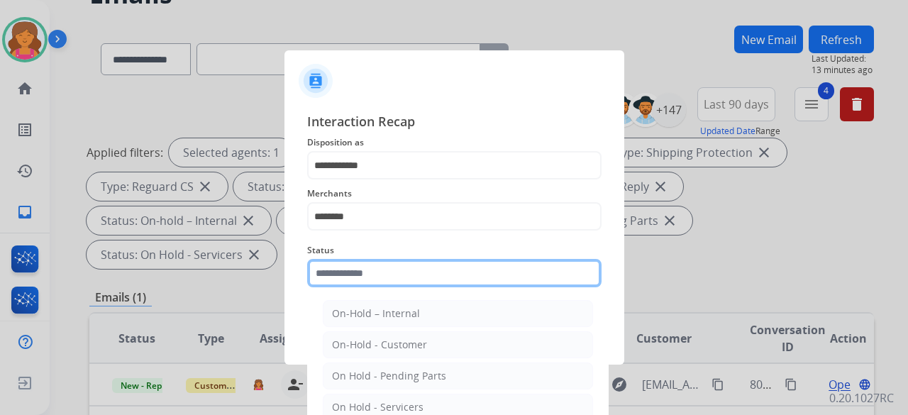
click at [373, 275] on input "text" at bounding box center [454, 273] width 295 height 28
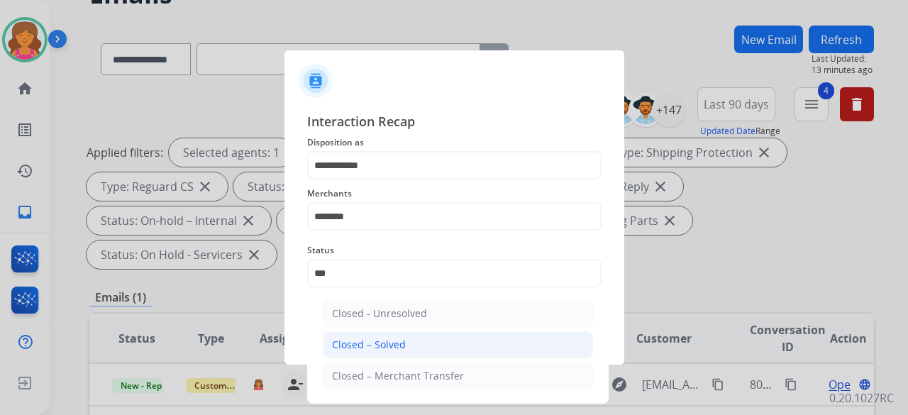
click at [385, 340] on div "Closed – Solved" at bounding box center [369, 345] width 74 height 14
type input "**********"
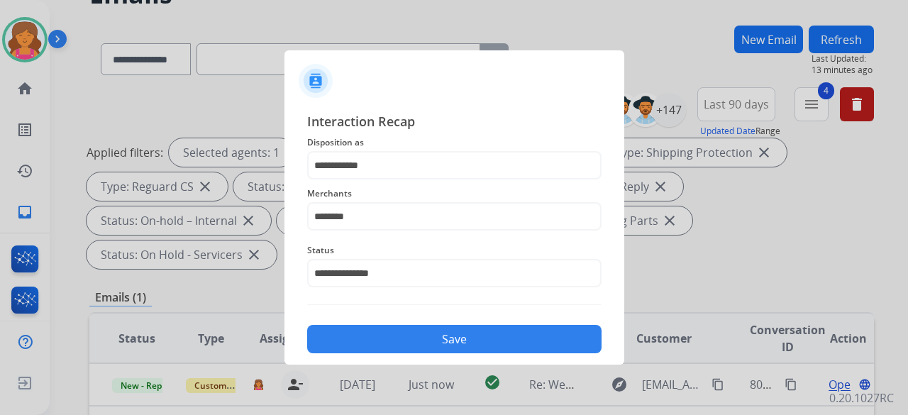
click at [385, 340] on button "Save" at bounding box center [454, 339] width 295 height 28
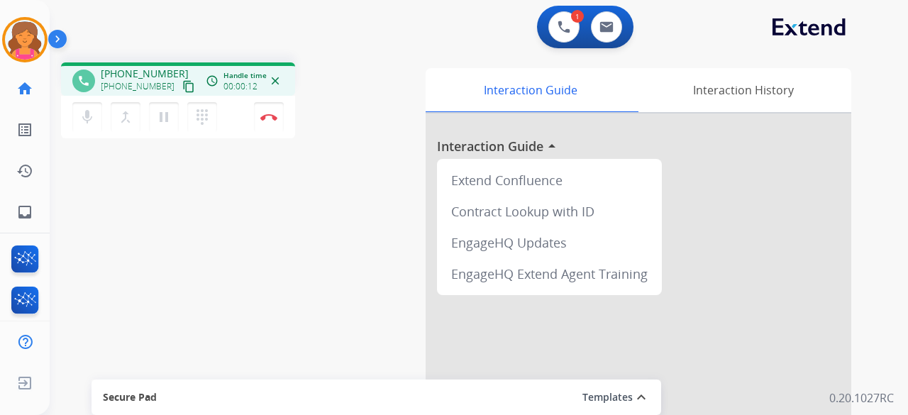
click at [182, 87] on mat-icon "content_copy" at bounding box center [188, 86] width 13 height 13
click at [272, 114] on img at bounding box center [268, 117] width 17 height 7
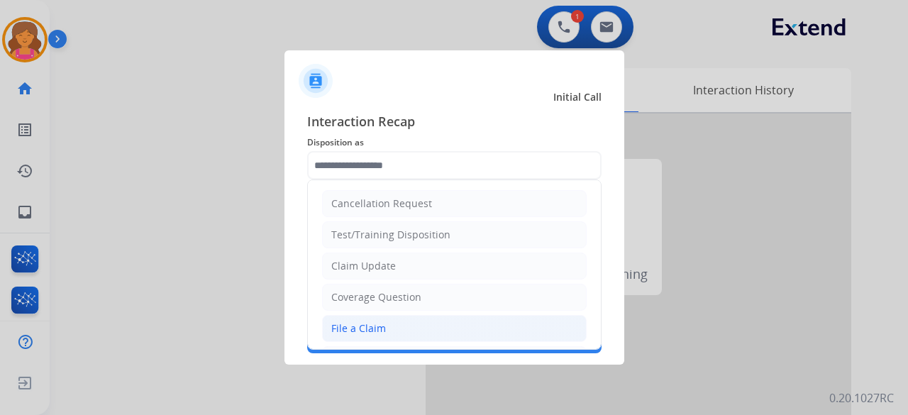
click at [393, 324] on li "File a Claim" at bounding box center [454, 328] width 265 height 27
type input "**********"
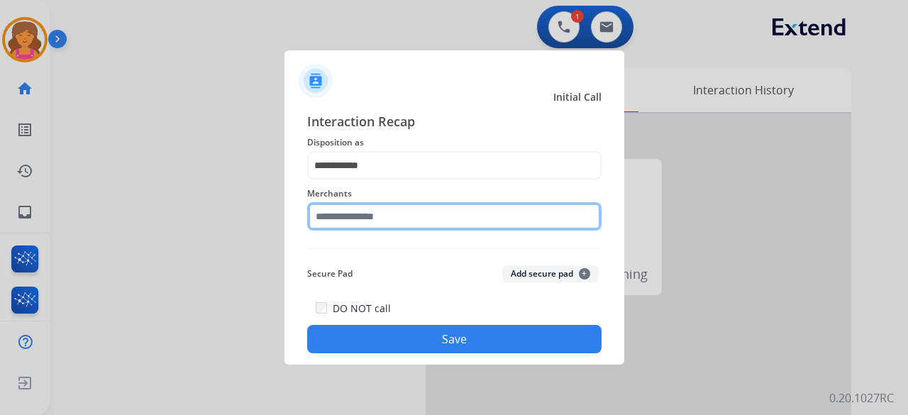
click at [394, 224] on input "text" at bounding box center [454, 216] width 295 height 28
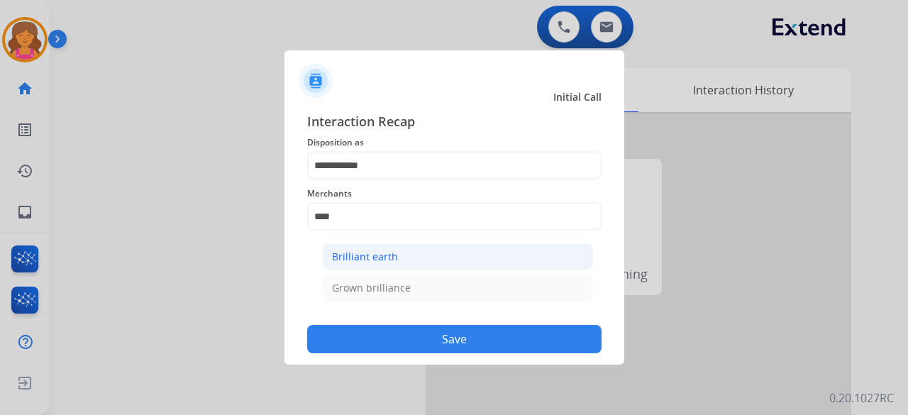
click at [379, 255] on div "Brilliant earth" at bounding box center [365, 257] width 66 height 14
type input "**********"
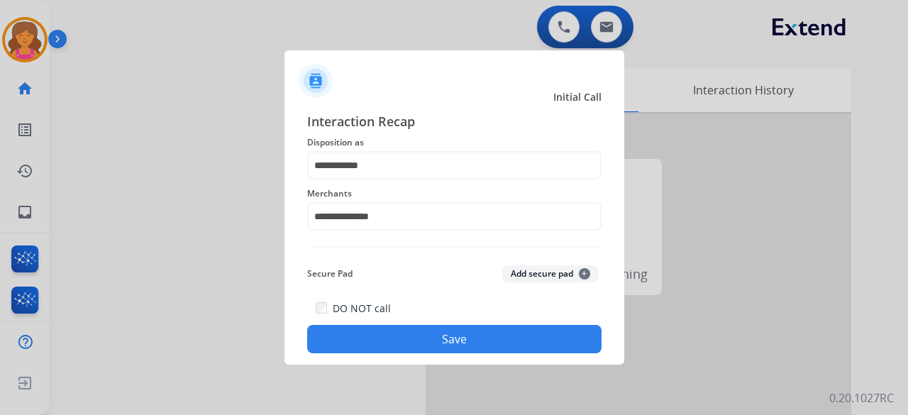
click at [407, 343] on button "Save" at bounding box center [454, 339] width 295 height 28
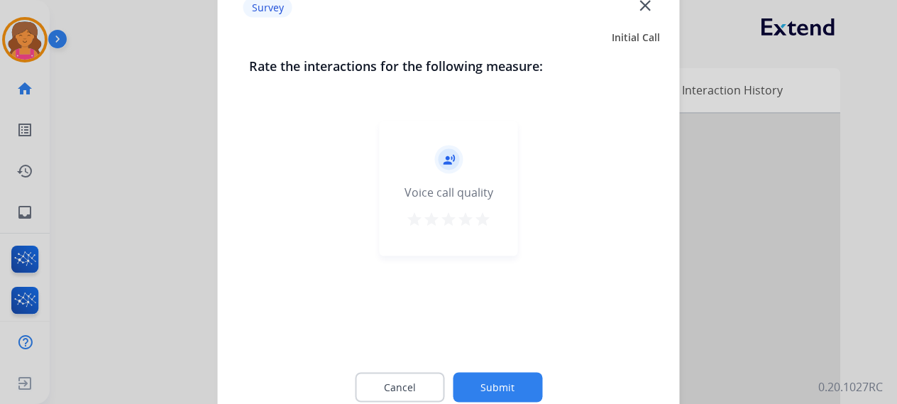
click at [480, 214] on mat-icon "star" at bounding box center [482, 218] width 17 height 17
click at [511, 388] on button "Submit" at bounding box center [497, 387] width 89 height 30
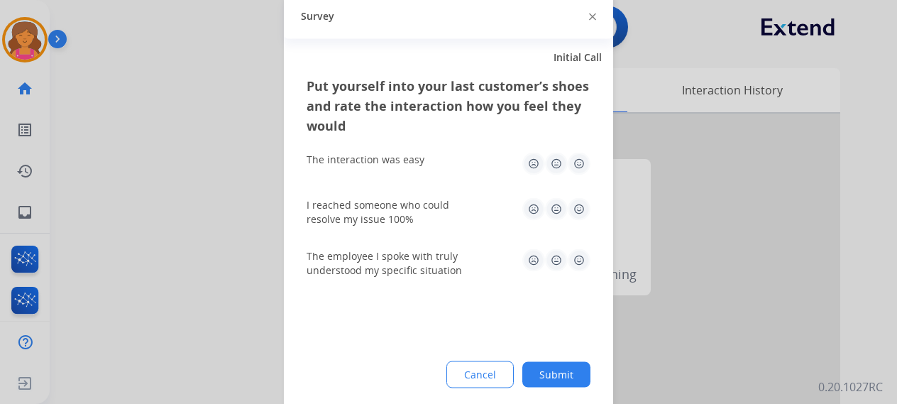
click at [586, 166] on img at bounding box center [579, 163] width 23 height 23
click at [581, 218] on img at bounding box center [579, 208] width 23 height 23
click at [581, 268] on img at bounding box center [579, 259] width 23 height 23
click at [575, 366] on button "Submit" at bounding box center [556, 374] width 68 height 26
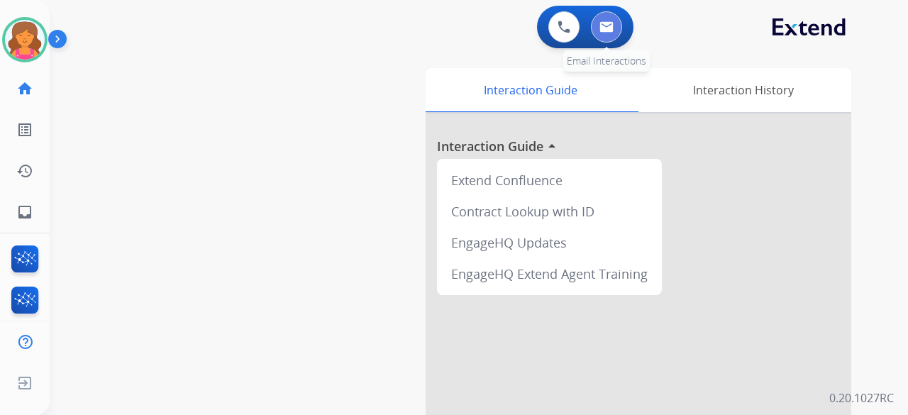
click at [602, 19] on button at bounding box center [606, 26] width 31 height 31
select select "**********"
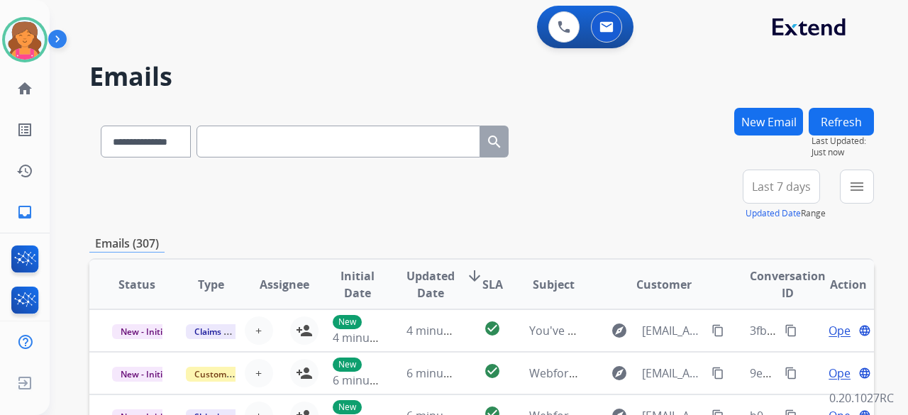
click at [751, 191] on button "Last 7 days" at bounding box center [781, 187] width 77 height 34
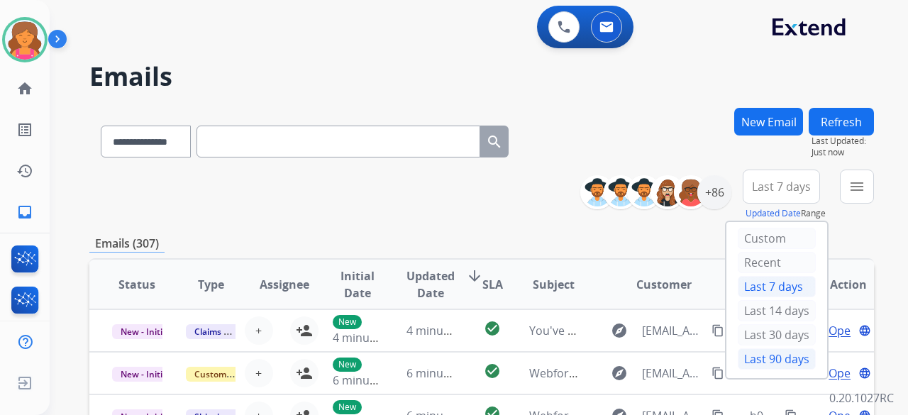
click at [749, 351] on div "Last 90 days" at bounding box center [777, 358] width 78 height 21
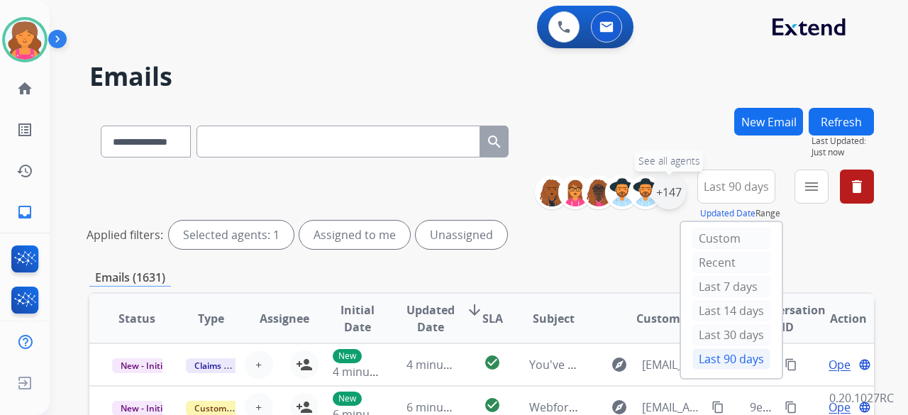
click at [669, 194] on div "+147" at bounding box center [669, 192] width 34 height 34
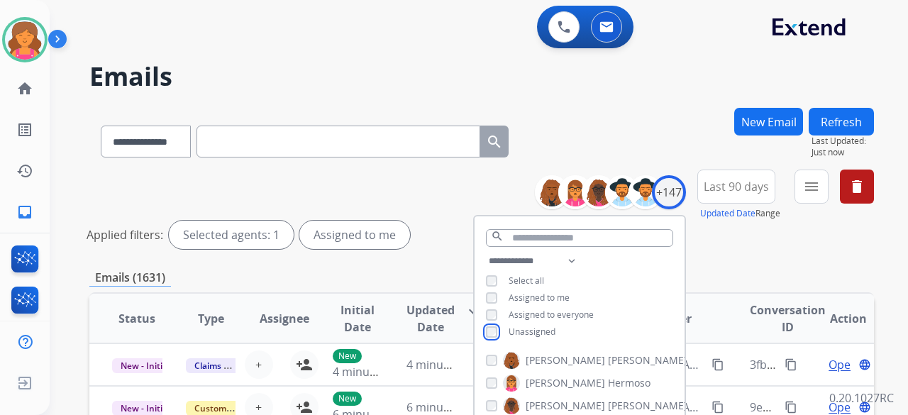
scroll to position [142, 0]
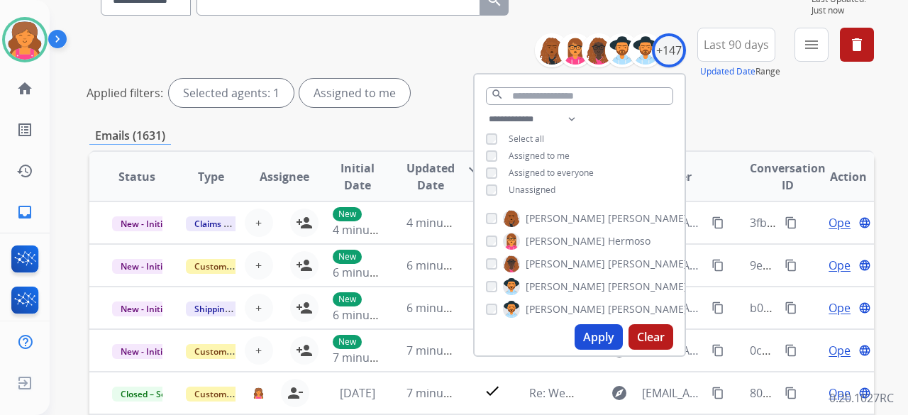
click at [585, 328] on button "Apply" at bounding box center [599, 337] width 48 height 26
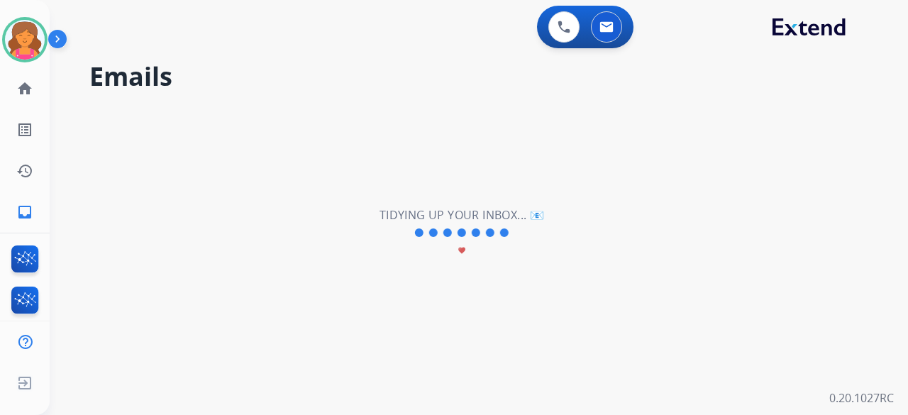
scroll to position [0, 0]
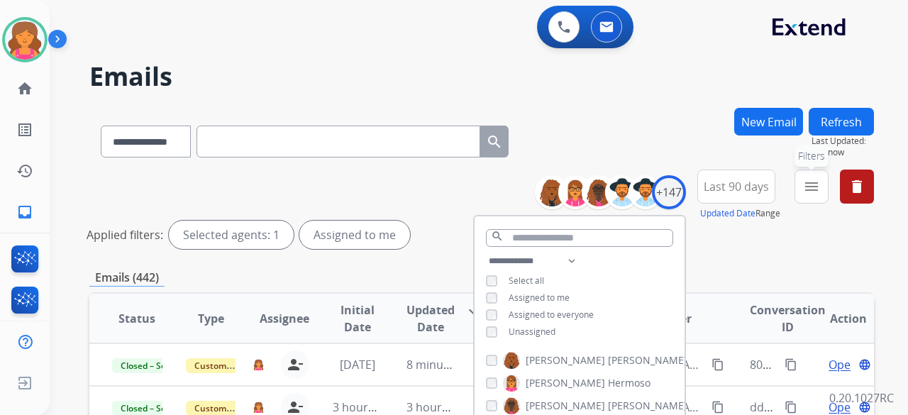
click at [801, 194] on button "menu Filters" at bounding box center [812, 187] width 34 height 34
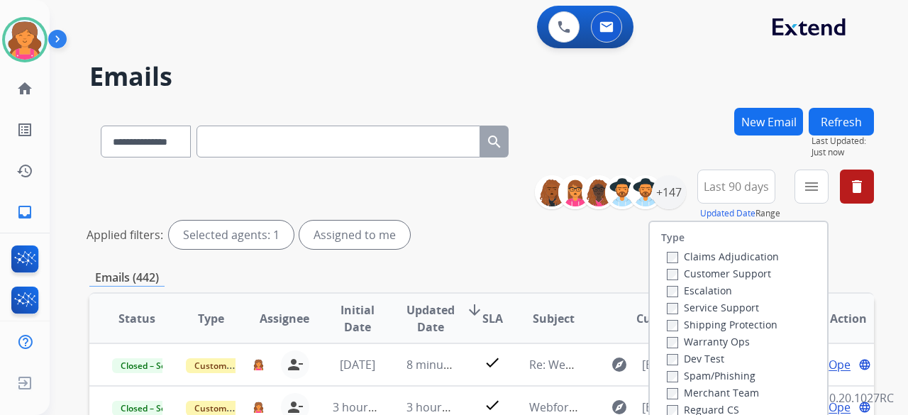
click at [683, 273] on label "Customer Support" at bounding box center [719, 273] width 104 height 13
click at [692, 317] on div "Shipping Protection" at bounding box center [723, 324] width 112 height 17
click at [691, 323] on label "Shipping Protection" at bounding box center [722, 324] width 111 height 13
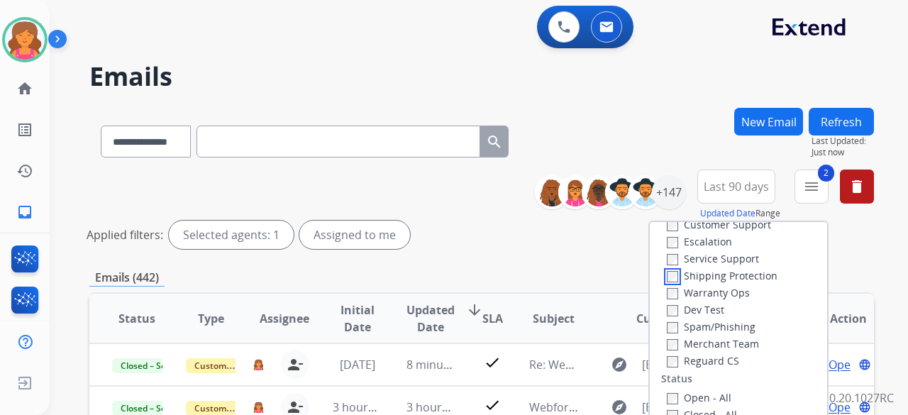
scroll to position [71, 0]
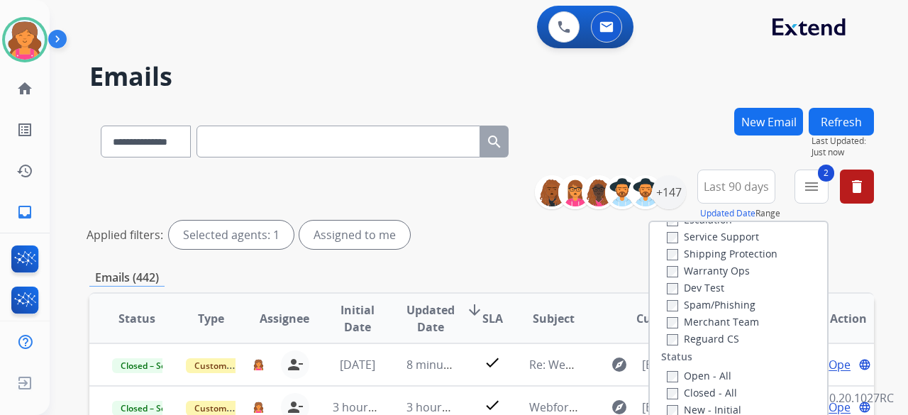
click at [678, 333] on div "Reguard CS" at bounding box center [723, 338] width 112 height 17
click at [676, 339] on label "Reguard CS" at bounding box center [703, 338] width 72 height 13
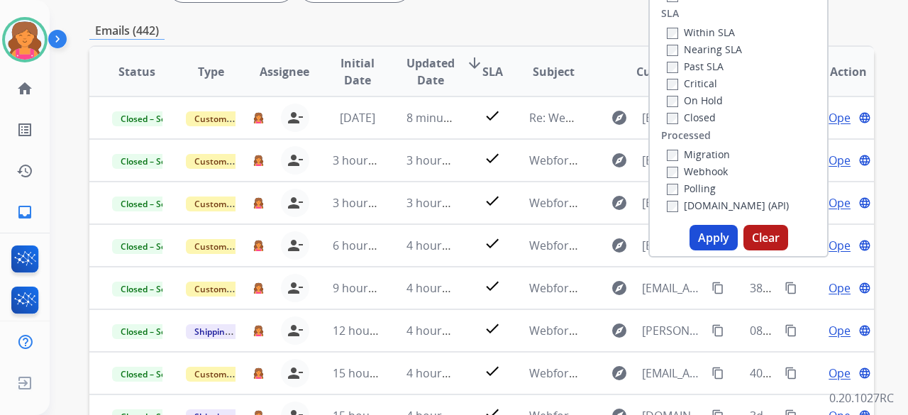
scroll to position [284, 0]
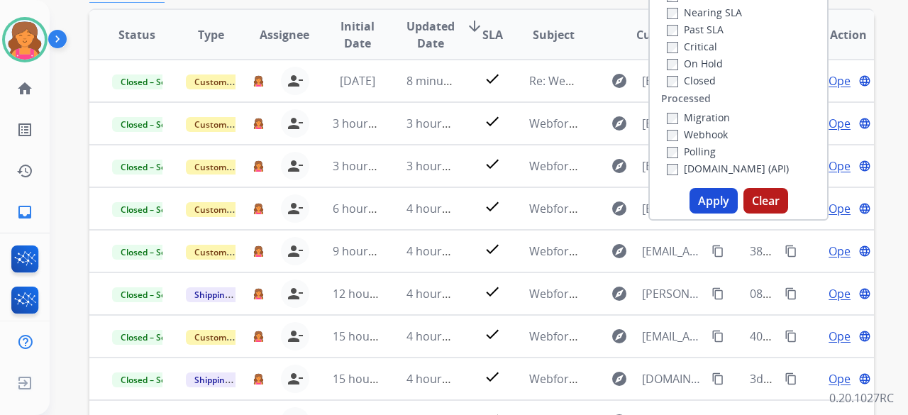
click at [717, 198] on button "Apply" at bounding box center [714, 201] width 48 height 26
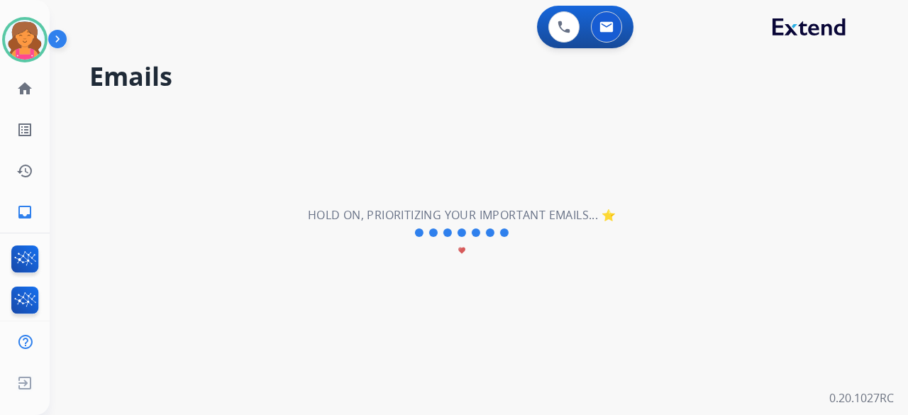
scroll to position [0, 0]
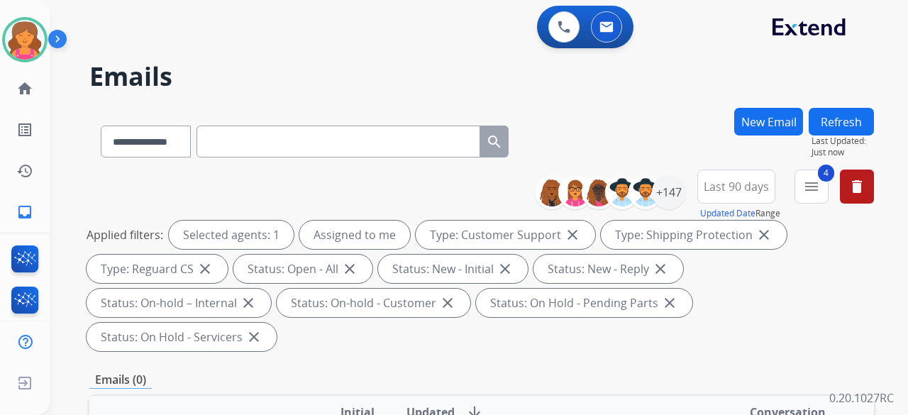
select select "**********"
click at [33, 40] on img at bounding box center [25, 40] width 40 height 40
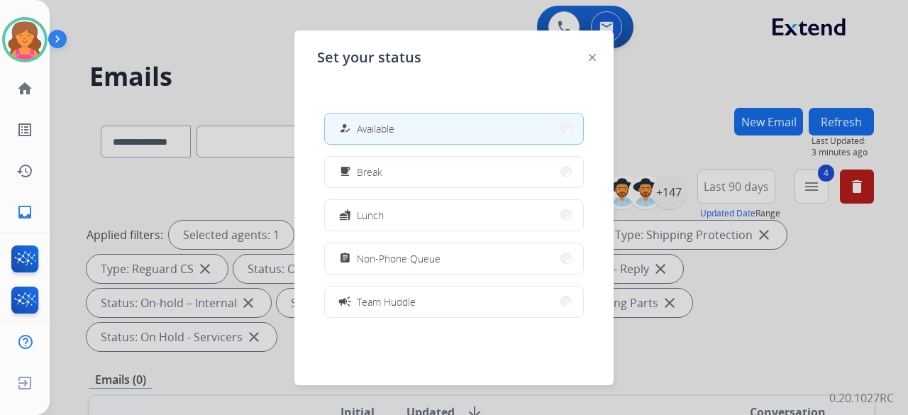
scroll to position [213, 0]
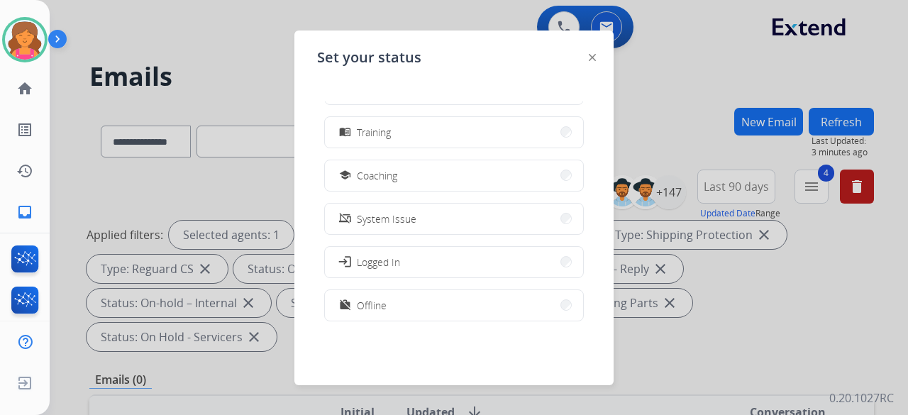
click at [194, 331] on div at bounding box center [454, 207] width 908 height 415
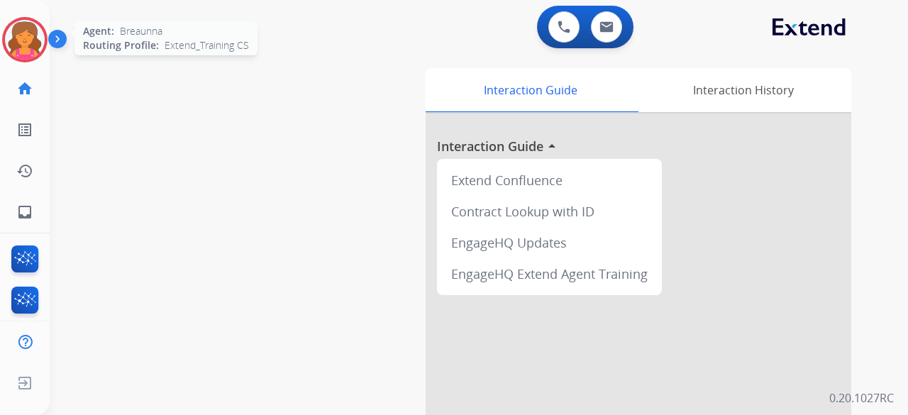
click at [21, 47] on img at bounding box center [25, 40] width 40 height 40
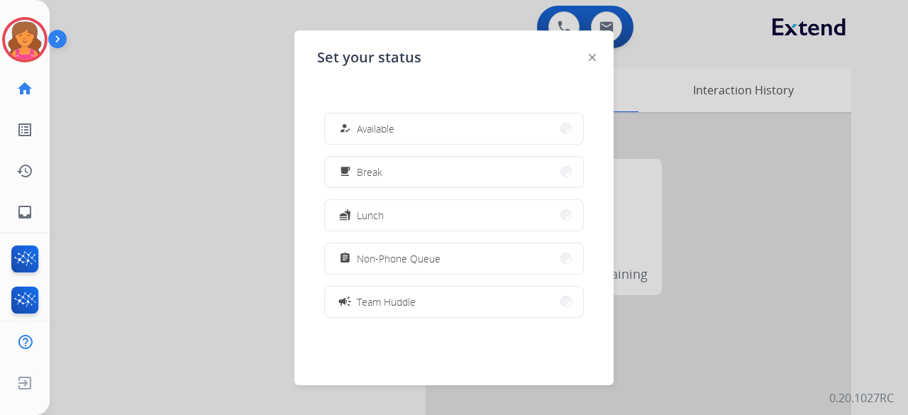
click at [290, 187] on div at bounding box center [454, 207] width 908 height 415
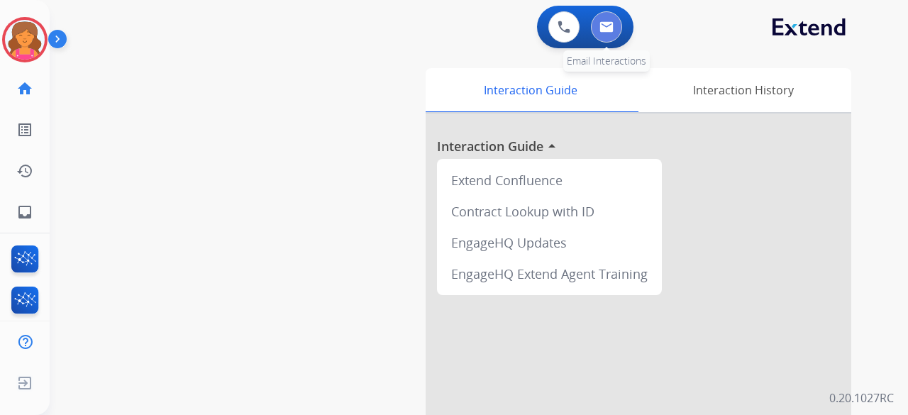
click at [620, 31] on button at bounding box center [606, 26] width 31 height 31
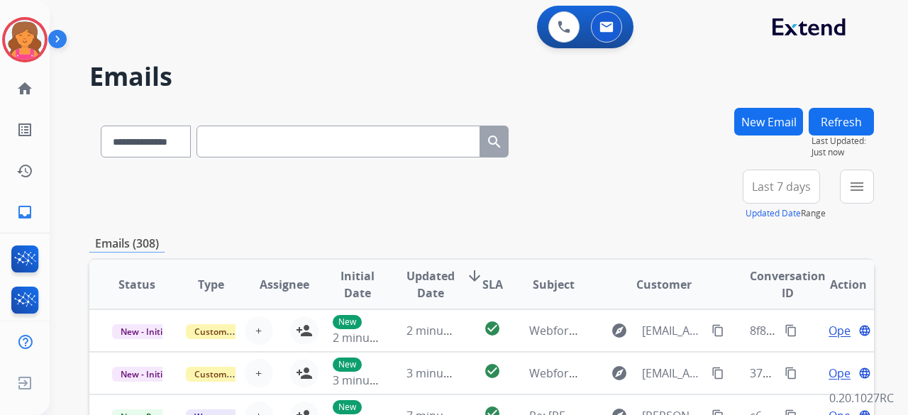
click at [789, 202] on button "Last 7 days" at bounding box center [781, 187] width 77 height 34
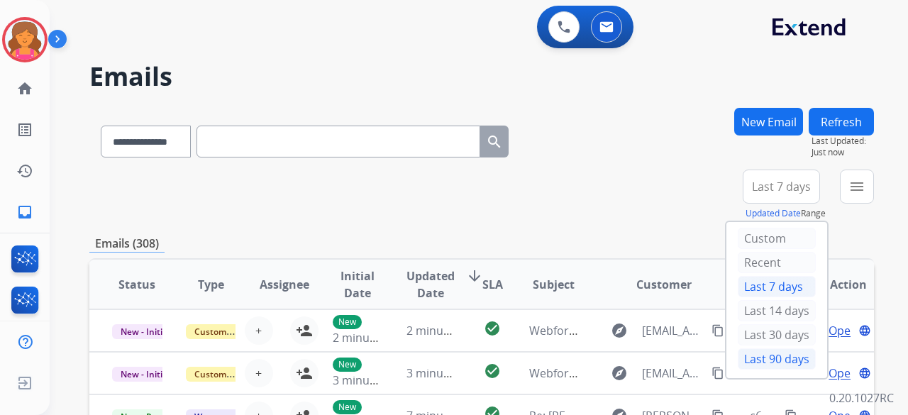
click at [771, 359] on div "Last 90 days" at bounding box center [777, 358] width 78 height 21
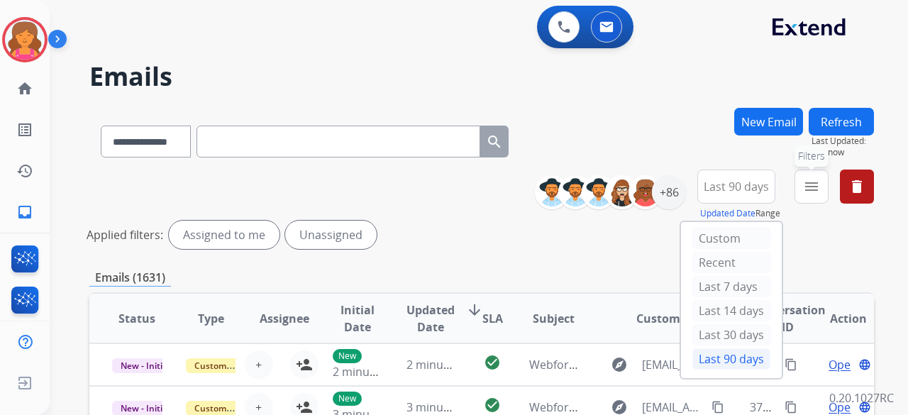
click at [806, 197] on button "menu Filters" at bounding box center [812, 187] width 34 height 34
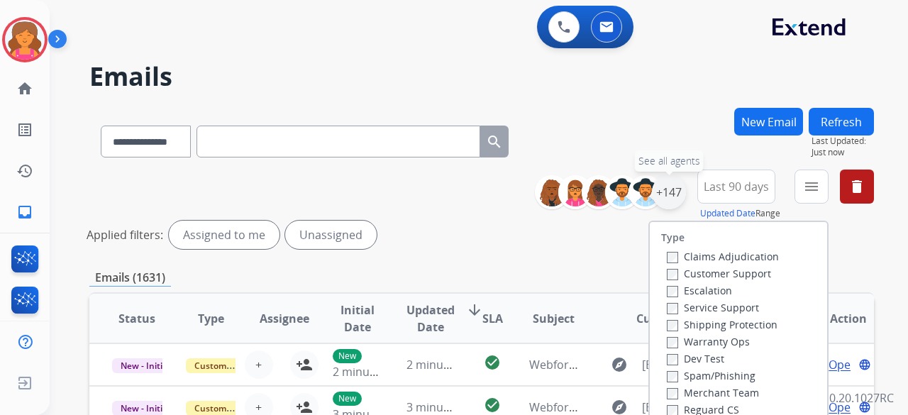
click at [669, 198] on div "+147" at bounding box center [669, 192] width 34 height 34
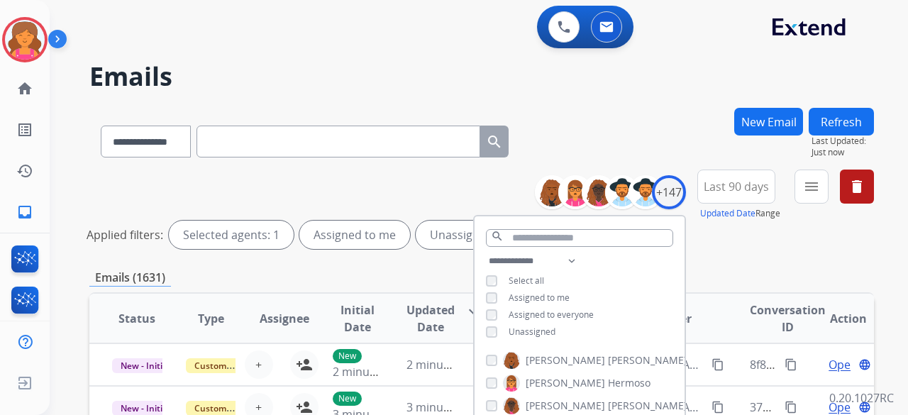
drag, startPoint x: 481, startPoint y: 330, endPoint x: 497, endPoint y: 337, distance: 17.2
click at [483, 330] on div "**********" at bounding box center [580, 298] width 210 height 91
click at [497, 337] on div "**********" at bounding box center [580, 298] width 210 height 91
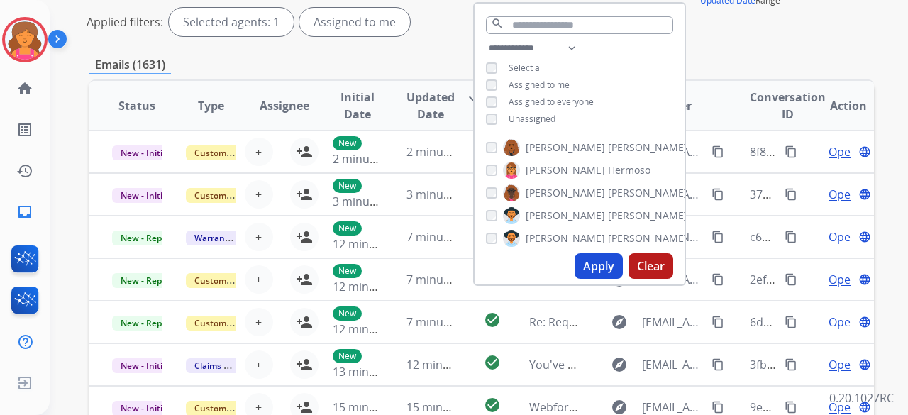
click at [608, 267] on button "Apply" at bounding box center [599, 266] width 48 height 26
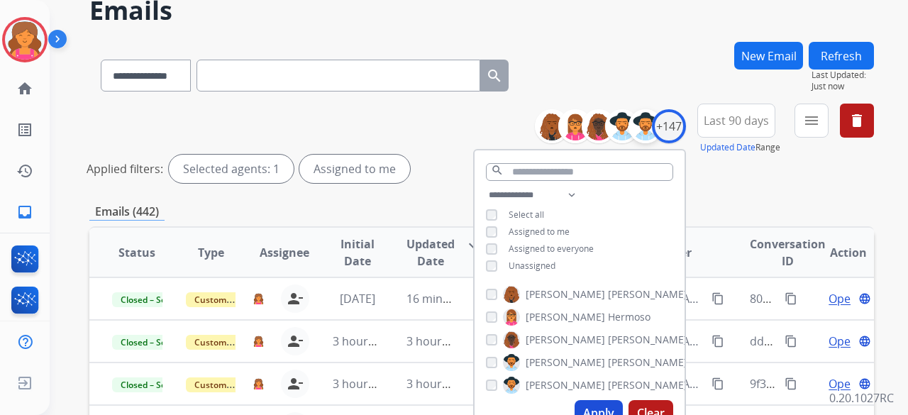
scroll to position [0, 0]
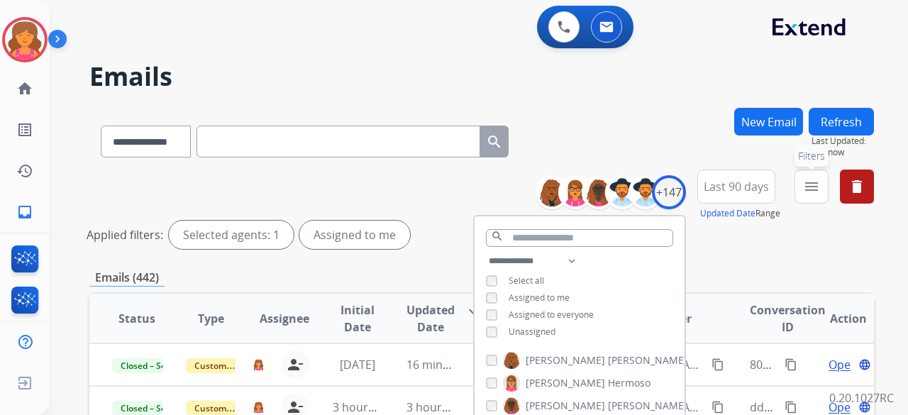
click at [822, 194] on button "menu Filters" at bounding box center [812, 187] width 34 height 34
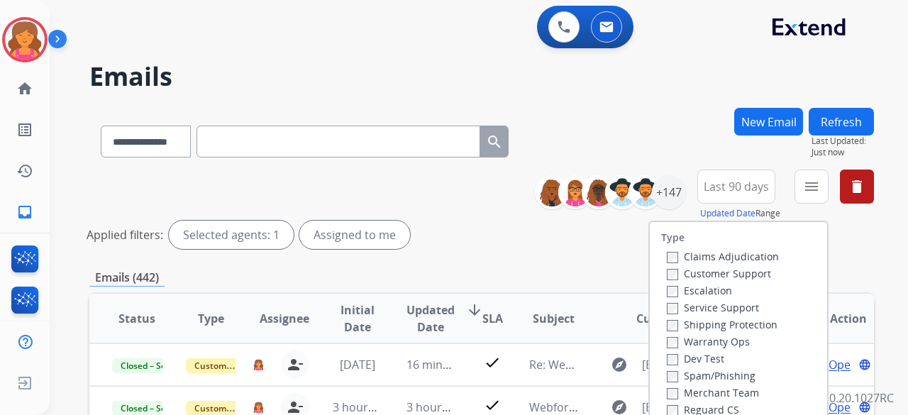
click at [725, 270] on label "Customer Support" at bounding box center [719, 273] width 104 height 13
click at [710, 327] on label "Shipping Protection" at bounding box center [722, 324] width 111 height 13
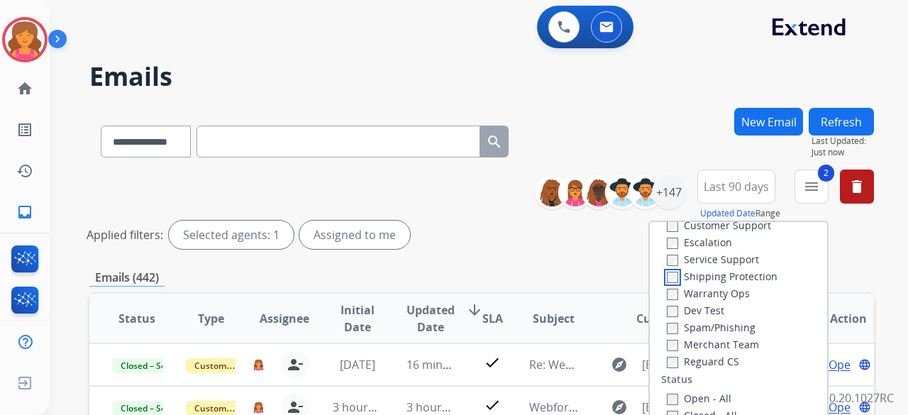
scroll to position [71, 0]
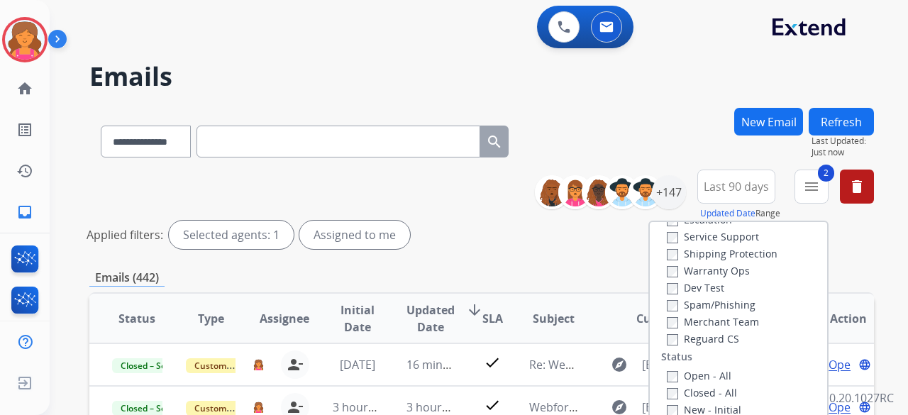
click at [696, 331] on div "Reguard CS" at bounding box center [723, 338] width 112 height 17
click at [693, 334] on label "Reguard CS" at bounding box center [703, 338] width 72 height 13
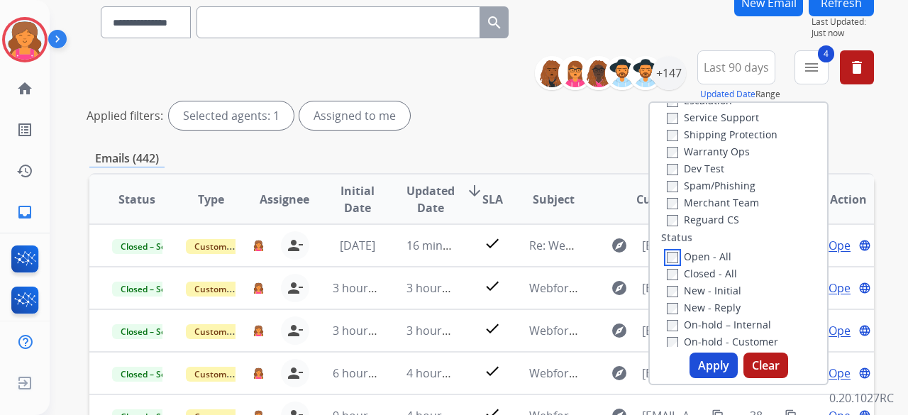
scroll to position [355, 0]
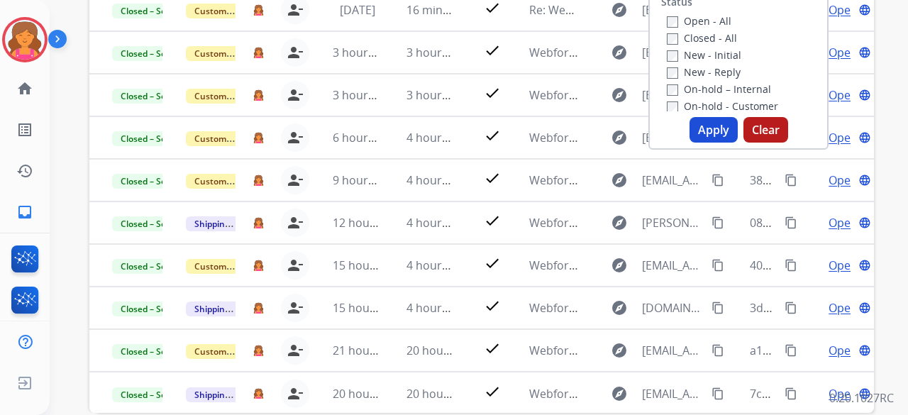
click at [721, 123] on button "Apply" at bounding box center [714, 130] width 48 height 26
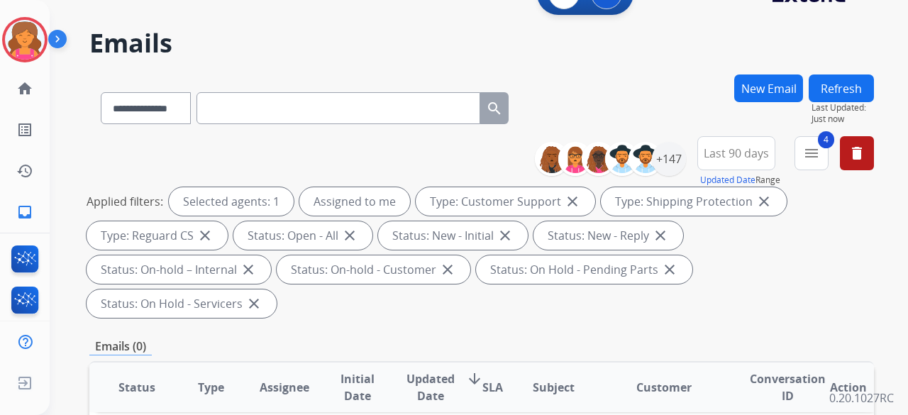
scroll to position [0, 0]
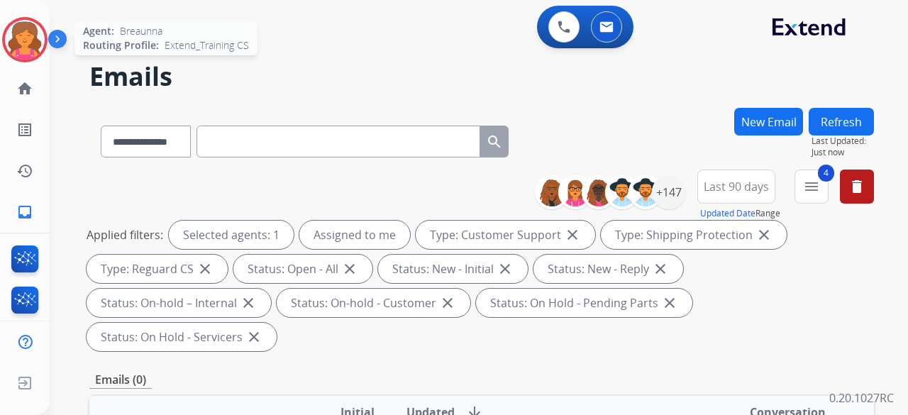
click at [35, 44] on img at bounding box center [25, 40] width 40 height 40
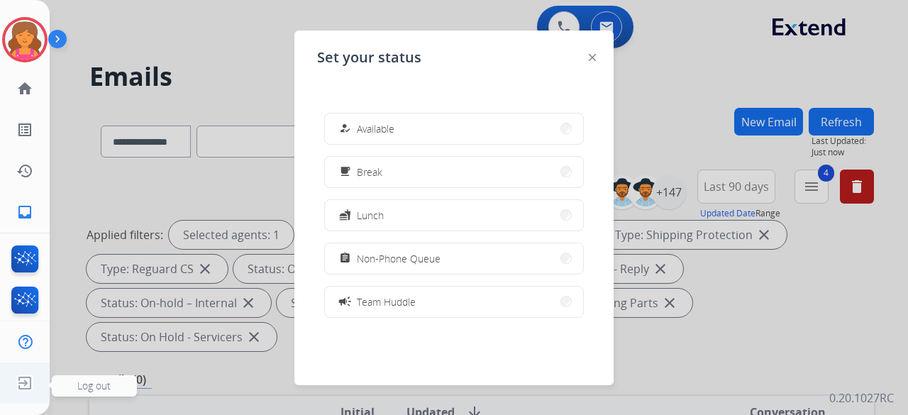
click at [23, 375] on img at bounding box center [25, 383] width 26 height 27
click at [65, 386] on span "Log out" at bounding box center [94, 385] width 85 height 21
click at [109, 384] on span "Log out" at bounding box center [93, 385] width 33 height 13
